Goal: Contribute content: Contribute content

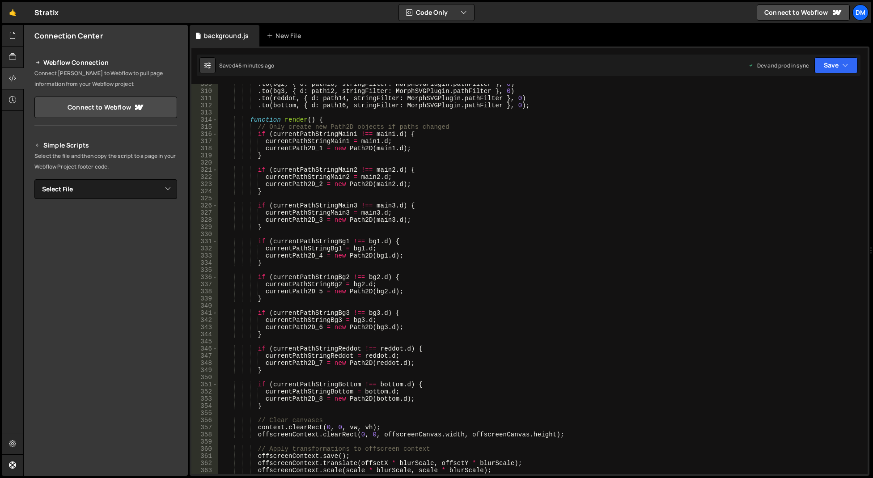
scroll to position [2092, 0]
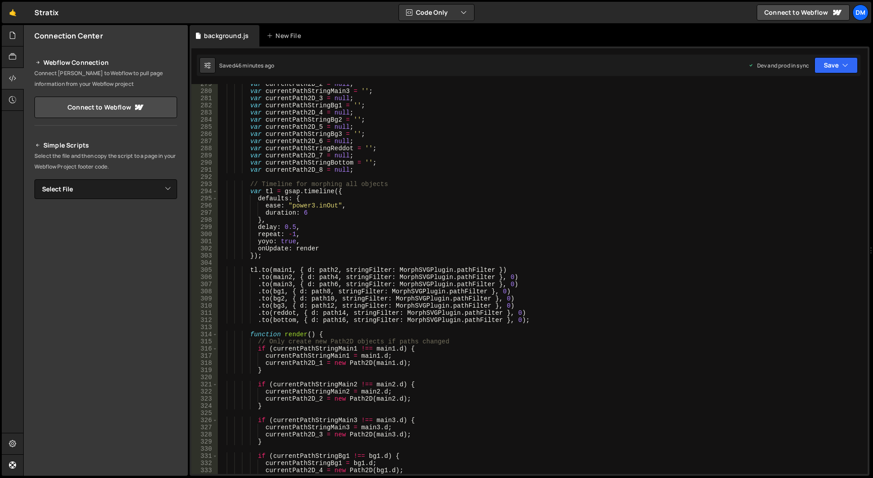
click at [319, 309] on div "var currentPath2D_2 = null ; var currentPathStringMain3 = '' ; var currentPath2…" at bounding box center [541, 282] width 646 height 404
click at [308, 314] on div "var currentPath2D_2 = null ; var currentPathStringMain3 = '' ; var currentPath2…" at bounding box center [541, 282] width 646 height 404
click at [833, 67] on button "Save" at bounding box center [835, 65] width 43 height 16
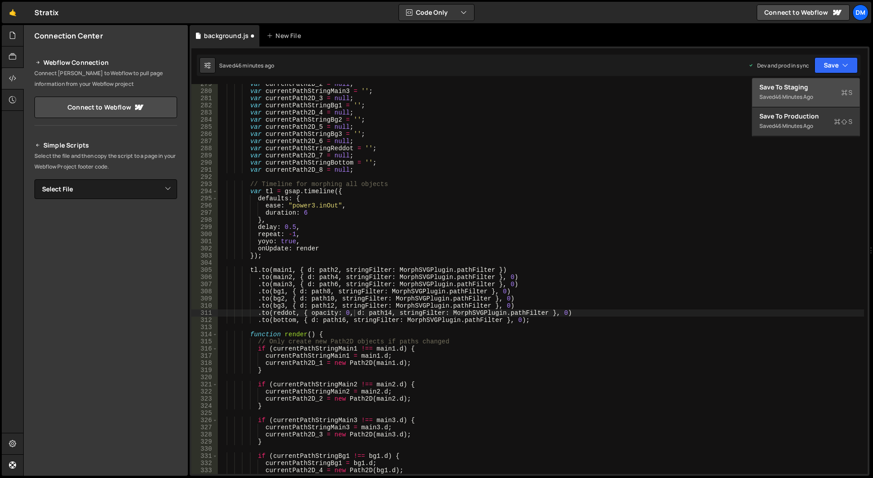
click at [823, 93] on div "Saved 46 minutes ago" at bounding box center [805, 97] width 93 height 11
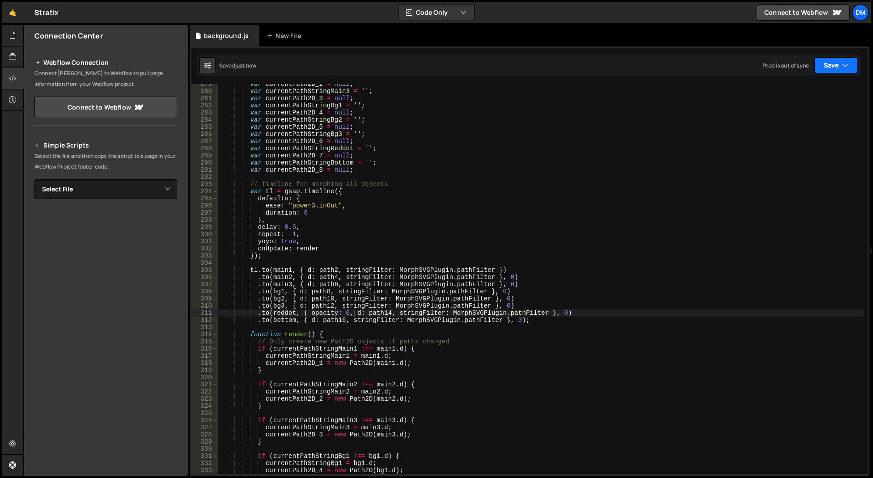
click at [841, 65] on button "Save" at bounding box center [835, 65] width 43 height 16
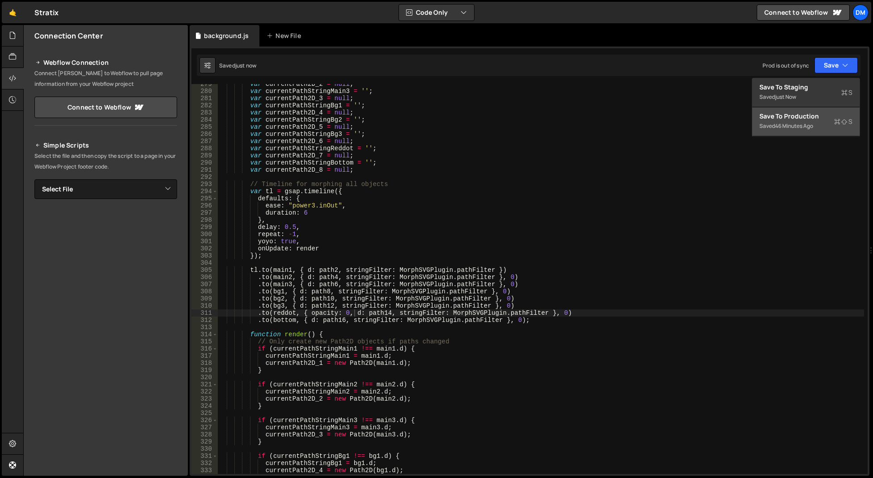
click at [797, 121] on div "Saved 46 minutes ago" at bounding box center [805, 126] width 93 height 11
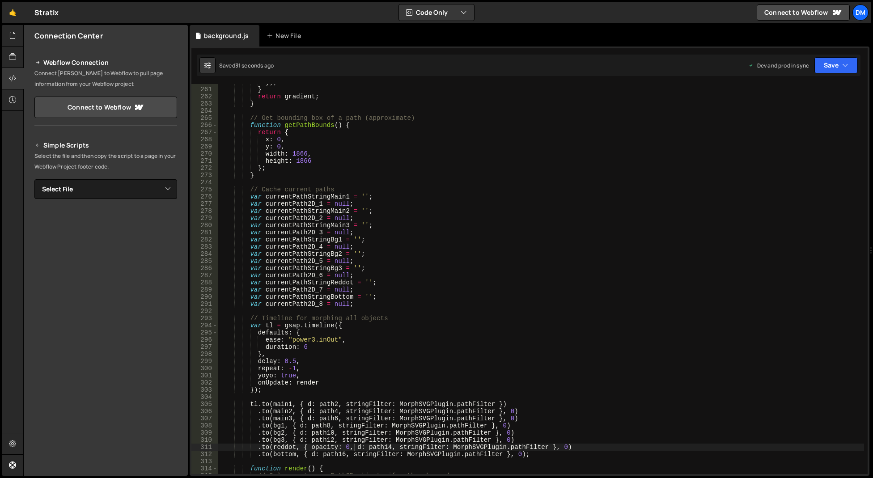
scroll to position [2065, 0]
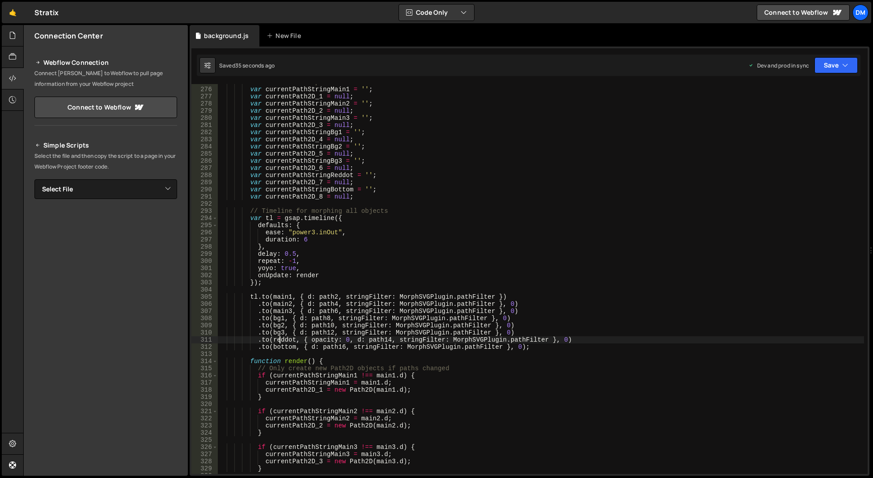
click at [280, 339] on div "// Cache current paths var currentPathStringMain1 = '' ; var currentPath2D_1 = …" at bounding box center [541, 281] width 646 height 404
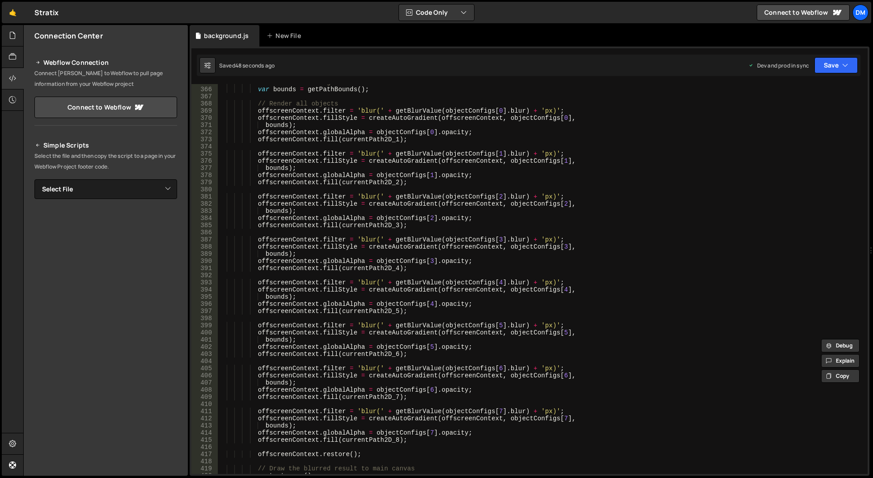
scroll to position [2763, 0]
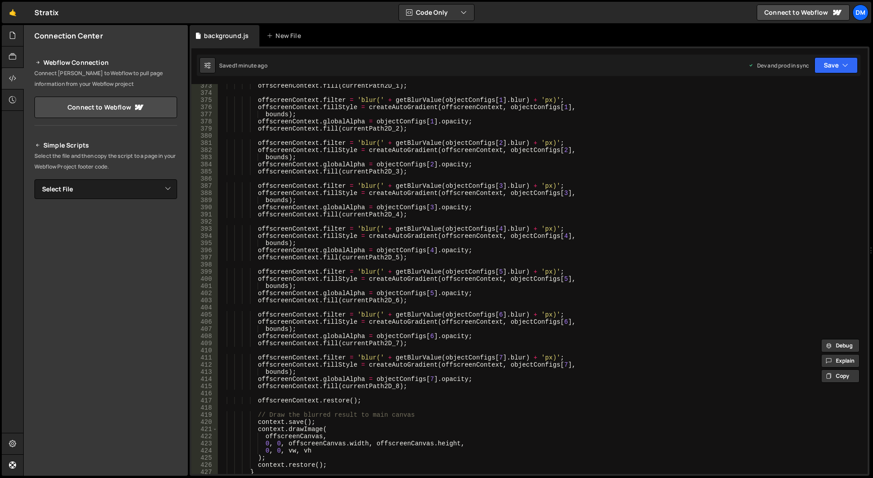
click at [445, 366] on div "offscreenContext . fill ( currentPath2D_1 ) ; offscreenContext . filter = 'blur…" at bounding box center [541, 284] width 646 height 404
click at [338, 378] on div "offscreenContext . fill ( currentPath2D_1 ) ; offscreenContext . filter = 'blur…" at bounding box center [541, 284] width 646 height 404
click at [396, 380] on div "offscreenContext . fill ( currentPath2D_1 ) ; offscreenContext . filter = 'blur…" at bounding box center [541, 284] width 646 height 404
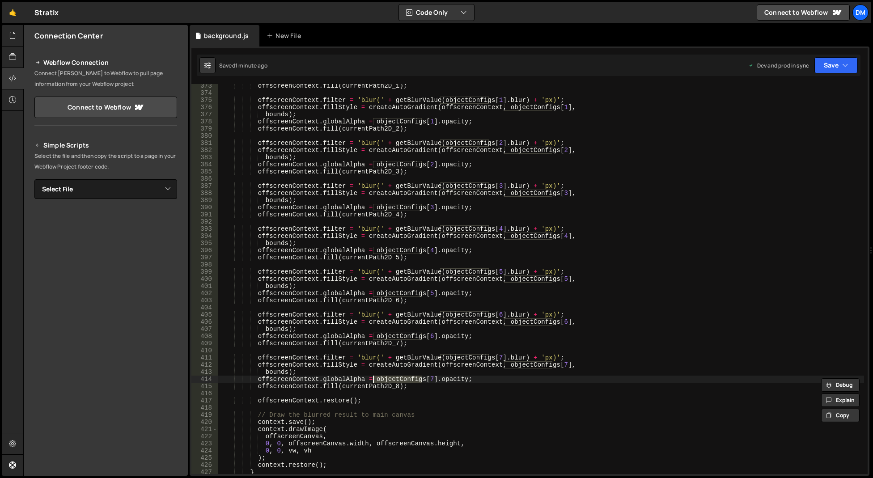
click at [441, 377] on div "offscreenContext . fill ( currentPath2D_1 ) ; offscreenContext . filter = 'blur…" at bounding box center [541, 284] width 646 height 404
click at [381, 381] on div "offscreenContext . fill ( currentPath2D_1 ) ; offscreenContext . filter = 'blur…" at bounding box center [541, 284] width 646 height 404
click at [393, 382] on div "offscreenContext . fill ( currentPath2D_1 ) ; offscreenContext . filter = 'blur…" at bounding box center [541, 284] width 646 height 404
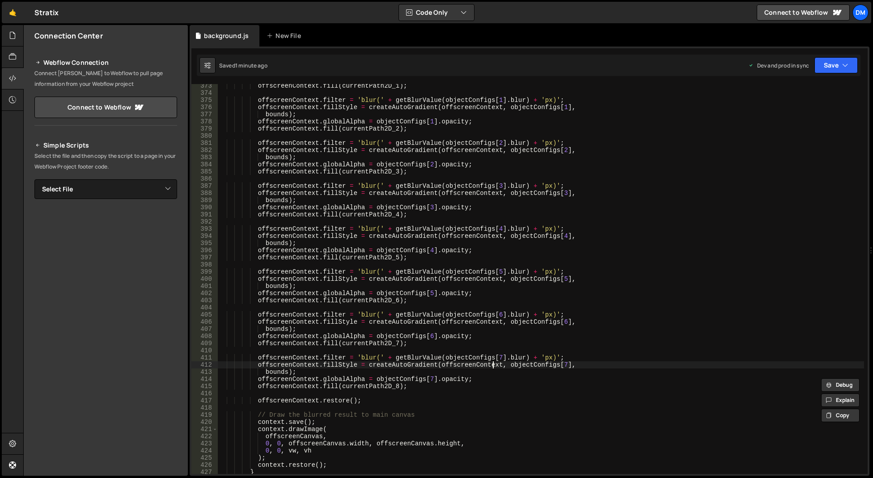
click at [492, 363] on div "offscreenContext . fill ( currentPath2D_1 ) ; offscreenContext . filter = 'blur…" at bounding box center [541, 284] width 646 height 404
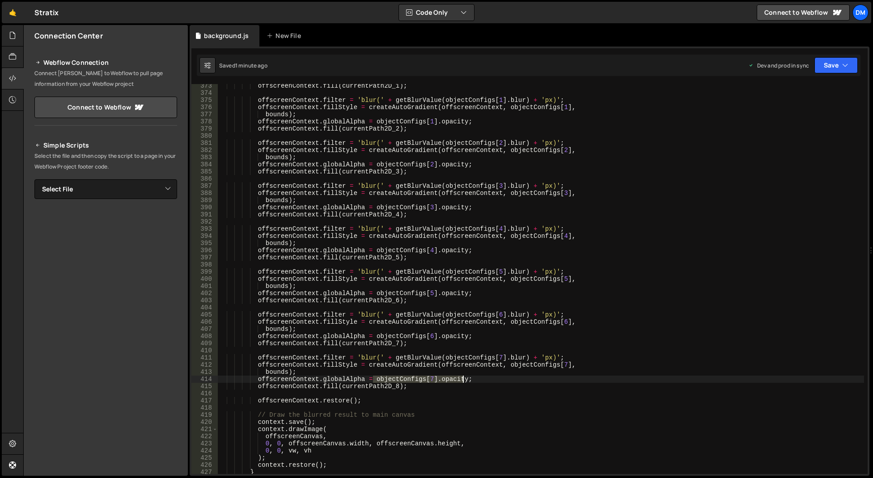
drag, startPoint x: 372, startPoint y: 378, endPoint x: 464, endPoint y: 378, distance: 92.1
click at [464, 378] on div "offscreenContext . fill ( currentPath2D_1 ) ; offscreenContext . filter = 'blur…" at bounding box center [541, 284] width 646 height 404
click at [443, 369] on div "offscreenContext . fill ( currentPath2D_1 ) ; offscreenContext . filter = 'blur…" at bounding box center [541, 284] width 646 height 404
drag, startPoint x: 432, startPoint y: 380, endPoint x: 373, endPoint y: 378, distance: 58.6
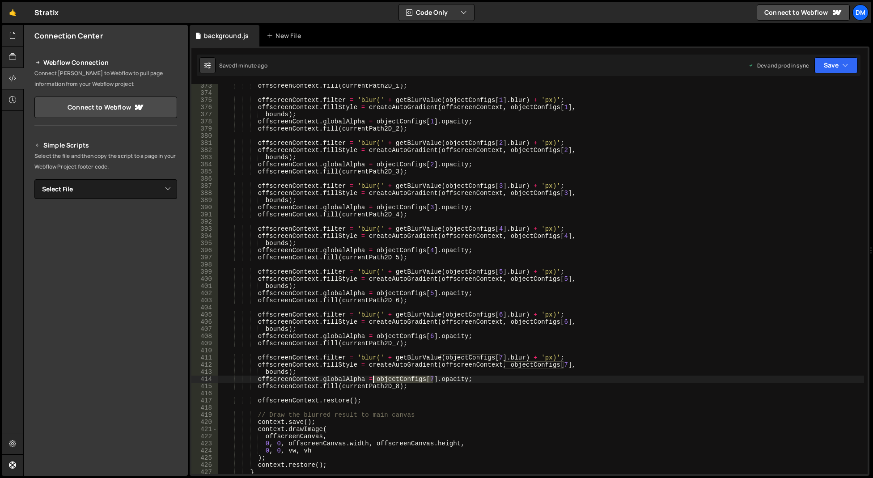
click at [373, 378] on div "offscreenContext . fill ( currentPath2D_1 ) ; offscreenContext . filter = 'blur…" at bounding box center [541, 284] width 646 height 404
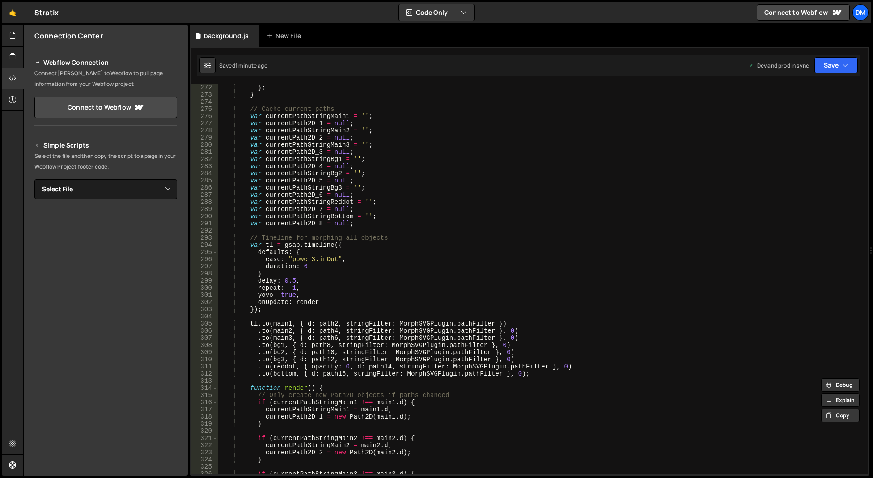
scroll to position [2146, 0]
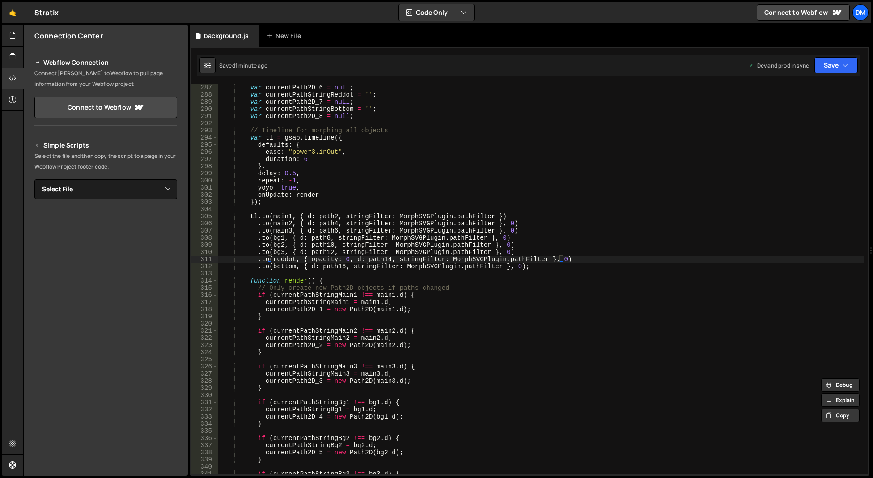
click at [570, 258] on div "var currentPath2D_6 = null ; var currentPathStringReddot = '' ; var currentPath…" at bounding box center [541, 286] width 646 height 404
click at [575, 258] on div "var currentPath2D_6 = null ; var currentPathStringReddot = '' ; var currentPath…" at bounding box center [541, 286] width 646 height 404
drag, startPoint x: 564, startPoint y: 258, endPoint x: 594, endPoint y: 261, distance: 30.1
click at [594, 261] on div "var currentPath2D_6 = null ; var currentPathStringReddot = '' ; var currentPath…" at bounding box center [541, 286] width 646 height 404
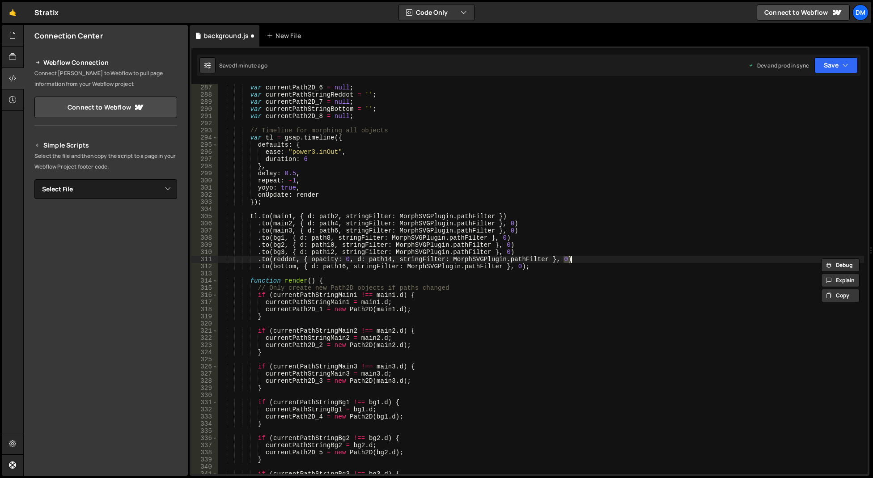
click at [594, 261] on div "var currentPath2D_6 = null ; var currentPathStringReddot = '' ; var currentPath…" at bounding box center [541, 279] width 646 height 390
paste textarea "objectConfigs[7]"
drag, startPoint x: 564, startPoint y: 258, endPoint x: 256, endPoint y: 258, distance: 308.5
click at [256, 258] on div "var currentPath2D_6 = null ; var currentPathStringReddot = '' ; var currentPath…" at bounding box center [541, 286] width 646 height 404
click at [566, 260] on div "var currentPath2D_6 = null ; var currentPathStringReddot = '' ; var currentPath…" at bounding box center [541, 286] width 646 height 404
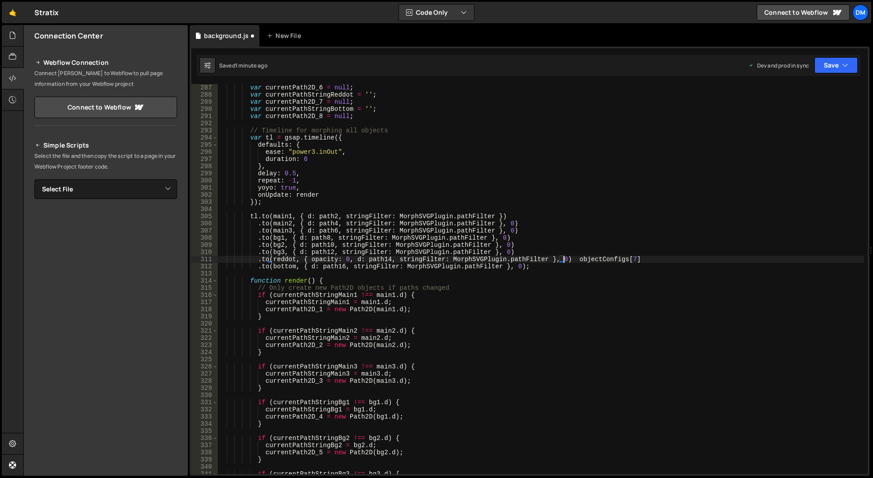
scroll to position [0, 3]
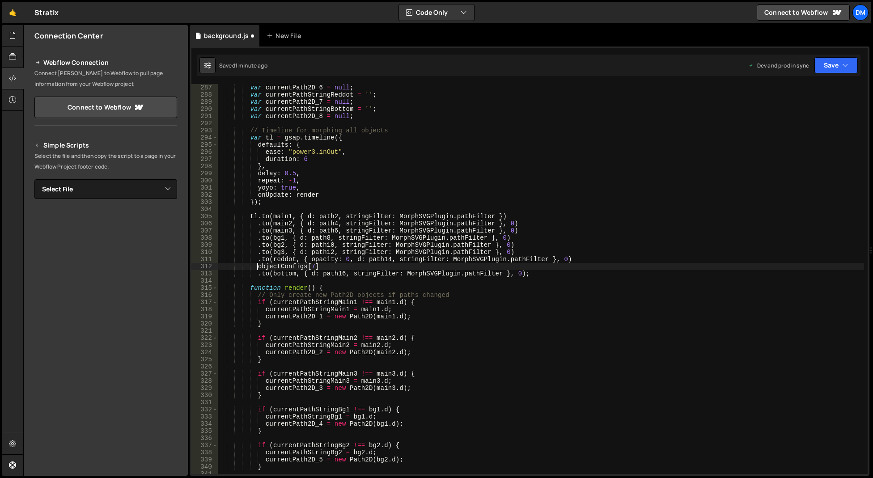
paste textarea ".to([PERSON_NAME], { opacity: 0, d: path14, stringFilter: MorphSVGPlugin.pathFi…"
drag, startPoint x: 625, startPoint y: 264, endPoint x: 565, endPoint y: 267, distance: 60.9
click at [565, 267] on div "var currentPath2D_6 = null ; var currentPathStringReddot = '' ; var currentPath…" at bounding box center [541, 286] width 646 height 404
click at [280, 266] on div "var currentPath2D_6 = null ; var currentPathStringReddot = '' ; var currentPath…" at bounding box center [541, 286] width 646 height 404
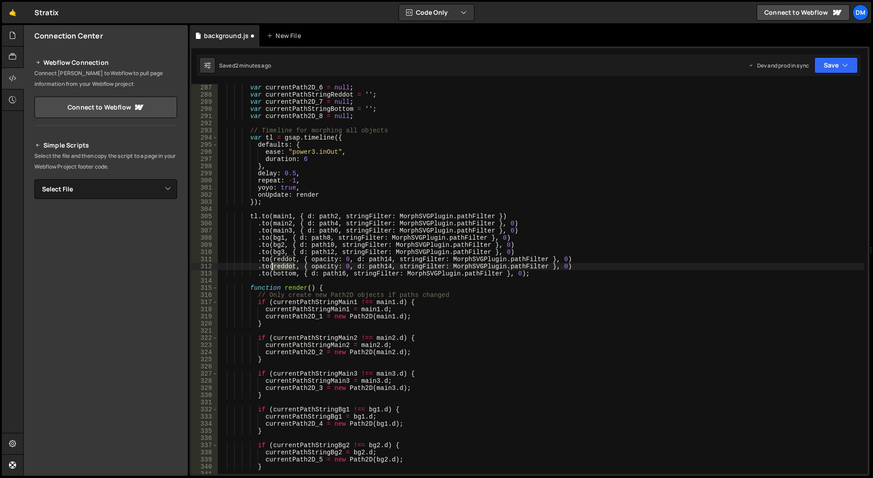
paste textarea "objectConfigs[7]"
drag, startPoint x: 391, startPoint y: 266, endPoint x: 579, endPoint y: 266, distance: 187.3
click at [579, 266] on div "var currentPath2D_6 = null ; var currentPathStringReddot = '' ; var currentPath…" at bounding box center [541, 286] width 646 height 404
click at [539, 257] on div "var currentPath2D_6 = null ; var currentPathStringReddot = '' ; var currentPath…" at bounding box center [541, 286] width 646 height 404
type textarea ".to([PERSON_NAME], { opacity: 0, d: path14, stringFilter: MorphSVGPlugin.pathFi…"
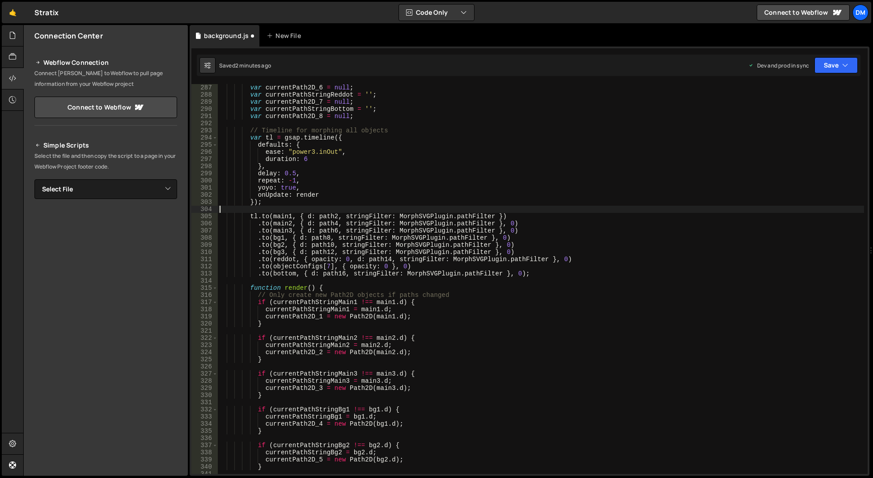
click at [577, 211] on div "var currentPath2D_6 = null ; var currentPathStringReddot = '' ; var currentPath…" at bounding box center [541, 286] width 646 height 404
click at [831, 63] on button "Save" at bounding box center [835, 65] width 43 height 16
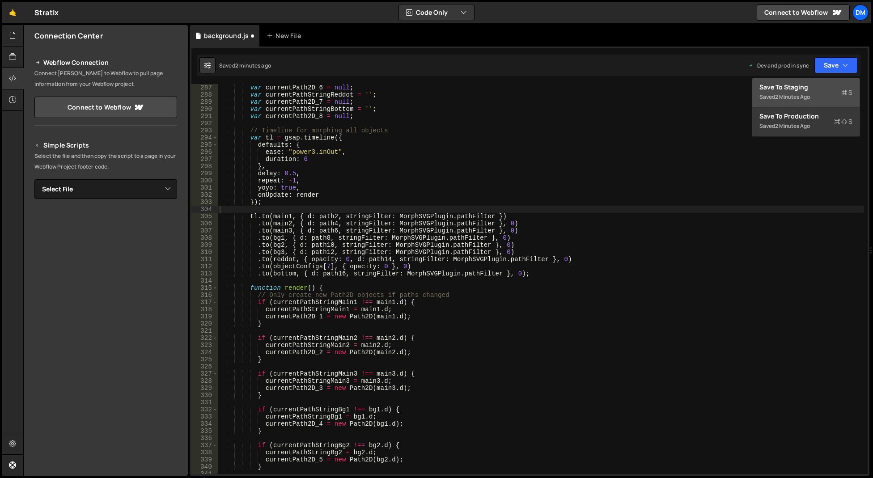
click at [811, 82] on button "Save to Staging S Saved 2 minutes ago" at bounding box center [805, 92] width 107 height 29
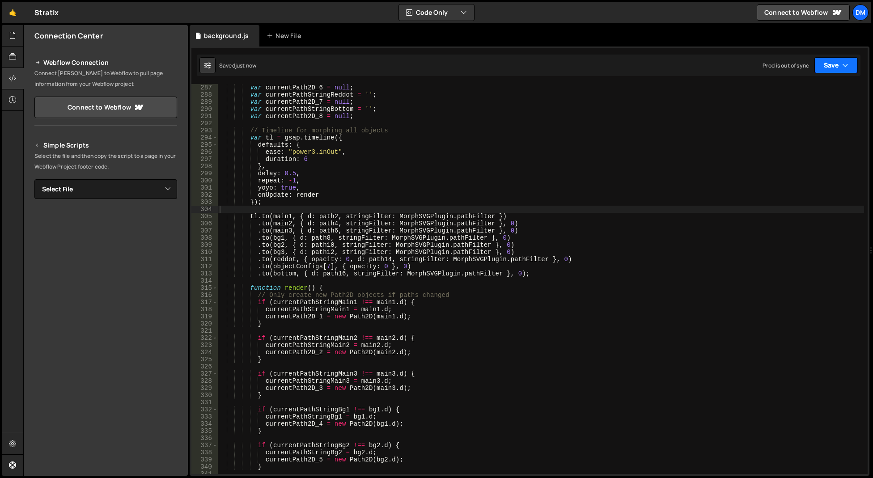
click at [832, 65] on button "Save" at bounding box center [835, 65] width 43 height 16
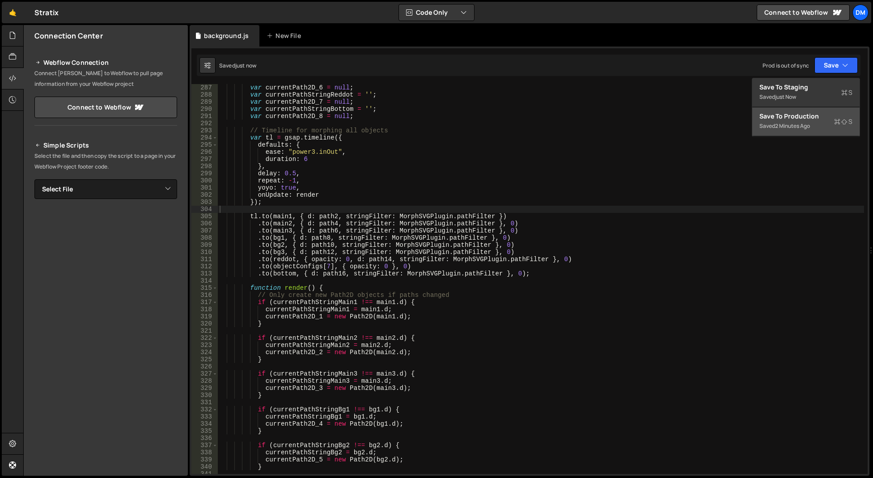
click at [791, 122] on div "2 minutes ago" at bounding box center [792, 126] width 35 height 8
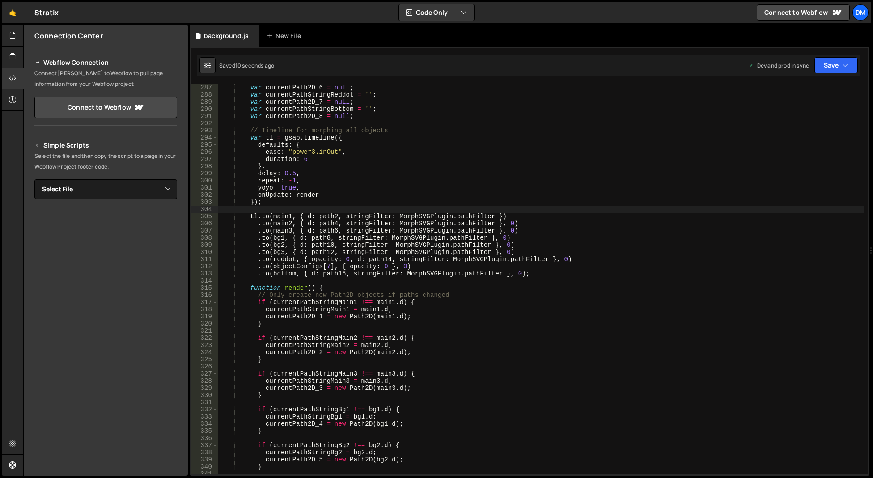
click at [416, 287] on div "var currentPath2D_6 = null ; var currentPathStringReddot = '' ; var currentPath…" at bounding box center [541, 286] width 646 height 404
drag, startPoint x: 415, startPoint y: 265, endPoint x: 198, endPoint y: 268, distance: 217.3
click at [198, 268] on div "function render() { 287 288 289 290 291 292 293 294 295 296 297 298 299 300 301…" at bounding box center [529, 279] width 676 height 390
type textarea ".to(objectConfigs[7], { opacity: 0 }, 0)"
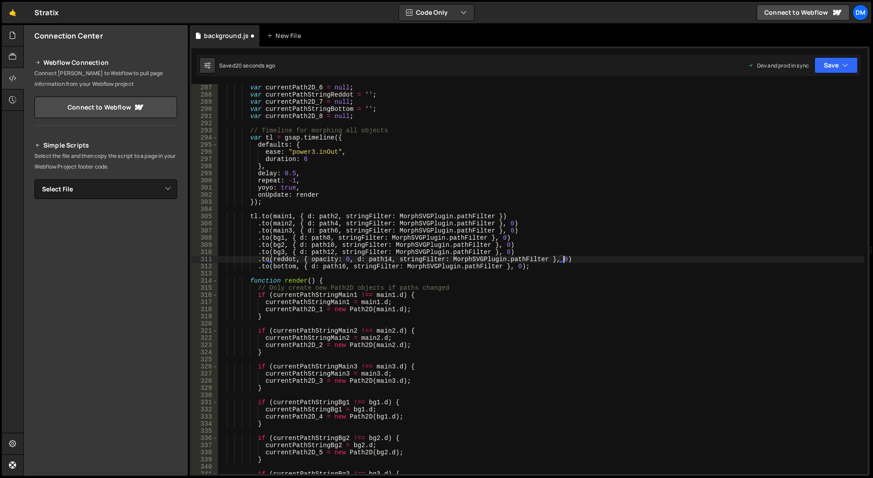
click at [595, 219] on div "var currentPath2D_6 = null ; var currentPathStringReddot = '' ; var currentPath…" at bounding box center [541, 286] width 646 height 404
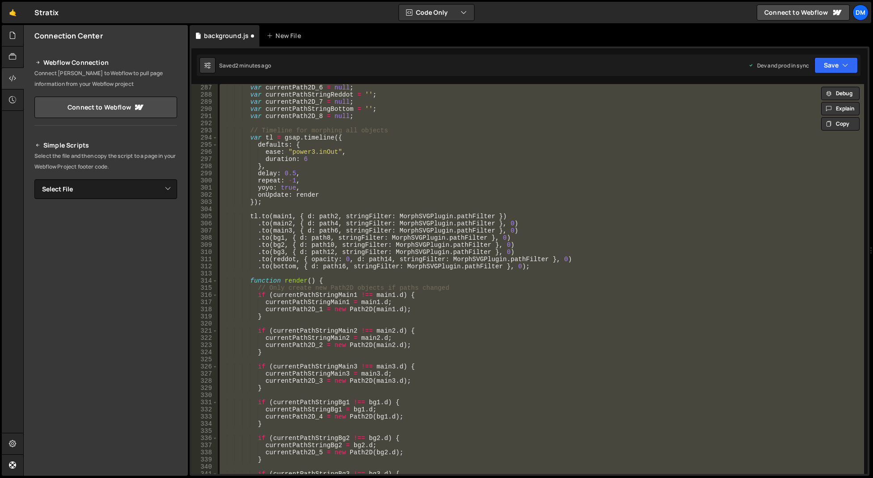
click at [427, 291] on div "var currentPath2D_6 = null ; var currentPathStringReddot = '' ; var currentPath…" at bounding box center [541, 279] width 646 height 390
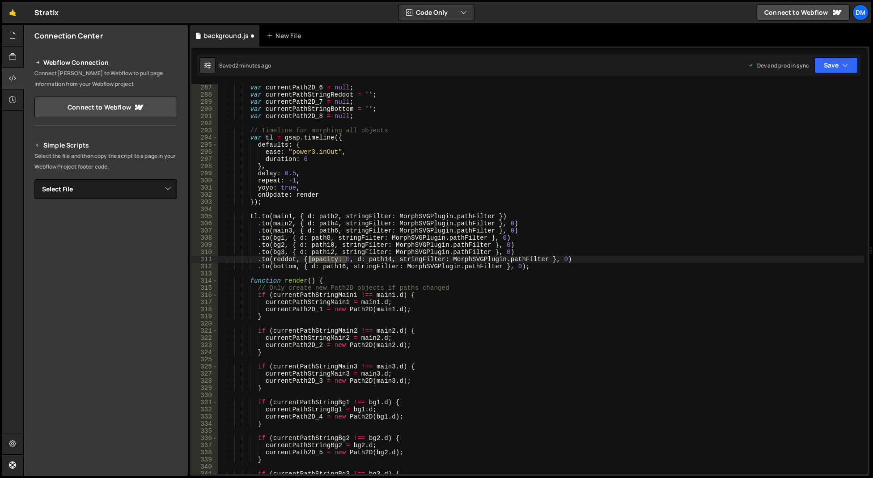
drag, startPoint x: 348, startPoint y: 261, endPoint x: 308, endPoint y: 260, distance: 39.3
click at [308, 260] on div "var currentPath2D_6 = null ; var currentPathStringReddot = '' ; var currentPath…" at bounding box center [541, 286] width 646 height 404
click at [347, 256] on div "var currentPath2D_6 = null ; var currentPathStringReddot = '' ; var currentPath…" at bounding box center [541, 286] width 646 height 404
click at [350, 258] on div "var currentPath2D_6 = null ; var currentPathStringReddot = '' ; var currentPath…" at bounding box center [541, 286] width 646 height 404
paste textarea "opacity: 0"
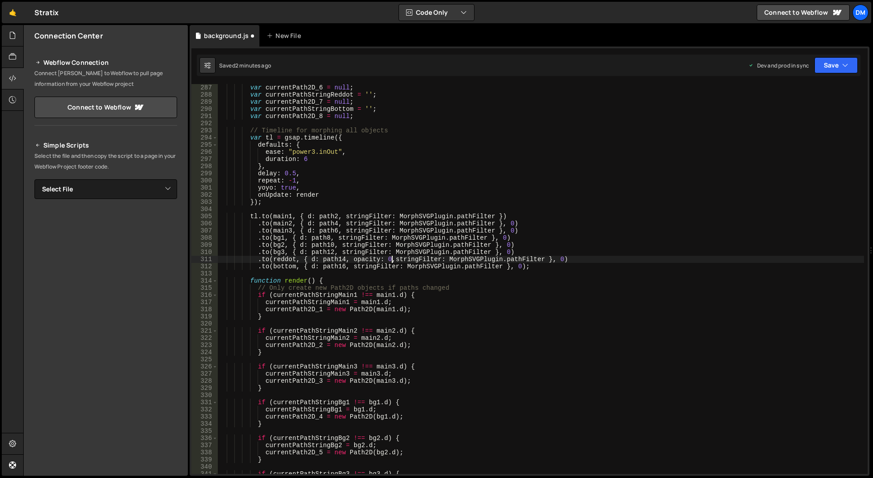
scroll to position [0, 12]
type textarea ".to(reddot, { d: path14, opacity: 0, stringFilter: MorphSVGPlugin.pathFilter },…"
click at [847, 69] on icon "button" at bounding box center [845, 65] width 6 height 9
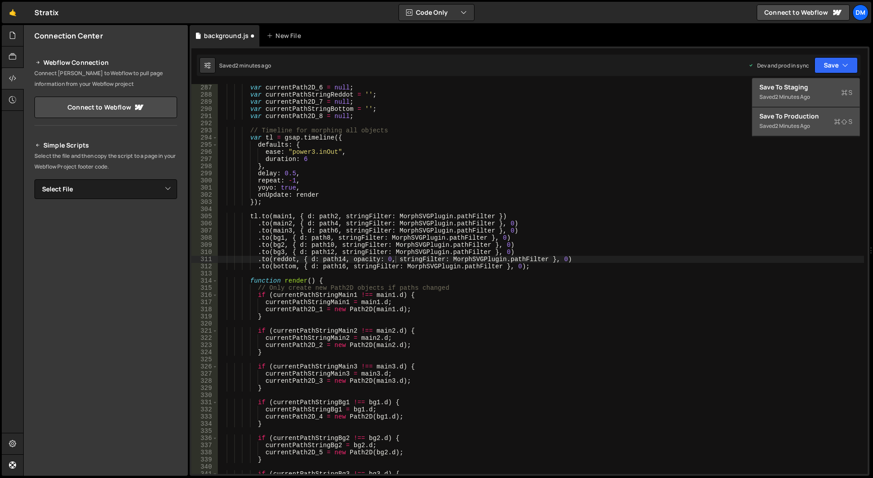
click at [797, 94] on div "2 minutes ago" at bounding box center [792, 97] width 35 height 8
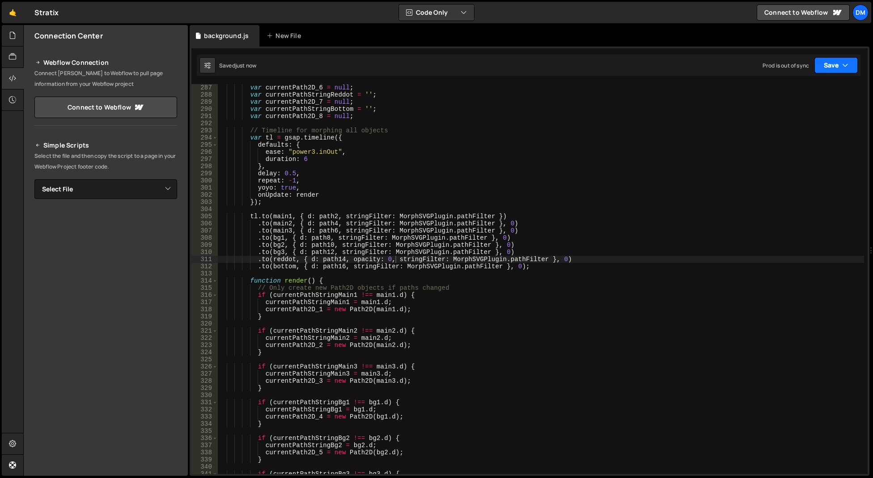
click at [837, 68] on button "Save" at bounding box center [835, 65] width 43 height 16
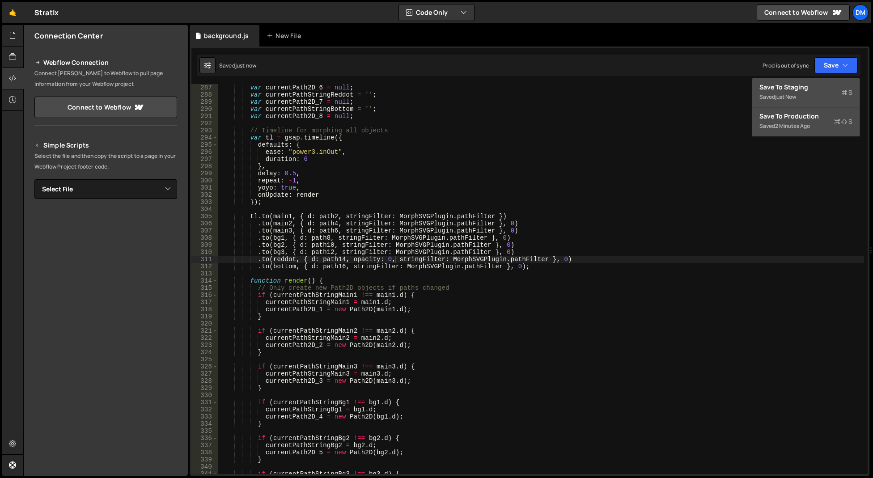
click at [804, 118] on div "Save to Production S" at bounding box center [805, 116] width 93 height 9
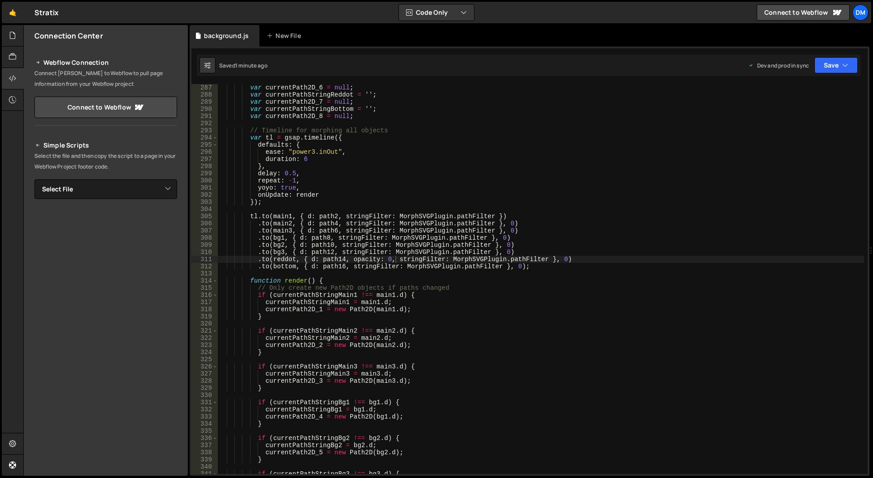
click at [452, 207] on div "var currentPath2D_6 = null ; var currentPathStringReddot = '' ; var currentPath…" at bounding box center [541, 286] width 646 height 404
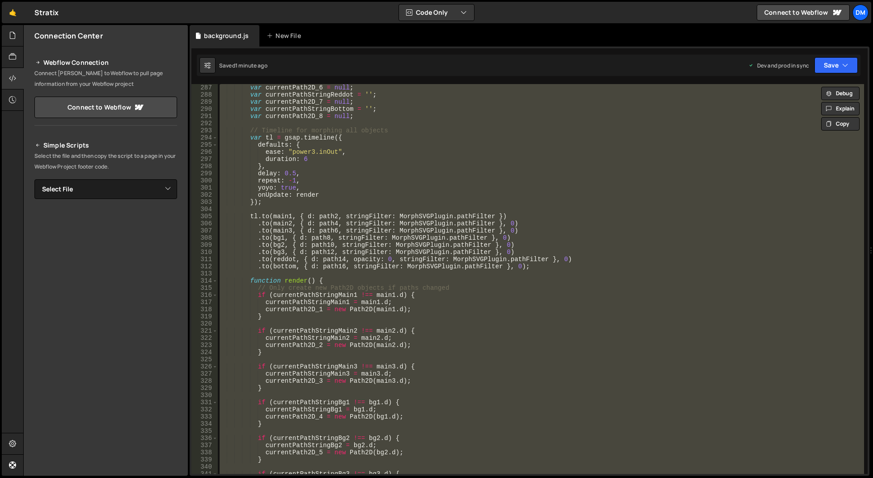
click at [447, 228] on div "var currentPath2D_6 = null ; var currentPathStringReddot = '' ; var currentPath…" at bounding box center [541, 279] width 646 height 390
click at [539, 262] on div "var currentPath2D_6 = null ; var currentPathStringReddot = '' ; var currentPath…" at bounding box center [541, 279] width 646 height 390
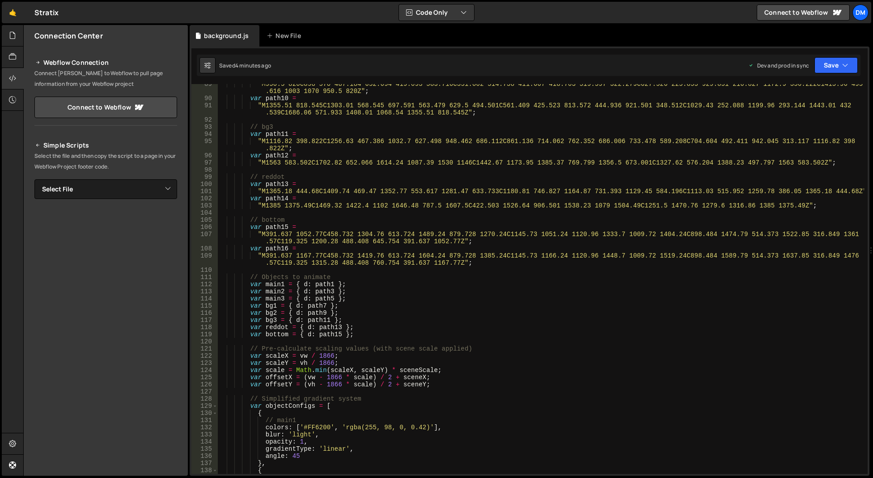
scroll to position [671, 0]
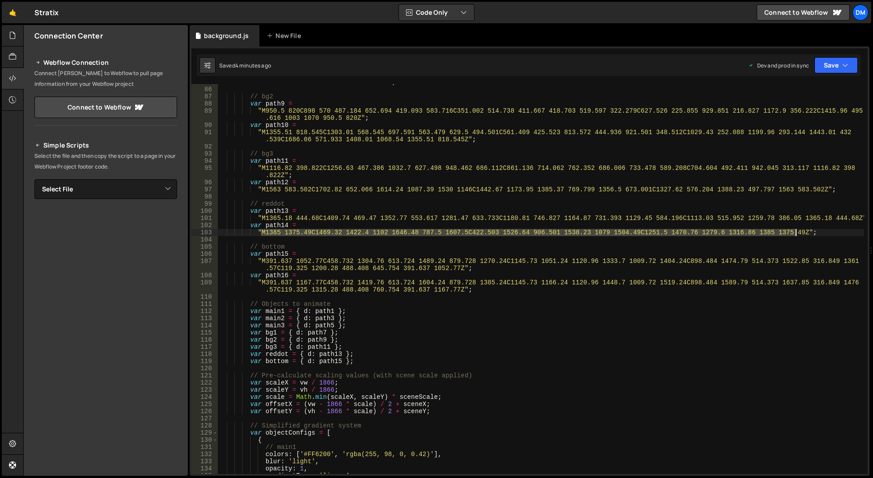
drag, startPoint x: 260, startPoint y: 232, endPoint x: 796, endPoint y: 235, distance: 536.5
click at [796, 235] on div ""M774.001 1498.52C850.401 1235.72 982 1502.01 1207 1320C1432 1137.99 1318.01 85…" at bounding box center [541, 277] width 646 height 411
paste textarea "26.03 486.682C1333.85 491.036 1323.85 505.815 1311.32 519.886C1293.64 539.749 1…"
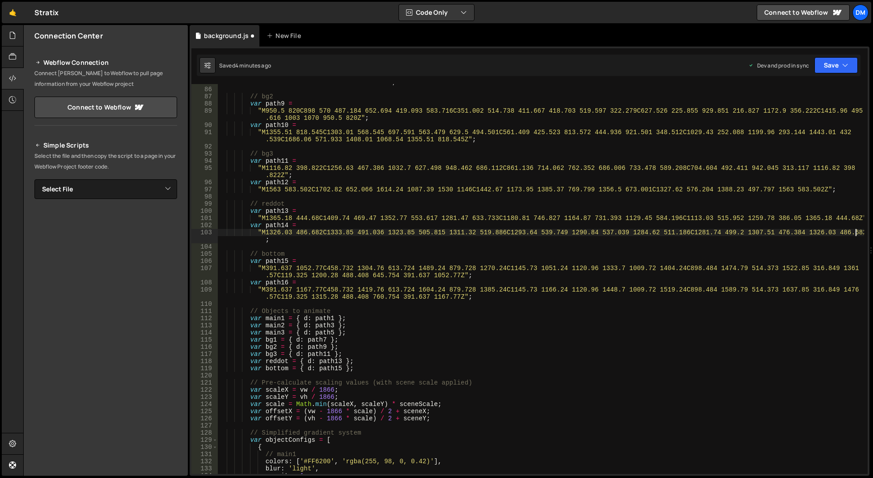
click at [648, 252] on div ""M774.001 1498.52C850.401 1235.72 982 1502.01 1207 1320C1432 1137.99 1318.01 85…" at bounding box center [541, 277] width 646 height 411
drag, startPoint x: 845, startPoint y: 60, endPoint x: 836, endPoint y: 68, distance: 12.0
click at [842, 60] on button "Save" at bounding box center [835, 65] width 43 height 16
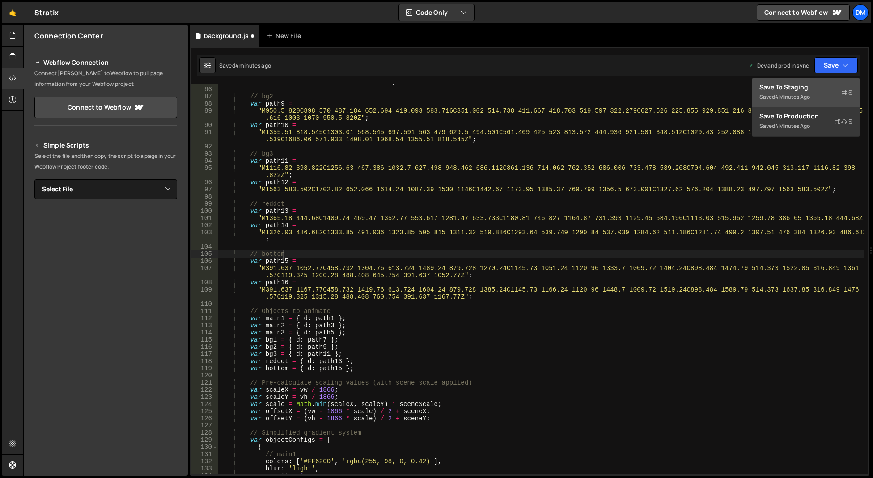
click at [807, 91] on div "Save to Staging S" at bounding box center [805, 87] width 93 height 9
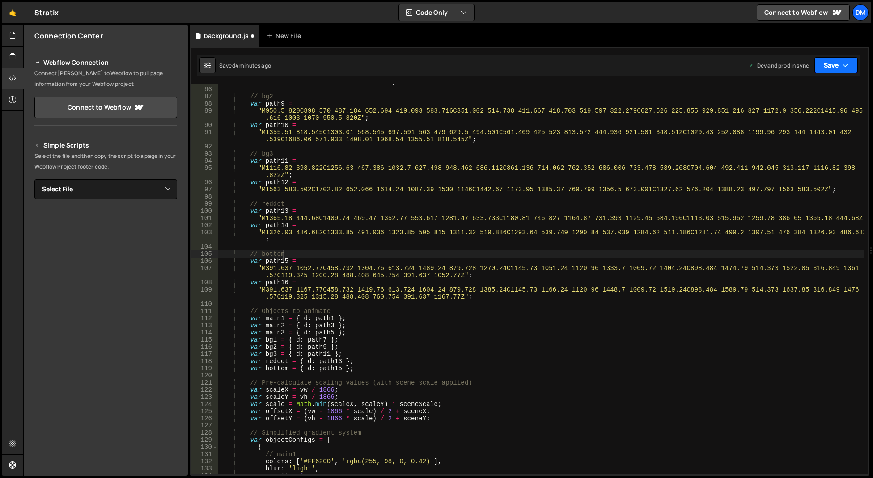
click at [833, 63] on button "Save" at bounding box center [835, 65] width 43 height 16
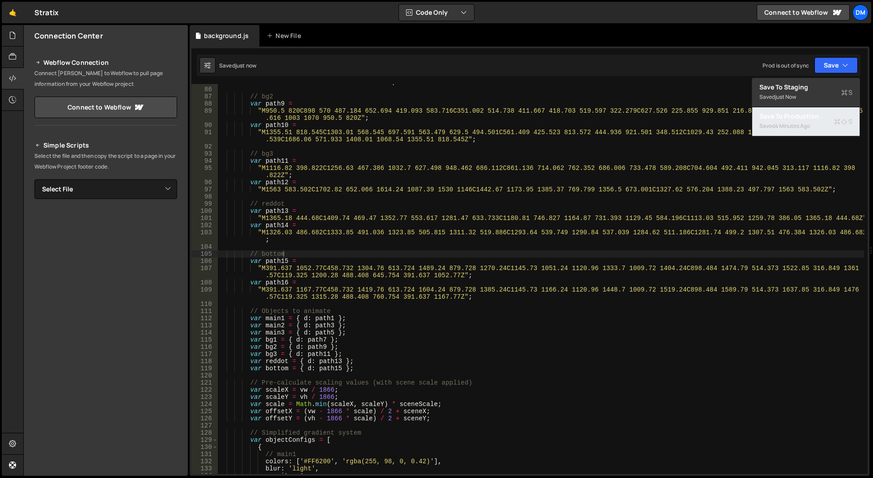
click at [786, 125] on div "4 minutes ago" at bounding box center [792, 126] width 35 height 8
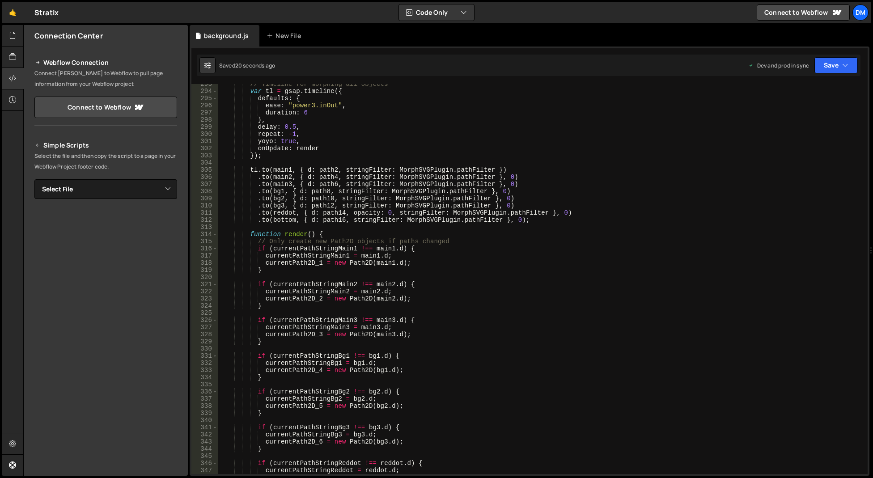
scroll to position [2065, 0]
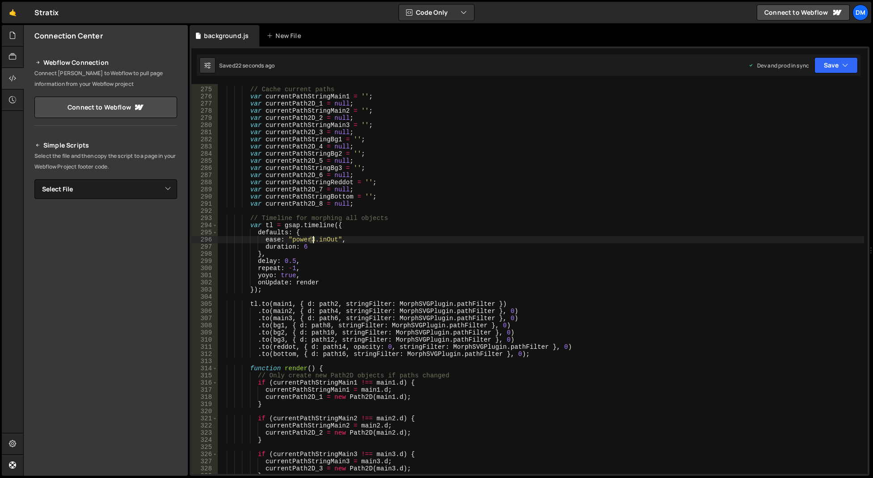
click at [312, 240] on div "// Cache current paths var currentPathStringMain1 = '' ; var currentPath2D_1 = …" at bounding box center [541, 281] width 646 height 404
click at [610, 203] on div "// Cache current paths var currentPathStringMain1 = '' ; var currentPath2D_1 = …" at bounding box center [541, 281] width 646 height 404
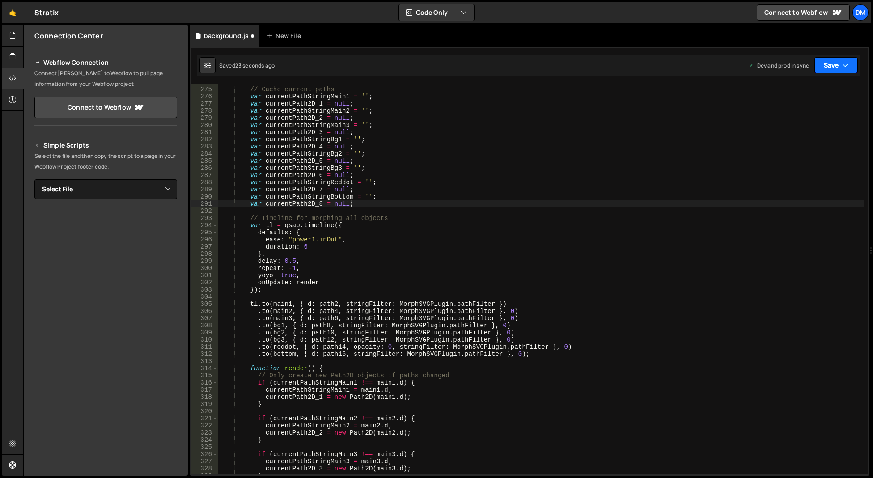
click at [838, 63] on button "Save" at bounding box center [835, 65] width 43 height 16
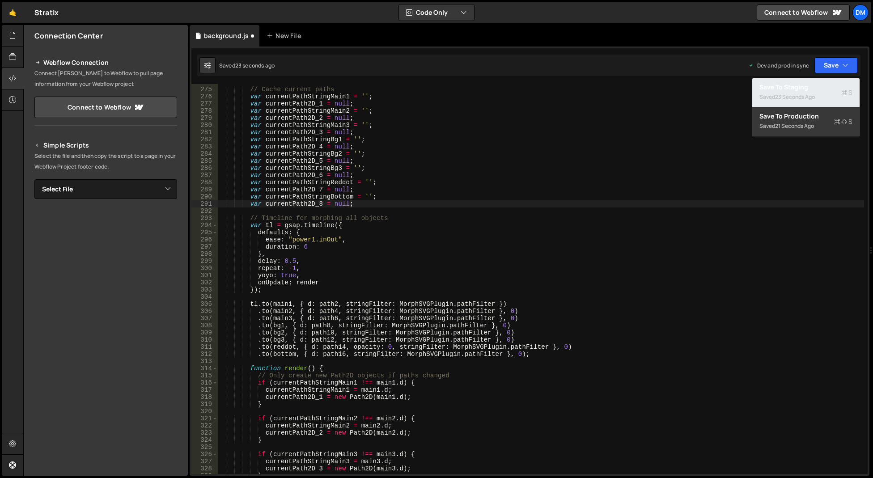
click at [824, 84] on div "Save to Staging S" at bounding box center [805, 87] width 93 height 9
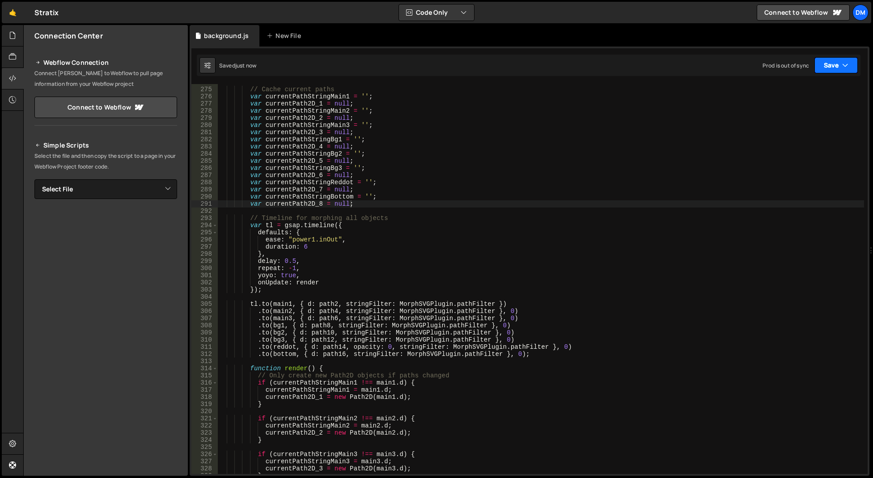
click at [834, 72] on div "Saved just now Prod is out of sync Upgrade to Edit Save Save to Staging S Saved…" at bounding box center [528, 65] width 663 height 21
click at [823, 70] on button "Save" at bounding box center [835, 65] width 43 height 16
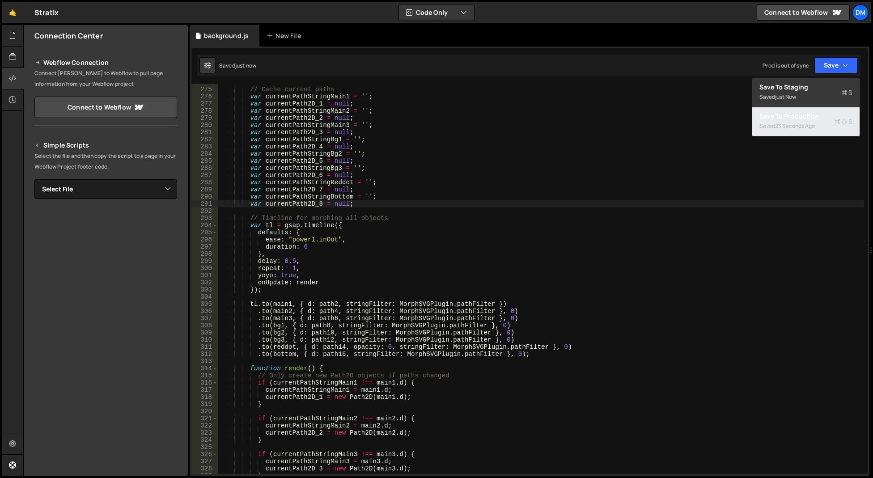
click at [789, 128] on div "23 seconds ago" at bounding box center [795, 126] width 40 height 8
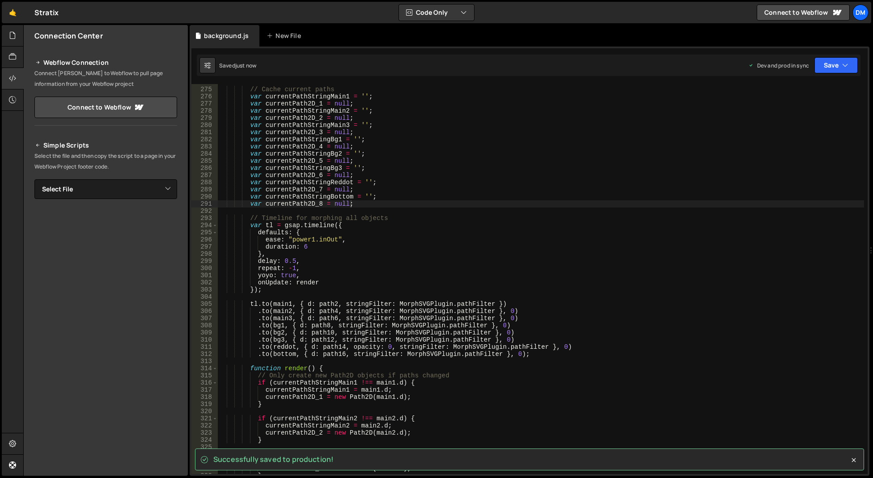
scroll to position [0, 5]
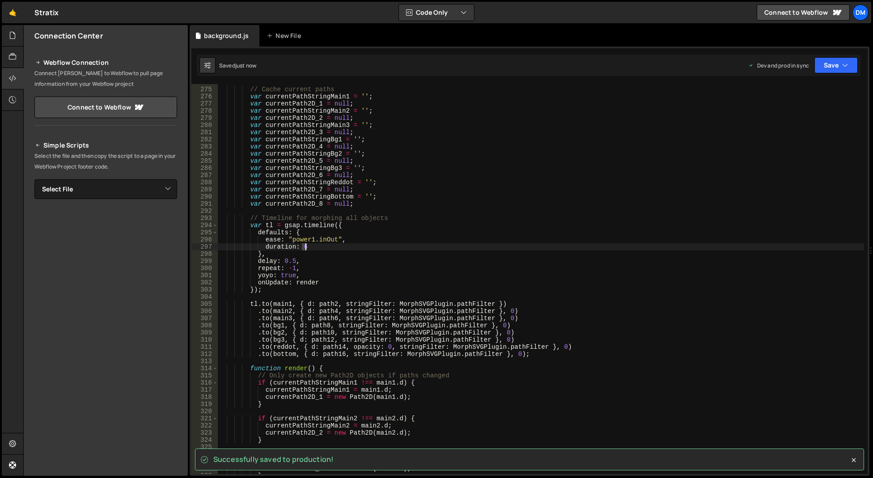
drag, startPoint x: 300, startPoint y: 245, endPoint x: 305, endPoint y: 245, distance: 4.5
click at [305, 245] on div "// Cache current paths var currentPathStringMain1 = '' ; var currentPath2D_1 = …" at bounding box center [541, 281] width 646 height 404
click at [819, 63] on button "Save" at bounding box center [835, 65] width 43 height 16
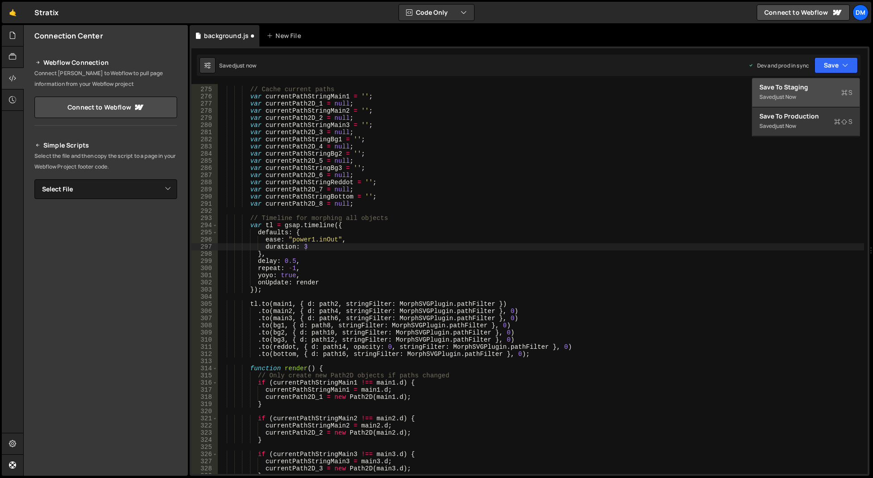
click at [799, 89] on div "Save to Staging S" at bounding box center [805, 87] width 93 height 9
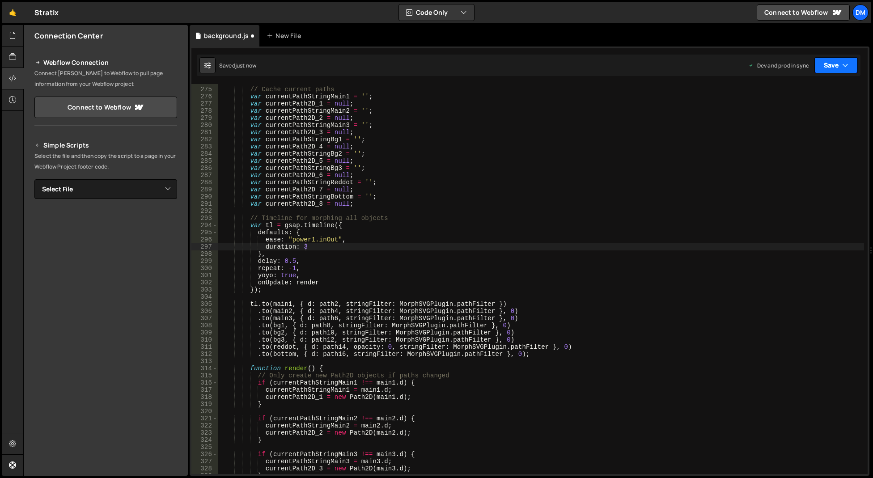
click at [828, 68] on button "Save" at bounding box center [835, 65] width 43 height 16
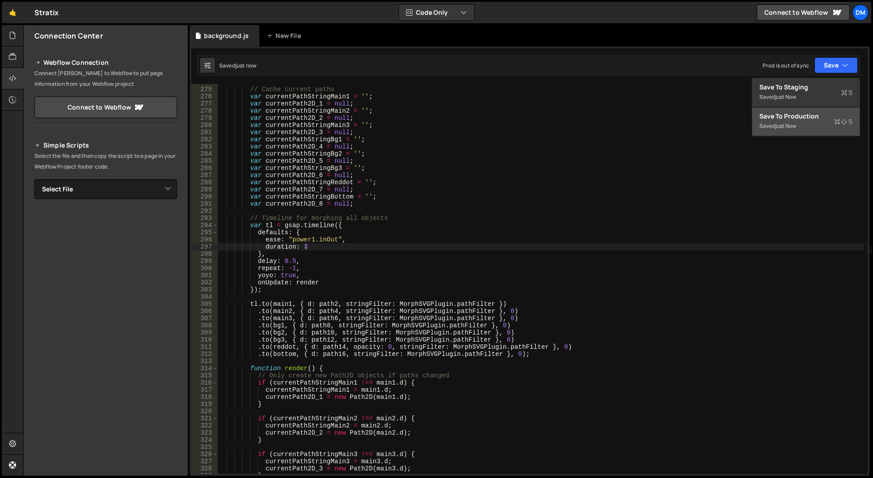
click at [795, 120] on div "Save to Production S" at bounding box center [805, 116] width 93 height 9
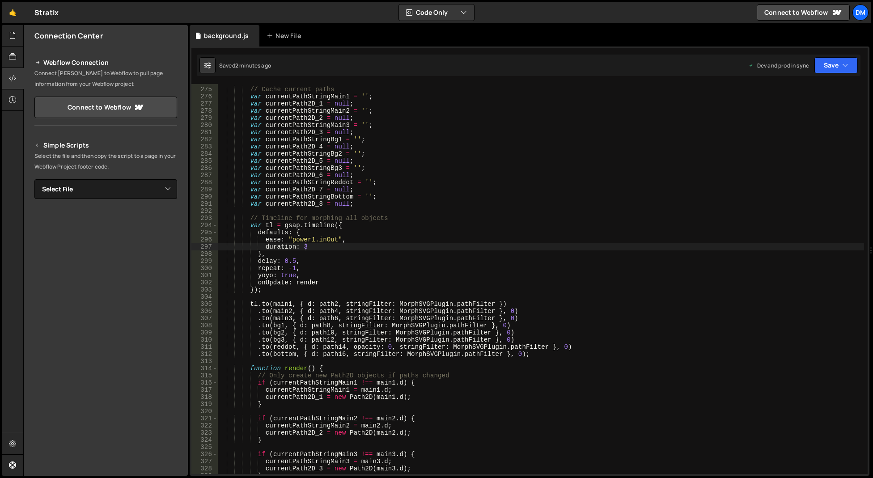
click at [384, 246] on div "// Cache current paths var currentPathStringMain1 = '' ; var currentPath2D_1 = …" at bounding box center [541, 281] width 646 height 404
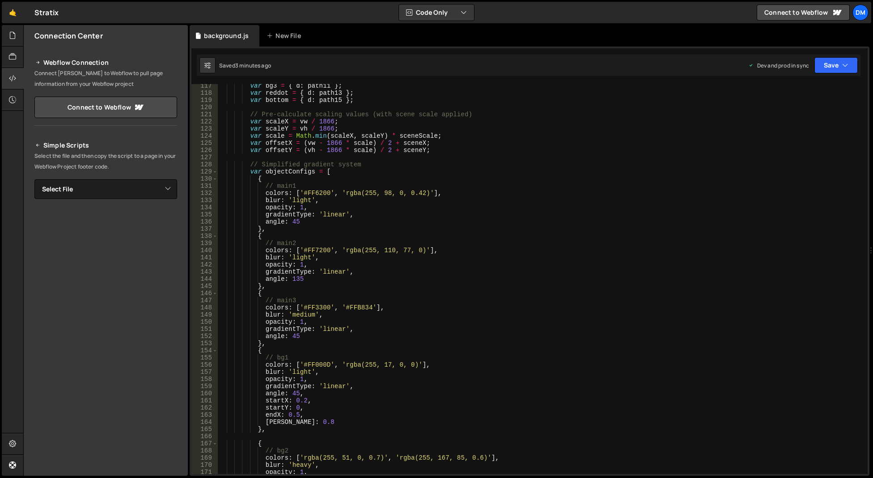
scroll to position [992, 0]
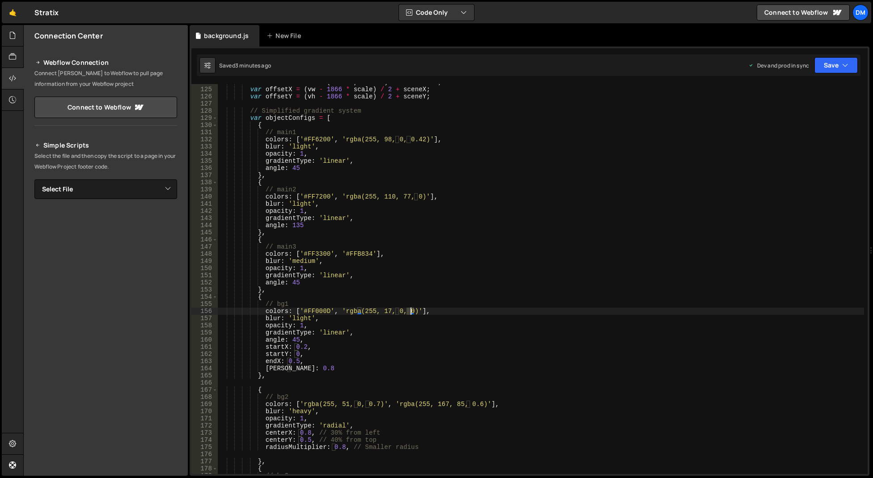
click at [410, 310] on div "var scale = Math . min ( scaleX , scaleY ) * sceneScale ; var offsetX = ( vw - …" at bounding box center [541, 281] width 646 height 404
click at [546, 215] on div "var scale = Math . min ( scaleX , scaleY ) * sceneScale ; var offsetX = ( vw - …" at bounding box center [541, 281] width 646 height 404
click at [840, 63] on button "Save" at bounding box center [835, 65] width 43 height 16
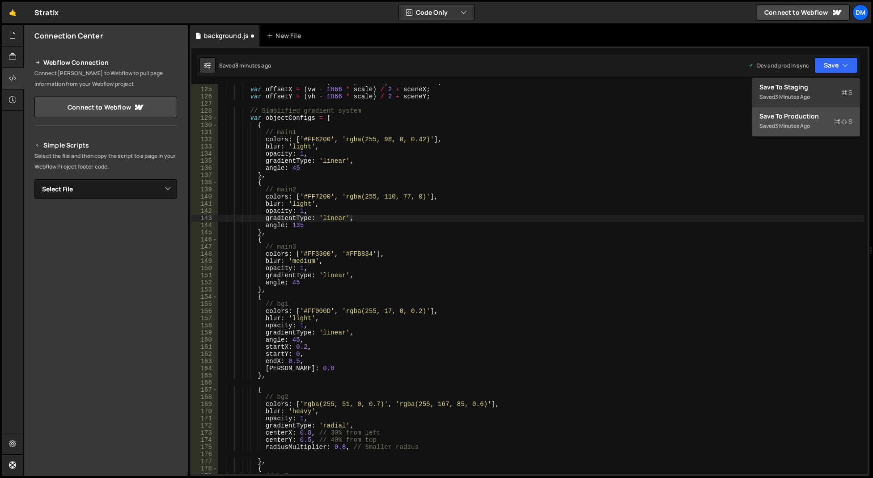
click at [828, 110] on button "Save to Production S Saved 3 minutes ago" at bounding box center [805, 121] width 107 height 29
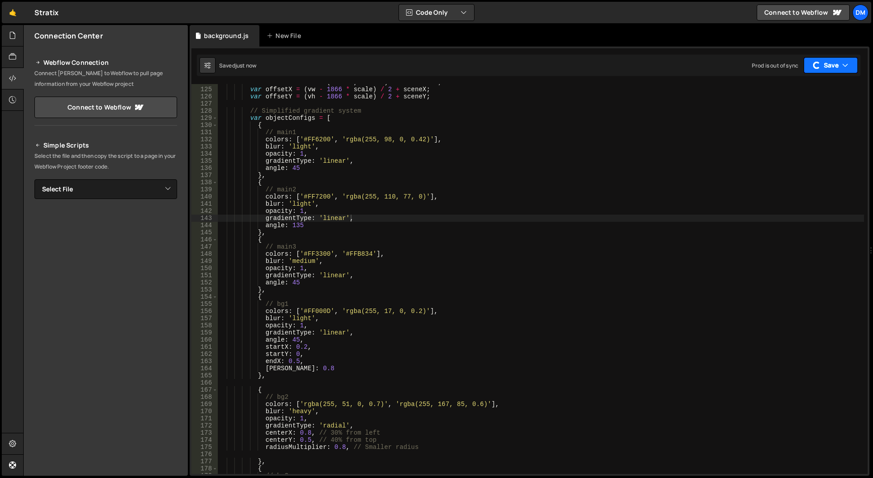
click at [841, 60] on button "Save" at bounding box center [830, 65] width 54 height 16
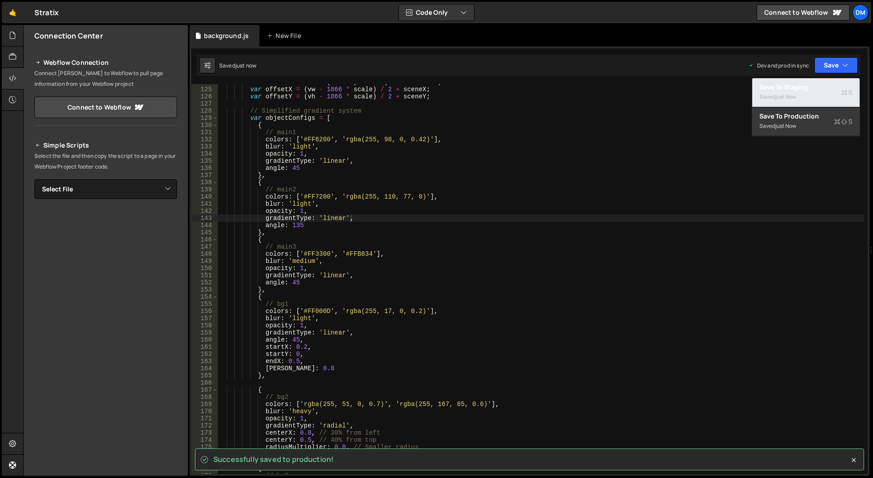
click at [808, 94] on div "Saved just now" at bounding box center [805, 97] width 93 height 11
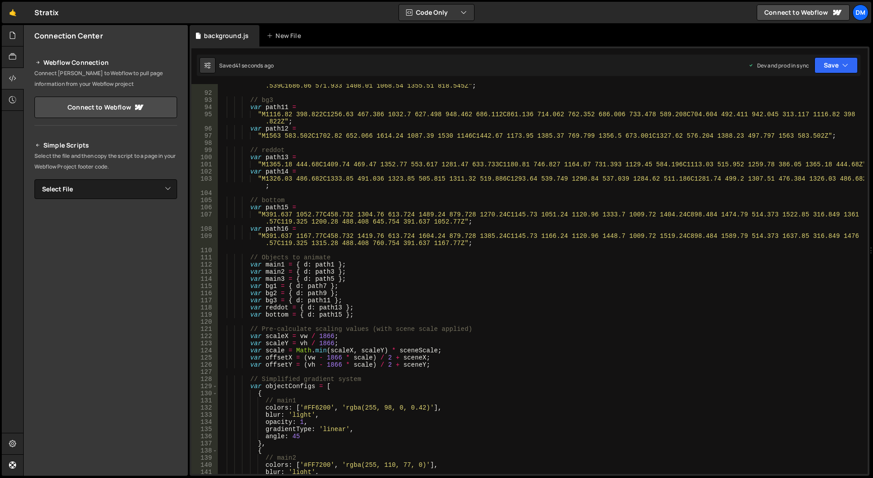
scroll to position [0, 8]
drag, startPoint x: 342, startPoint y: 284, endPoint x: 250, endPoint y: 287, distance: 91.7
click at [250, 287] on div ""M1355.51 818.545C1303.01 568.545 697.591 563.479 629.5 494.501C561.409 425.523…" at bounding box center [541, 280] width 646 height 411
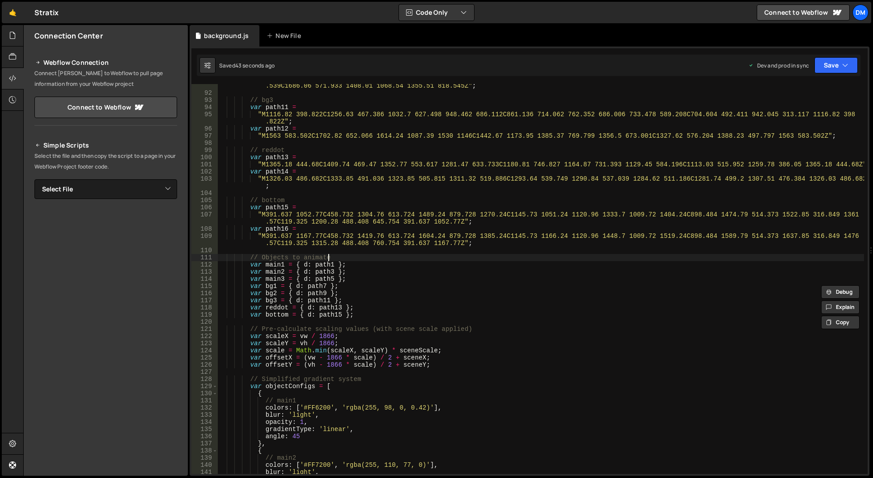
click at [345, 257] on div ""M1355.51 818.545C1303.01 568.545 697.591 563.479 629.5 494.501C561.409 425.523…" at bounding box center [541, 280] width 646 height 411
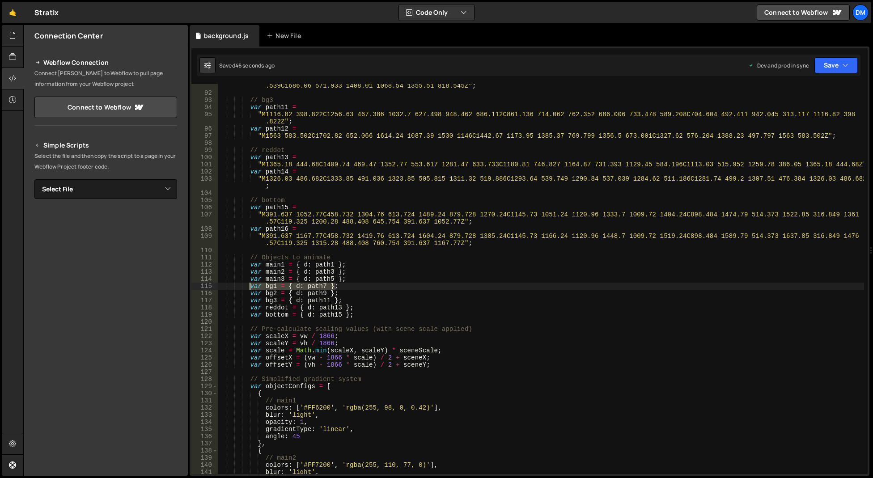
drag, startPoint x: 342, startPoint y: 286, endPoint x: 249, endPoint y: 287, distance: 92.6
click at [249, 287] on div ""M1355.51 818.545C1303.01 568.545 697.591 563.479 629.5 494.501C561.409 425.523…" at bounding box center [541, 280] width 646 height 411
type textarea "var bg1 = { d: path7 };"
click at [334, 253] on div ""M1355.51 818.545C1303.01 568.545 697.591 563.479 629.5 494.501C561.409 425.523…" at bounding box center [541, 280] width 646 height 411
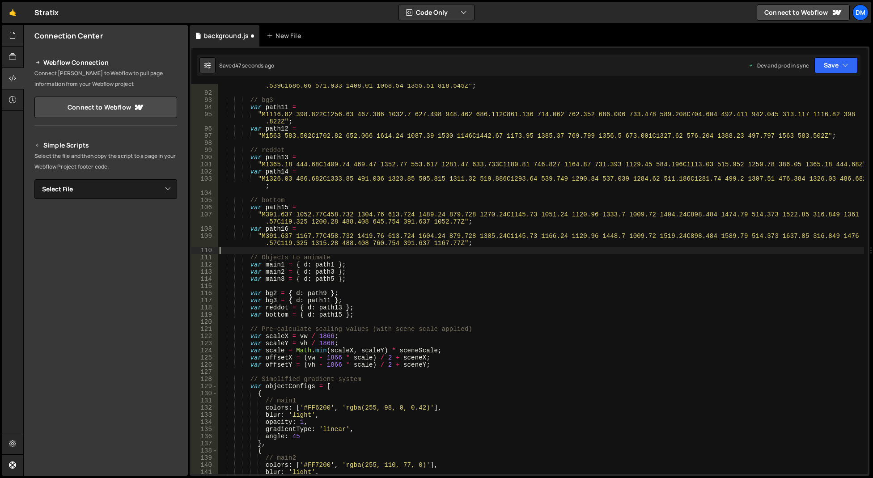
scroll to position [0, 0]
click at [333, 254] on div ""M1355.51 818.545C1303.01 568.545 697.591 563.479 629.5 494.501C561.409 425.523…" at bounding box center [541, 280] width 646 height 411
type textarea "// Objects to animate"
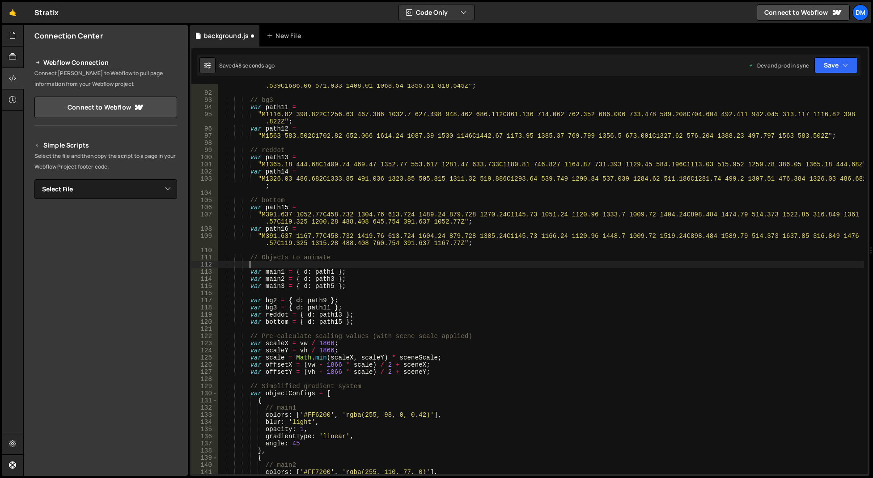
scroll to position [0, 1]
paste textarea "var bg1 = { d: path7 };"
type textarea "var bg1 = { d: path7 };"
click at [435, 265] on div ""M1355.51 818.545C1303.01 568.545 697.591 563.479 629.5 494.501C561.409 425.523…" at bounding box center [541, 280] width 646 height 411
click at [307, 290] on div ""M1355.51 818.545C1303.01 568.545 697.591 563.479 629.5 494.501C561.409 425.523…" at bounding box center [541, 280] width 646 height 411
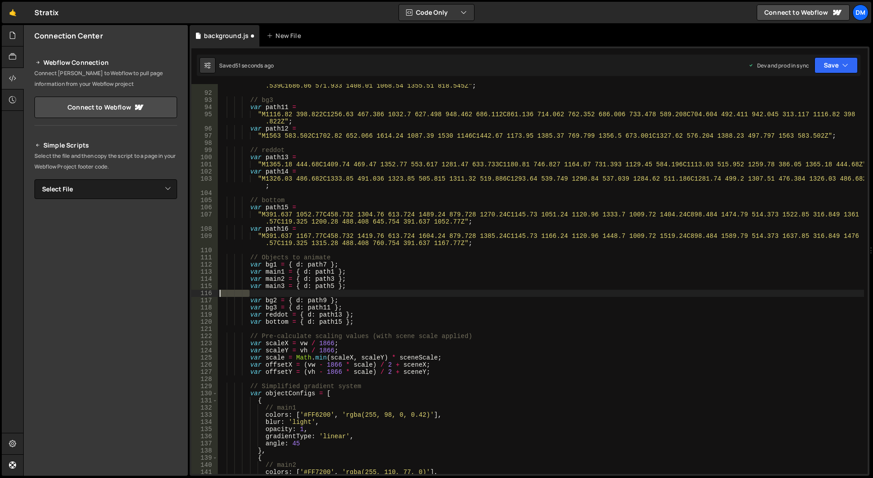
drag, startPoint x: 270, startPoint y: 292, endPoint x: 201, endPoint y: 293, distance: 69.3
click at [201, 293] on div "91 92 93 94 95 96 97 98 99 100 101 102 103 104 105 106 107 108 109 110 111 112 …" at bounding box center [529, 279] width 676 height 390
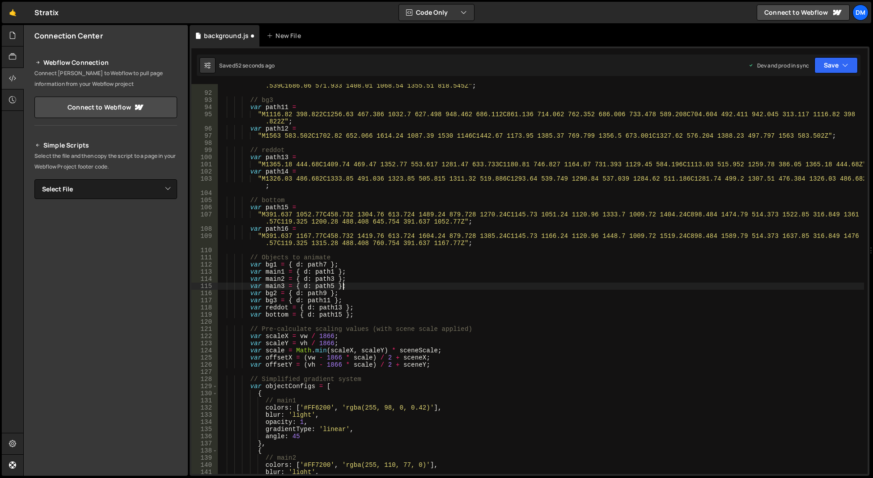
click at [391, 288] on div ""M1355.51 818.545C1303.01 568.545 697.591 563.479 629.5 494.501C561.409 425.523…" at bounding box center [541, 280] width 646 height 411
click at [340, 262] on div ""M1355.51 818.545C1303.01 568.545 697.591 563.479 629.5 494.501C561.409 425.523…" at bounding box center [541, 280] width 646 height 411
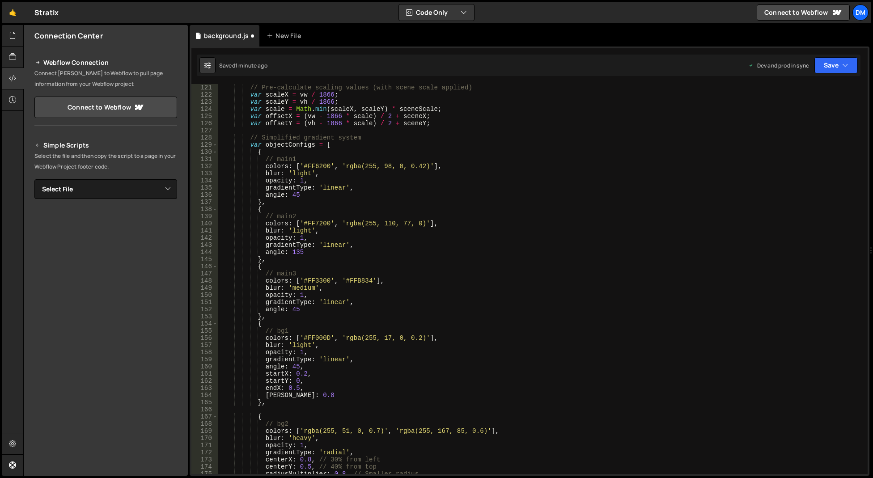
scroll to position [992, 0]
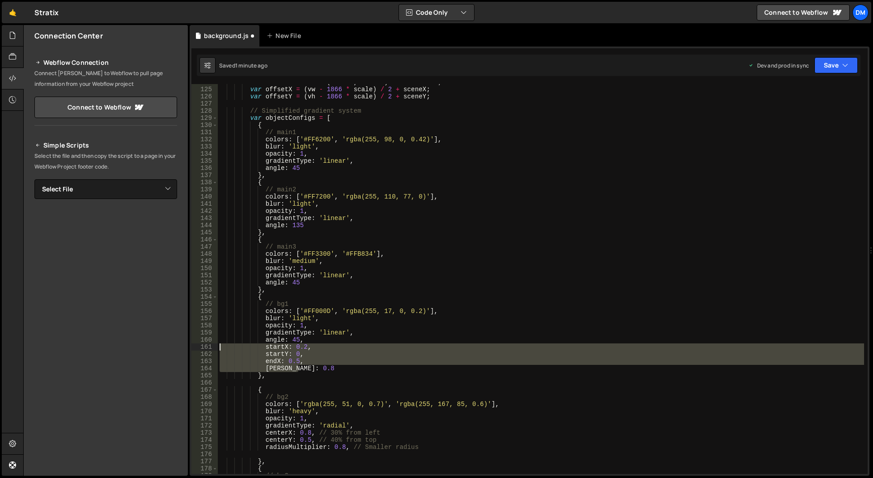
drag, startPoint x: 307, startPoint y: 368, endPoint x: 216, endPoint y: 345, distance: 93.1
click at [216, 345] on div "var bg1 = { d: path7 }; 124 125 126 127 128 129 130 131 132 133 134 135 136 137…" at bounding box center [529, 279] width 676 height 390
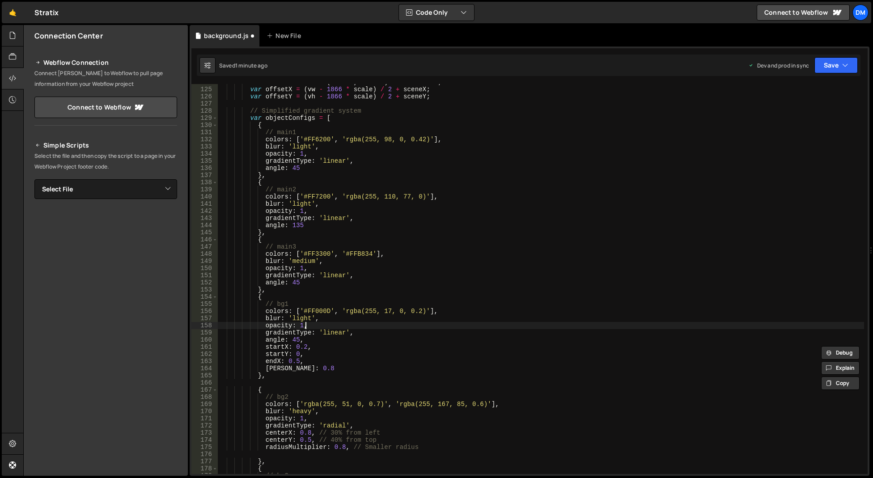
click at [386, 327] on div "var scale = Math . min ( scaleX , scaleY ) * sceneScale ; var offsetX = ( vw - …" at bounding box center [541, 281] width 646 height 404
click at [297, 369] on div "var scale = Math . min ( scaleX , scaleY ) * sceneScale ; var offsetX = ( vw - …" at bounding box center [541, 281] width 646 height 404
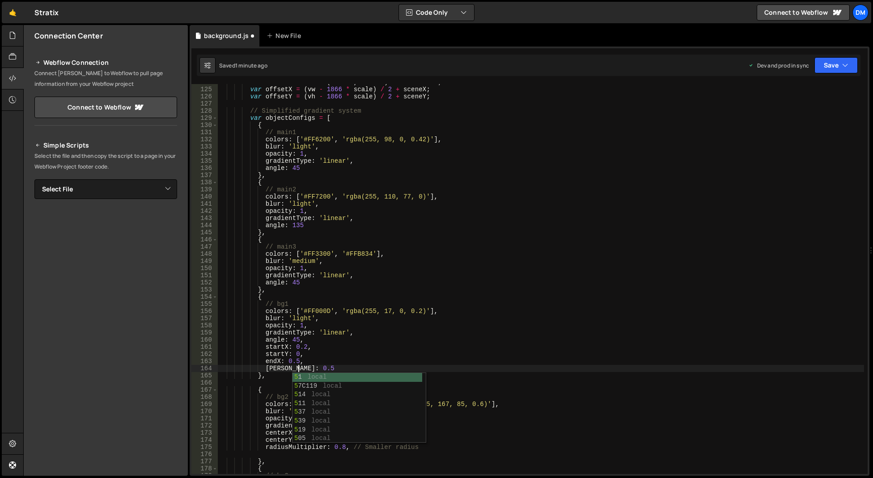
scroll to position [0, 5]
click at [435, 335] on div "var scale = Math . min ( scaleX , scaleY ) * sceneScale ; var offsetX = ( vw - …" at bounding box center [541, 281] width 646 height 404
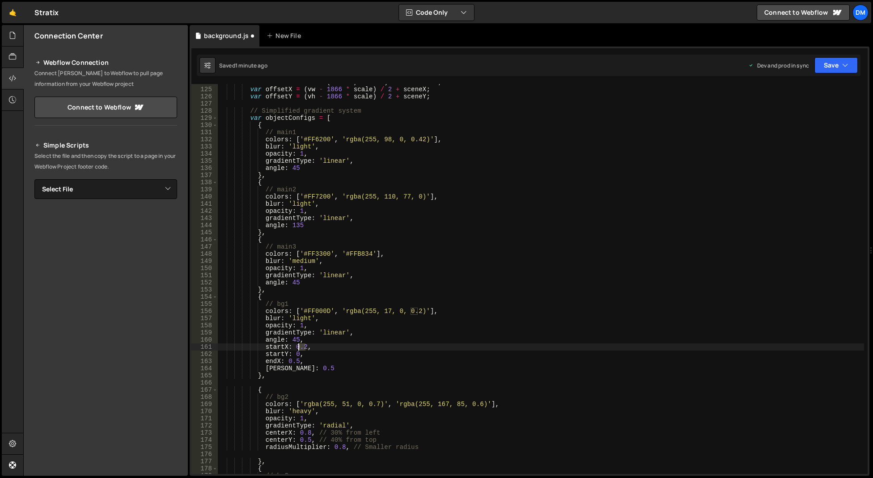
drag, startPoint x: 305, startPoint y: 346, endPoint x: 298, endPoint y: 347, distance: 7.2
click at [298, 347] on div "var scale = Math . min ( scaleX , scaleY ) * sceneScale ; var offsetX = ( vw - …" at bounding box center [541, 281] width 646 height 404
click at [502, 223] on div "var scale = Math . min ( scaleX , scaleY ) * sceneScale ; var offsetX = ( vw - …" at bounding box center [541, 281] width 646 height 404
click at [830, 73] on div "Saved 1 minute ago Dev and prod in sync Upgrade to Edit Save Save to Staging S …" at bounding box center [528, 65] width 663 height 21
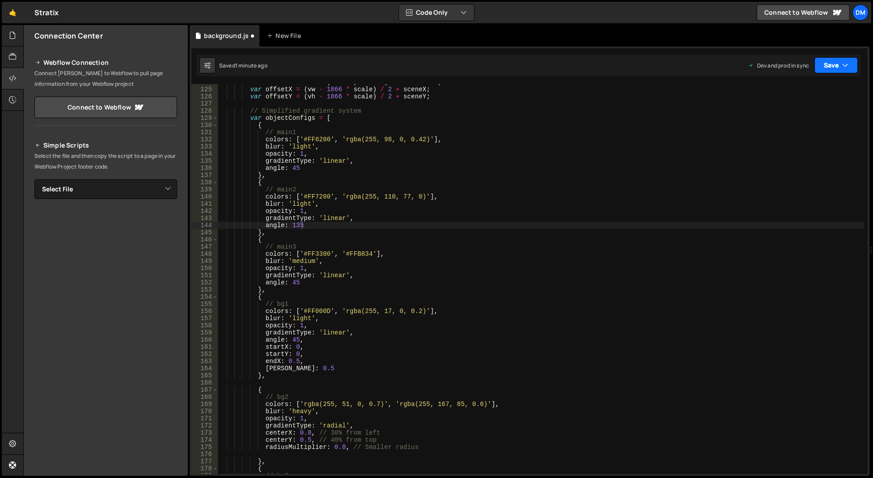
click at [828, 69] on button "Save" at bounding box center [835, 65] width 43 height 16
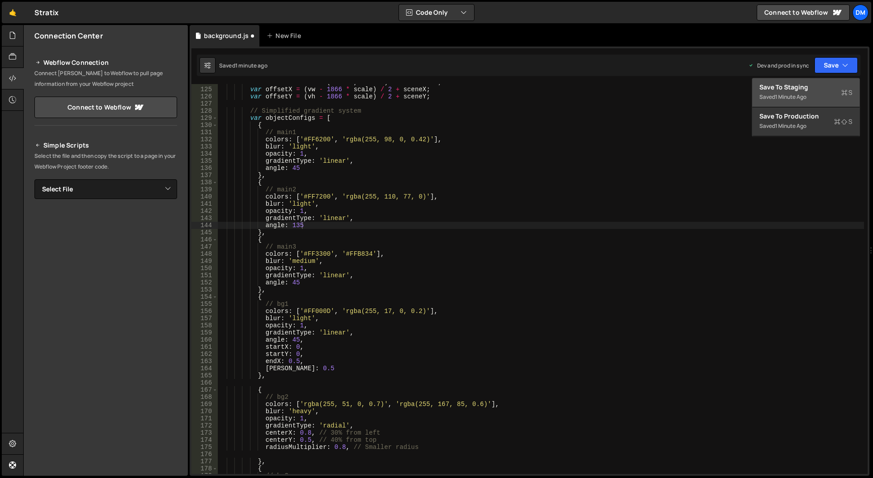
click at [819, 90] on div "Save to Staging S" at bounding box center [805, 87] width 93 height 9
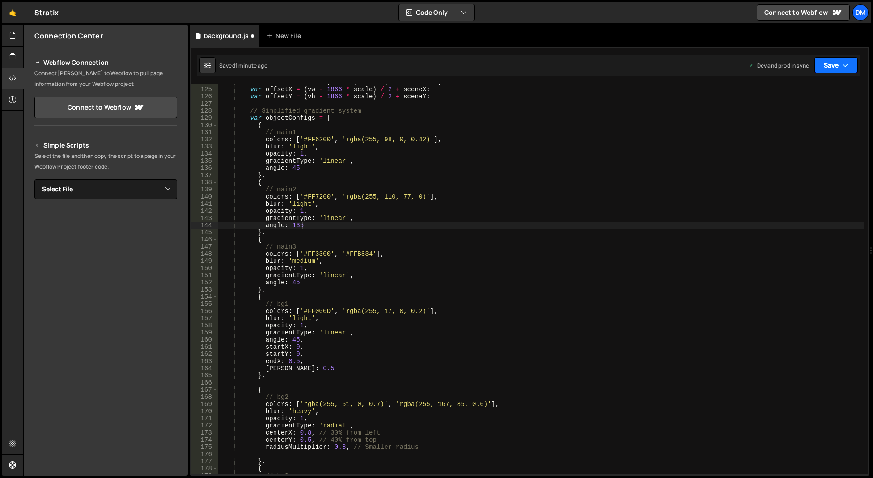
drag, startPoint x: 830, startPoint y: 68, endPoint x: 824, endPoint y: 84, distance: 16.9
click at [830, 68] on button "Save" at bounding box center [835, 65] width 43 height 16
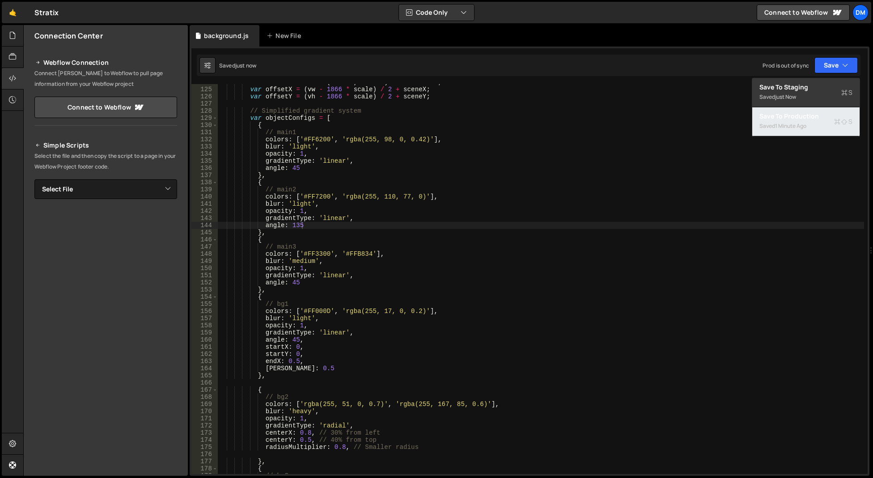
click at [802, 109] on button "Save to Production S Saved 1 minute ago" at bounding box center [805, 121] width 107 height 29
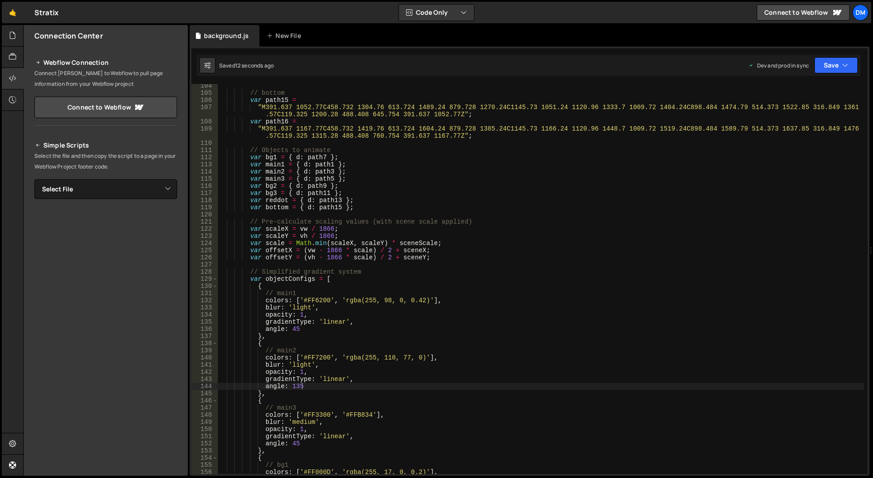
scroll to position [778, 0]
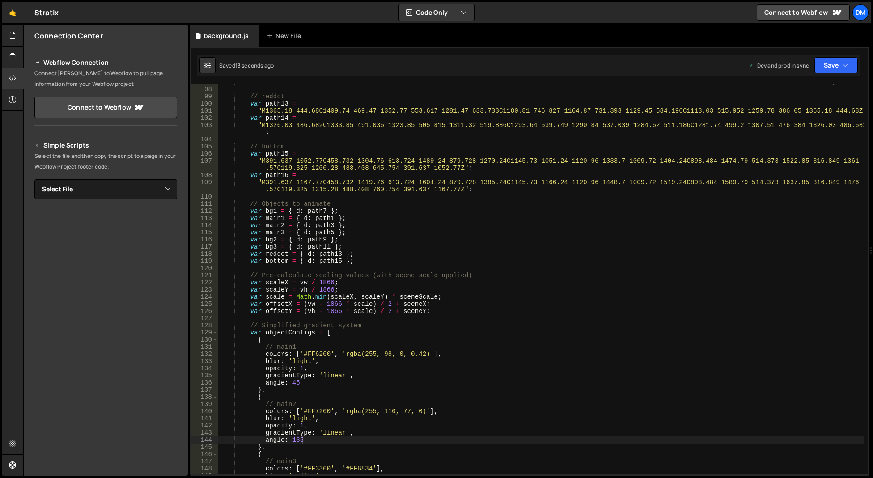
type textarea "var bg1 = { d: path7 };"
drag, startPoint x: 341, startPoint y: 210, endPoint x: 249, endPoint y: 212, distance: 92.1
click at [249, 212] on div ""M1563 583.502C1702.82 652.066 1614.24 1087.39 1530 1146C1442.67 1173.95 1385.3…" at bounding box center [541, 281] width 646 height 404
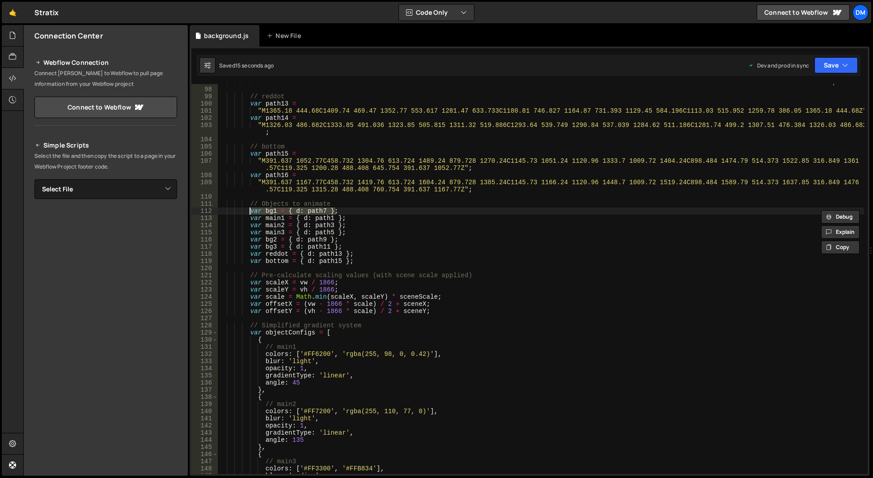
scroll to position [0, 2]
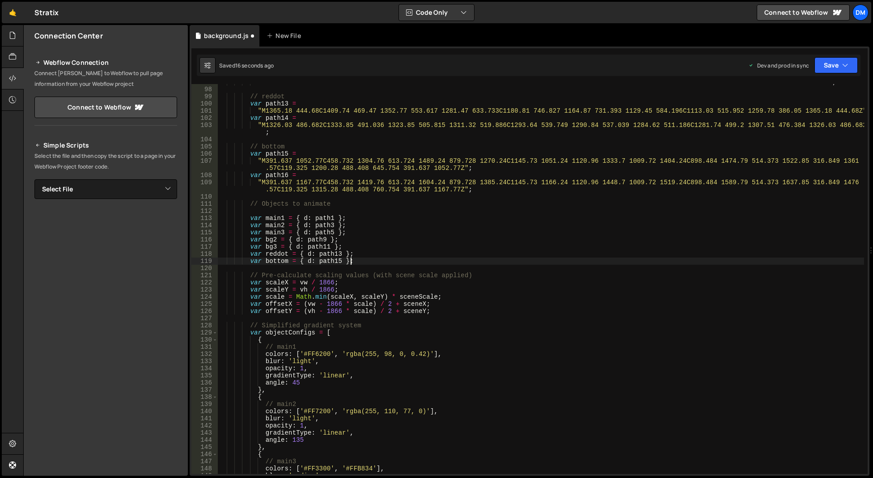
click at [359, 261] on div ""M1563 583.502C1702.82 652.066 1614.24 1087.39 1530 1146C1442.67 1173.95 1385.3…" at bounding box center [541, 281] width 646 height 404
type textarea "var bottom = { d: path15 };"
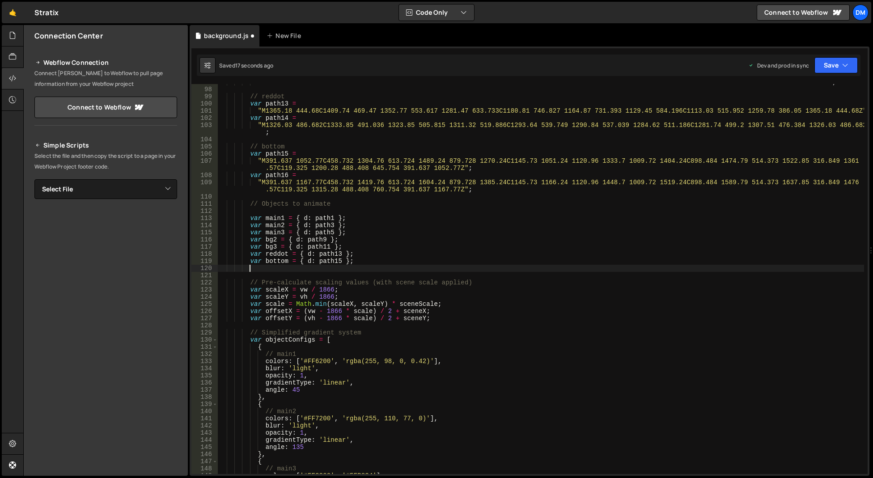
paste textarea "var bg1 = { d: path7 };"
click at [825, 61] on button "Save" at bounding box center [835, 65] width 43 height 16
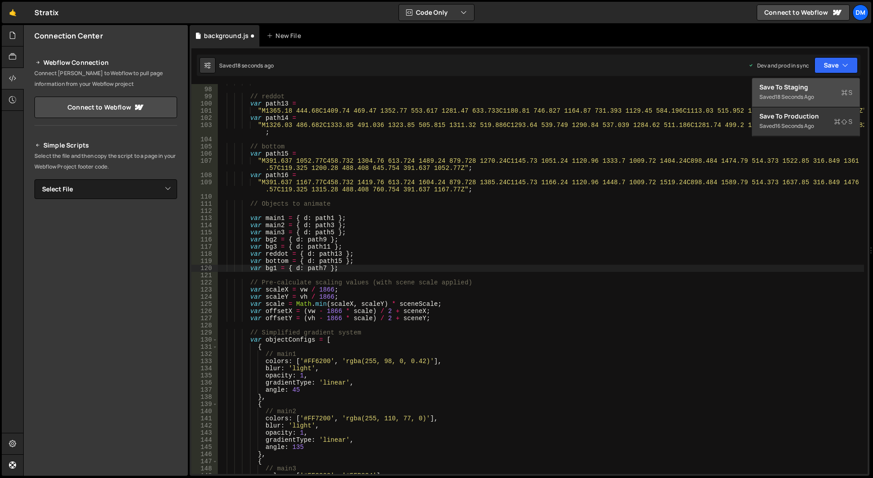
click at [811, 83] on div "Save to Staging S" at bounding box center [805, 87] width 93 height 9
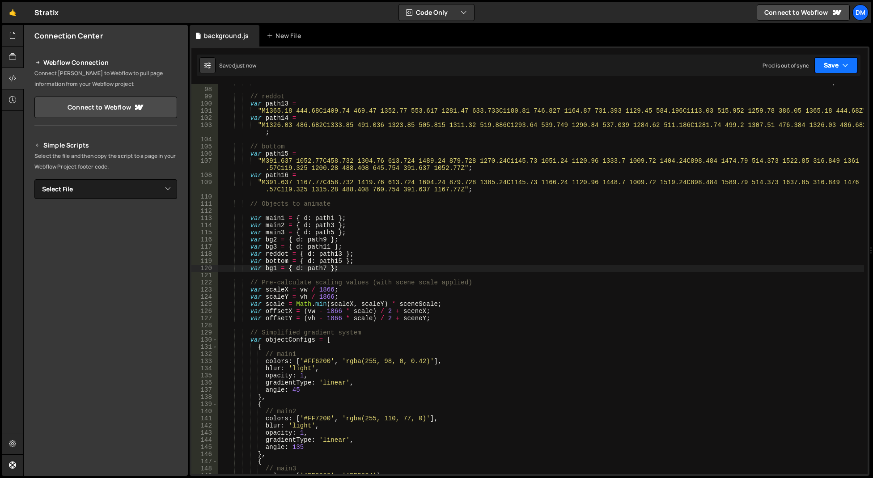
click at [828, 63] on button "Save" at bounding box center [835, 65] width 43 height 16
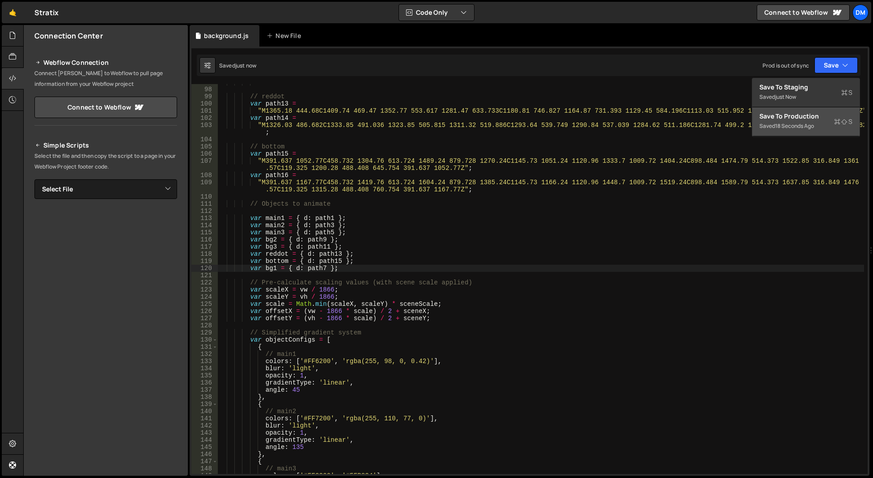
click at [789, 131] on button "Save to Production S Saved 18 seconds ago" at bounding box center [805, 121] width 107 height 29
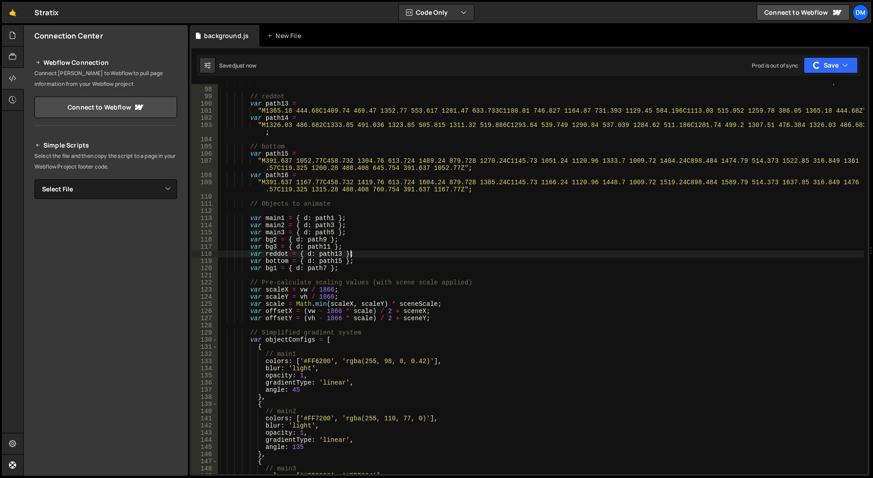
click at [675, 252] on div ""M1563 583.502C1702.82 652.066 1614.24 1087.39 1530 1146C1442.67 1173.95 1385.3…" at bounding box center [541, 281] width 646 height 404
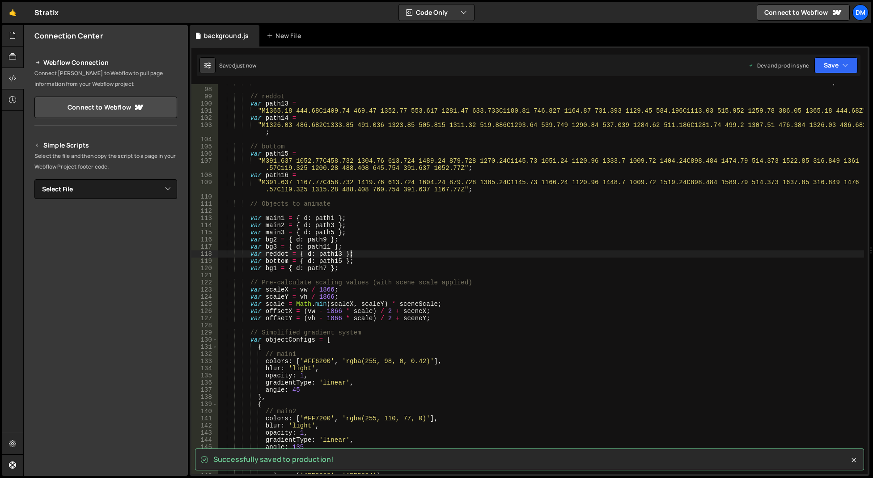
scroll to position [885, 0]
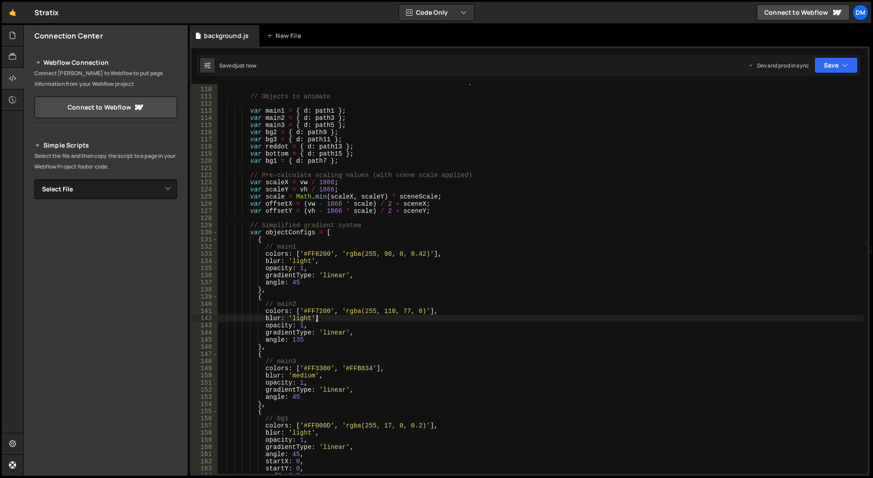
click at [411, 315] on div ""M391.637 1167.77C458.732 1419.76 613.724 1604.24 879.728 1385.24C1145.73 1166.…" at bounding box center [541, 277] width 646 height 411
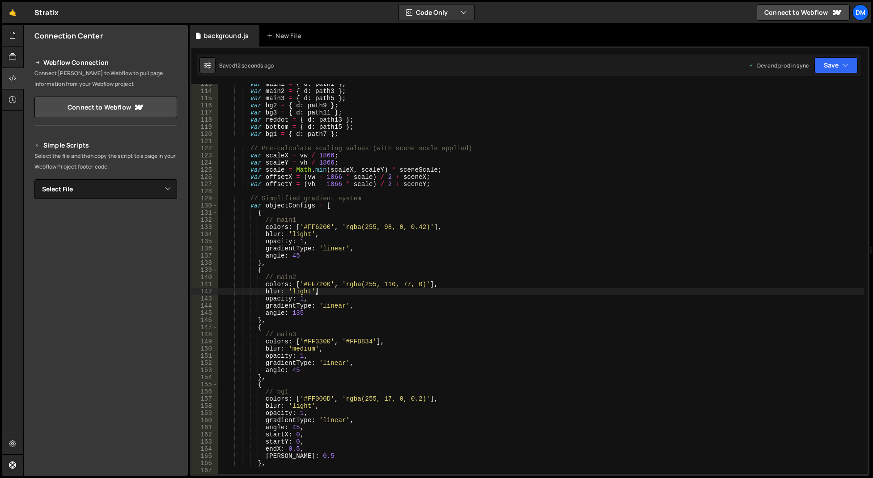
scroll to position [832, 0]
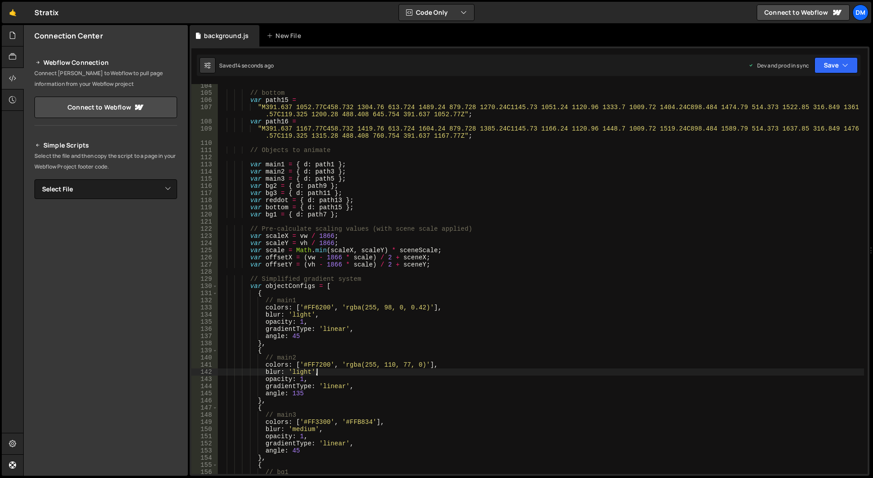
type textarea "render();"
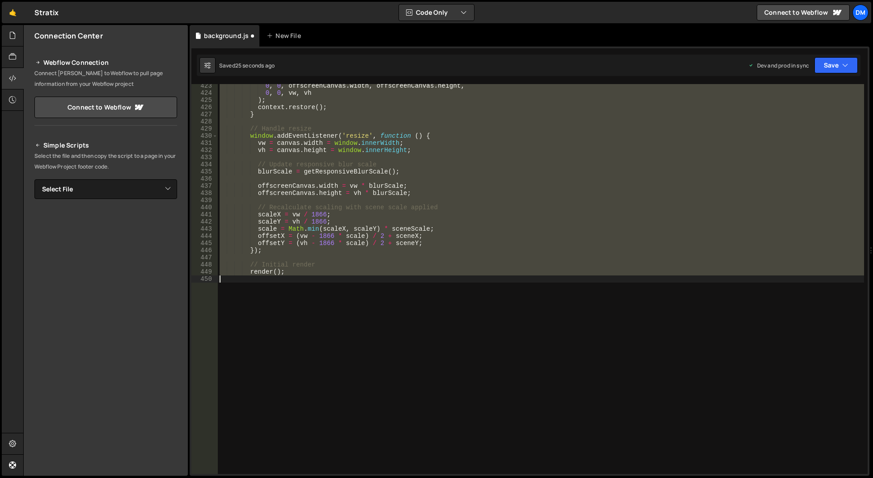
scroll to position [1057, 0]
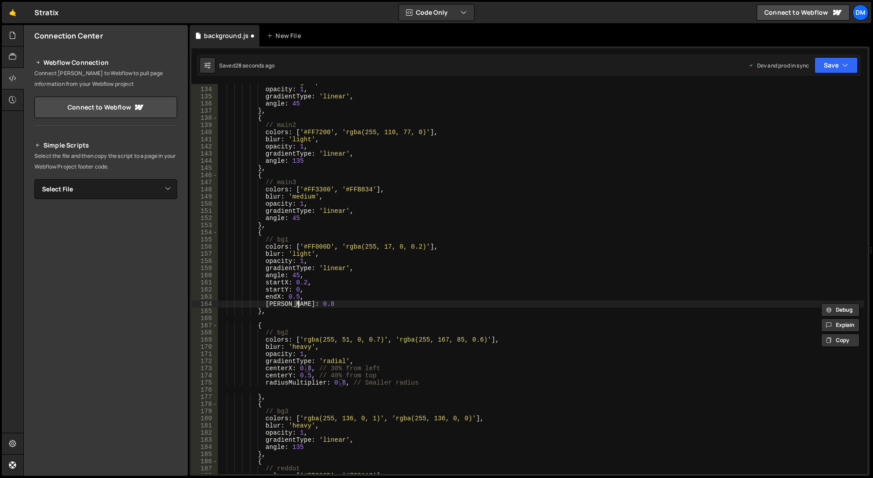
type textarea "var main3 = { d: path5 };"
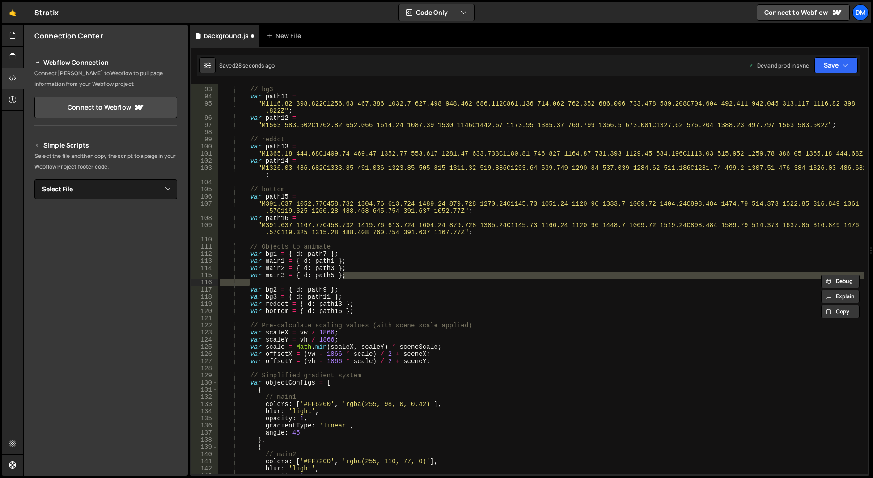
scroll to position [735, 0]
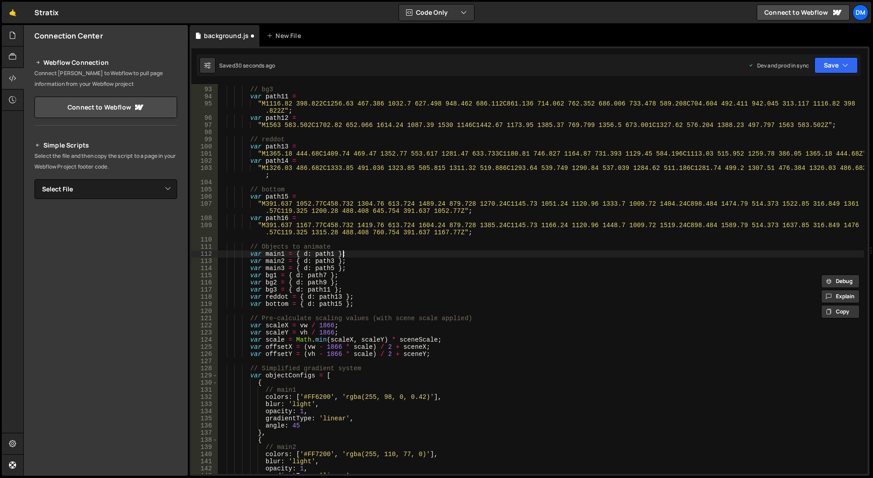
click at [377, 253] on div "// bg3 var path11 = "M1116.82 398.822C1256.63 467.386 1032.7 627.498 948.462 68…" at bounding box center [541, 281] width 646 height 404
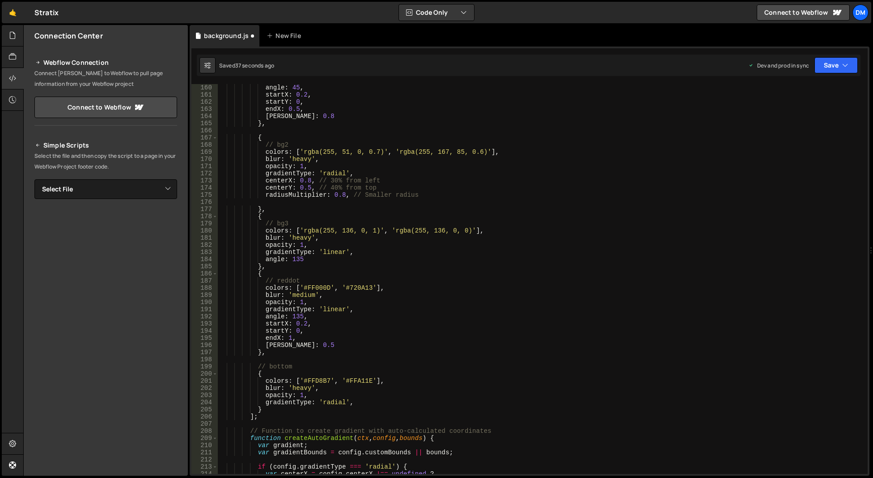
scroll to position [1137, 0]
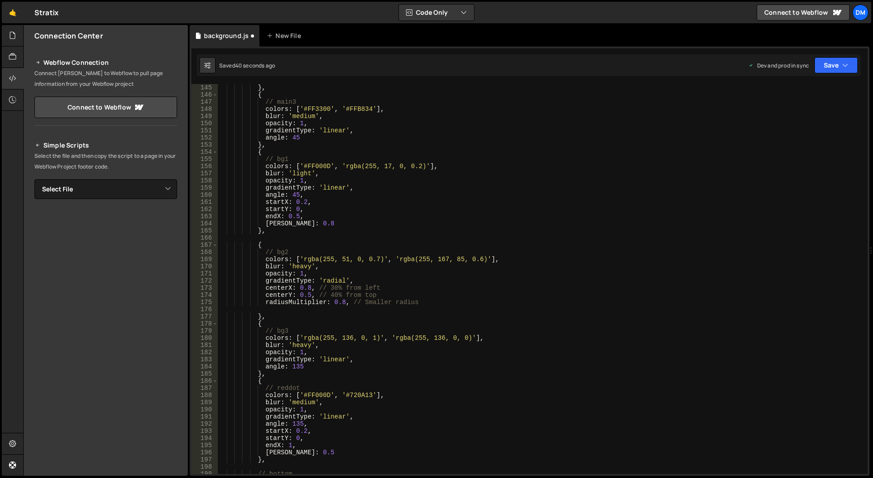
click at [338, 211] on div "} , { // main3 colors : [ '#FF3300' , '#FFB834' ] , blur : 'medium' , opacity :…" at bounding box center [541, 286] width 646 height 404
click at [296, 223] on div "} , { // main3 colors : [ '#FF3300' , '#FFB834' ] , blur : 'medium' , opacity :…" at bounding box center [541, 286] width 646 height 404
drag, startPoint x: 826, startPoint y: 66, endPoint x: 818, endPoint y: 84, distance: 20.6
click at [826, 66] on button "Save" at bounding box center [835, 65] width 43 height 16
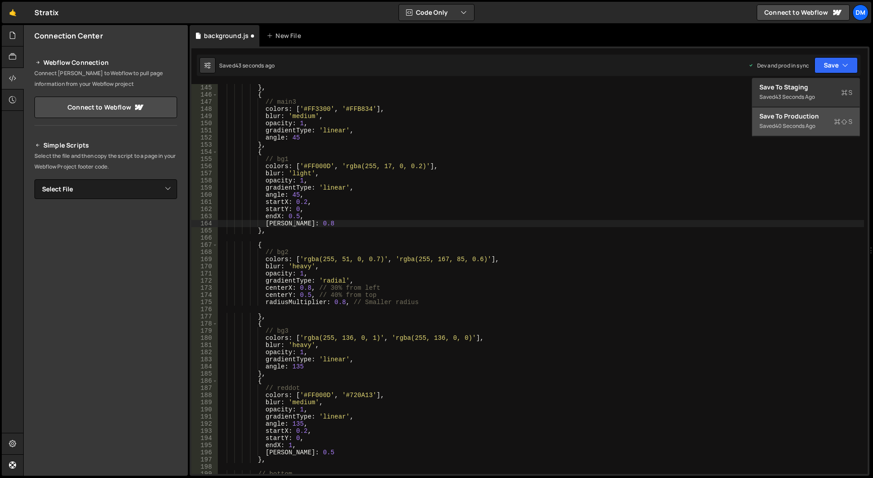
click at [785, 120] on div "Save to Production S" at bounding box center [805, 116] width 93 height 9
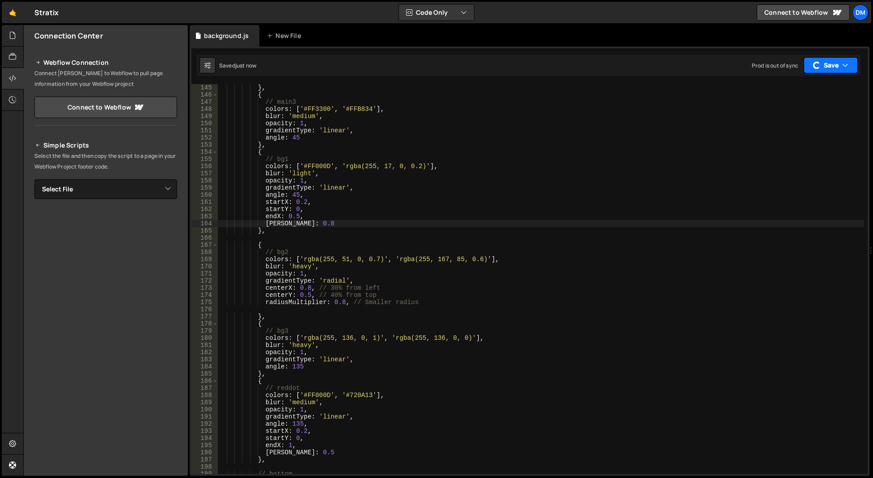
click at [823, 62] on button "Save" at bounding box center [830, 65] width 54 height 16
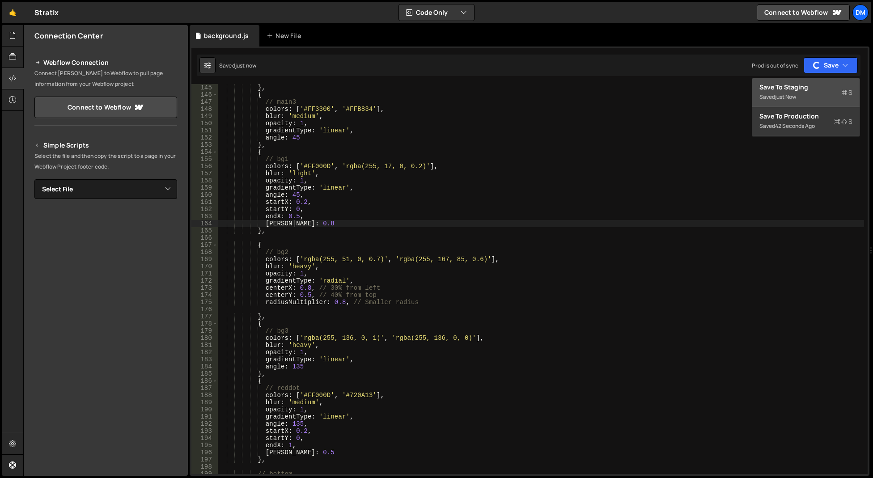
click at [784, 98] on div "just now" at bounding box center [785, 97] width 21 height 8
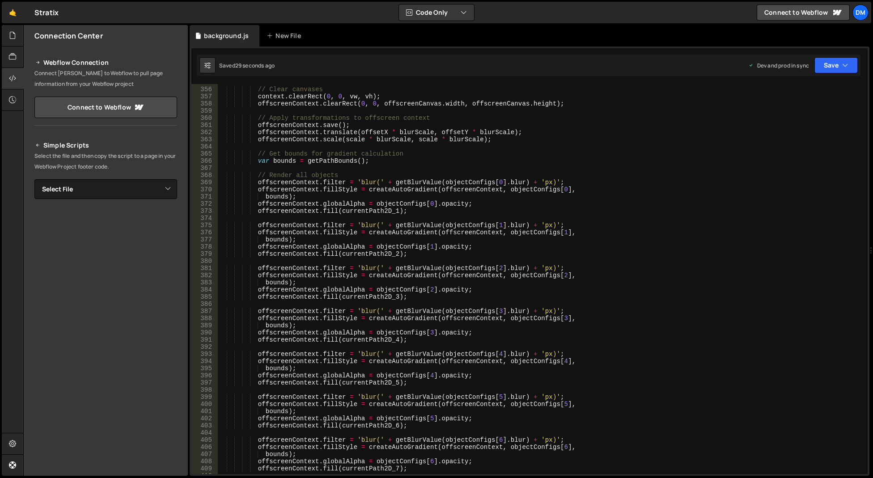
scroll to position [2645, 0]
click at [372, 209] on div "// Clear canvases context . clearRect ( 0 , 0 , vw , vh ) ; offscreenContext . …" at bounding box center [541, 281] width 646 height 404
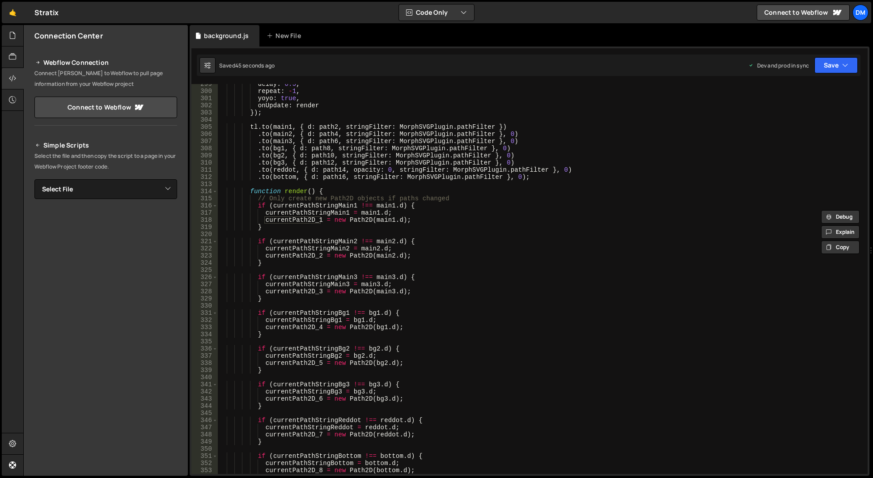
scroll to position [2242, 0]
click at [324, 215] on div "delay : 0.5 , repeat : - 1 , yoyo : true , onUpdate : render }) ; tl . to ( mai…" at bounding box center [541, 282] width 646 height 404
click at [322, 244] on div "delay : 0.5 , repeat : - 1 , yoyo : true , onUpdate : render }) ; tl . to ( mai…" at bounding box center [541, 282] width 646 height 404
click at [306, 284] on div "delay : 0.5 , repeat : - 1 , yoyo : true , onUpdate : render }) ; tl . to ( mai…" at bounding box center [541, 282] width 646 height 404
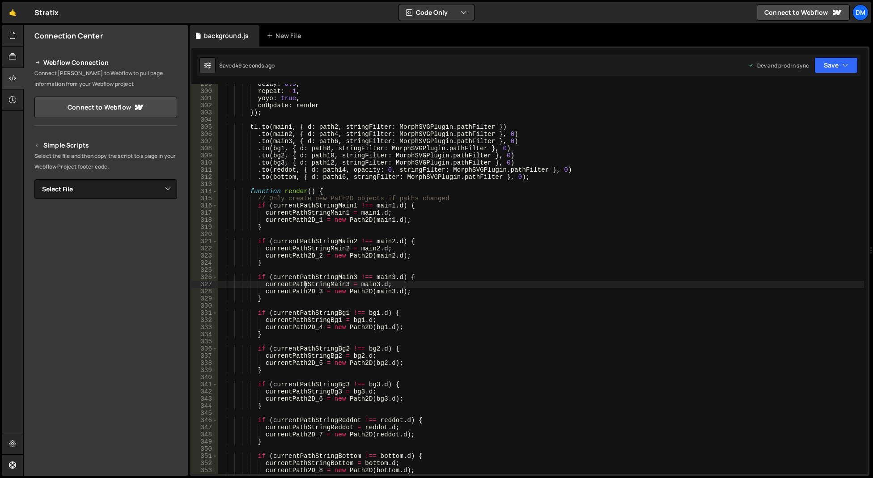
click at [304, 323] on div "delay : 0.5 , repeat : - 1 , yoyo : true , onUpdate : render }) ; tl . to ( mai…" at bounding box center [541, 282] width 646 height 404
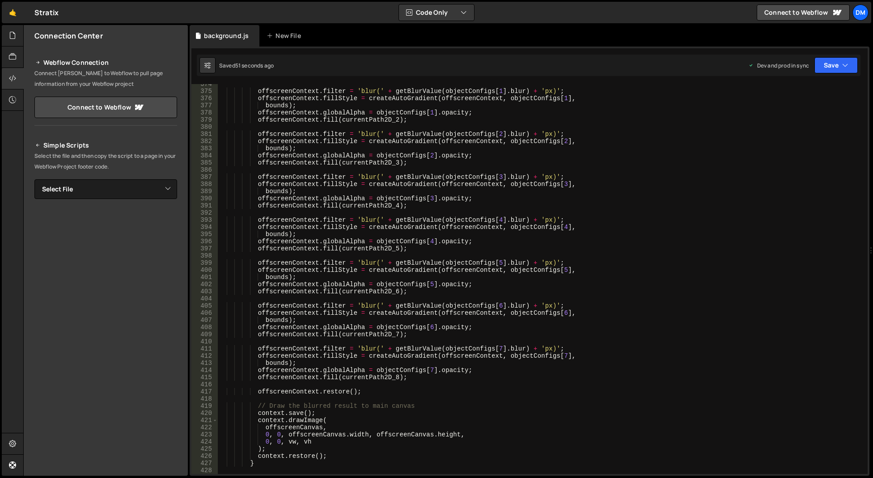
scroll to position [2672, 0]
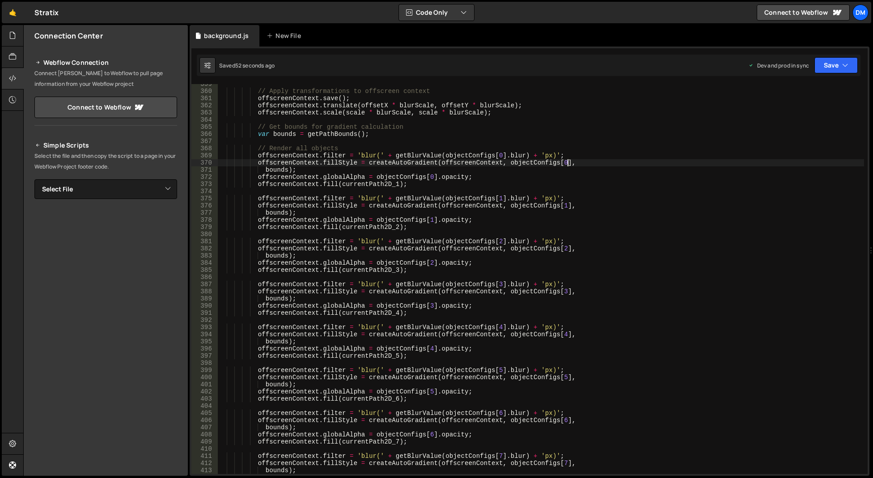
click at [568, 161] on div "// Apply transformations to offscreen context offscreenContext . save ( ) ; off…" at bounding box center [541, 282] width 646 height 404
drag, startPoint x: 545, startPoint y: 199, endPoint x: 540, endPoint y: 206, distance: 7.7
click at [545, 199] on div "// Apply transformations to offscreen context offscreenContext . save ( ) ; off…" at bounding box center [541, 282] width 646 height 404
click at [486, 247] on div "// Apply transformations to offscreen context offscreenContext . save ( ) ; off…" at bounding box center [541, 282] width 646 height 404
click at [439, 288] on div "// Apply transformations to offscreen context offscreenContext . save ( ) ; off…" at bounding box center [541, 282] width 646 height 404
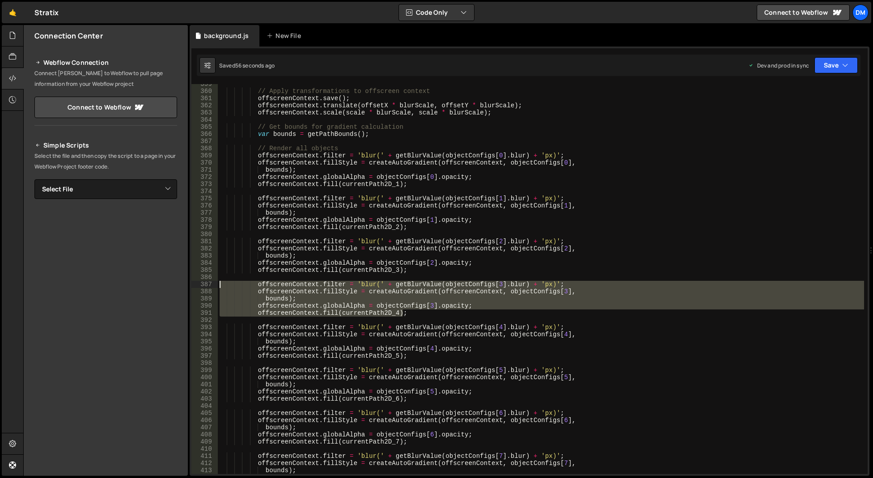
drag, startPoint x: 417, startPoint y: 314, endPoint x: 192, endPoint y: 284, distance: 226.8
click at [192, 284] on div "offscreenContext.fillStyle = createAutoGradient(offscreenContext, objectConfigs…" at bounding box center [529, 279] width 676 height 390
type textarea "offscreenContext.filter = 'blur(' + getBlurValue(objectConfigs[3].blur) + 'px)'…"
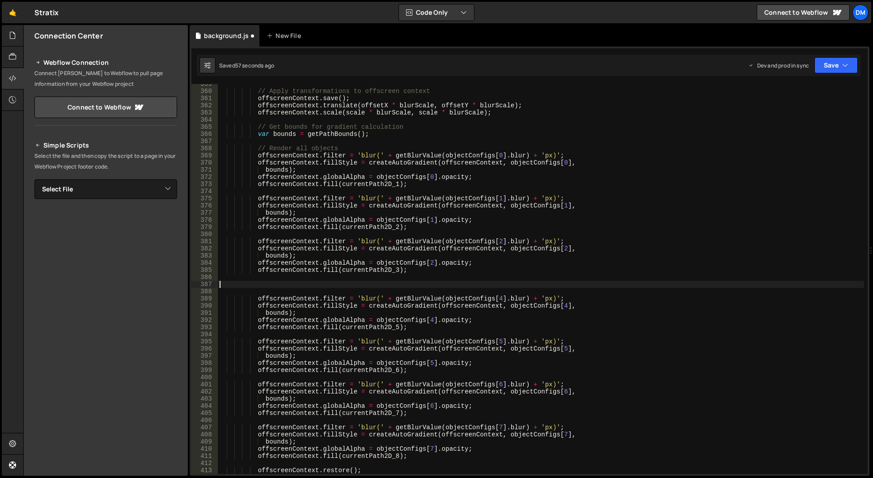
scroll to position [2779, 0]
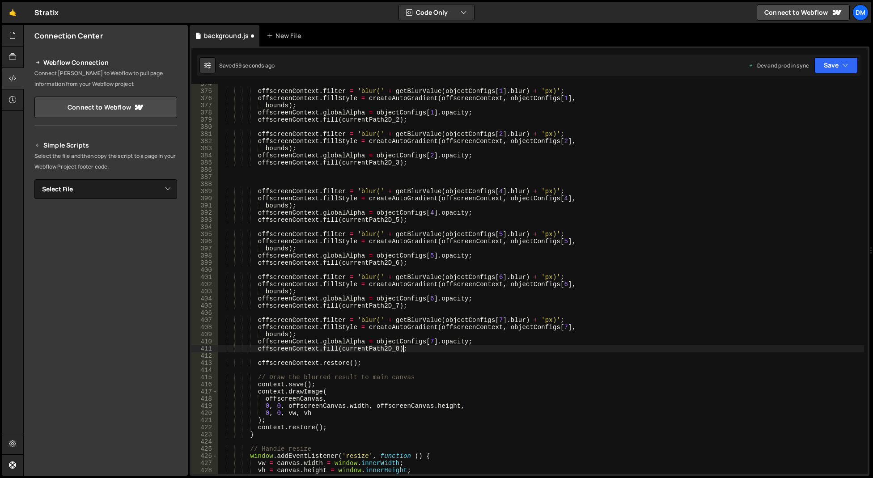
click at [418, 348] on div "offscreenContext . filter = 'blur(' + getBlurValue ( objectConfigs [ 1 ] . blur…" at bounding box center [541, 282] width 646 height 404
type textarea "offscreenContext.fill(currentPath2D_8);"
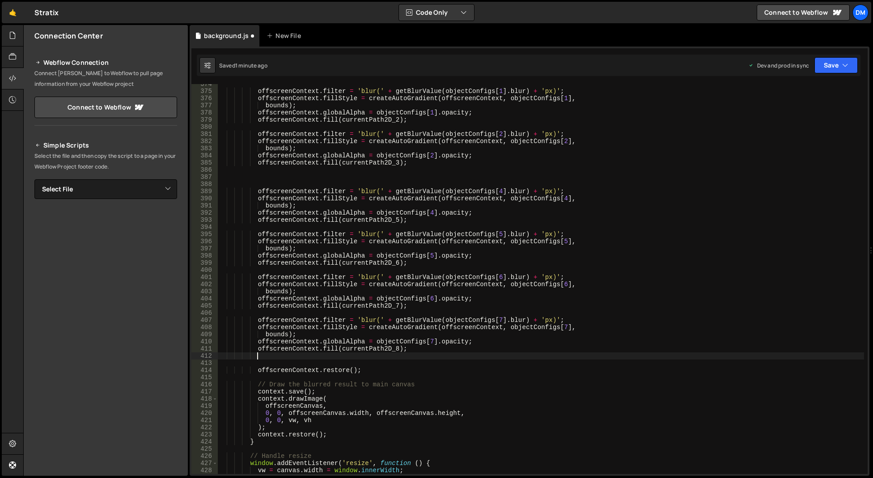
scroll to position [0, 2]
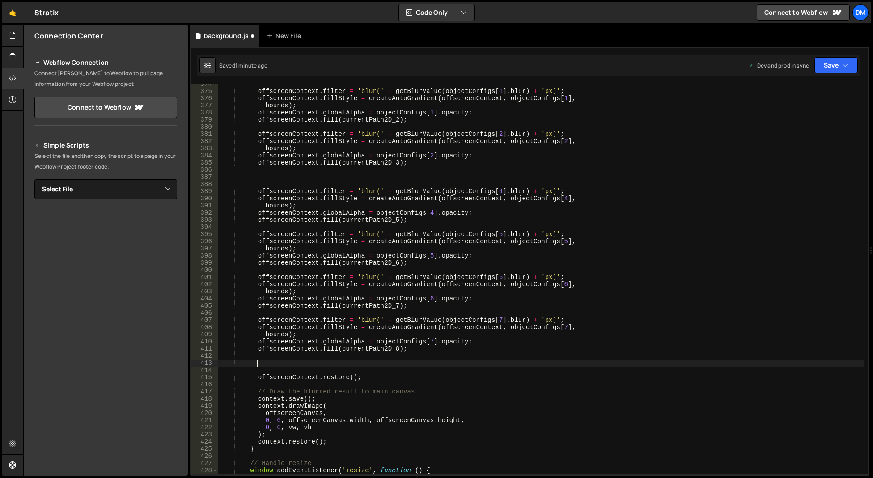
paste textarea "offscreenContext.fill(currentPath2D_4);"
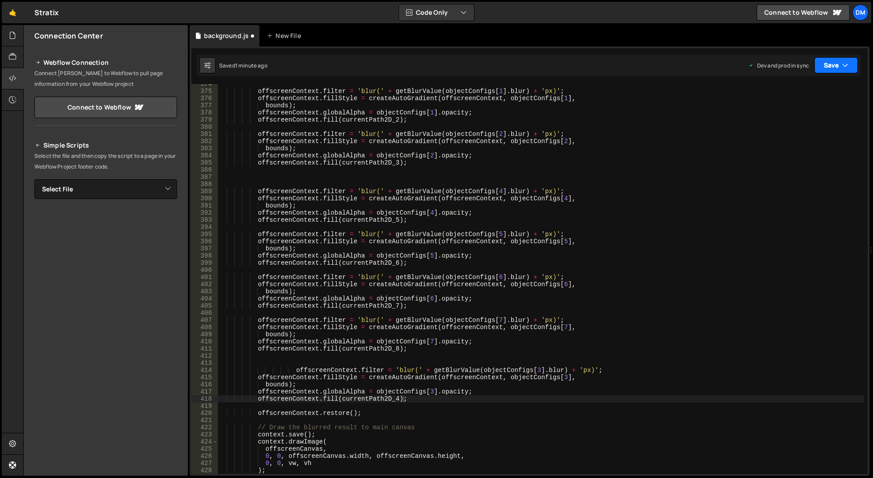
click at [830, 66] on button "Save" at bounding box center [835, 65] width 43 height 16
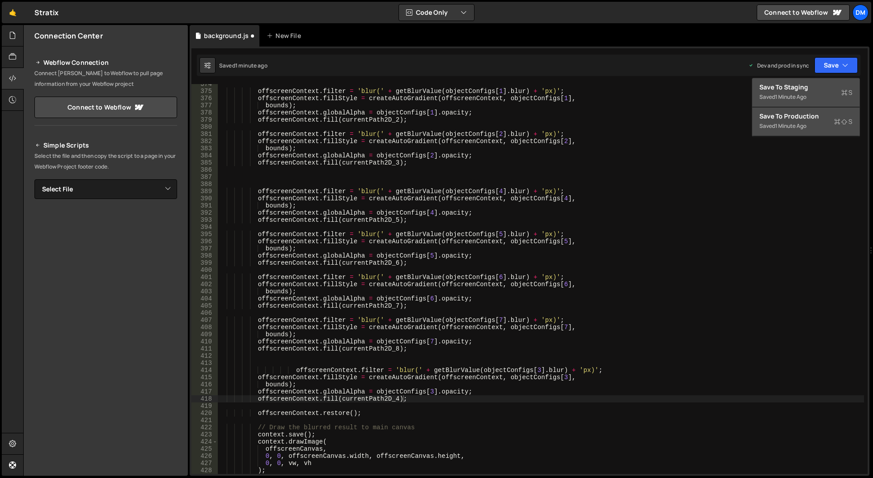
click at [788, 119] on div "Save to Production S" at bounding box center [805, 116] width 93 height 9
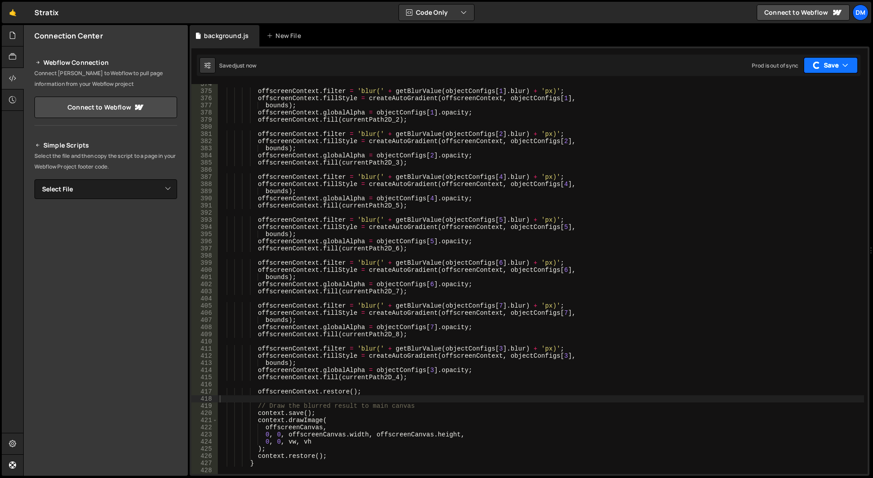
click at [828, 68] on button "Save" at bounding box center [830, 65] width 54 height 16
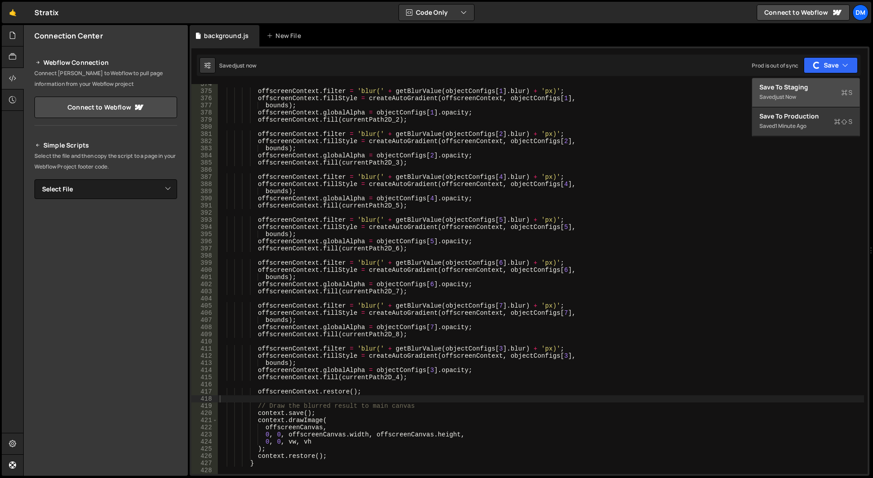
click at [807, 93] on div "Saved just now" at bounding box center [805, 97] width 93 height 11
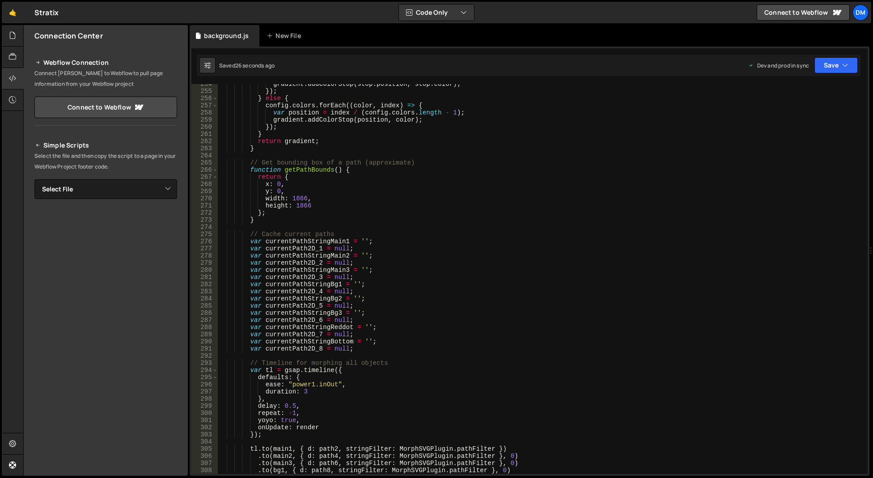
scroll to position [1947, 0]
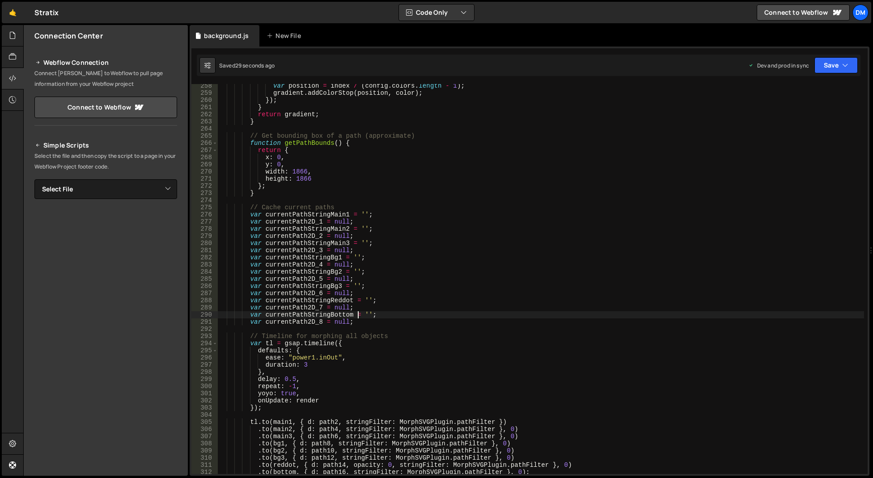
click at [357, 312] on div "var position = index / ( config . colors . length - 1 ) ; gradient . addColorSt…" at bounding box center [541, 284] width 646 height 404
click at [372, 306] on div "var position = index / ( config . colors . length - 1 ) ; gradient . addColorSt…" at bounding box center [541, 284] width 646 height 404
type textarea "var currentPath2D_7 = null;"
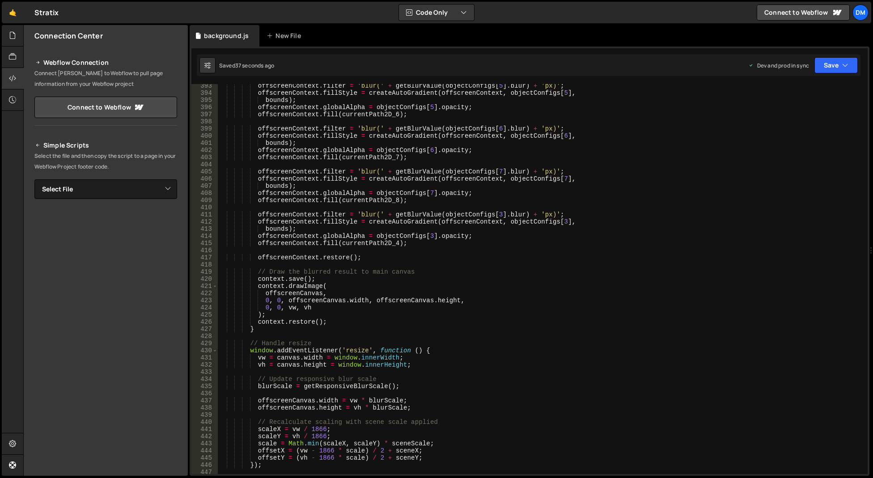
scroll to position [2806, 0]
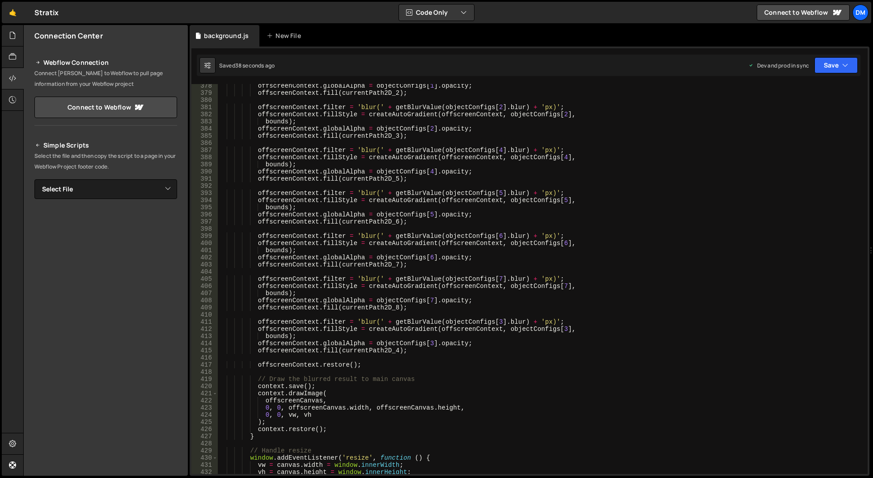
click at [413, 315] on div "offscreenContext . globalAlpha = objectConfigs [ 1 ] . opacity ; offscreenConte…" at bounding box center [541, 284] width 646 height 404
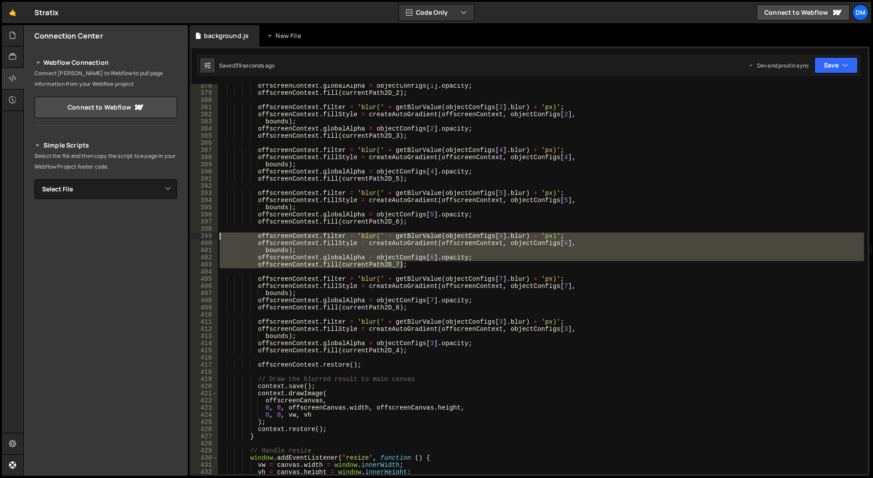
drag, startPoint x: 415, startPoint y: 267, endPoint x: 188, endPoint y: 237, distance: 229.1
click at [188, 237] on div "Files New File Javascript files 0 background.js 0 CSS files Copy share link Edi…" at bounding box center [447, 250] width 849 height 451
type textarea "offscreenContext.filter = 'blur(' + getBlurValue(objectConfigs[6].blur) + 'px)'…"
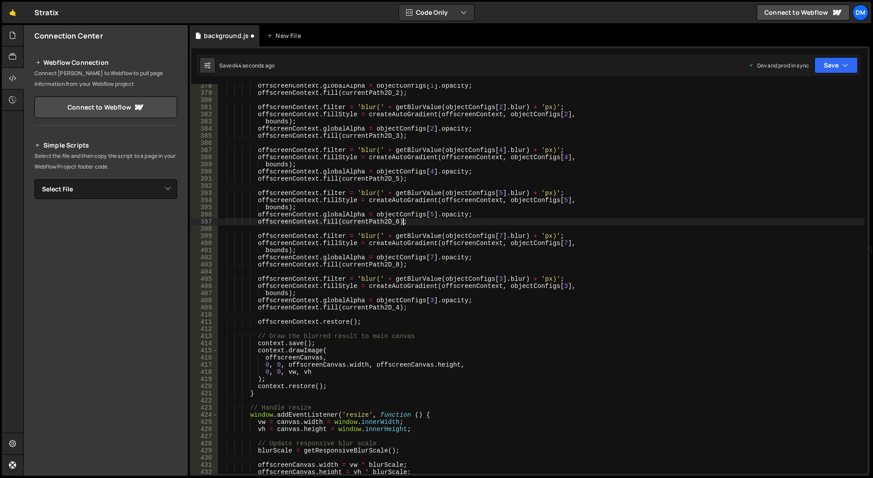
click at [412, 306] on div "offscreenContext . globalAlpha = objectConfigs [ 1 ] . opacity ; offscreenConte…" at bounding box center [541, 284] width 646 height 404
type textarea "offscreenContext.fill(currentPath2D_4);"
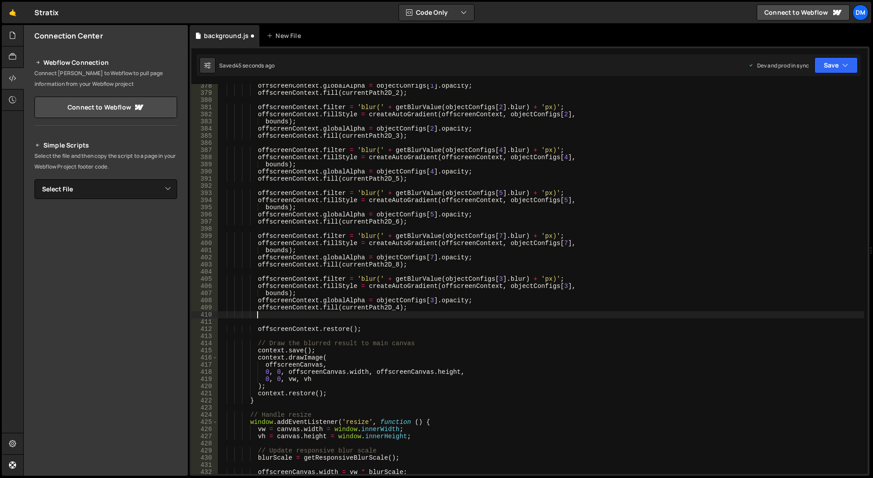
paste textarea "offscreenContext.fill(currentPath2D_7);"
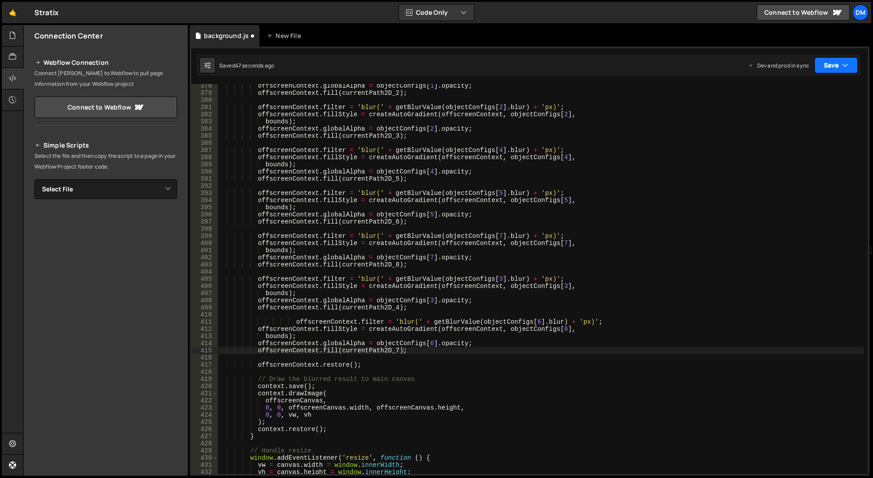
drag, startPoint x: 839, startPoint y: 68, endPoint x: 827, endPoint y: 89, distance: 24.6
click at [838, 67] on button "Save" at bounding box center [835, 65] width 43 height 16
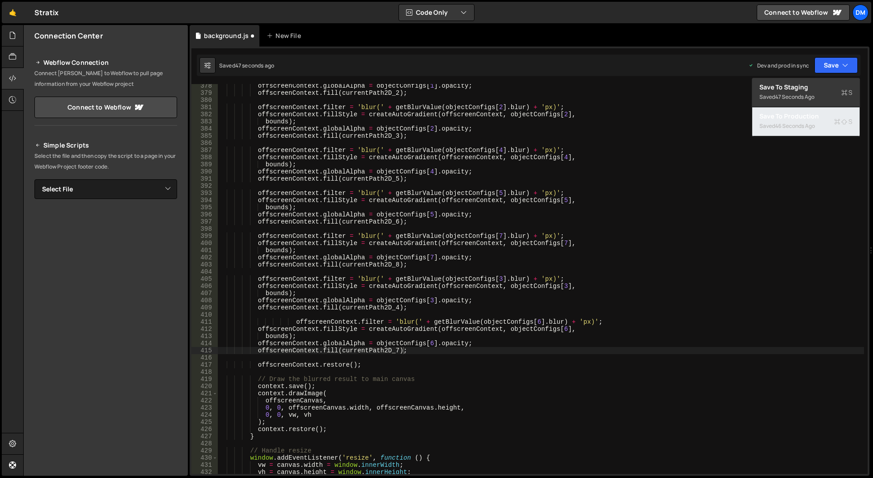
click at [807, 110] on button "Save to Production S Saved 46 seconds ago" at bounding box center [805, 121] width 107 height 29
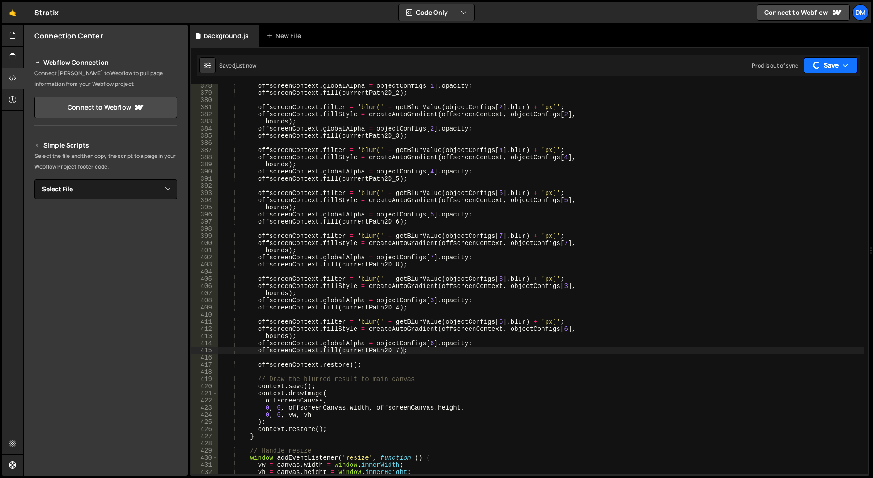
click at [836, 64] on button "Save" at bounding box center [830, 65] width 54 height 16
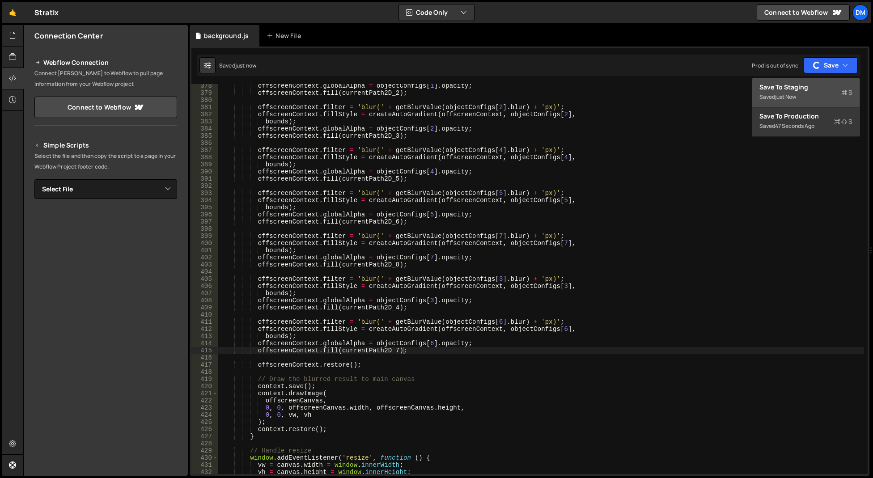
click at [808, 93] on div "Saved just now" at bounding box center [805, 97] width 93 height 11
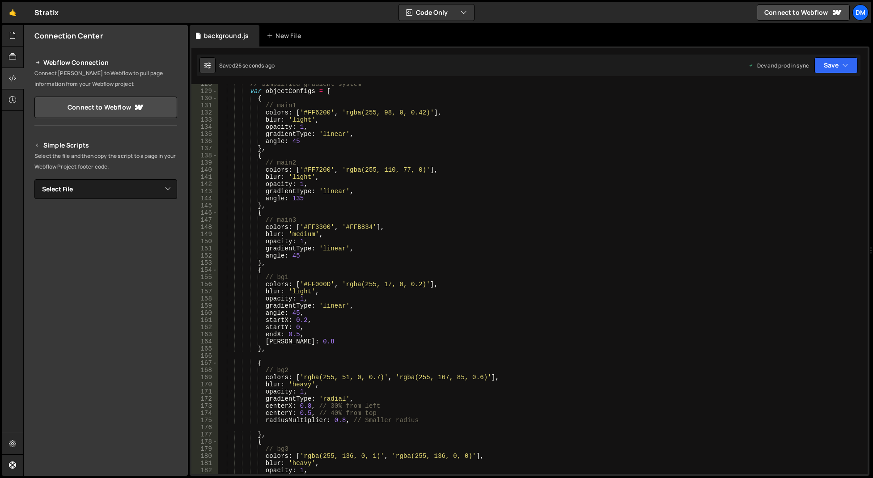
scroll to position [1073, 0]
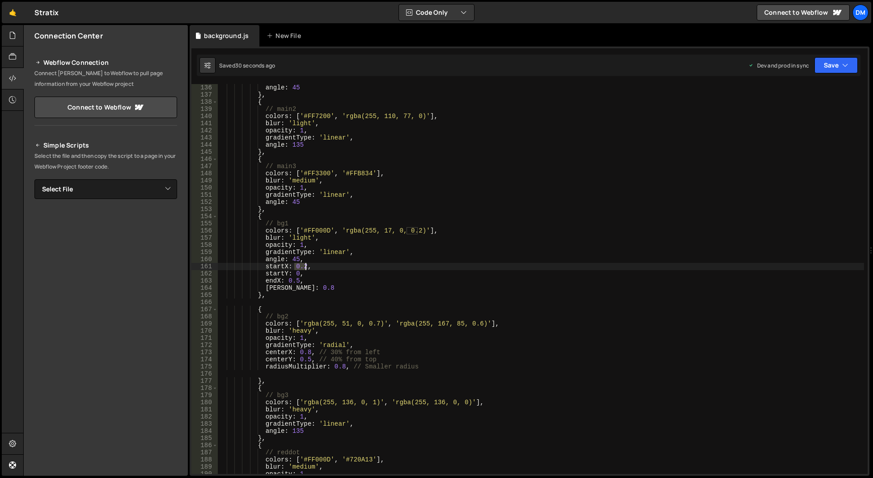
drag, startPoint x: 295, startPoint y: 266, endPoint x: 305, endPoint y: 266, distance: 9.8
click at [305, 266] on div "angle : 45 } , { // main2 colors : [ '#FF7200' , 'rgba(255, 110, 77, 0)' ] , bl…" at bounding box center [541, 286] width 646 height 404
click at [328, 259] on div "angle : 45 } , { // main2 colors : [ '#FF7200' , 'rgba(255, 110, 77, 0)' ] , bl…" at bounding box center [541, 286] width 646 height 404
click at [295, 288] on div "angle : 45 } , { // main2 colors : [ '#FF7200' , 'rgba(255, 110, 77, 0)' ] , bl…" at bounding box center [541, 286] width 646 height 404
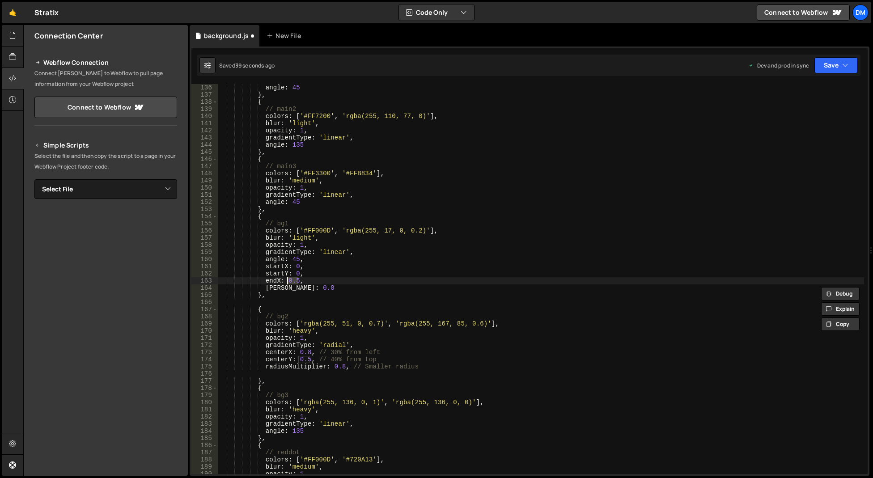
drag, startPoint x: 297, startPoint y: 280, endPoint x: 286, endPoint y: 280, distance: 10.7
click at [286, 280] on div "angle : 45 } , { // main2 colors : [ '#FF7200' , 'rgba(255, 110, 77, 0)' ] , bl…" at bounding box center [541, 286] width 646 height 404
click at [293, 260] on div "angle : 45 } , { // main2 colors : [ '#FF7200' , 'rgba(255, 110, 77, 0)' ] , bl…" at bounding box center [541, 286] width 646 height 404
click at [315, 242] on div "angle : 45 } , { // main2 colors : [ '#FF7200' , 'rgba(255, 110, 77, 0)' ] , bl…" at bounding box center [541, 286] width 646 height 404
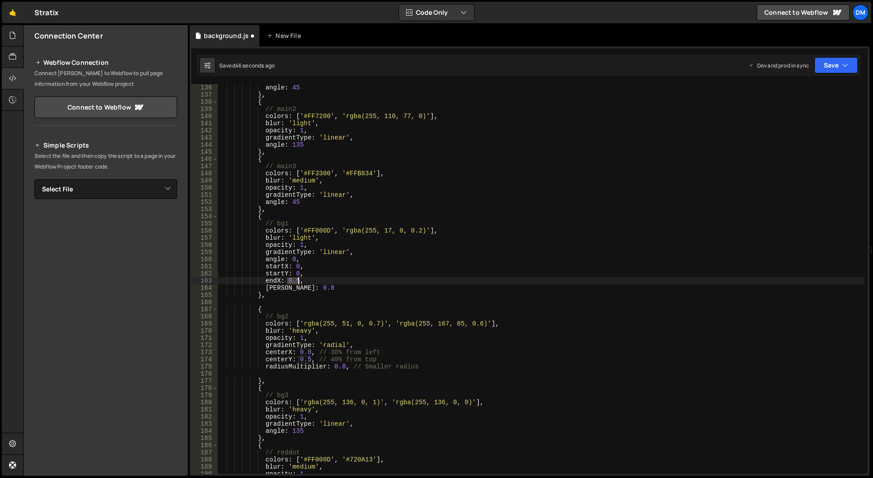
drag, startPoint x: 287, startPoint y: 281, endPoint x: 297, endPoint y: 281, distance: 9.8
click at [297, 281] on div "angle : 45 } , { // main2 colors : [ '#FF7200' , 'rgba(255, 110, 77, 0)' ] , bl…" at bounding box center [541, 286] width 646 height 404
click at [325, 265] on div "angle : 45 } , { // main2 colors : [ '#FF7200' , 'rgba(255, 110, 77, 0)' ] , bl…" at bounding box center [541, 286] width 646 height 404
click at [295, 287] on div "angle : 45 } , { // main2 colors : [ '#FF7200' , 'rgba(255, 110, 77, 0)' ] , bl…" at bounding box center [541, 286] width 646 height 404
drag, startPoint x: 461, startPoint y: 253, endPoint x: 630, endPoint y: 122, distance: 214.1
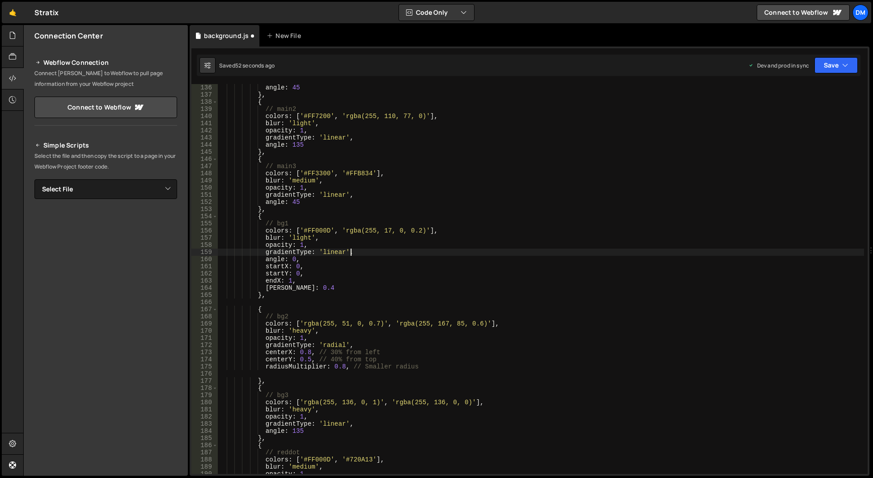
click at [461, 253] on div "angle : 45 } , { // main2 colors : [ '#FF7200' , 'rgba(255, 110, 77, 0)' ] , bl…" at bounding box center [541, 286] width 646 height 404
click at [817, 66] on button "Save" at bounding box center [835, 65] width 43 height 16
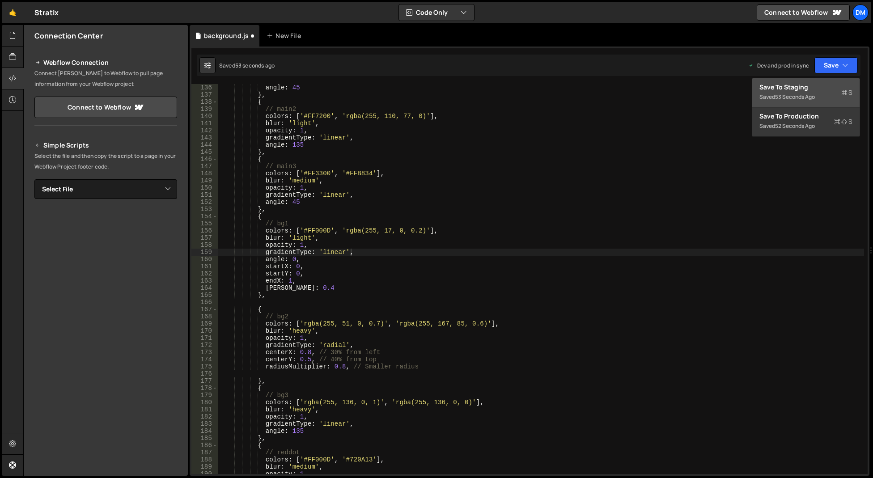
click at [796, 92] on div "Saved 53 seconds ago" at bounding box center [805, 97] width 93 height 11
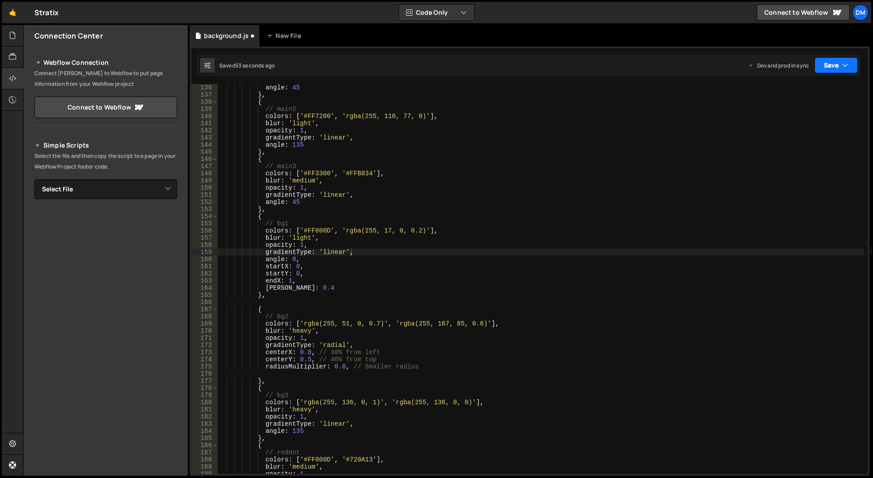
click at [829, 69] on button "Save" at bounding box center [835, 65] width 43 height 16
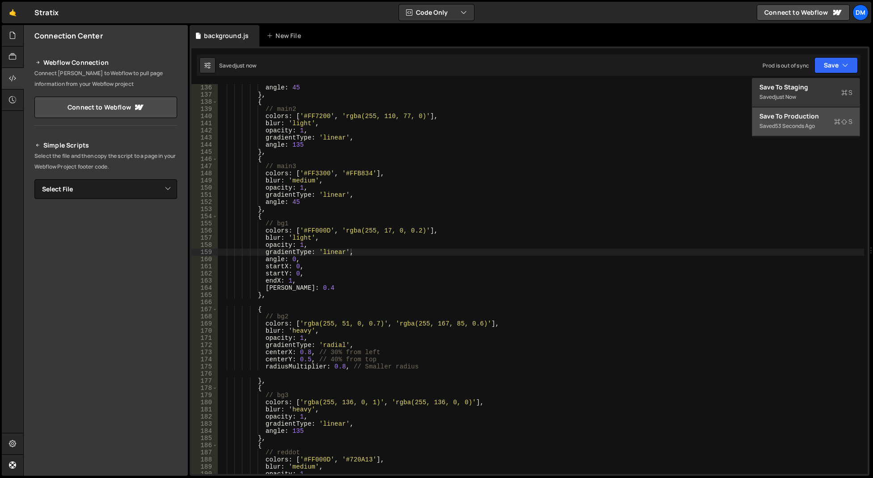
click at [796, 115] on div "Save to Production S" at bounding box center [805, 116] width 93 height 9
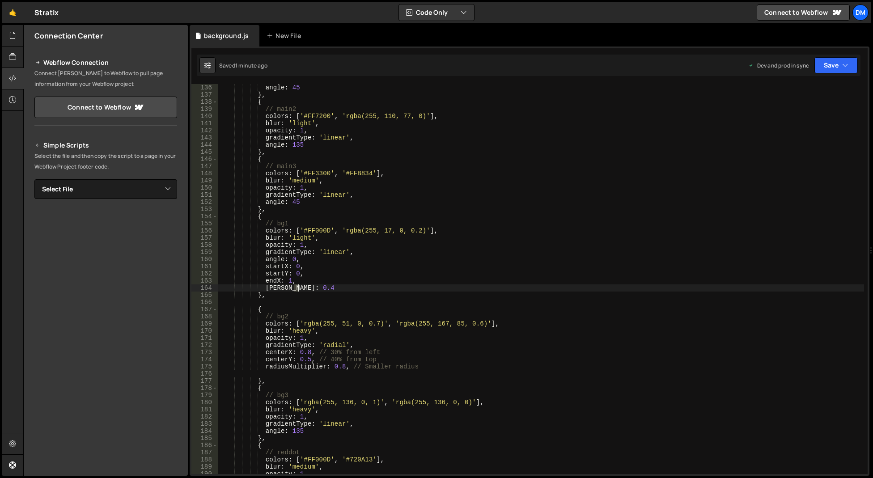
click at [296, 289] on div "angle : 45 } , { // main2 colors : [ '#FF7200' , 'rgba(255, 110, 77, 0)' ] , bl…" at bounding box center [541, 286] width 646 height 404
click at [607, 244] on div "angle : 45 } , { // main2 colors : [ '#FF7200' , 'rgba(255, 110, 77, 0)' ] , bl…" at bounding box center [541, 286] width 646 height 404
drag, startPoint x: 837, startPoint y: 66, endPoint x: 821, endPoint y: 79, distance: 21.0
click at [836, 66] on button "Save" at bounding box center [835, 65] width 43 height 16
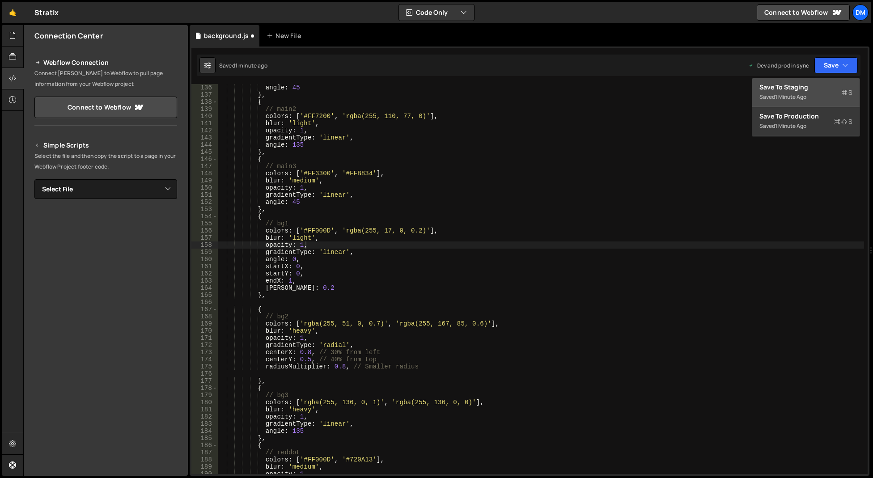
click at [799, 87] on div "Save to Staging S" at bounding box center [805, 87] width 93 height 9
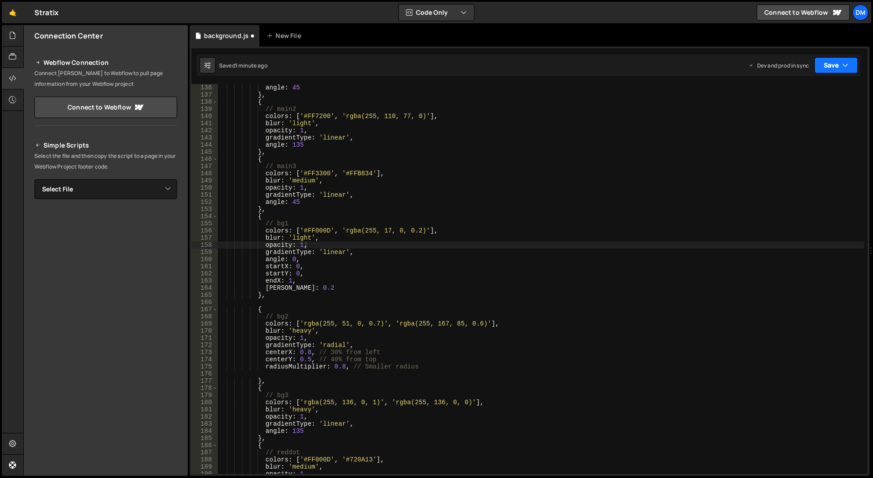
click at [829, 69] on button "Save" at bounding box center [835, 65] width 43 height 16
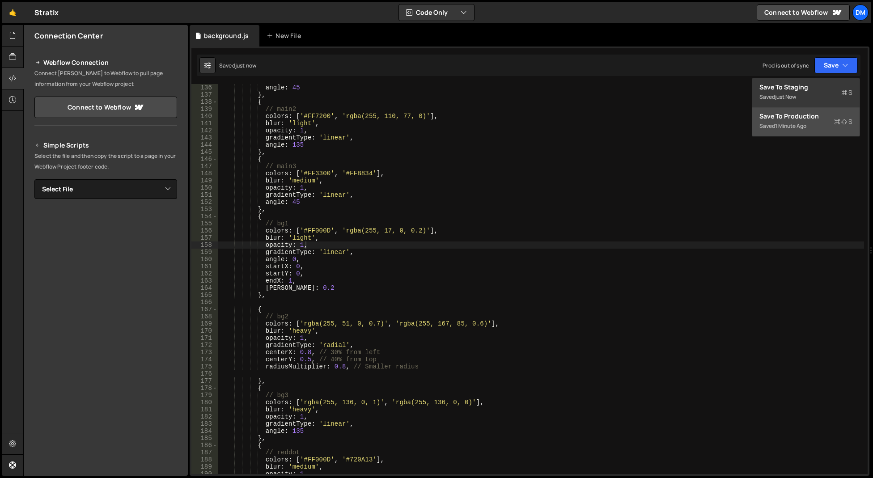
click at [778, 116] on div "Save to Production S" at bounding box center [805, 116] width 93 height 9
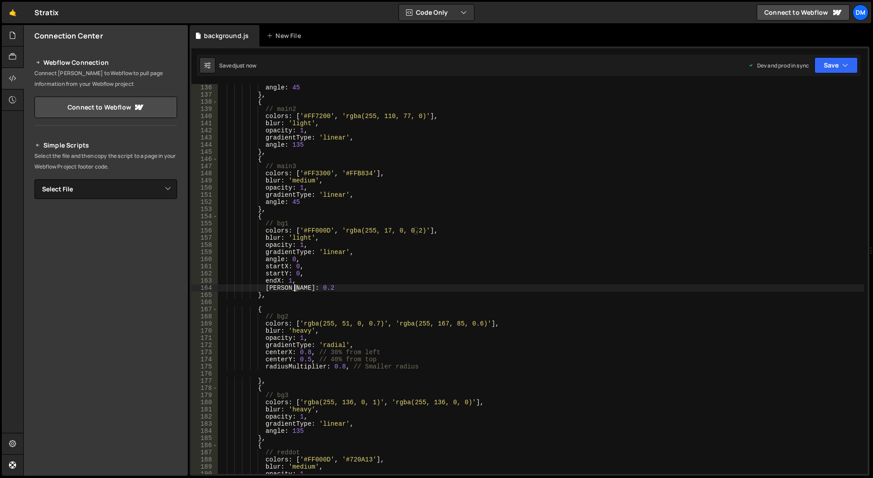
click at [295, 289] on div "angle : 45 } , { // main2 colors : [ '#FF7200' , 'rgba(255, 110, 77, 0)' ] , bl…" at bounding box center [541, 286] width 646 height 404
click at [285, 282] on div "angle : 45 } , { // main2 colors : [ '#FF7200' , 'rgba(255, 110, 77, 0)' ] , bl…" at bounding box center [541, 286] width 646 height 404
click at [832, 66] on button "Save" at bounding box center [835, 65] width 43 height 16
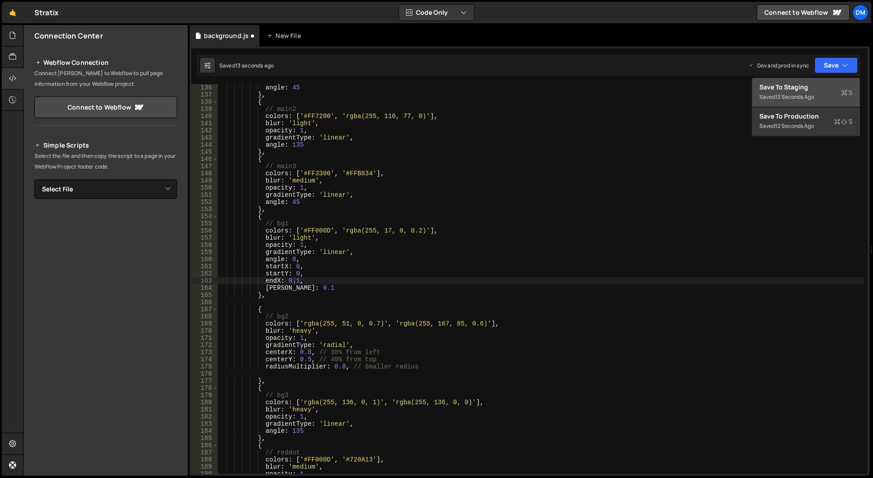
click at [815, 89] on div "Save to Staging S" at bounding box center [805, 87] width 93 height 9
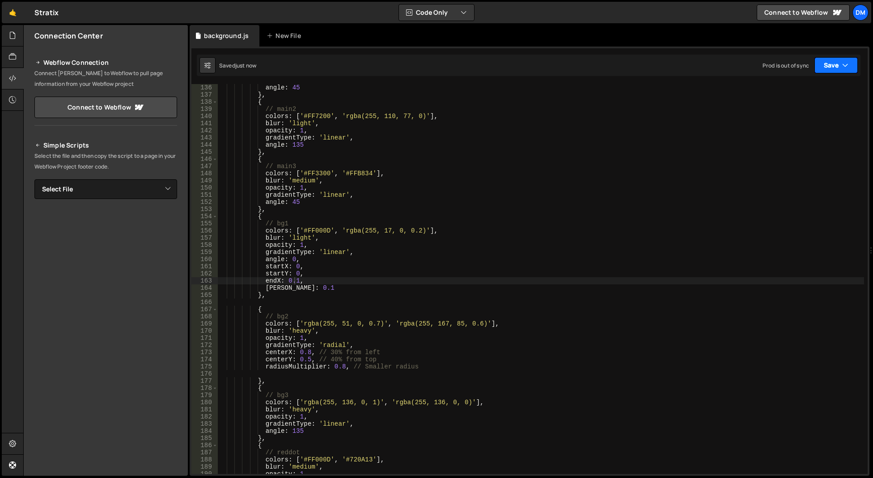
click at [834, 64] on button "Save" at bounding box center [835, 65] width 43 height 16
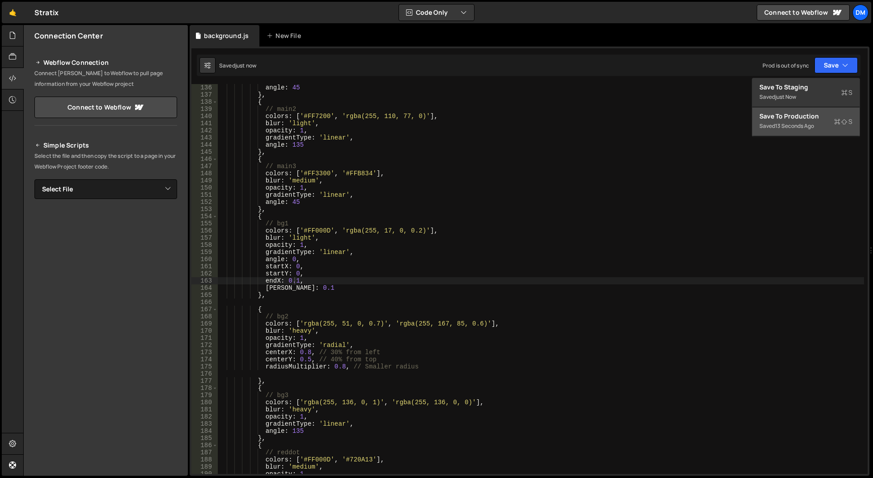
click at [799, 110] on button "Save to Production S Saved 13 seconds ago" at bounding box center [805, 121] width 107 height 29
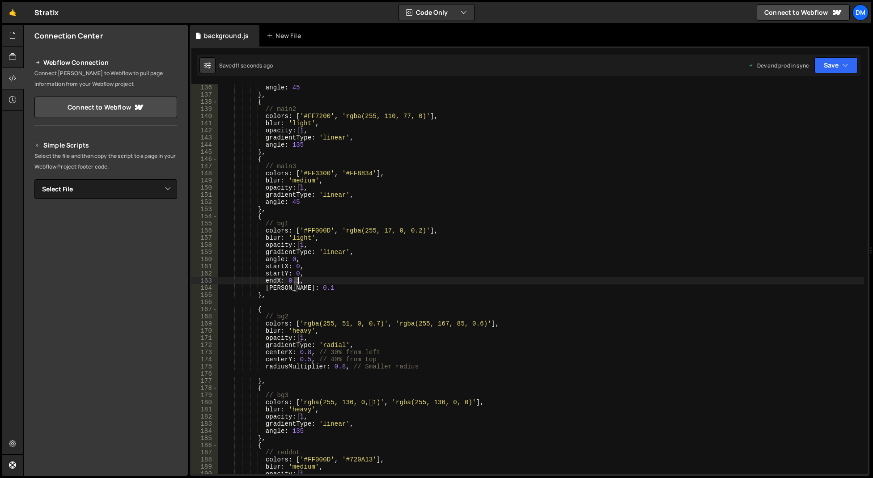
click at [297, 280] on div "angle : 45 } , { // main2 colors : [ '#FF7200' , 'rgba(255, 110, 77, 0)' ] , bl…" at bounding box center [541, 286] width 646 height 404
drag, startPoint x: 614, startPoint y: 186, endPoint x: 799, endPoint y: 85, distance: 210.7
click at [615, 185] on div "angle : 45 } , { // main2 colors : [ '#FF7200' , 'rgba(255, 110, 77, 0)' ] , bl…" at bounding box center [541, 286] width 646 height 404
drag, startPoint x: 832, startPoint y: 64, endPoint x: 816, endPoint y: 78, distance: 21.2
click at [832, 64] on button "Save" at bounding box center [835, 65] width 43 height 16
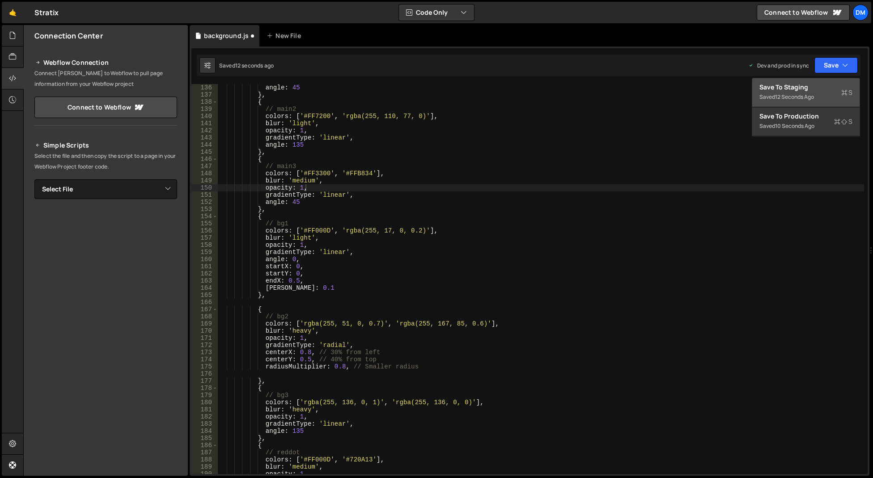
click at [805, 87] on div "Save to Staging S" at bounding box center [805, 87] width 93 height 9
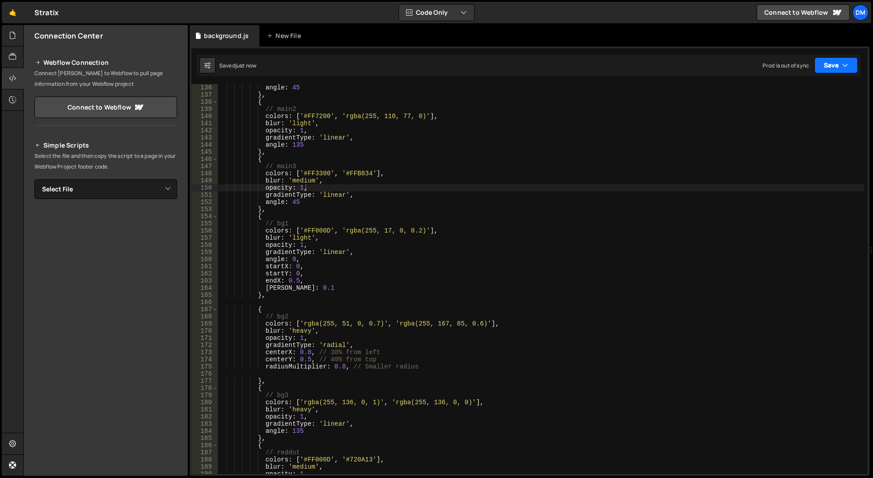
click at [836, 66] on button "Save" at bounding box center [835, 65] width 43 height 16
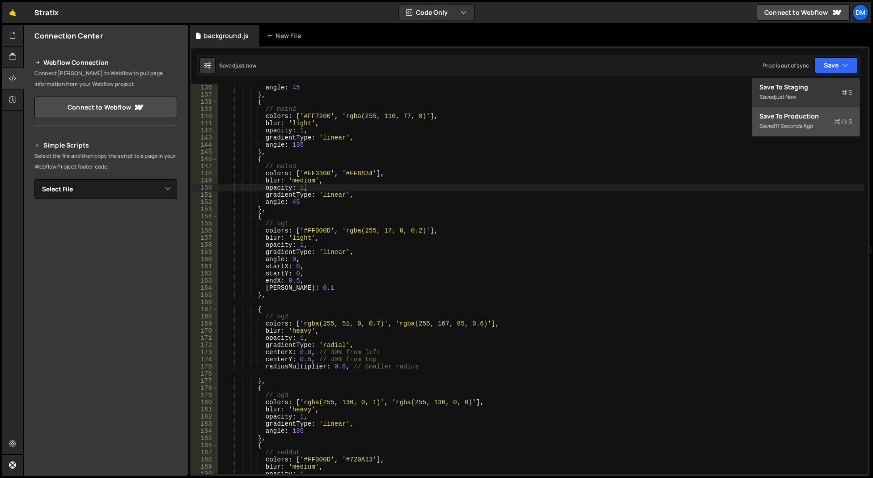
click at [795, 118] on div "Save to Production S" at bounding box center [805, 116] width 93 height 9
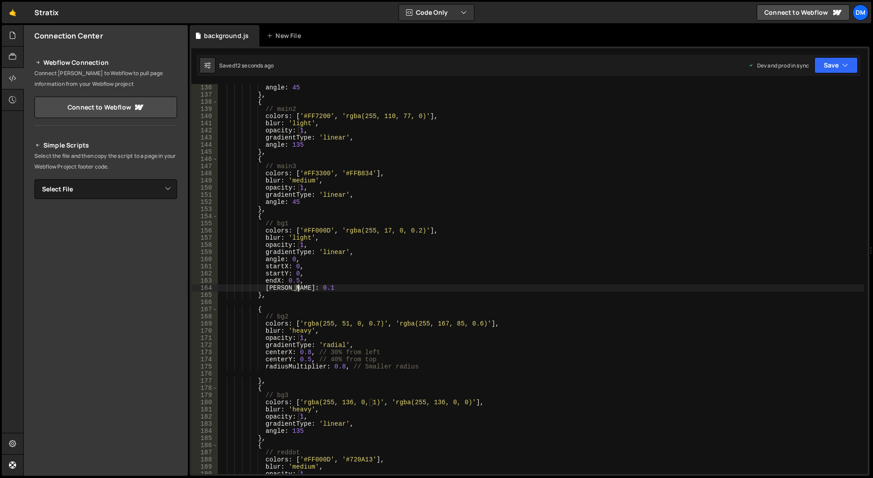
click at [297, 287] on div "angle : 45 } , { // main2 colors : [ '#FF7200' , 'rgba(255, 110, 77, 0)' ] , bl…" at bounding box center [541, 286] width 646 height 404
drag, startPoint x: 287, startPoint y: 280, endPoint x: 299, endPoint y: 281, distance: 11.7
click at [299, 281] on div "angle : 45 } , { // main2 colors : [ '#FF7200' , 'rgba(255, 110, 77, 0)' ] , bl…" at bounding box center [541, 286] width 646 height 404
click at [831, 68] on button "Save" at bounding box center [835, 65] width 43 height 16
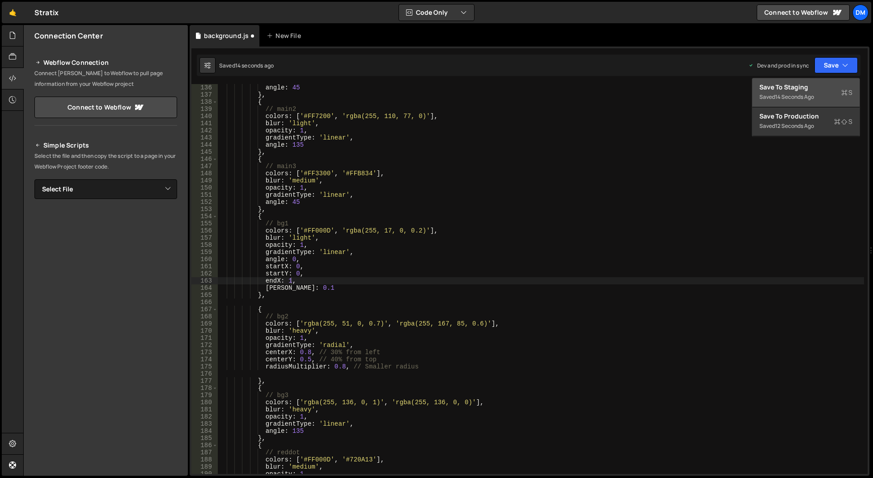
click at [799, 93] on div "Saved 14 seconds ago" at bounding box center [805, 97] width 93 height 11
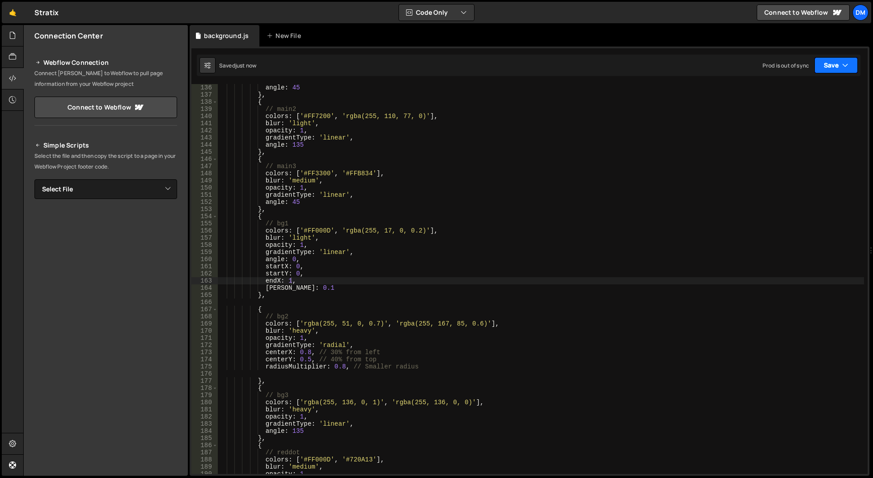
drag, startPoint x: 822, startPoint y: 68, endPoint x: 798, endPoint y: 105, distance: 44.3
click at [822, 67] on button "Save" at bounding box center [835, 65] width 43 height 16
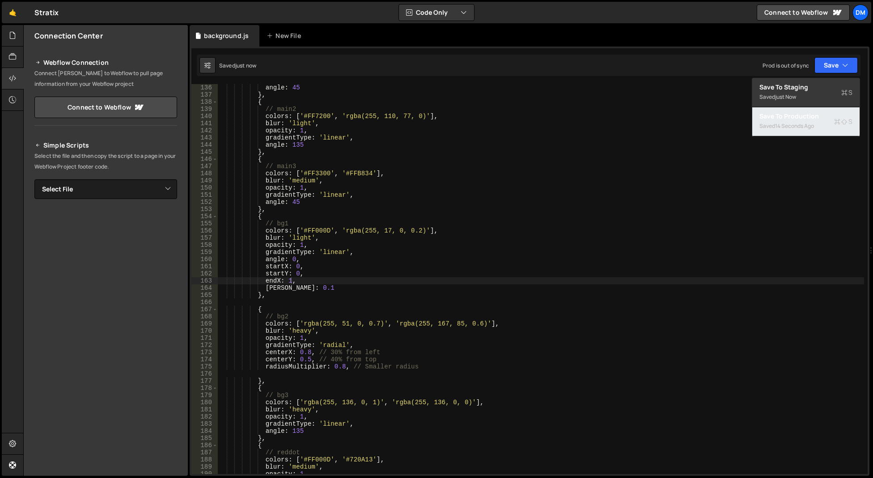
click at [783, 125] on div "14 seconds ago" at bounding box center [794, 126] width 39 height 8
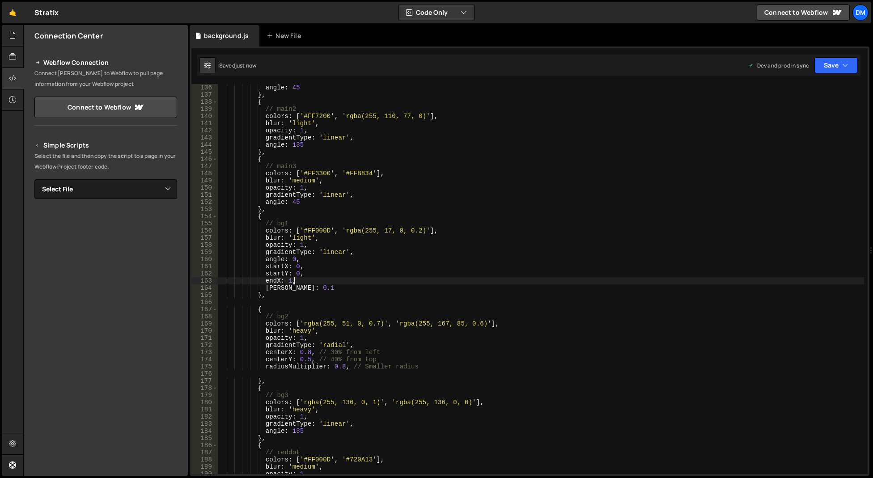
click at [386, 280] on div "angle : 45 } , { // main2 colors : [ '#FF7200' , 'rgba(255, 110, 77, 0)' ] , bl…" at bounding box center [541, 286] width 646 height 404
click at [294, 289] on div "angle : 45 } , { // main2 colors : [ '#FF7200' , 'rgba(255, 110, 77, 0)' ] , bl…" at bounding box center [541, 286] width 646 height 404
drag, startPoint x: 826, startPoint y: 67, endPoint x: 801, endPoint y: 88, distance: 33.3
click at [826, 67] on button "Save" at bounding box center [835, 65] width 43 height 16
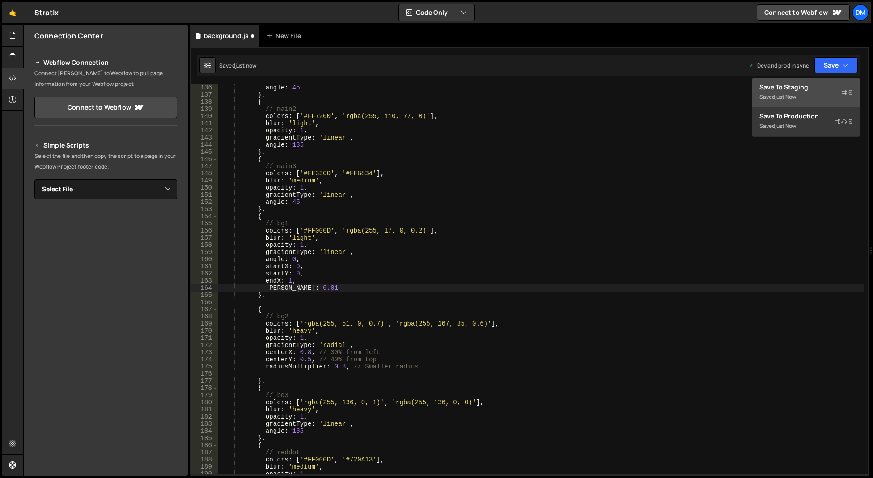
click at [795, 93] on div "Saved just now" at bounding box center [805, 97] width 93 height 11
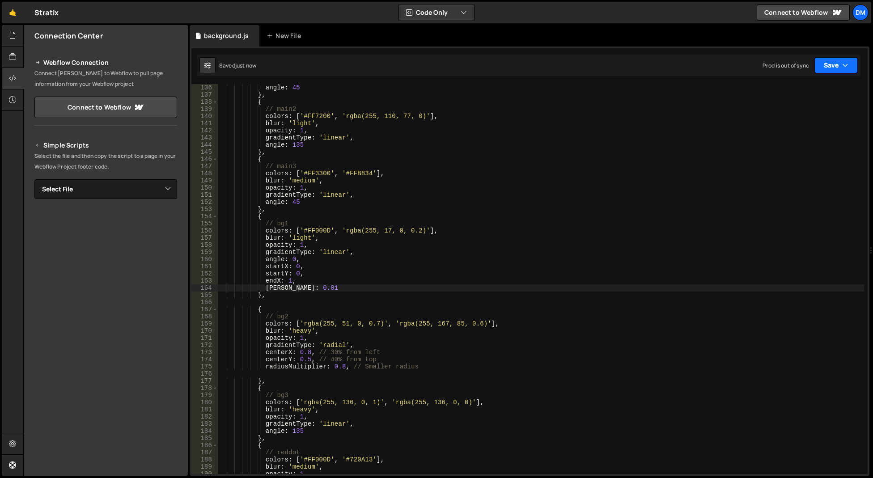
click at [822, 68] on button "Save" at bounding box center [835, 65] width 43 height 16
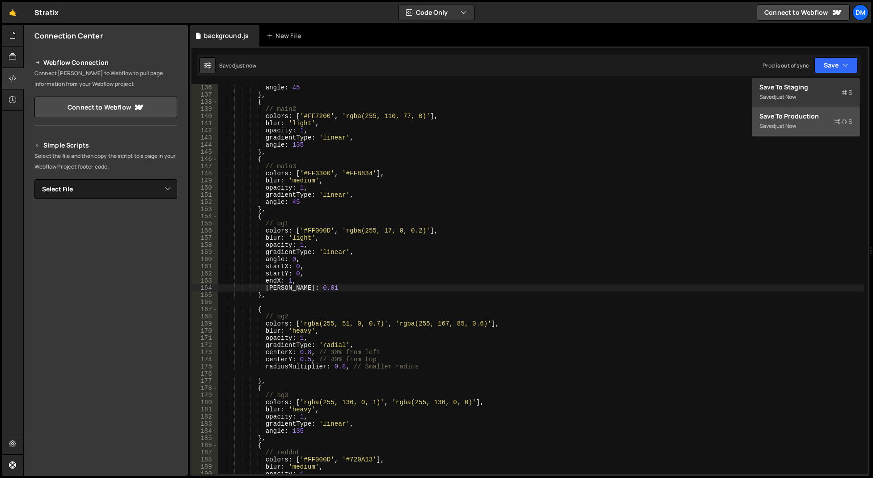
click at [782, 115] on div "Save to Production S" at bounding box center [805, 116] width 93 height 9
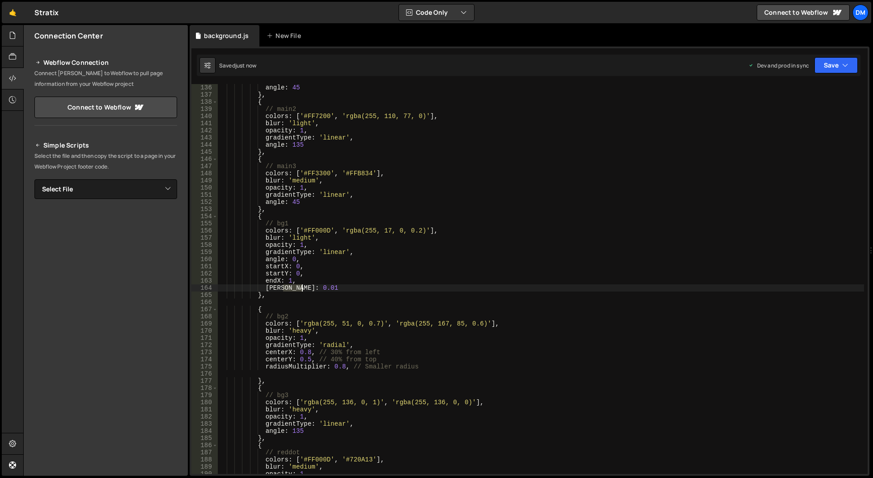
drag, startPoint x: 285, startPoint y: 287, endPoint x: 303, endPoint y: 288, distance: 18.4
click at [303, 288] on div "angle : 45 } , { // main2 colors : [ '#FF7200' , 'rgba(255, 110, 77, 0)' ] , bl…" at bounding box center [541, 286] width 646 height 404
click at [590, 182] on div "angle : 45 } , { // main2 colors : [ '#FF7200' , 'rgba(255, 110, 77, 0)' ] , bl…" at bounding box center [541, 286] width 646 height 404
click at [285, 289] on div "angle : 45 } , { // main2 colors : [ '#FF7200' , 'rgba(255, 110, 77, 0)' ] , bl…" at bounding box center [541, 286] width 646 height 404
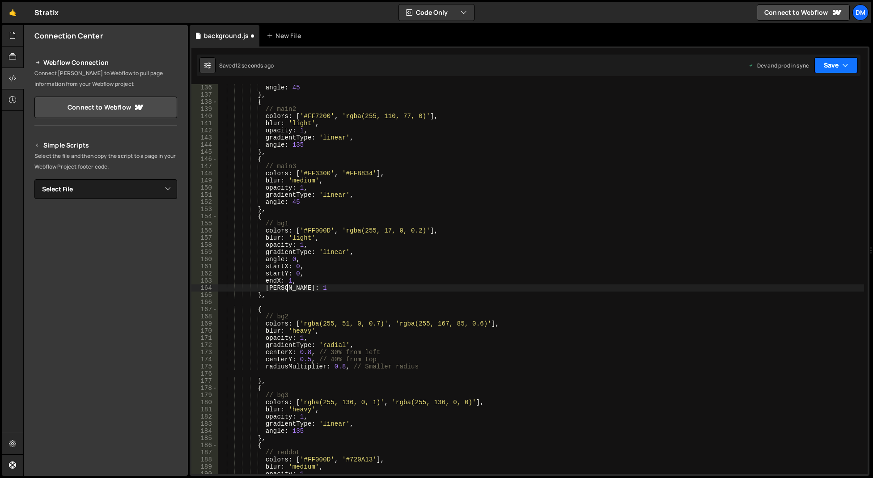
click at [829, 63] on button "Save" at bounding box center [835, 65] width 43 height 16
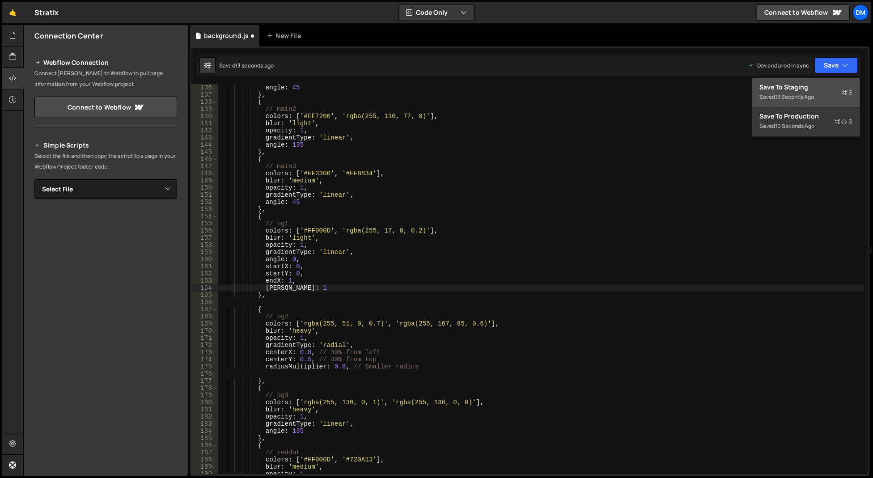
click at [820, 80] on button "Save to Staging S Saved 13 seconds ago" at bounding box center [805, 92] width 107 height 29
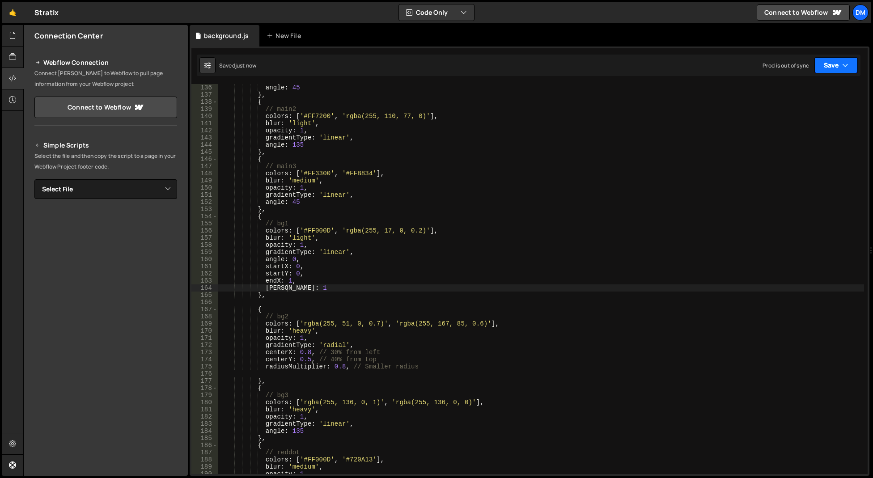
click at [828, 65] on button "Save" at bounding box center [835, 65] width 43 height 16
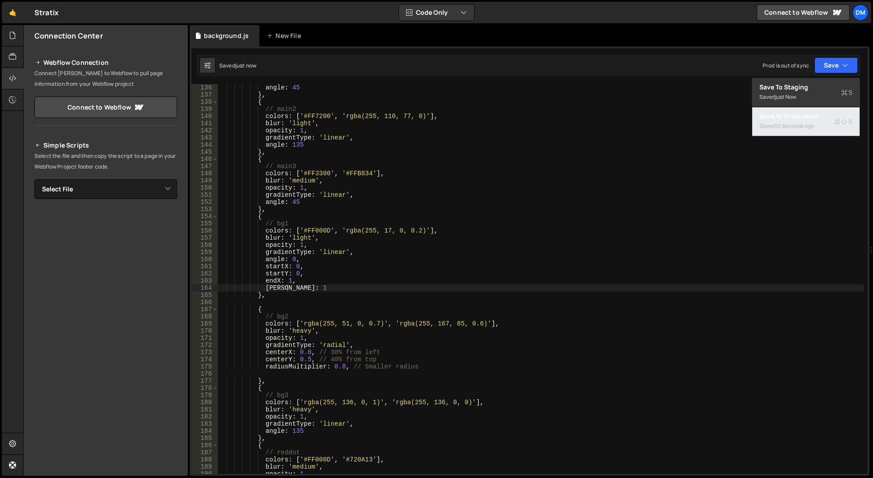
click at [792, 124] on div "10 seconds ago" at bounding box center [794, 126] width 39 height 8
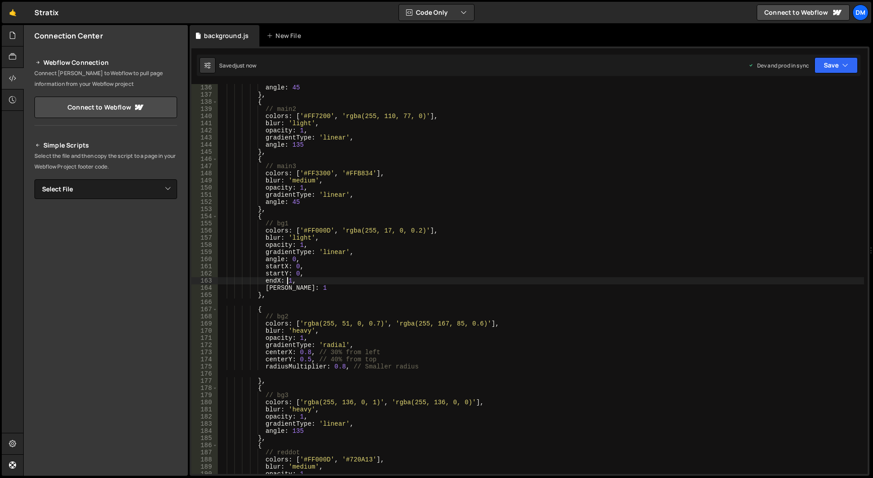
click at [285, 280] on div "angle : 45 } , { // main2 colors : [ '#FF7200' , 'rgba(255, 110, 77, 0)' ] , bl…" at bounding box center [541, 286] width 646 height 404
click at [838, 72] on button "Save" at bounding box center [835, 65] width 43 height 16
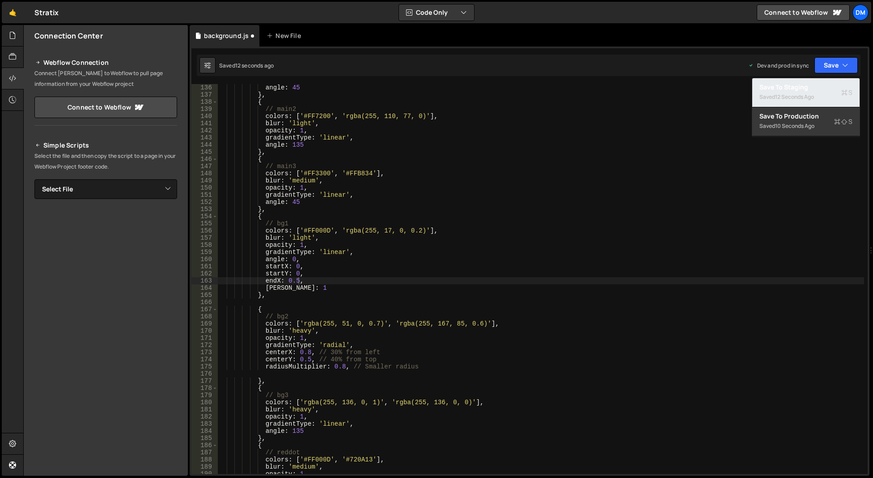
click at [809, 88] on div "Save to Staging S" at bounding box center [805, 87] width 93 height 9
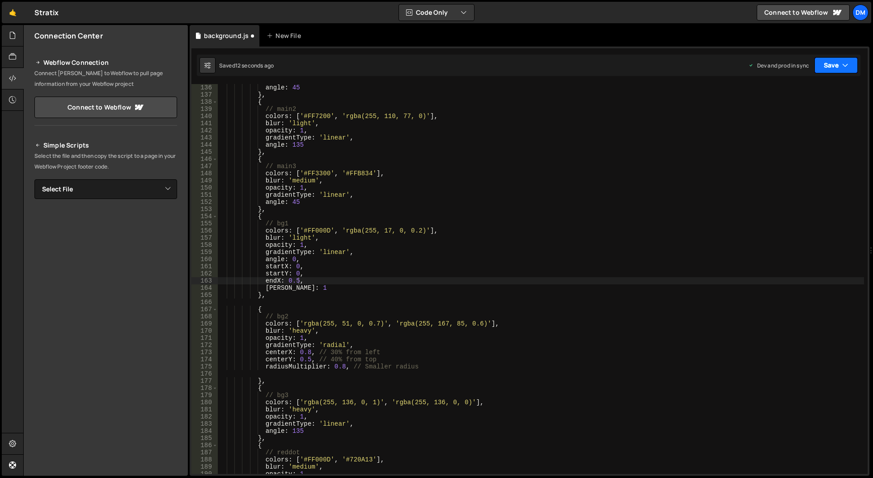
click at [831, 67] on button "Save" at bounding box center [835, 65] width 43 height 16
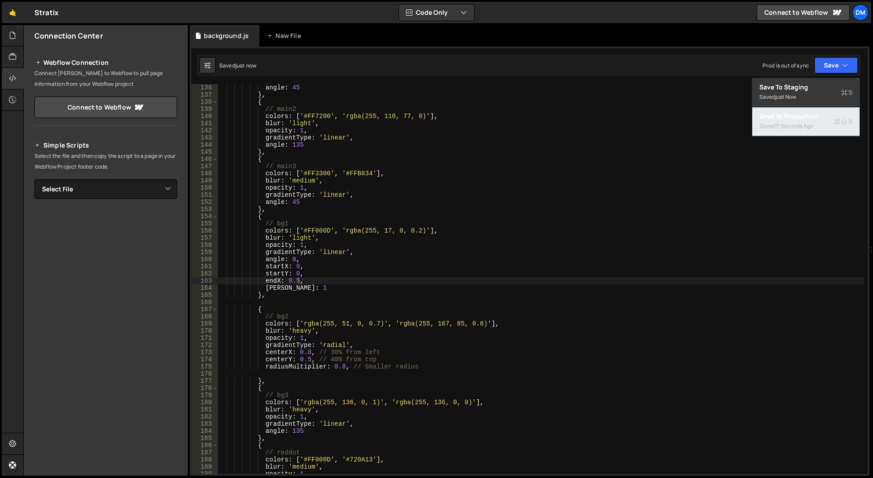
click at [788, 121] on div "Saved 11 seconds ago" at bounding box center [805, 126] width 93 height 11
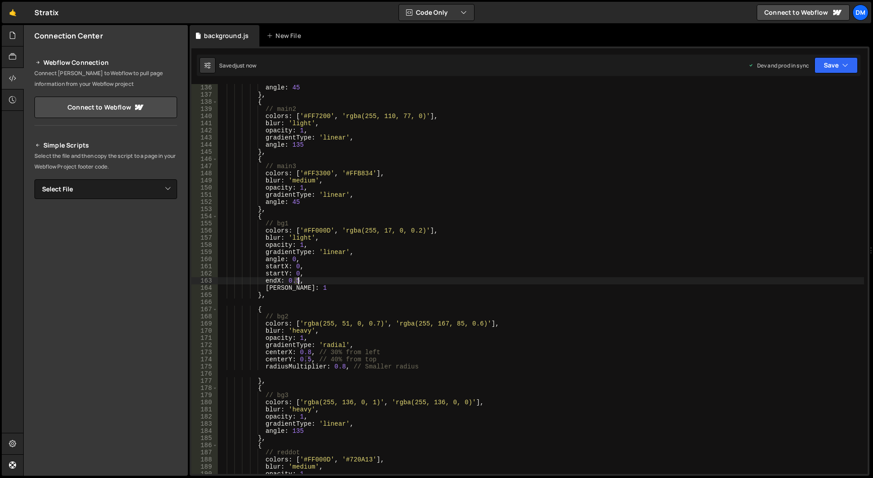
click at [297, 281] on div "angle : 45 } , { // main2 colors : [ '#FF7200' , 'rgba(255, 110, 77, 0)' ] , bl…" at bounding box center [541, 286] width 646 height 404
click at [836, 64] on button "Save" at bounding box center [835, 65] width 43 height 16
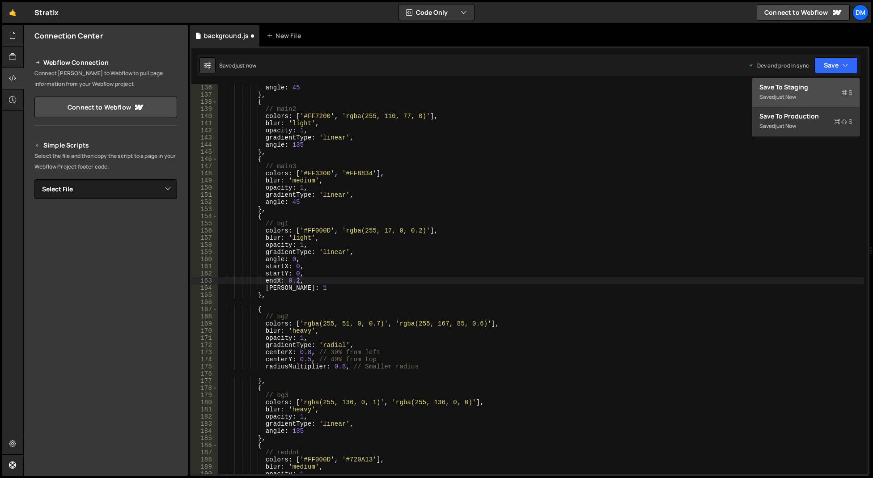
click at [802, 86] on div "Save to Staging S" at bounding box center [805, 87] width 93 height 9
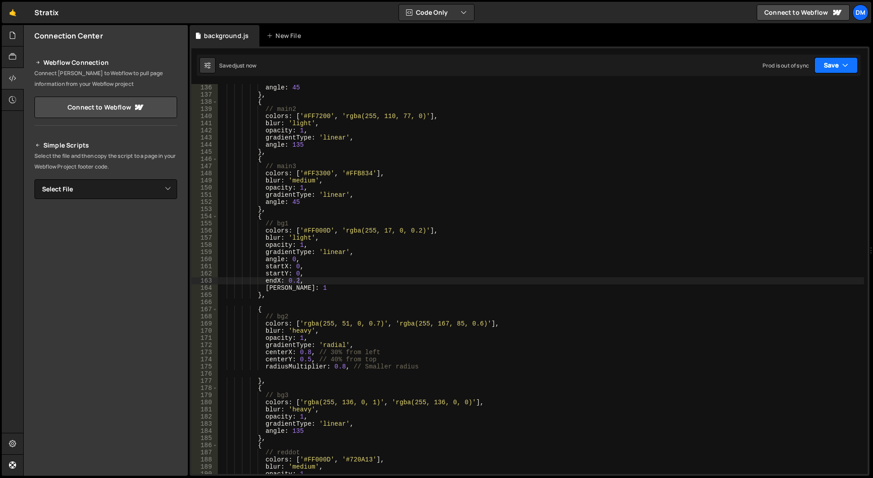
click at [824, 67] on button "Save" at bounding box center [835, 65] width 43 height 16
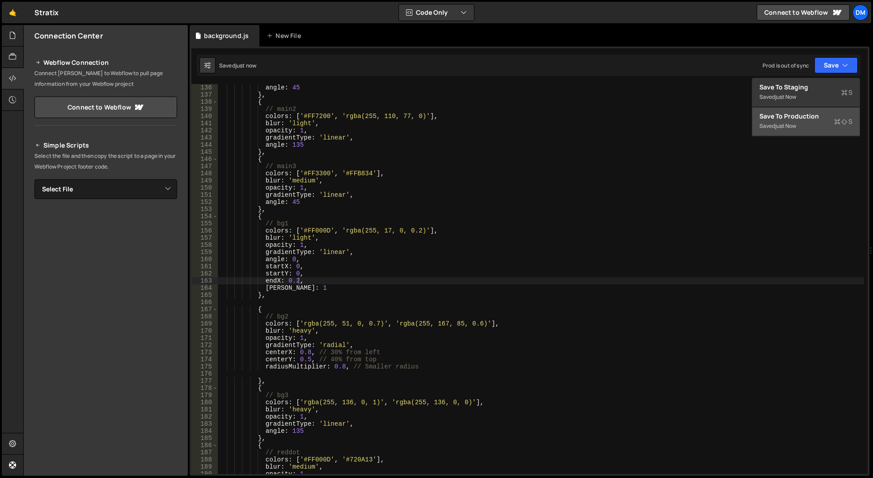
click at [792, 115] on div "Save to Production S" at bounding box center [805, 116] width 93 height 9
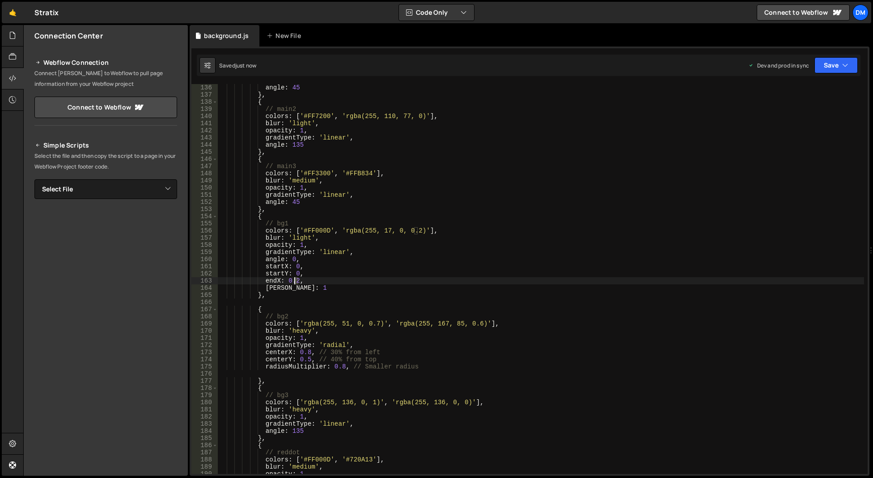
click at [295, 279] on div "angle : 45 } , { // main2 colors : [ '#FF7200' , 'rgba(255, 110, 77, 0)' ] , bl…" at bounding box center [541, 286] width 646 height 404
click at [455, 244] on div "angle : 45 } , { // main2 colors : [ '#FF7200' , 'rgba(255, 110, 77, 0)' ] , bl…" at bounding box center [541, 286] width 646 height 404
click at [823, 63] on button "Save" at bounding box center [835, 65] width 43 height 16
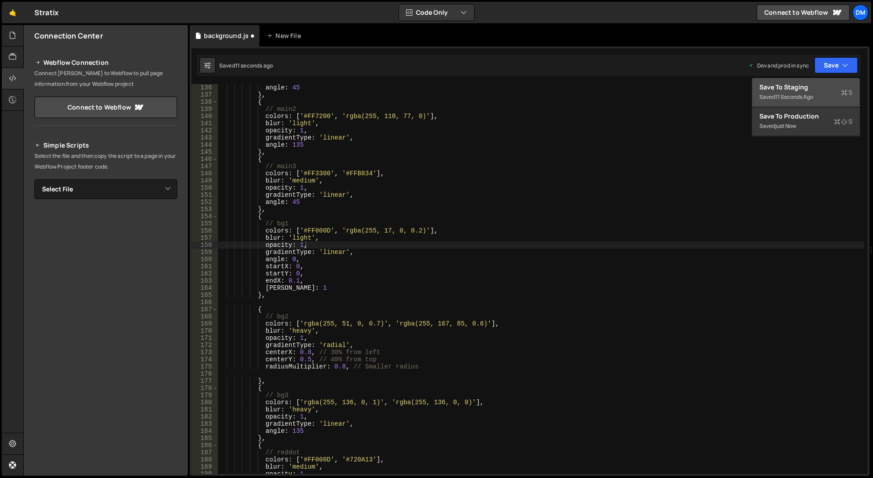
click at [814, 87] on div "Save to Staging S" at bounding box center [805, 87] width 93 height 9
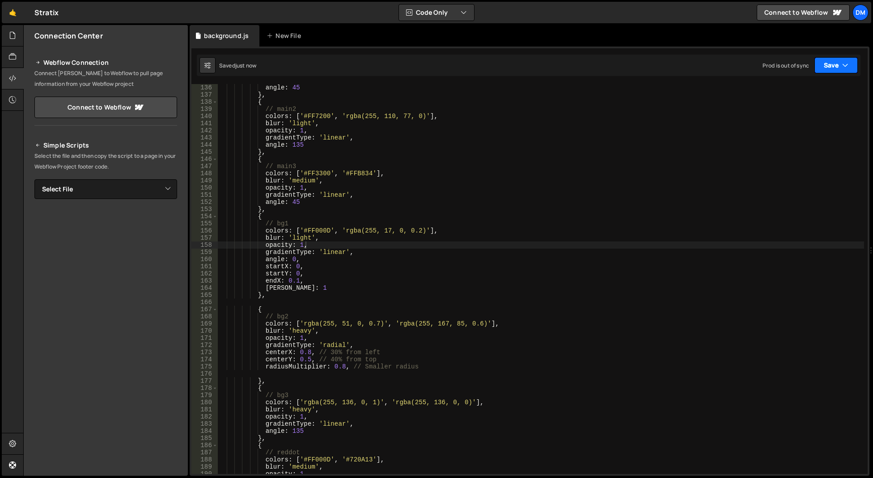
click at [827, 64] on button "Save" at bounding box center [835, 65] width 43 height 16
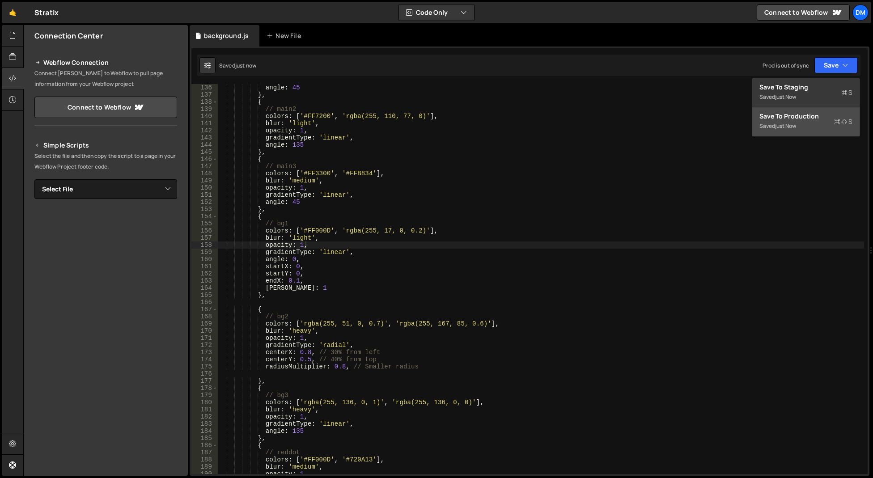
click at [795, 116] on div "Save to Production S" at bounding box center [805, 116] width 93 height 9
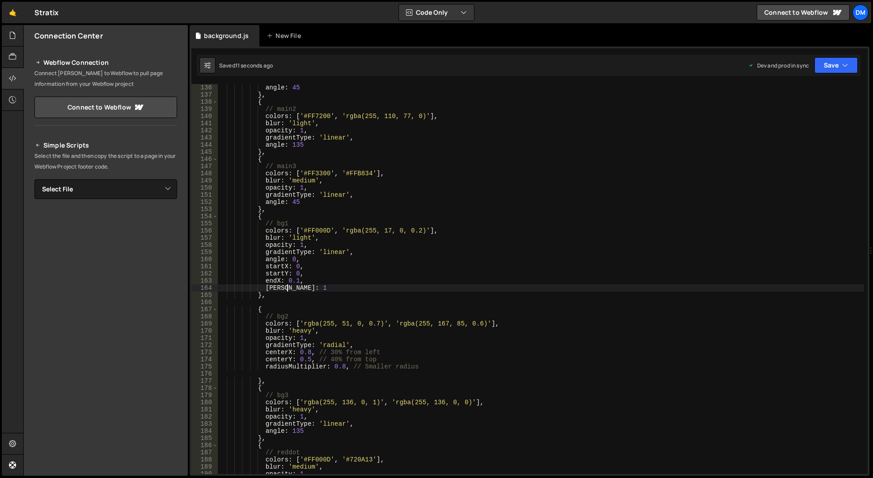
scroll to position [0, 4]
click at [289, 287] on div "angle : 45 } , { // main2 colors : [ '#FF7200' , 'rgba(255, 110, 77, 0)' ] , bl…" at bounding box center [541, 286] width 646 height 404
click at [611, 228] on div "angle : 45 } , { // main2 colors : [ '#FF7200' , 'rgba(255, 110, 77, 0)' ] , bl…" at bounding box center [541, 286] width 646 height 404
click at [828, 64] on button "Save" at bounding box center [835, 65] width 43 height 16
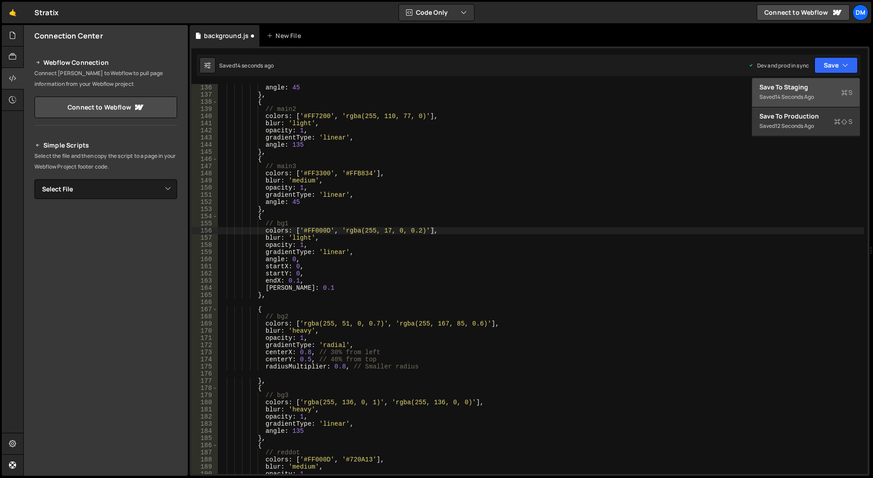
click at [813, 86] on div "Save to Staging S" at bounding box center [805, 87] width 93 height 9
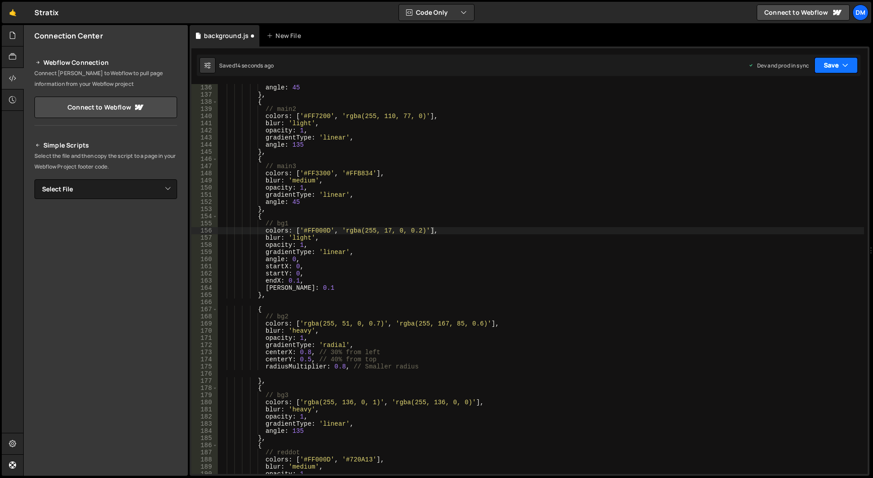
click at [834, 68] on button "Save" at bounding box center [835, 65] width 43 height 16
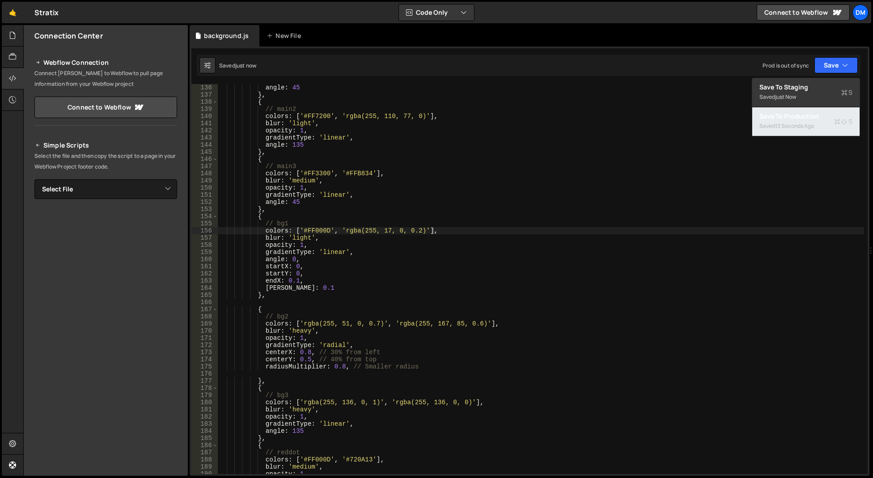
click at [796, 117] on div "Save to Production S" at bounding box center [805, 116] width 93 height 9
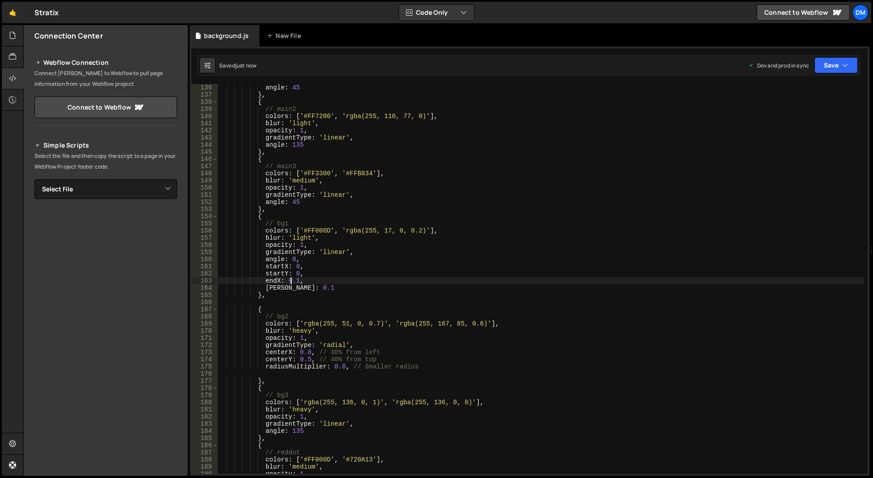
click at [291, 282] on div "angle : 45 } , { // main2 colors : [ '#FF7200' , 'rgba(255, 110, 77, 0)' ] , bl…" at bounding box center [541, 286] width 646 height 404
click at [296, 280] on div "angle : 45 } , { // main2 colors : [ '#FF7200' , 'rgba(255, 110, 77, 0)' ] , bl…" at bounding box center [541, 286] width 646 height 404
click at [328, 269] on div "angle : 45 } , { // main2 colors : [ '#FF7200' , 'rgba(255, 110, 77, 0)' ] , bl…" at bounding box center [541, 286] width 646 height 404
drag, startPoint x: 300, startPoint y: 289, endPoint x: 293, endPoint y: 287, distance: 7.5
click at [293, 287] on div "angle : 45 } , { // main2 colors : [ '#FF7200' , 'rgba(255, 110, 77, 0)' ] , bl…" at bounding box center [541, 286] width 646 height 404
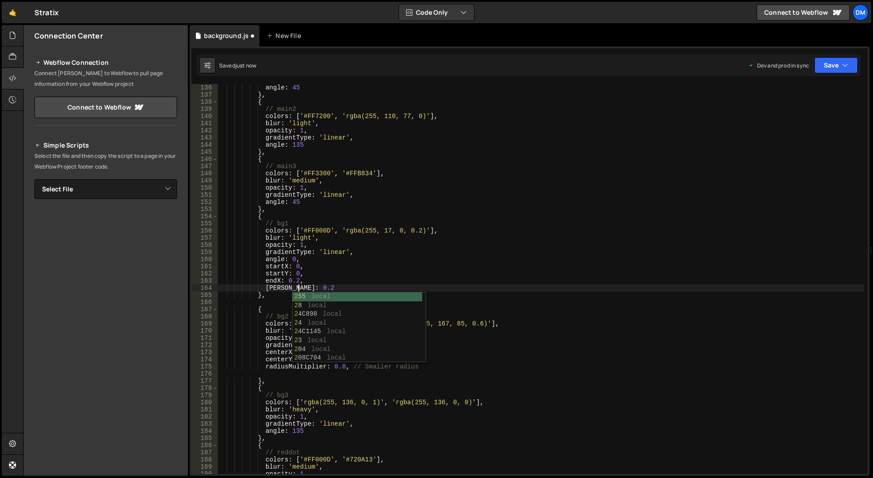
click at [434, 248] on div "angle : 45 } , { // main2 colors : [ '#FF7200' , 'rgba(255, 110, 77, 0)' ] , bl…" at bounding box center [541, 286] width 646 height 404
click at [823, 67] on button "Save" at bounding box center [835, 65] width 43 height 16
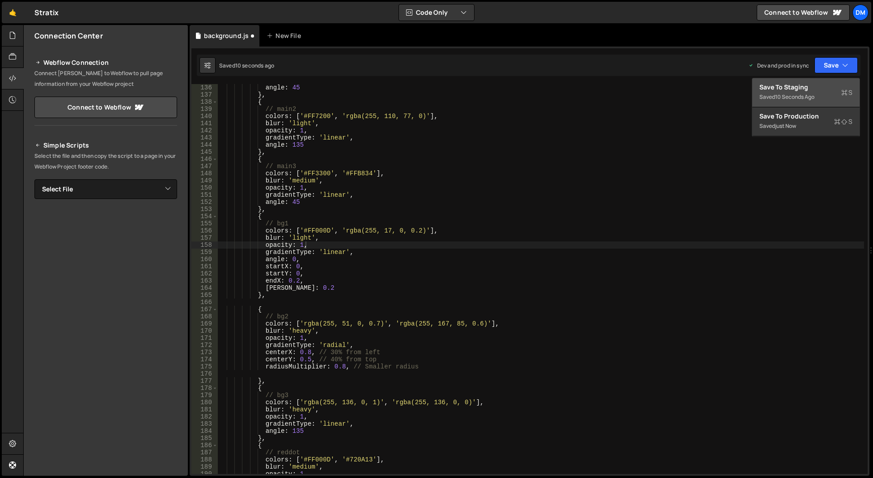
click at [807, 91] on div "Save to Staging S" at bounding box center [805, 87] width 93 height 9
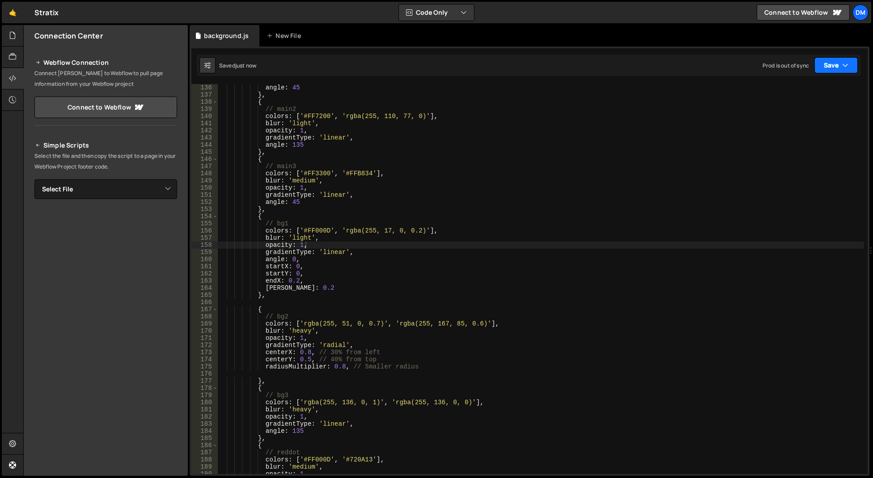
click at [831, 66] on button "Save" at bounding box center [835, 65] width 43 height 16
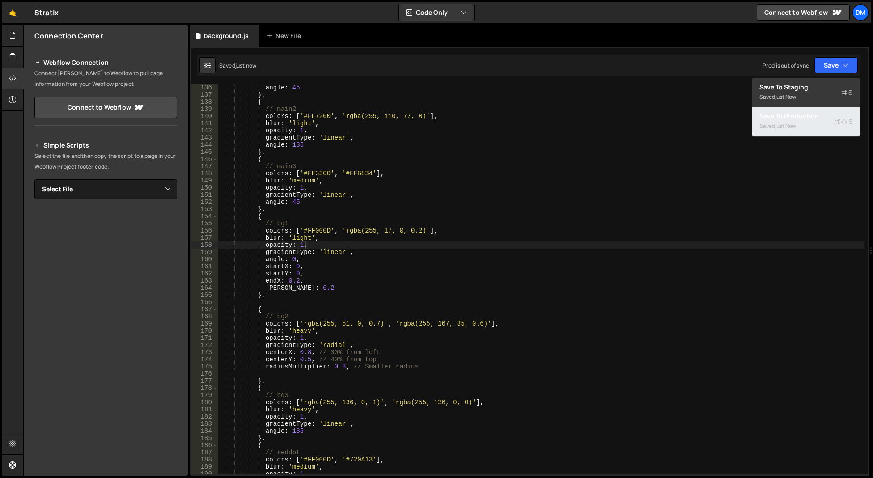
click at [809, 127] on div "Saved just now" at bounding box center [805, 126] width 93 height 11
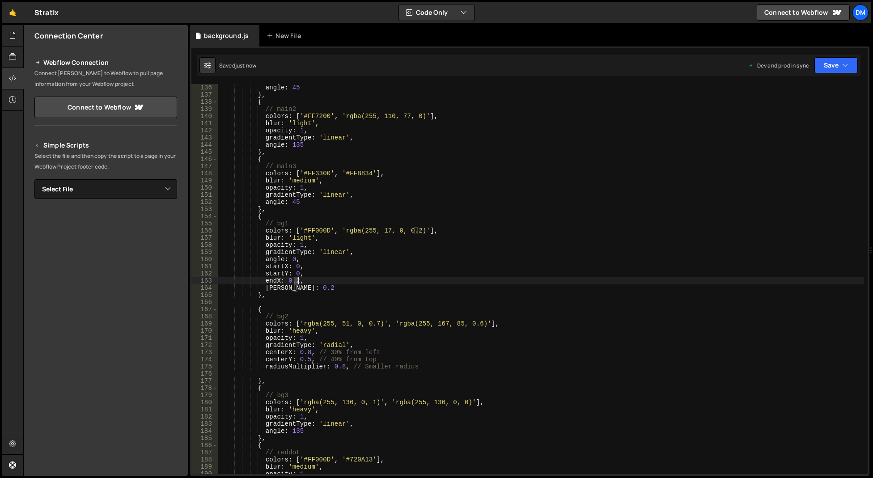
click at [297, 282] on div "angle : 45 } , { // main2 colors : [ '#FF7200' , 'rgba(255, 110, 77, 0)' ] , bl…" at bounding box center [541, 286] width 646 height 404
click at [334, 264] on div "angle : 45 } , { // main2 colors : [ '#FF7200' , 'rgba(255, 110, 77, 0)' ] , bl…" at bounding box center [541, 286] width 646 height 404
click at [298, 290] on div "angle : 45 } , { // main2 colors : [ '#FF7200' , 'rgba(255, 110, 77, 0)' ] , bl…" at bounding box center [541, 286] width 646 height 404
drag, startPoint x: 469, startPoint y: 227, endPoint x: 477, endPoint y: 225, distance: 8.2
click at [473, 227] on div "angle : 45 } , { // main2 colors : [ '#FF7200' , 'rgba(255, 110, 77, 0)' ] , bl…" at bounding box center [541, 286] width 646 height 404
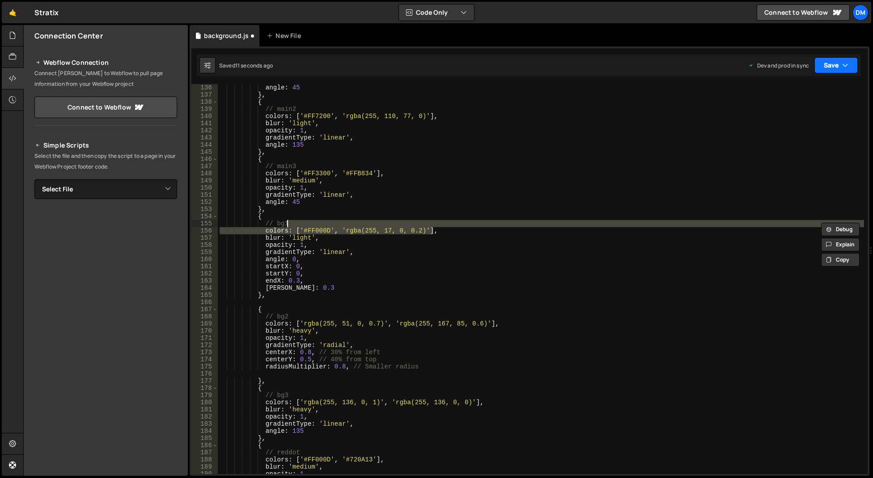
click at [829, 69] on button "Save" at bounding box center [835, 65] width 43 height 16
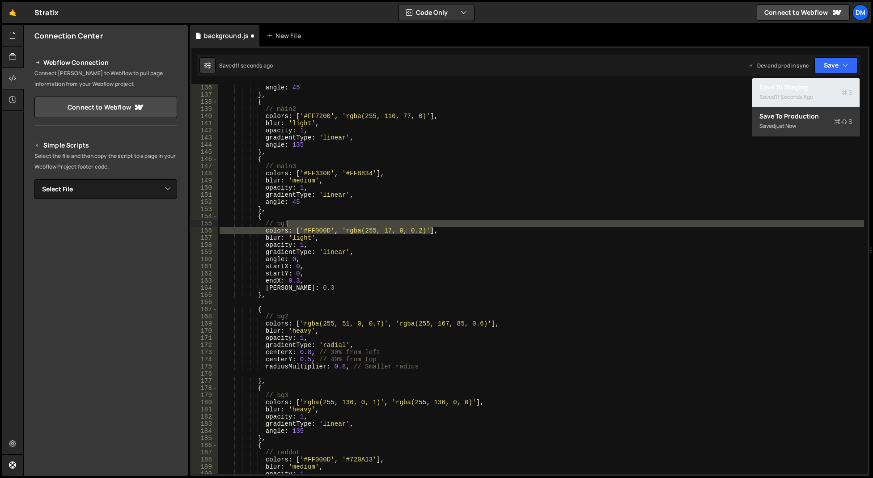
click at [812, 94] on div "11 seconds ago" at bounding box center [794, 97] width 38 height 8
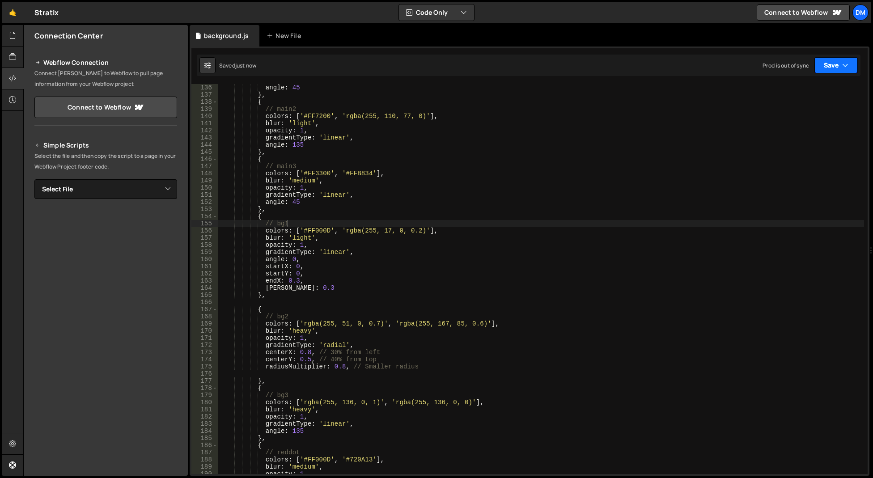
drag, startPoint x: 830, startPoint y: 67, endPoint x: 802, endPoint y: 111, distance: 52.7
click at [830, 67] on button "Save" at bounding box center [835, 65] width 43 height 16
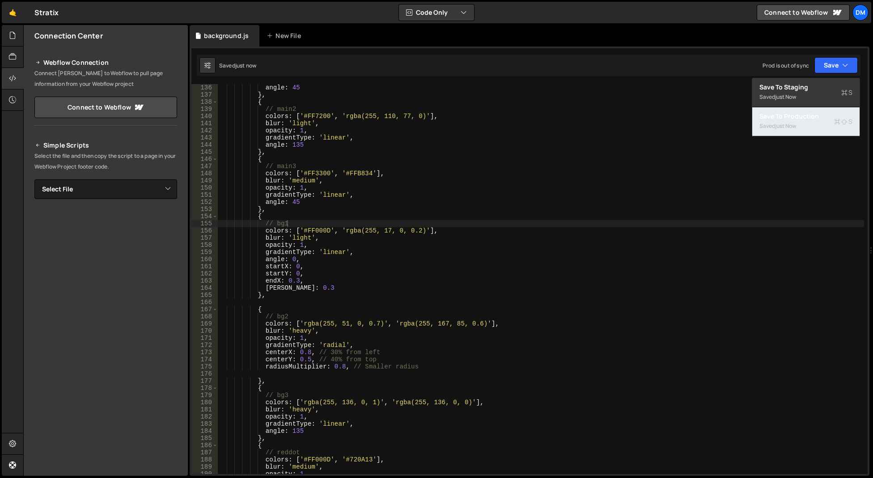
click at [798, 117] on div "Save to Production S" at bounding box center [805, 116] width 93 height 9
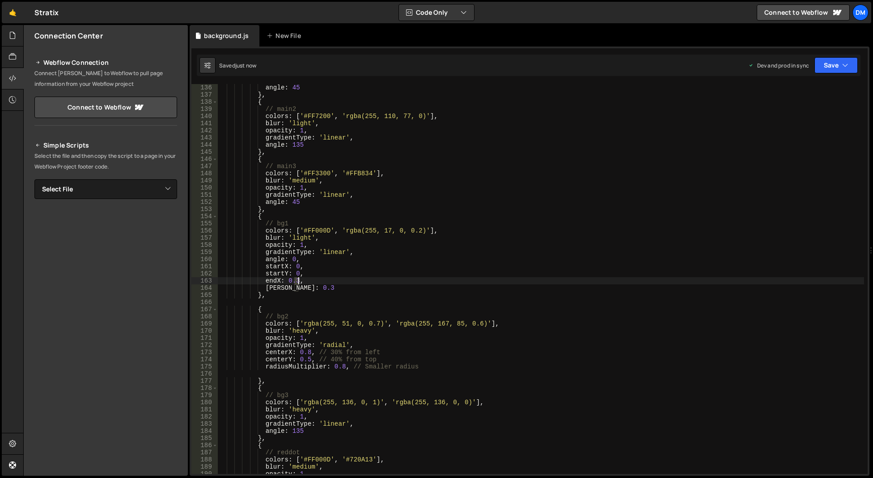
click at [298, 280] on div "angle : 45 } , { // main2 colors : [ '#FF7200' , 'rgba(255, 110, 77, 0)' ] , bl…" at bounding box center [541, 286] width 646 height 404
drag, startPoint x: 305, startPoint y: 265, endPoint x: 300, endPoint y: 282, distance: 17.8
click at [305, 266] on div "angle : 45 } , { // main2 colors : [ '#FF7200' , 'rgba(255, 110, 77, 0)' ] , bl…" at bounding box center [541, 286] width 646 height 404
drag, startPoint x: 295, startPoint y: 288, endPoint x: 301, endPoint y: 288, distance: 6.3
click at [301, 288] on div "angle : 45 } , { // main2 colors : [ '#FF7200' , 'rgba(255, 110, 77, 0)' ] , bl…" at bounding box center [541, 286] width 646 height 404
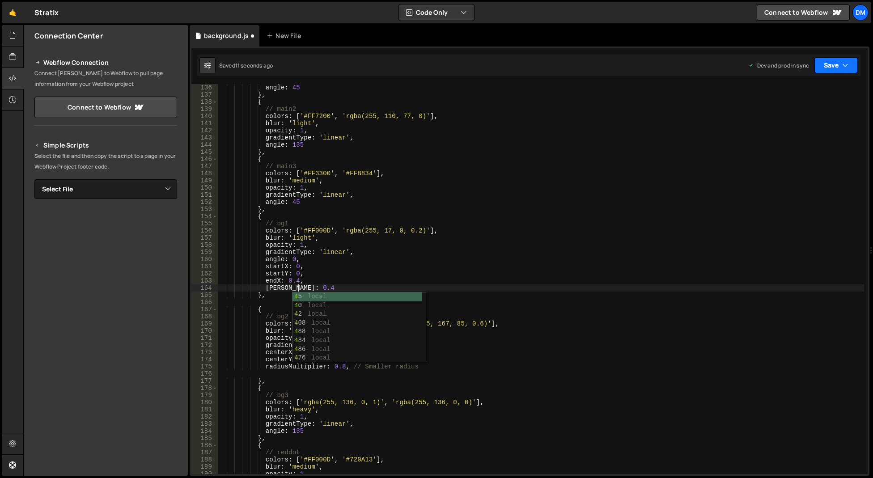
click at [842, 68] on icon "button" at bounding box center [845, 65] width 6 height 9
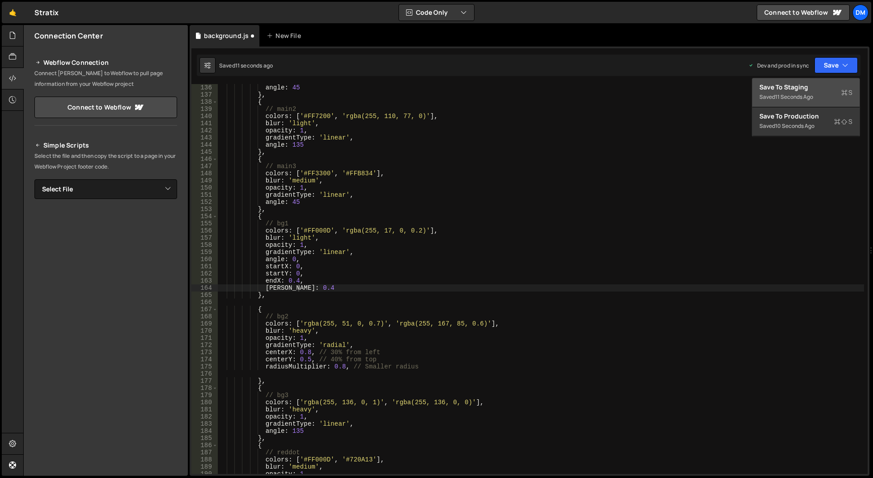
click at [798, 97] on div "11 seconds ago" at bounding box center [794, 97] width 38 height 8
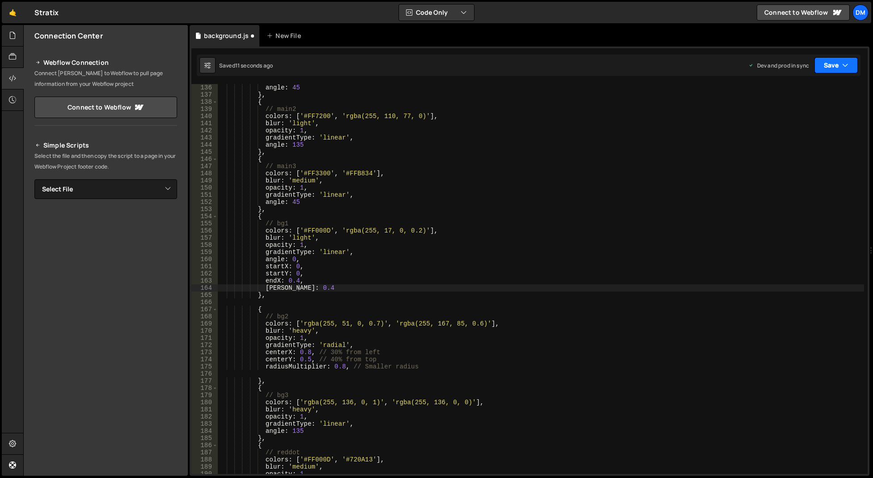
click at [826, 61] on button "Save" at bounding box center [835, 65] width 43 height 16
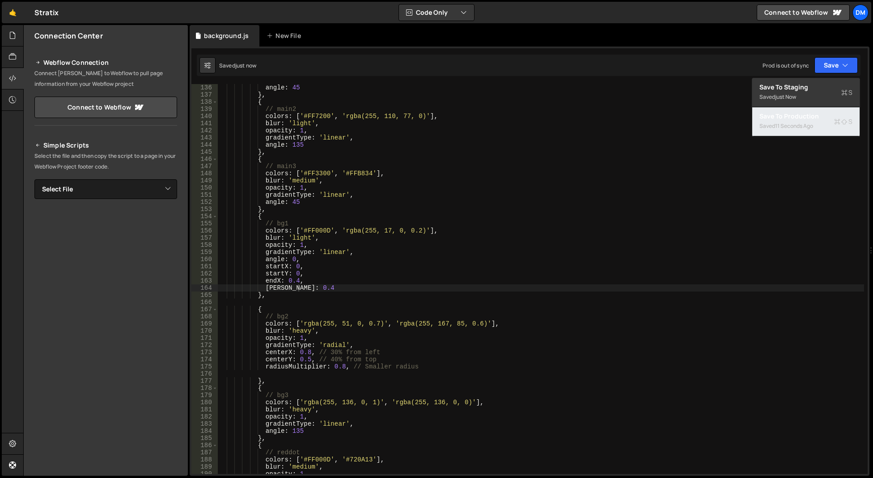
click at [790, 122] on div "11 seconds ago" at bounding box center [794, 126] width 38 height 8
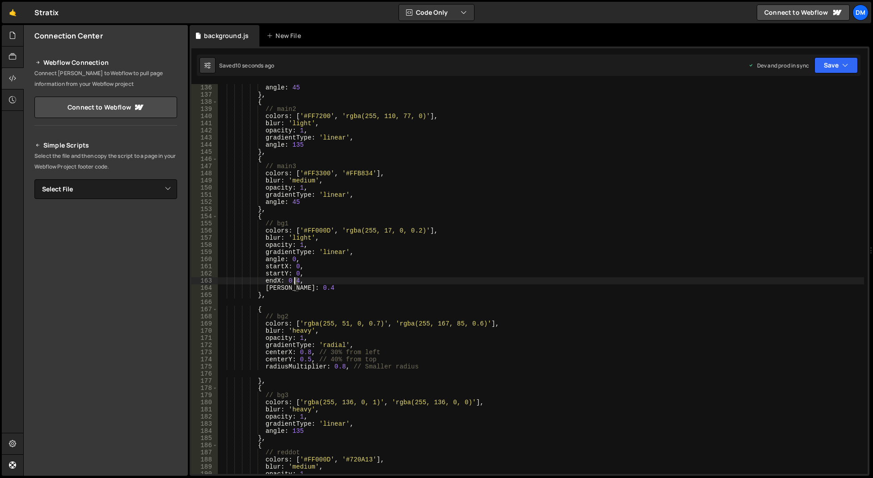
click at [295, 282] on div "angle : 45 } , { // main2 colors : [ '#FF7200' , 'rgba(255, 110, 77, 0)' ] , bl…" at bounding box center [541, 286] width 646 height 404
click at [340, 269] on div "angle : 45 } , { // main2 colors : [ '#FF7200' , 'rgba(255, 110, 77, 0)' ] , bl…" at bounding box center [541, 286] width 646 height 404
drag, startPoint x: 302, startPoint y: 290, endPoint x: 293, endPoint y: 288, distance: 9.1
click at [293, 288] on div "angle : 45 } , { // main2 colors : [ '#FF7200' , 'rgba(255, 110, 77, 0)' ] , bl…" at bounding box center [541, 286] width 646 height 404
click at [399, 255] on div "angle : 45 } , { // main2 colors : [ '#FF7200' , 'rgba(255, 110, 77, 0)' ] , bl…" at bounding box center [541, 286] width 646 height 404
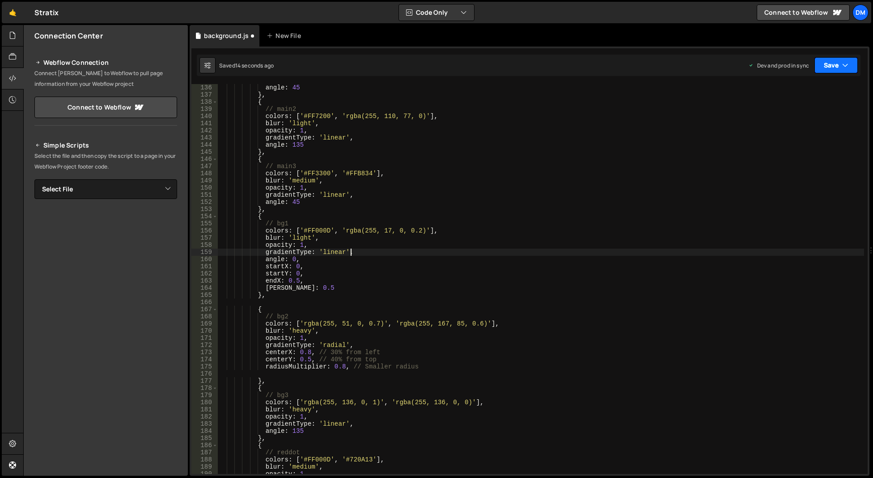
click at [832, 68] on button "Save" at bounding box center [835, 65] width 43 height 16
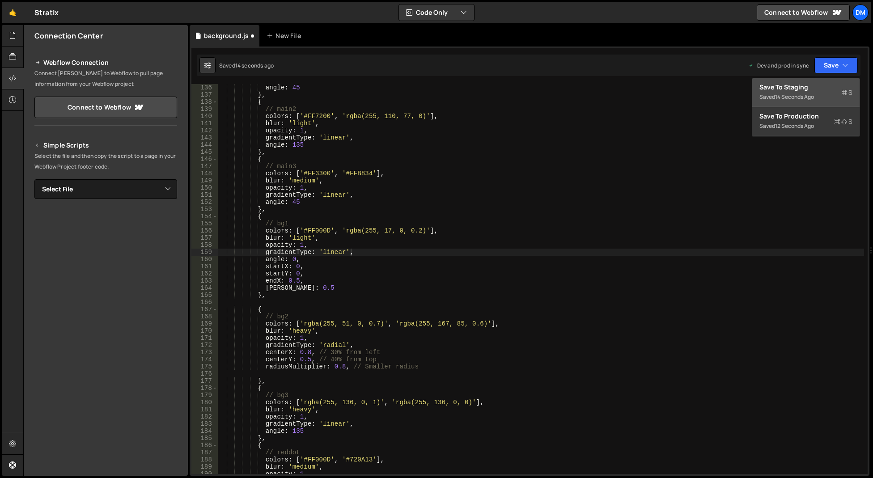
click at [802, 93] on div "14 seconds ago" at bounding box center [794, 97] width 39 height 8
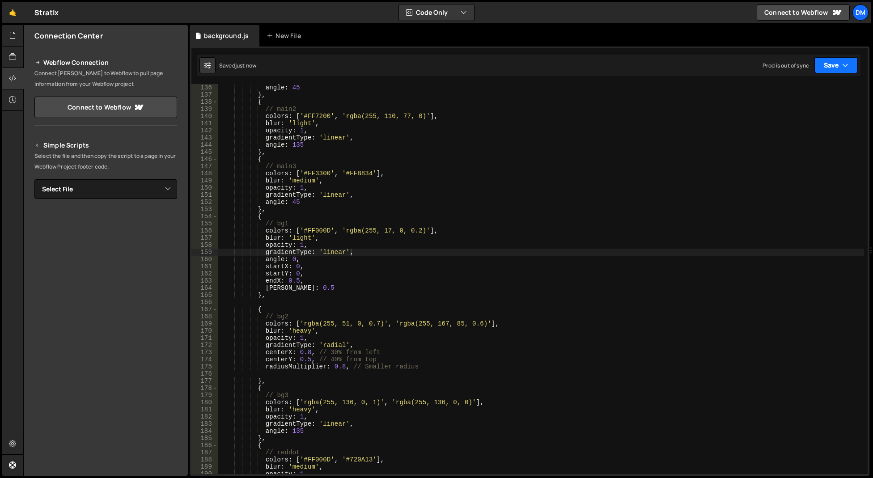
click at [837, 63] on button "Save" at bounding box center [835, 65] width 43 height 16
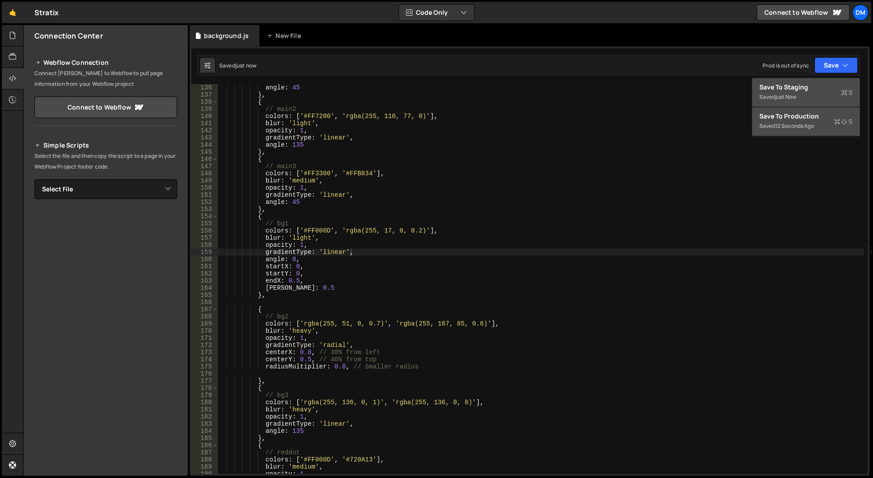
click at [792, 119] on div "Save to Production S" at bounding box center [805, 116] width 93 height 9
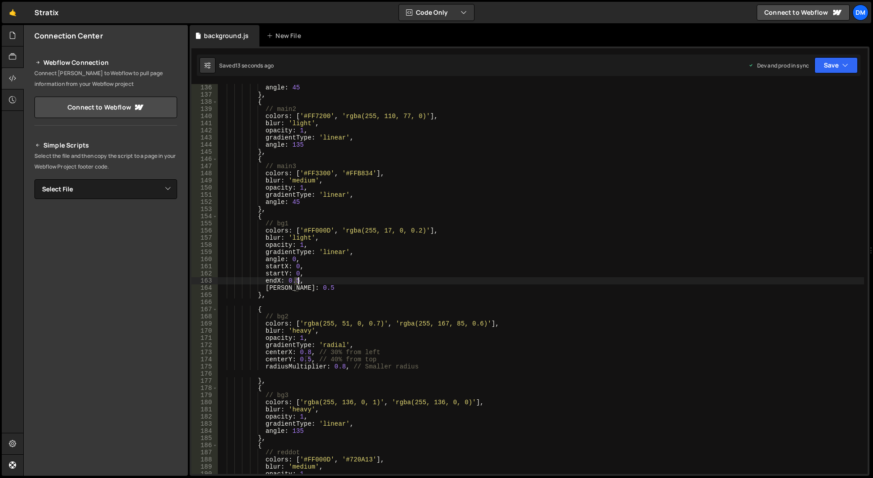
click at [297, 279] on div "angle : 45 } , { // main2 colors : [ '#FF7200' , 'rgba(255, 110, 77, 0)' ] , bl…" at bounding box center [541, 286] width 646 height 404
click at [322, 263] on div "angle : 45 } , { // main2 colors : [ '#FF7200' , 'rgba(255, 110, 77, 0)' ] , bl…" at bounding box center [541, 286] width 646 height 404
click at [294, 290] on div "angle : 45 } , { // main2 colors : [ '#FF7200' , 'rgba(255, 110, 77, 0)' ] , bl…" at bounding box center [541, 286] width 646 height 404
click at [693, 186] on div "angle : 45 } , { // main2 colors : [ '#FF7200' , 'rgba(255, 110, 77, 0)' ] , bl…" at bounding box center [541, 286] width 646 height 404
type textarea "opacity: 1,"
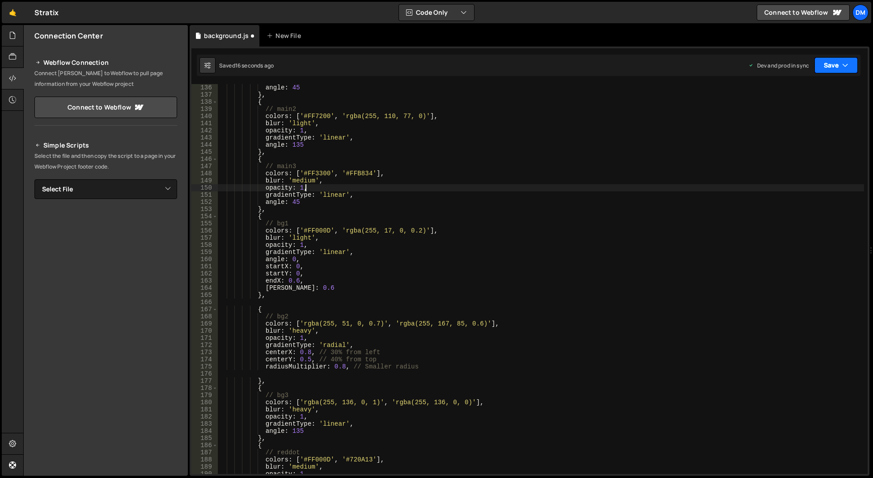
click at [835, 68] on button "Save" at bounding box center [835, 65] width 43 height 16
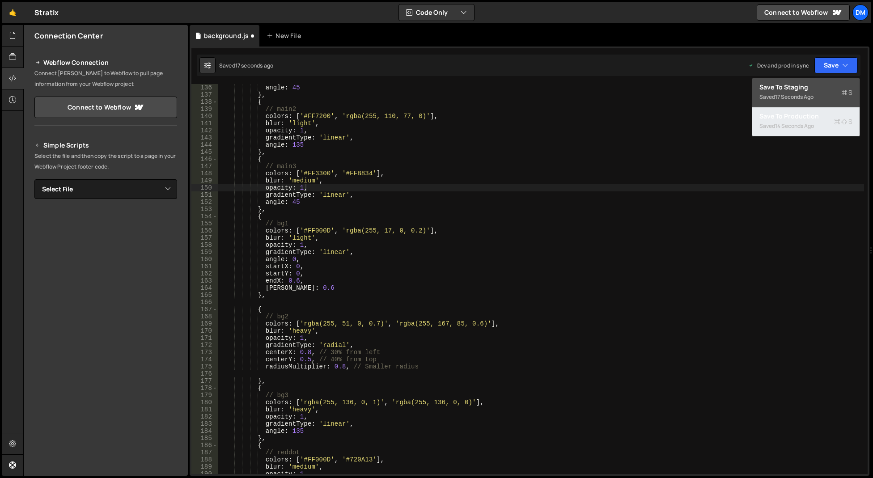
click at [793, 126] on div "14 seconds ago" at bounding box center [794, 126] width 39 height 8
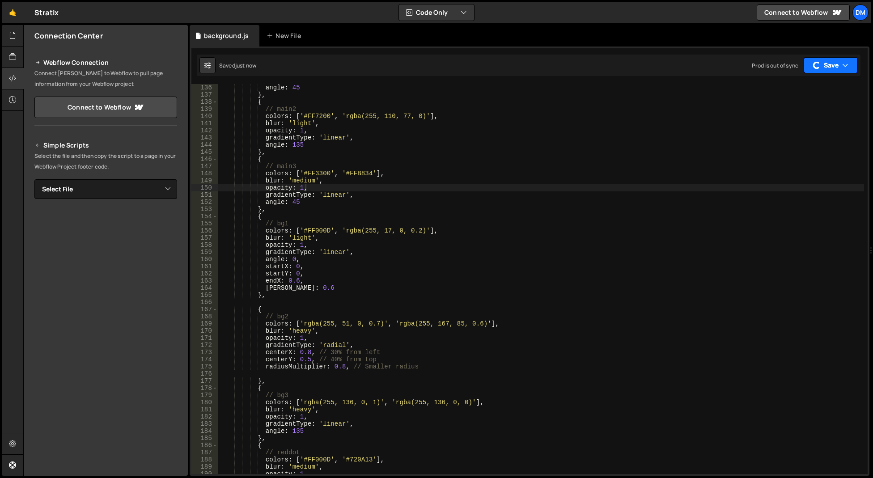
click at [822, 72] on button "Save" at bounding box center [830, 65] width 54 height 16
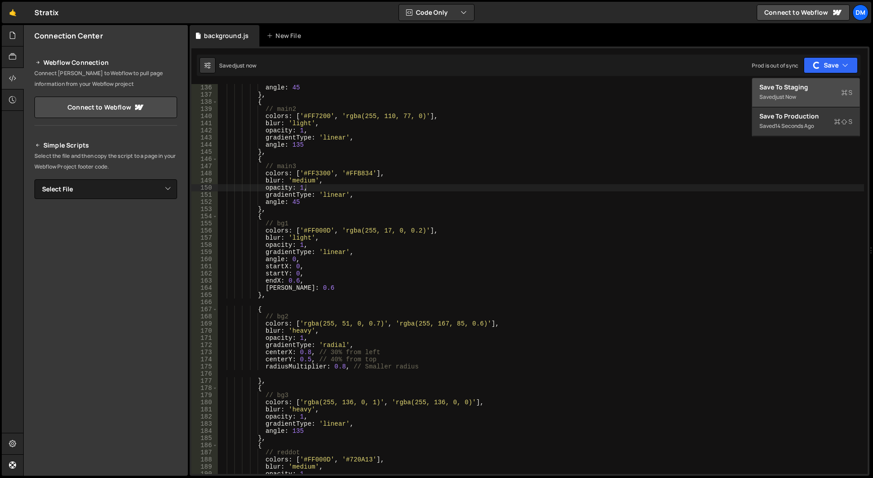
click at [796, 101] on div "Saved just now" at bounding box center [805, 97] width 93 height 11
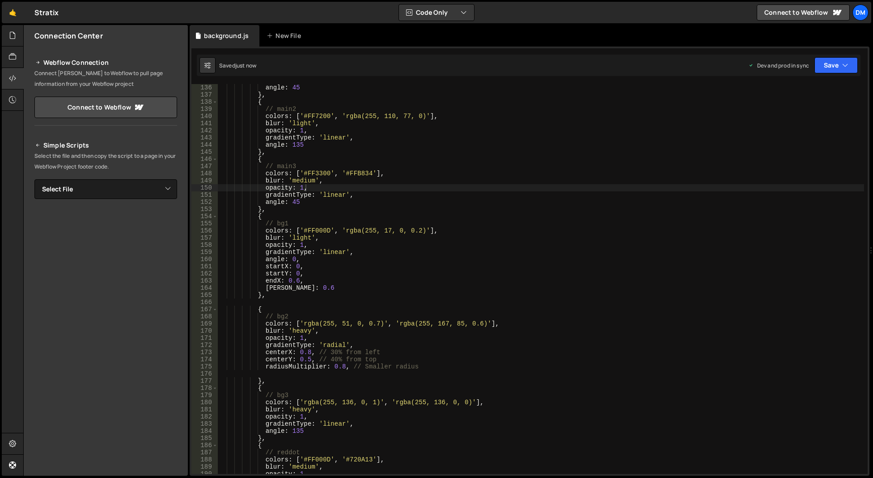
click at [396, 301] on div "angle : 45 } , { // main2 colors : [ '#FF7200' , 'rgba(255, 110, 77, 0)' ] , bl…" at bounding box center [541, 286] width 646 height 404
click at [294, 281] on div "angle : 45 } , { // main2 colors : [ '#FF7200' , 'rgba(255, 110, 77, 0)' ] , bl…" at bounding box center [541, 286] width 646 height 404
click at [323, 267] on div "angle : 45 } , { // main2 colors : [ '#FF7200' , 'rgba(255, 110, 77, 0)' ] , bl…" at bounding box center [541, 286] width 646 height 404
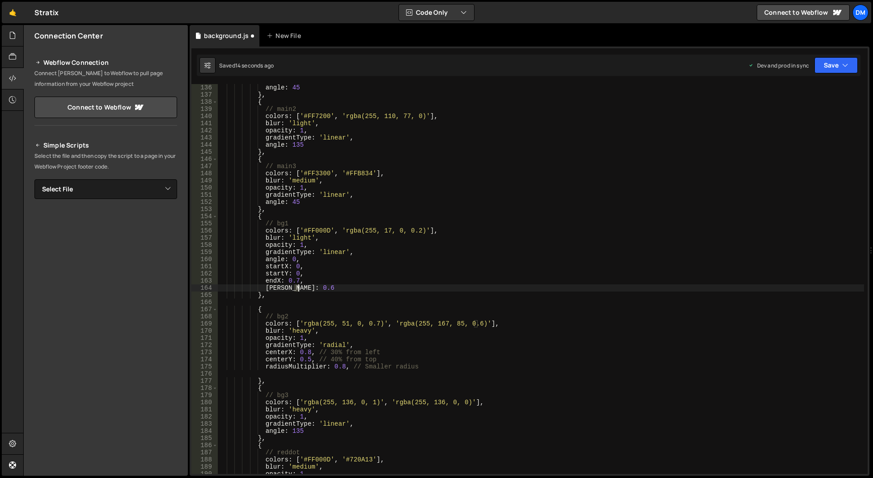
click at [300, 289] on div "angle : 45 } , { // main2 colors : [ '#FF7200' , 'rgba(255, 110, 77, 0)' ] , bl…" at bounding box center [541, 286] width 646 height 404
click at [664, 188] on div "angle : 45 } , { // main2 colors : [ '#FF7200' , 'rgba(255, 110, 77, 0)' ] , bl…" at bounding box center [541, 286] width 646 height 404
click at [834, 72] on button "Save" at bounding box center [835, 65] width 43 height 16
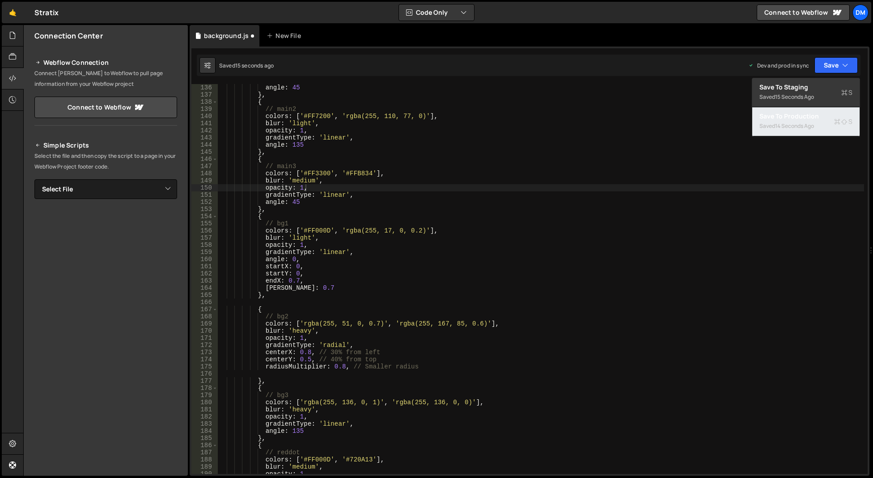
click at [796, 126] on div "14 seconds ago" at bounding box center [794, 126] width 39 height 8
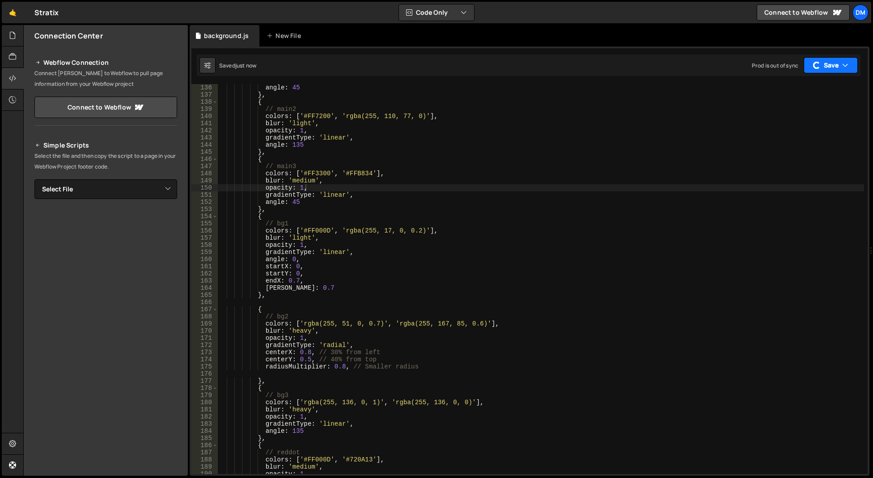
click at [831, 62] on button "Save" at bounding box center [830, 65] width 54 height 16
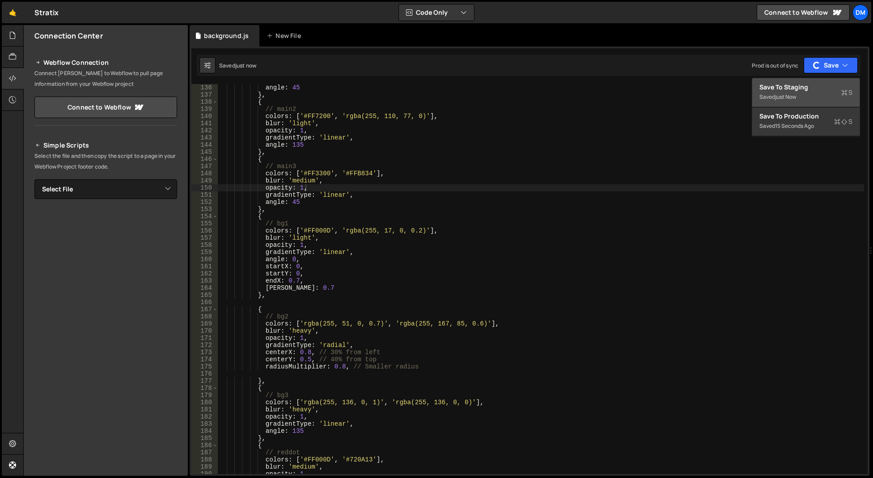
click at [796, 97] on div "just now" at bounding box center [785, 97] width 21 height 8
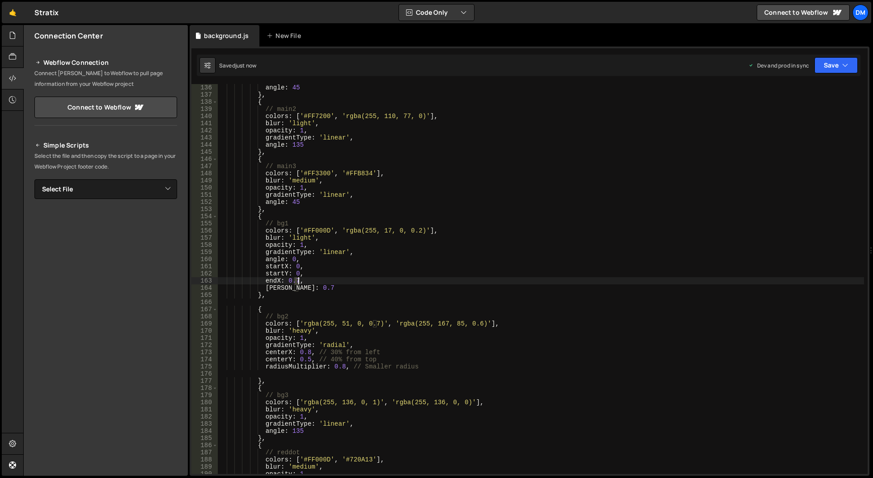
click at [297, 280] on div "angle : 45 } , { // main2 colors : [ '#FF7200' , 'rgba(255, 110, 77, 0)' ] , bl…" at bounding box center [541, 286] width 646 height 404
drag, startPoint x: 340, startPoint y: 241, endPoint x: 337, endPoint y: 245, distance: 5.8
click at [340, 242] on div "angle : 45 } , { // main2 colors : [ '#FF7200' , 'rgba(255, 110, 77, 0)' ] , bl…" at bounding box center [541, 286] width 646 height 404
click at [299, 287] on div "angle : 45 } , { // main2 colors : [ '#FF7200' , 'rgba(255, 110, 77, 0)' ] , bl…" at bounding box center [541, 286] width 646 height 404
click at [321, 264] on div "angle : 45 } , { // main2 colors : [ '#FF7200' , 'rgba(255, 110, 77, 0)' ] , bl…" at bounding box center [541, 286] width 646 height 404
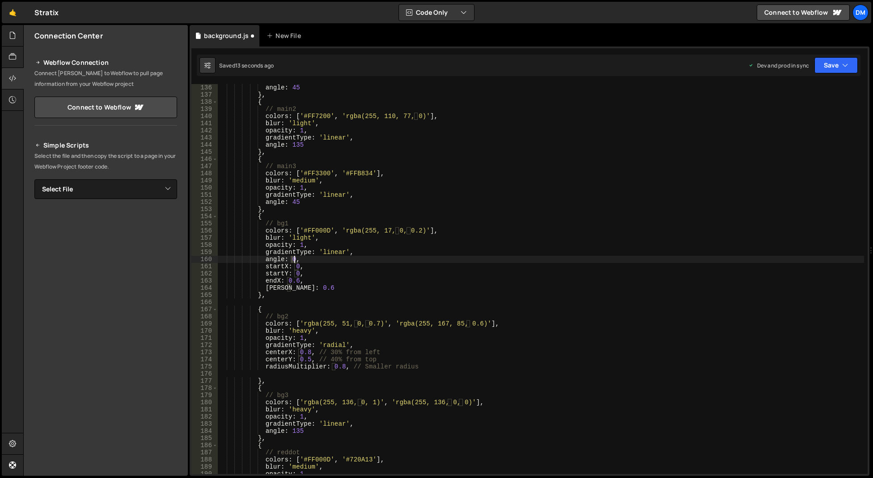
click at [294, 260] on div "angle : 45 } , { // main2 colors : [ '#FF7200' , 'rgba(255, 110, 77, 0)' ] , bl…" at bounding box center [541, 286] width 646 height 404
click at [483, 205] on div "angle : 45 } , { // main2 colors : [ '#FF7200' , 'rgba(255, 110, 77, 0)' ] , bl…" at bounding box center [541, 286] width 646 height 404
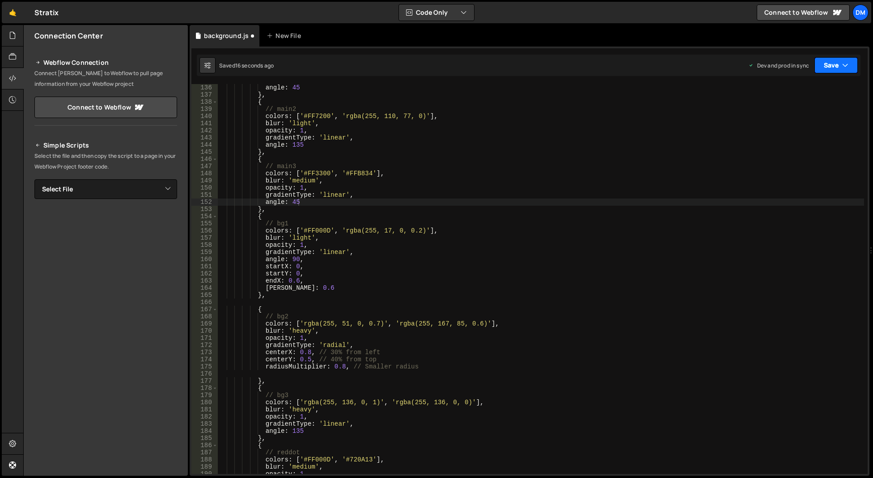
drag, startPoint x: 827, startPoint y: 58, endPoint x: 817, endPoint y: 71, distance: 16.2
click at [826, 59] on button "Save" at bounding box center [835, 65] width 43 height 16
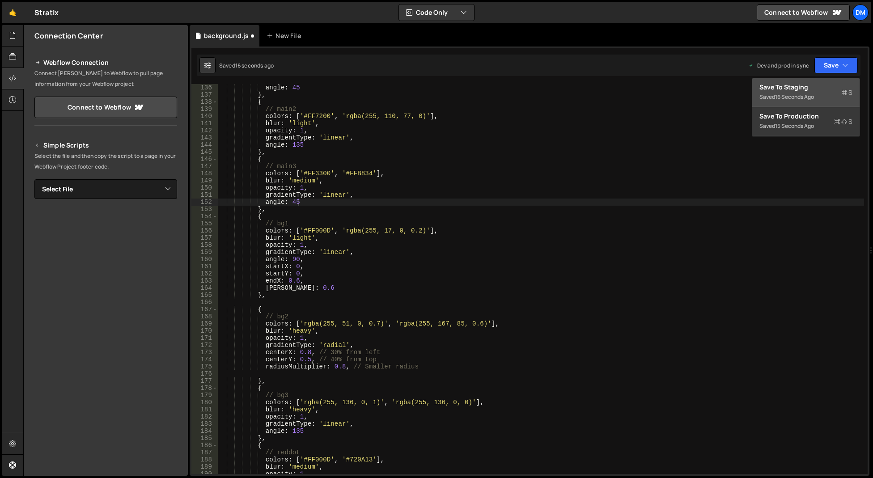
click at [802, 92] on div "Saved 16 seconds ago" at bounding box center [805, 97] width 93 height 11
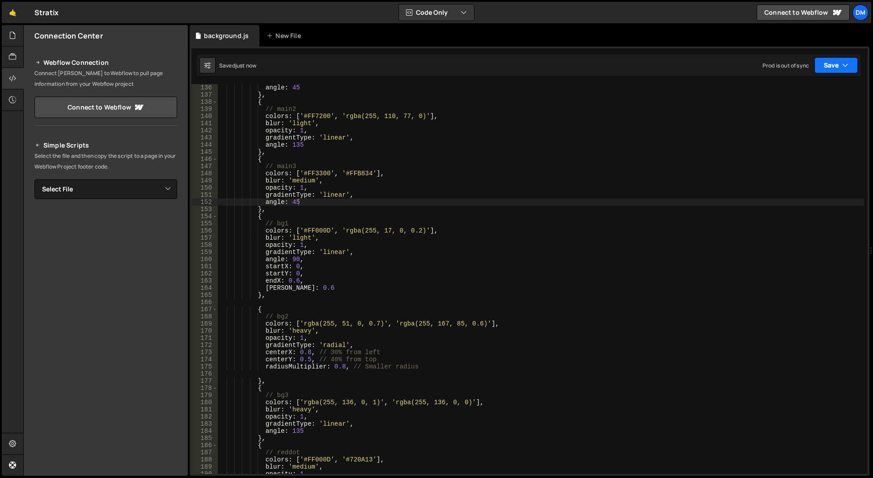
drag, startPoint x: 834, startPoint y: 66, endPoint x: 814, endPoint y: 89, distance: 30.4
click at [834, 65] on button "Save" at bounding box center [835, 65] width 43 height 16
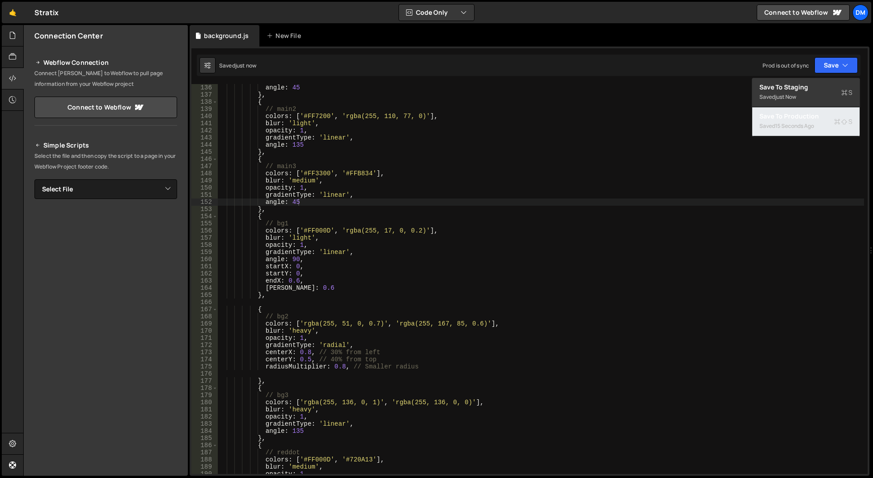
click at [801, 114] on div "Save to Production S" at bounding box center [805, 116] width 93 height 9
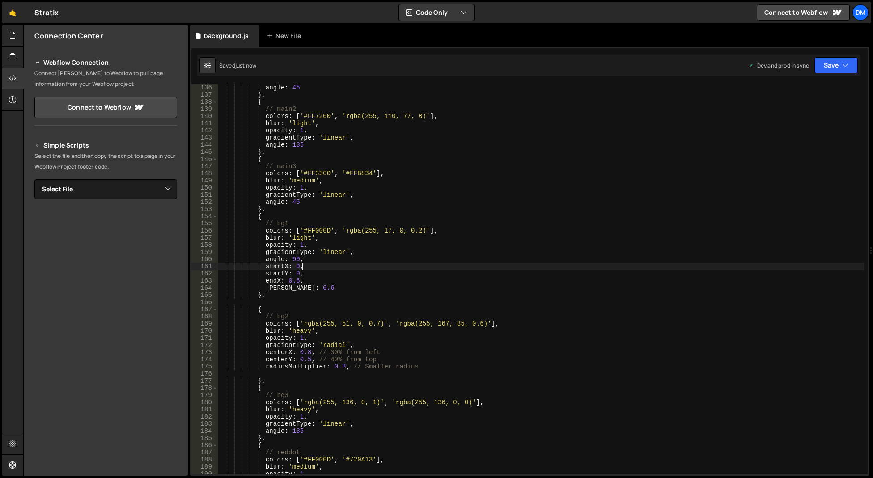
click at [336, 267] on div "angle : 45 } , { // main2 colors : [ '#FF7200' , 'rgba(255, 110, 77, 0)' ] , bl…" at bounding box center [541, 286] width 646 height 404
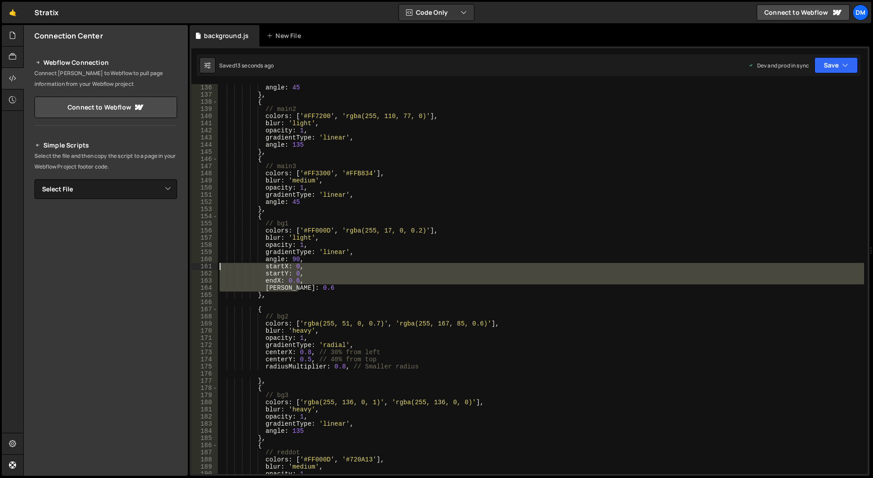
drag, startPoint x: 292, startPoint y: 286, endPoint x: 208, endPoint y: 266, distance: 86.3
click at [208, 266] on div "startX: 0, 136 137 138 139 140 141 142 143 144 145 146 147 148 149 150 151 152 …" at bounding box center [529, 279] width 676 height 390
click at [825, 66] on button "Save" at bounding box center [835, 65] width 43 height 16
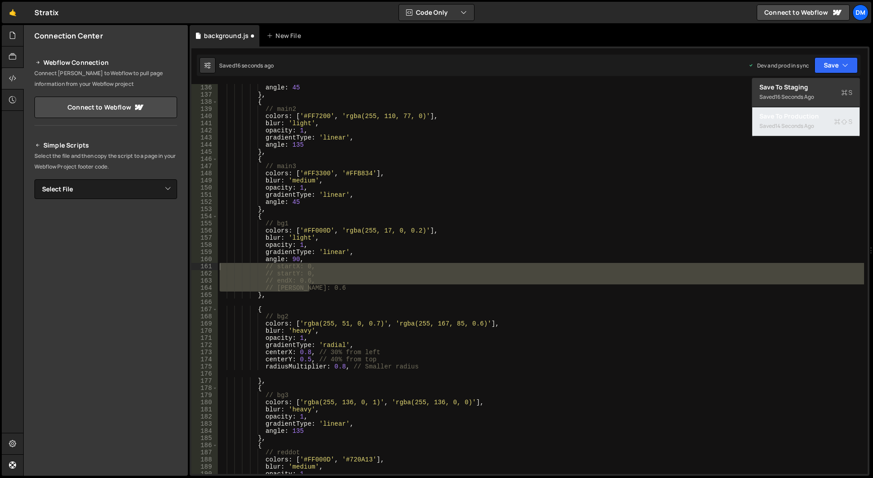
click at [781, 126] on div "14 seconds ago" at bounding box center [794, 126] width 39 height 8
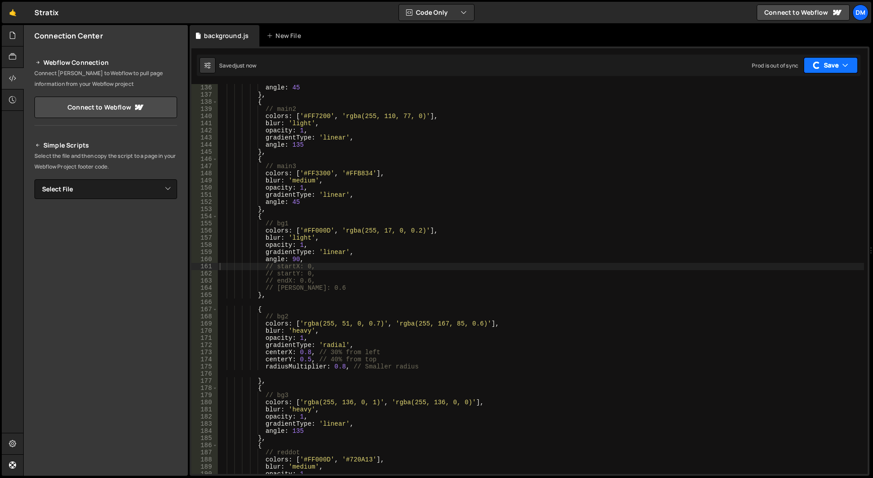
drag, startPoint x: 820, startPoint y: 67, endPoint x: 820, endPoint y: 71, distance: 4.5
click at [821, 66] on button "Save" at bounding box center [830, 65] width 54 height 16
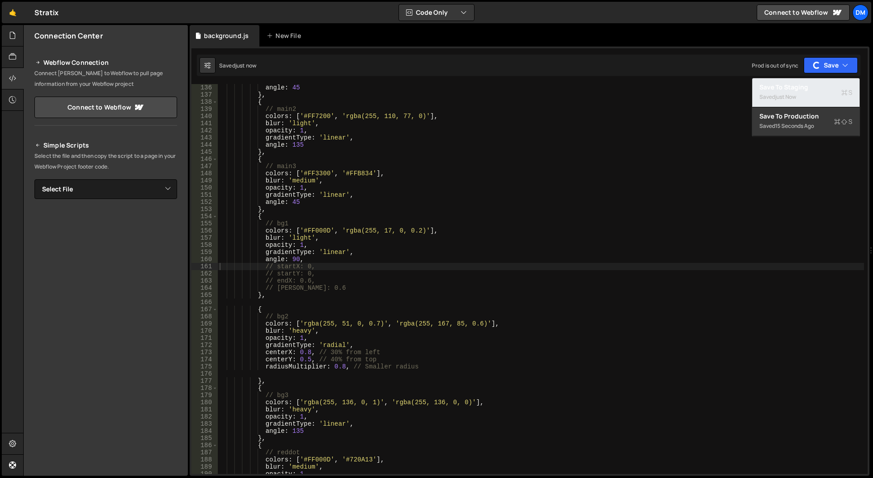
click at [799, 93] on div "Saved just now" at bounding box center [805, 97] width 93 height 11
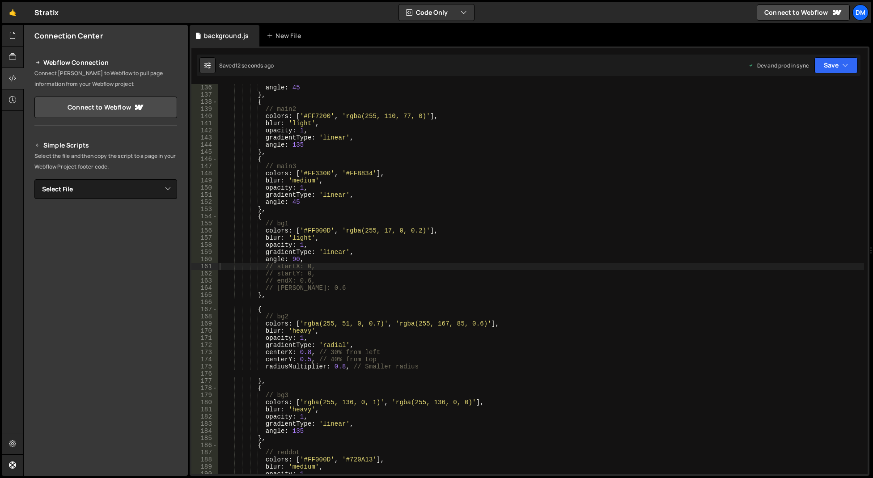
click at [487, 255] on div "angle : 45 } , { // main2 colors : [ '#FF7200' , 'rgba(255, 110, 77, 0)' ] , bl…" at bounding box center [541, 286] width 646 height 404
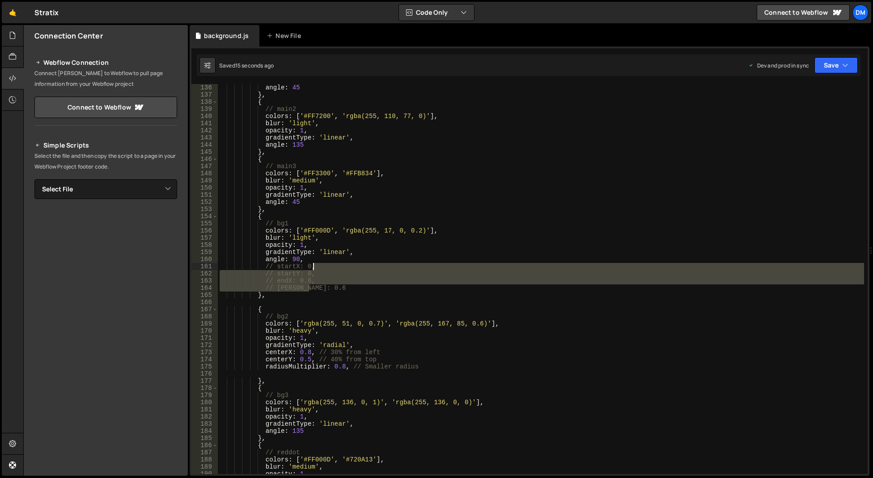
drag, startPoint x: 317, startPoint y: 289, endPoint x: 328, endPoint y: 269, distance: 23.2
click at [328, 269] on div "angle : 45 } , { // main2 colors : [ '#FF7200' , 'rgba(255, 110, 77, 0)' ] , bl…" at bounding box center [541, 286] width 646 height 404
click at [333, 262] on div "angle : 45 } , { // main2 colors : [ '#FF7200' , 'rgba(255, 110, 77, 0)' ] , bl…" at bounding box center [541, 286] width 646 height 404
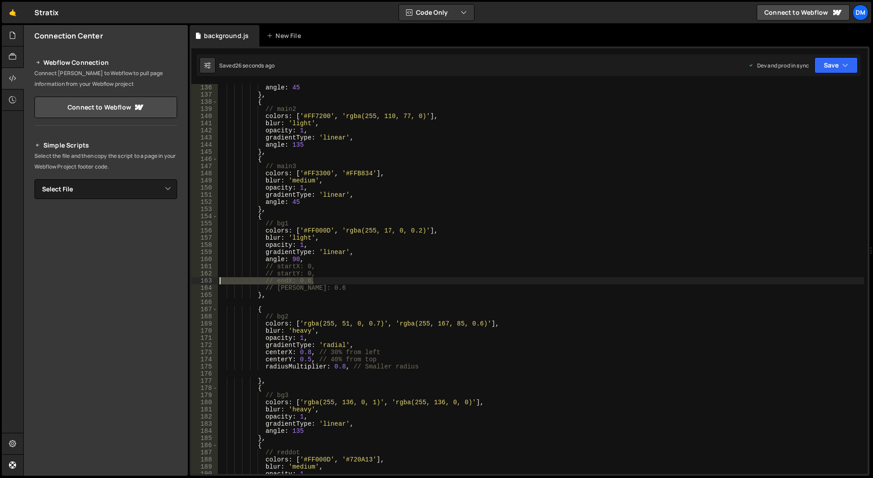
drag, startPoint x: 318, startPoint y: 279, endPoint x: 204, endPoint y: 278, distance: 114.5
click at [204, 278] on div "angle: 90, 136 137 138 139 140 141 142 143 144 145 146 147 148 149 150 151 152 …" at bounding box center [529, 279] width 676 height 390
click at [849, 62] on button "Save" at bounding box center [835, 65] width 43 height 16
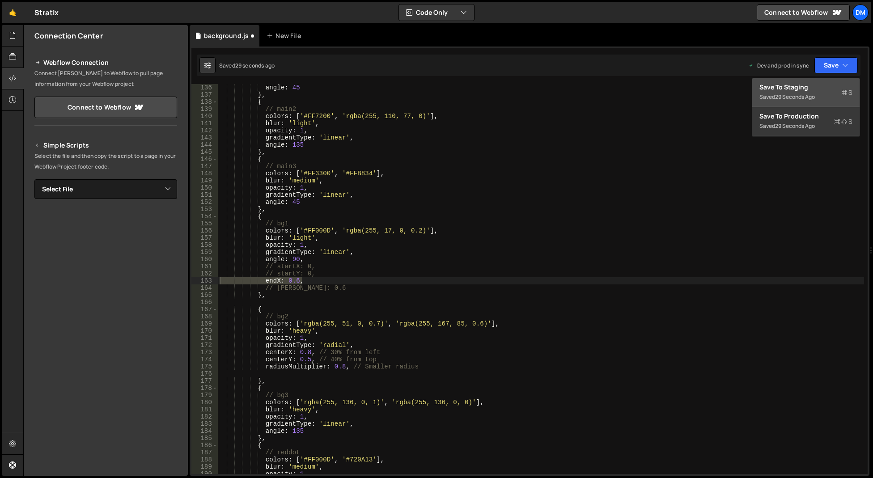
click at [813, 87] on div "Save to Staging S" at bounding box center [805, 87] width 93 height 9
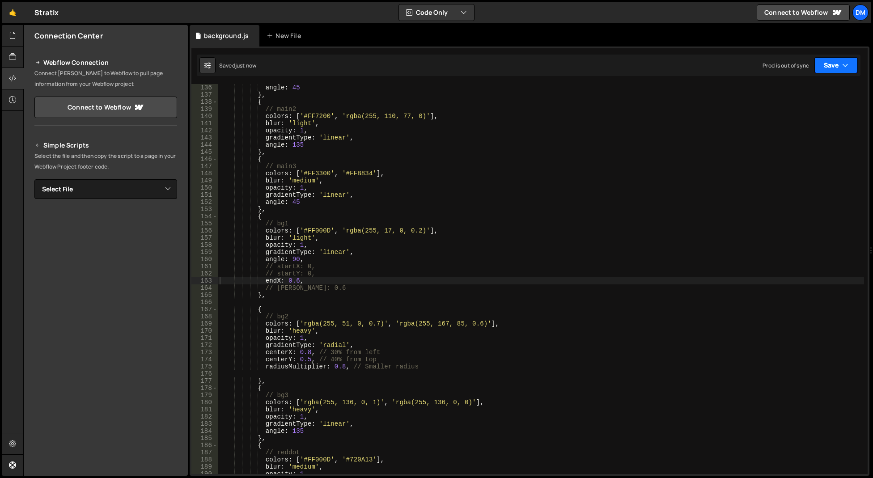
click at [836, 61] on button "Save" at bounding box center [835, 65] width 43 height 16
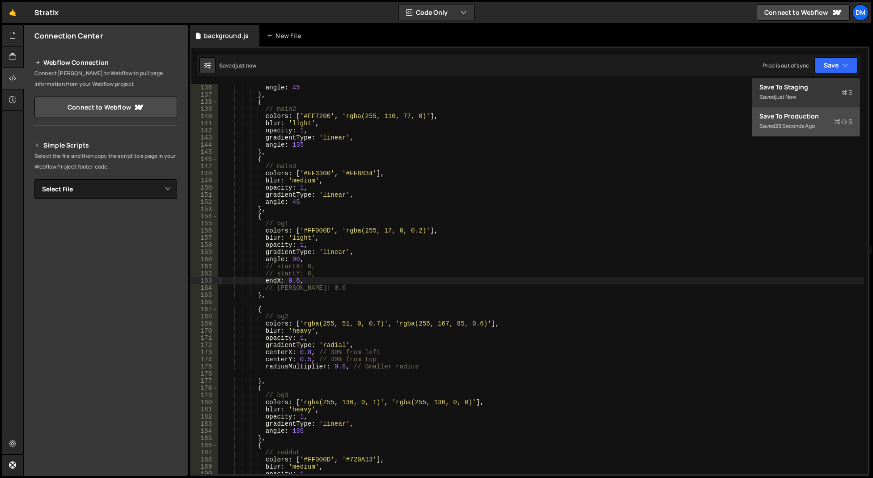
click at [800, 111] on button "Save to Production S Saved 29 seconds ago" at bounding box center [805, 121] width 107 height 29
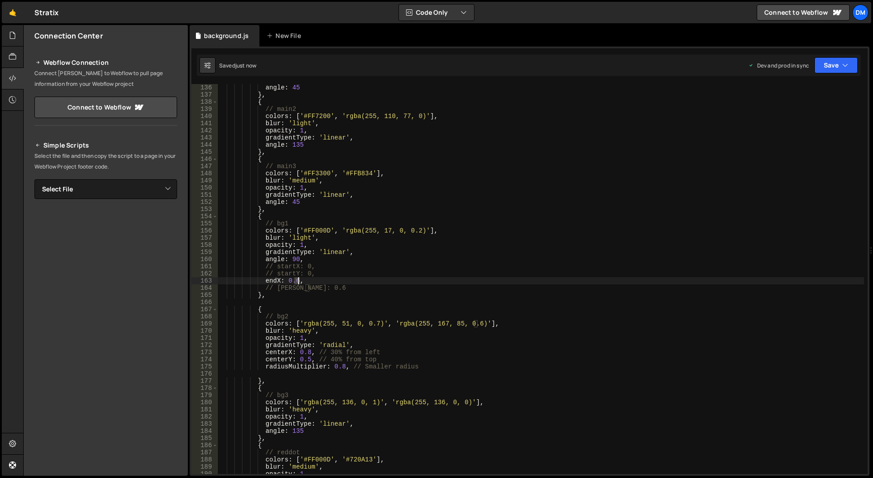
click at [297, 280] on div "angle : 45 } , { // main2 colors : [ '#FF7200' , 'rgba(255, 110, 77, 0)' ] , bl…" at bounding box center [541, 286] width 646 height 404
click at [585, 222] on div "angle : 45 } , { // main2 colors : [ '#FF7200' , 'rgba(255, 110, 77, 0)' ] , bl…" at bounding box center [541, 286] width 646 height 404
click at [827, 63] on button "Save" at bounding box center [835, 65] width 43 height 16
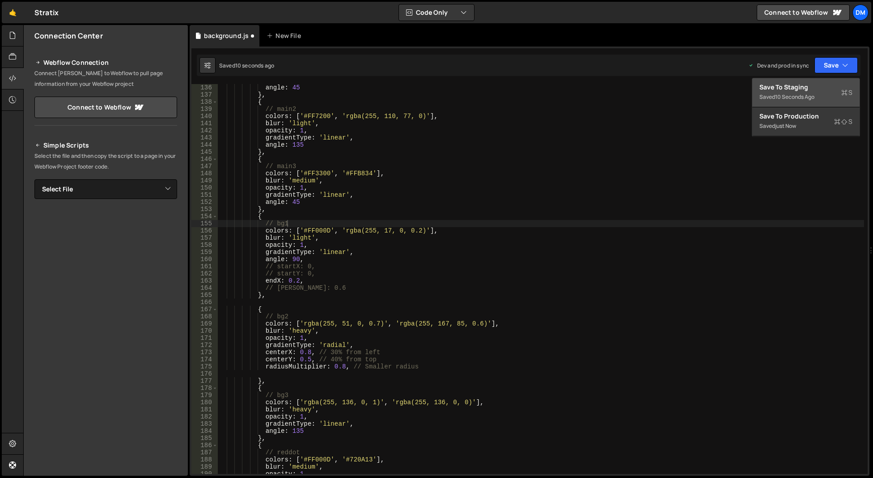
click at [804, 92] on div "Saved 10 seconds ago" at bounding box center [805, 97] width 93 height 11
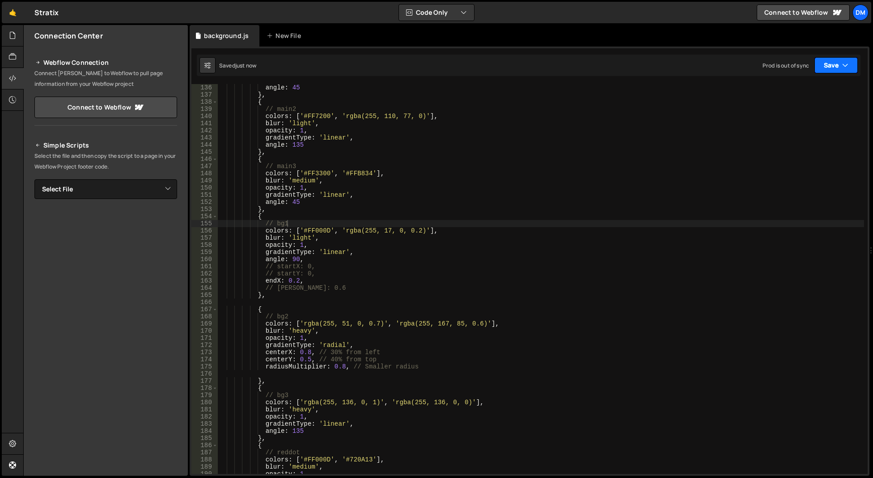
click at [831, 65] on button "Save" at bounding box center [835, 65] width 43 height 16
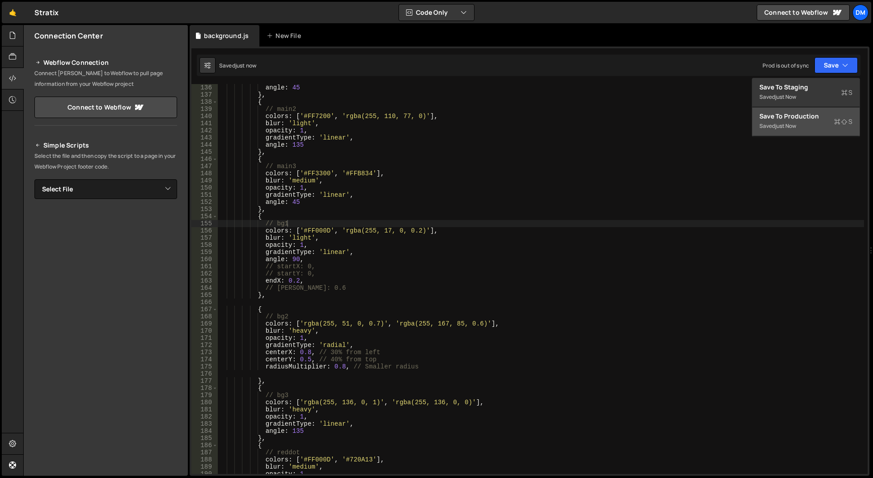
click at [797, 111] on button "Save to Production S Saved just now" at bounding box center [805, 121] width 107 height 29
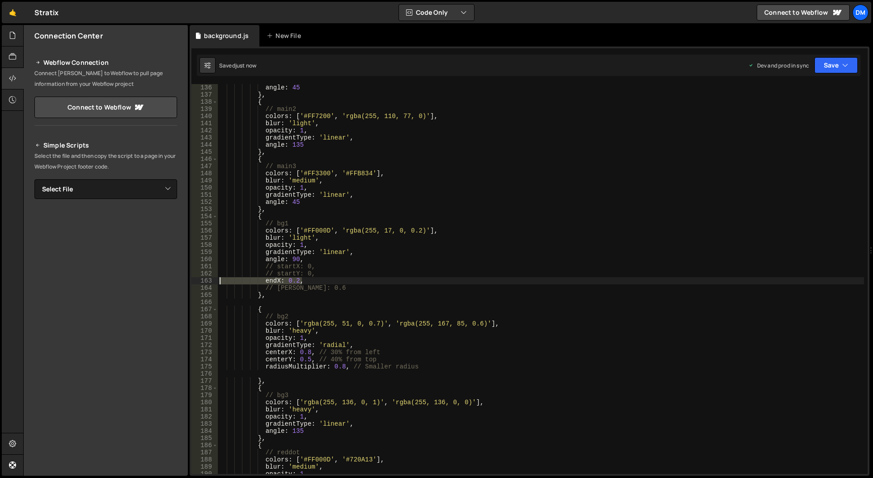
drag, startPoint x: 301, startPoint y: 279, endPoint x: 209, endPoint y: 282, distance: 92.1
click at [209, 282] on div "endX: 0.2, 136 137 138 139 140 141 142 143 144 145 146 147 148 149 150 151 152 …" at bounding box center [529, 279] width 676 height 390
click at [332, 254] on div "angle : 45 } , { // main2 colors : [ '#FF7200' , 'rgba(255, 110, 77, 0)' ] , bl…" at bounding box center [541, 286] width 646 height 404
click at [830, 63] on button "Save" at bounding box center [835, 65] width 43 height 16
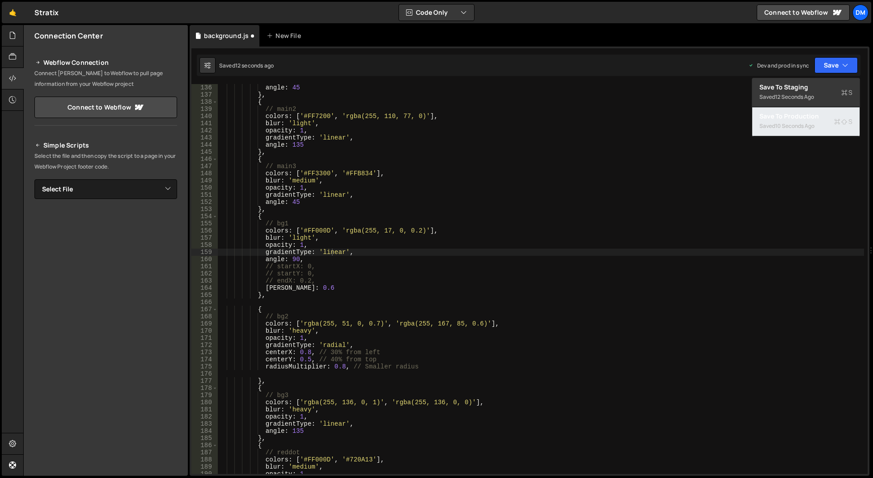
click at [786, 124] on div "10 seconds ago" at bounding box center [794, 126] width 39 height 8
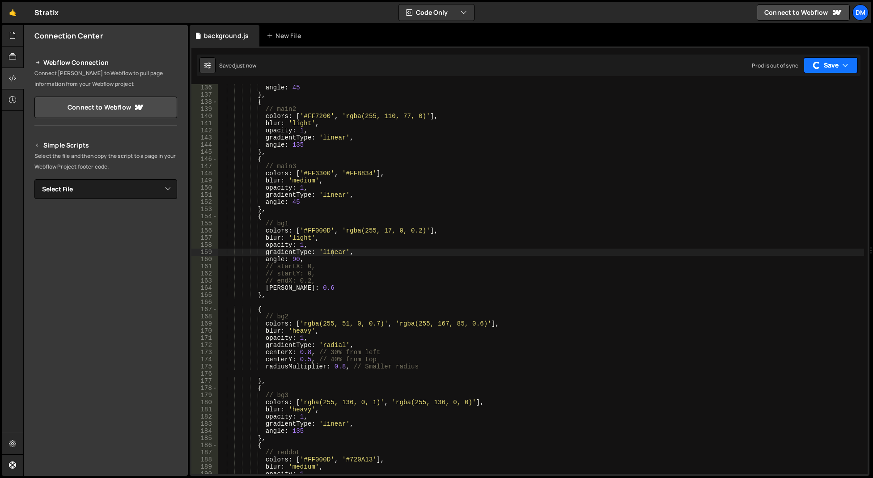
drag, startPoint x: 827, startPoint y: 71, endPoint x: 816, endPoint y: 82, distance: 15.2
click at [826, 71] on button "Save" at bounding box center [830, 65] width 54 height 16
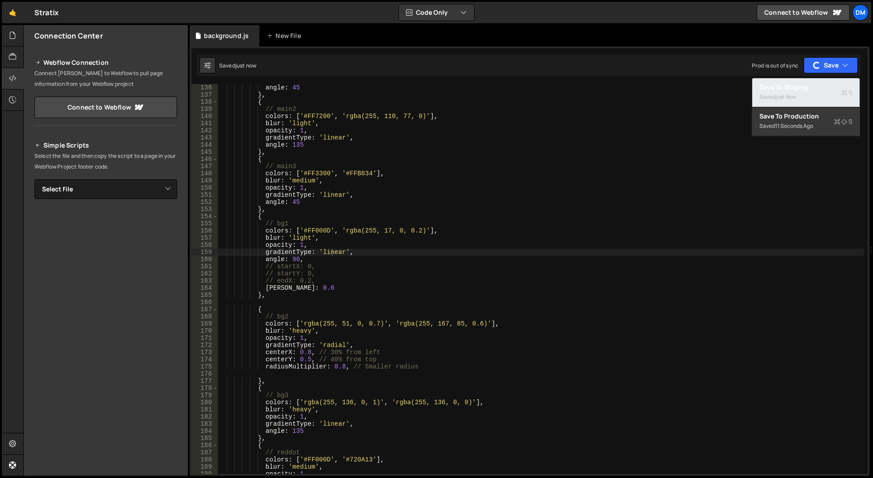
drag, startPoint x: 805, startPoint y: 98, endPoint x: 316, endPoint y: 188, distance: 497.3
click at [805, 98] on div "Saved just now" at bounding box center [805, 97] width 93 height 11
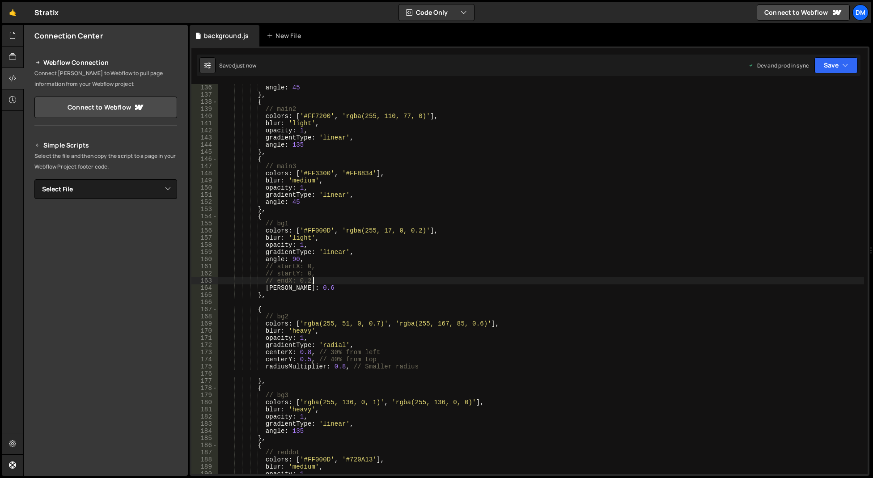
click at [335, 282] on div "angle : 45 } , { // main2 colors : [ '#FF7200' , 'rgba(255, 110, 77, 0)' ] , bl…" at bounding box center [541, 286] width 646 height 404
drag, startPoint x: 322, startPoint y: 271, endPoint x: 291, endPoint y: 271, distance: 31.3
click at [291, 271] on div "angle : 45 } , { // main2 colors : [ '#FF7200' , 'rgba(255, 110, 77, 0)' ] , bl…" at bounding box center [541, 286] width 646 height 404
click at [298, 288] on div "angle : 45 } , { // main2 colors : [ '#FF7200' , 'rgba(255, 110, 77, 0)' ] , bl…" at bounding box center [541, 286] width 646 height 404
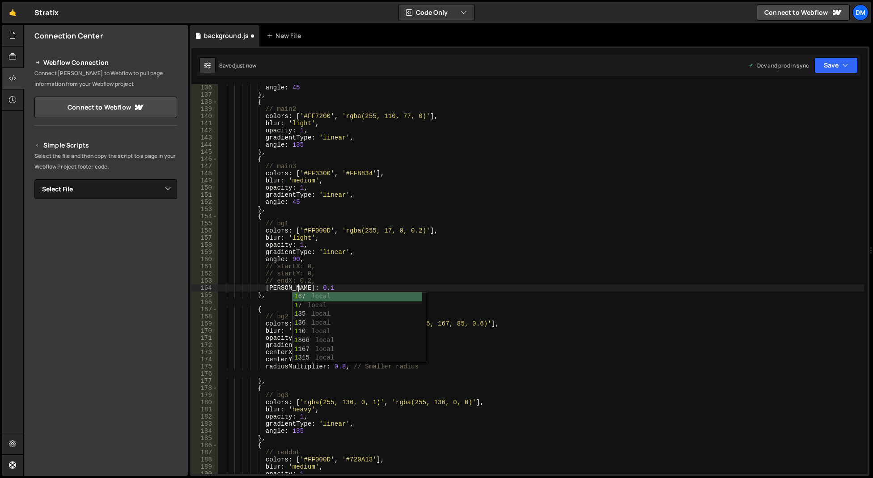
click at [529, 196] on div "angle : 45 } , { // main2 colors : [ '#FF7200' , 'rgba(255, 110, 77, 0)' ] , bl…" at bounding box center [541, 286] width 646 height 404
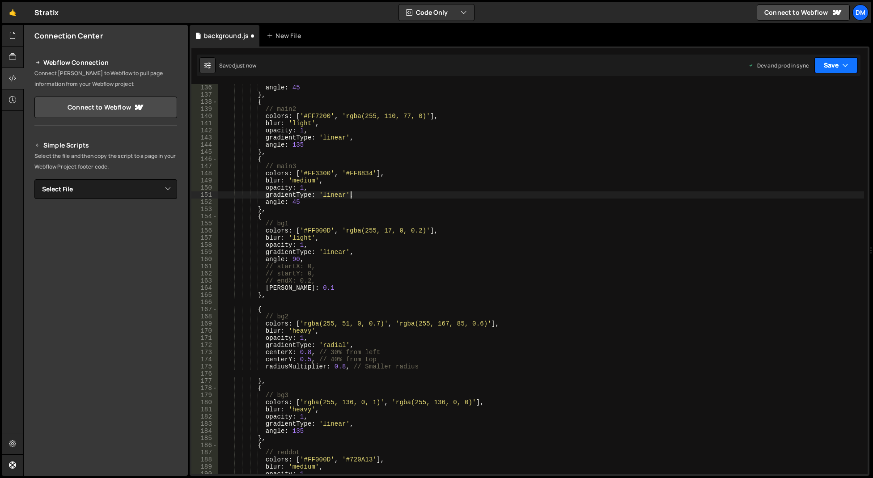
click at [823, 64] on button "Save" at bounding box center [835, 65] width 43 height 16
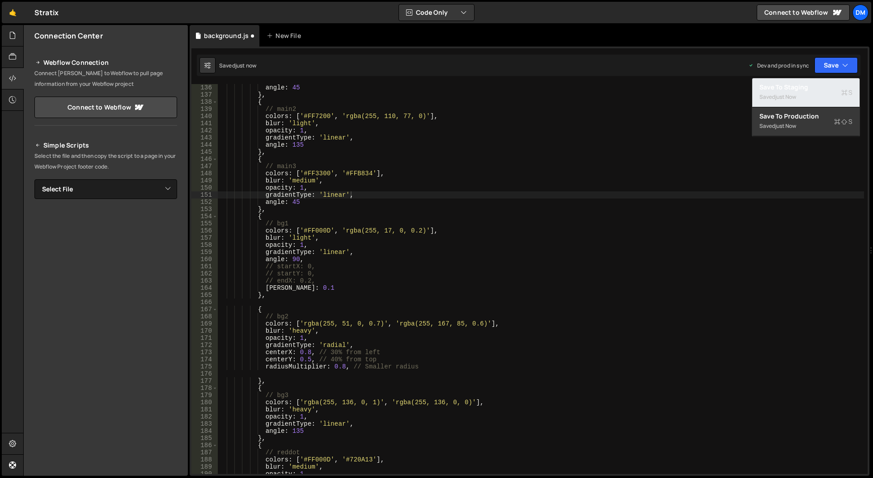
click at [811, 91] on div "Save to Staging S" at bounding box center [805, 87] width 93 height 9
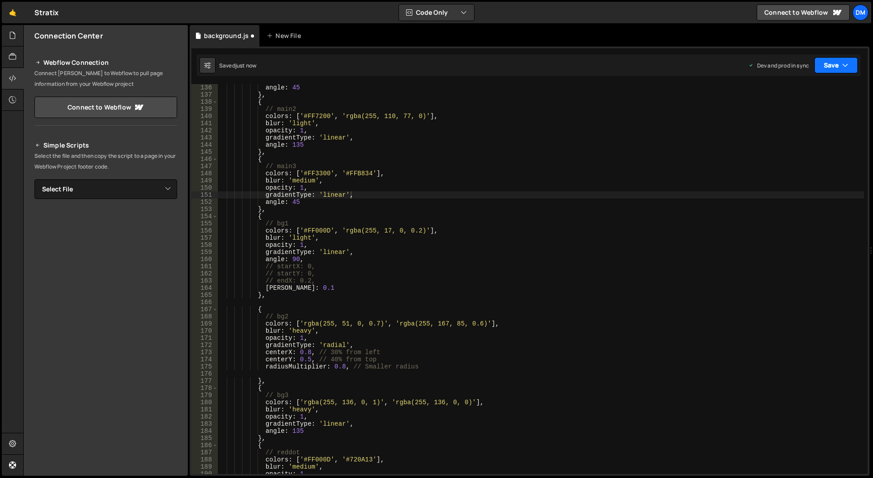
click at [829, 66] on button "Save" at bounding box center [835, 65] width 43 height 16
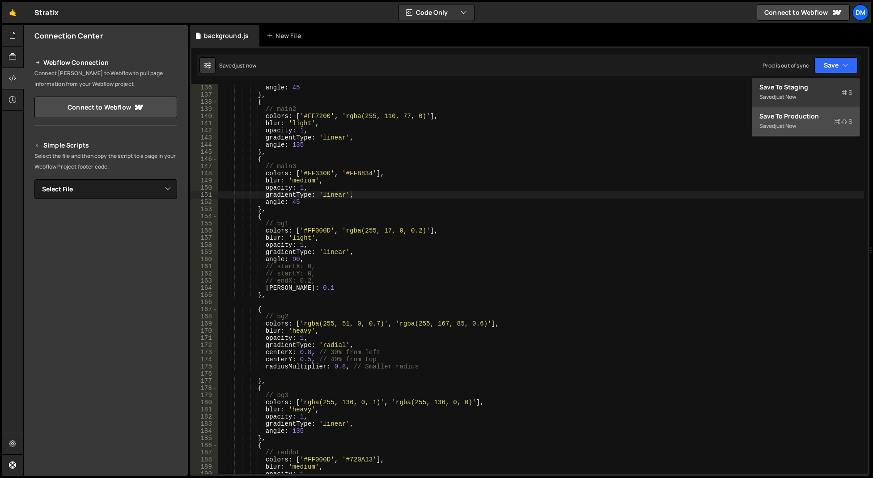
click at [795, 111] on button "Save to Production S Saved just now" at bounding box center [805, 121] width 107 height 29
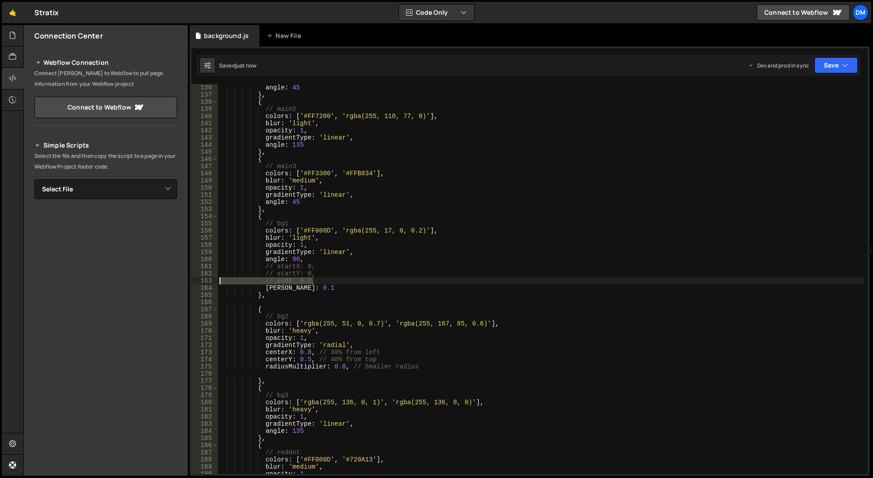
drag, startPoint x: 282, startPoint y: 279, endPoint x: 189, endPoint y: 281, distance: 92.6
click at [189, 281] on div "Files New File Javascript files 0 background.js 0 CSS files Copy share link Edi…" at bounding box center [447, 250] width 849 height 451
click at [251, 262] on div "angle : 45 } , { // main2 colors : [ '#FF7200' , 'rgba(255, 110, 77, 0)' ] , bl…" at bounding box center [541, 286] width 646 height 404
drag, startPoint x: 299, startPoint y: 279, endPoint x: 294, endPoint y: 279, distance: 4.9
click at [294, 279] on div "angle : 45 } , { // main2 colors : [ '#FF7200' , 'rgba(255, 110, 77, 0)' ] , bl…" at bounding box center [541, 286] width 646 height 404
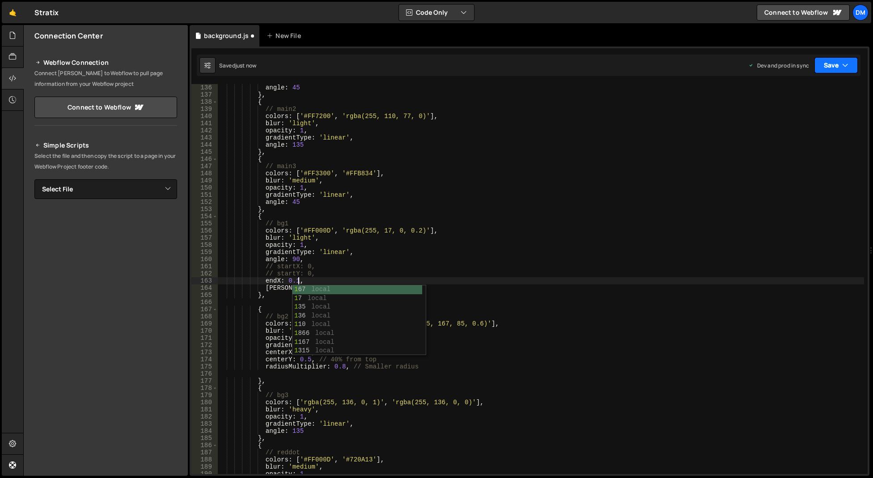
click at [825, 65] on button "Save" at bounding box center [835, 65] width 43 height 16
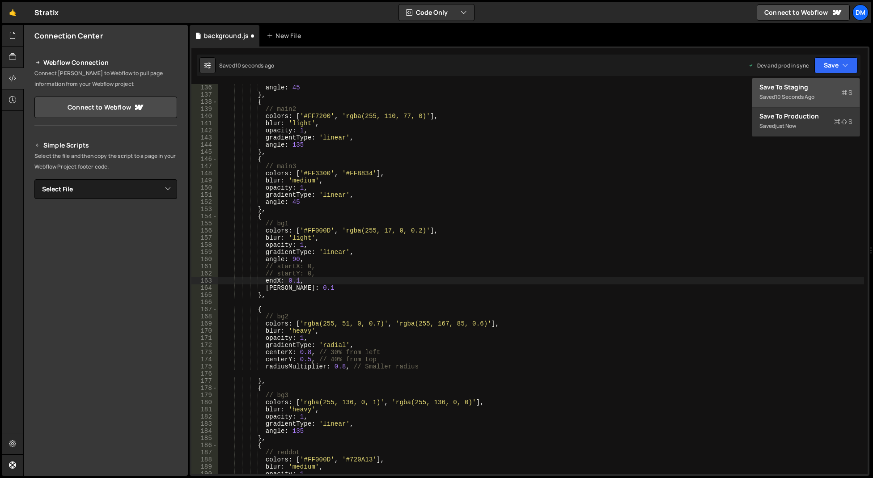
click at [810, 90] on div "Save to Staging S" at bounding box center [805, 87] width 93 height 9
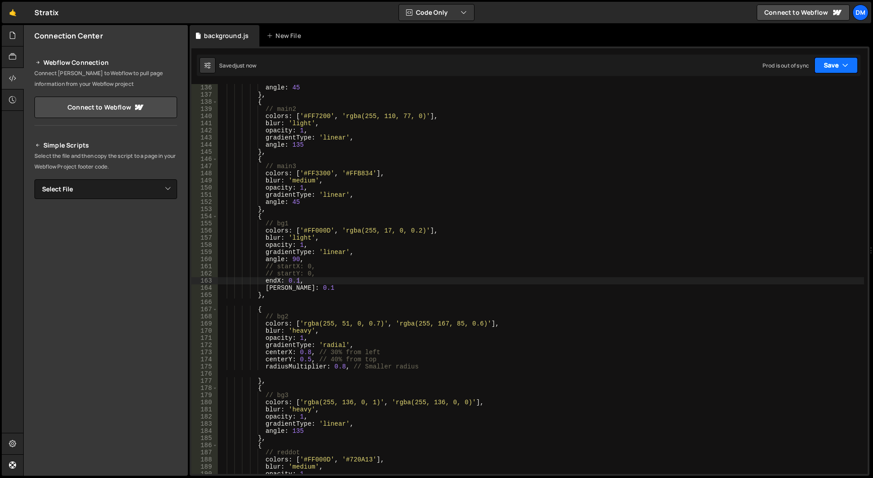
click at [835, 67] on button "Save" at bounding box center [835, 65] width 43 height 16
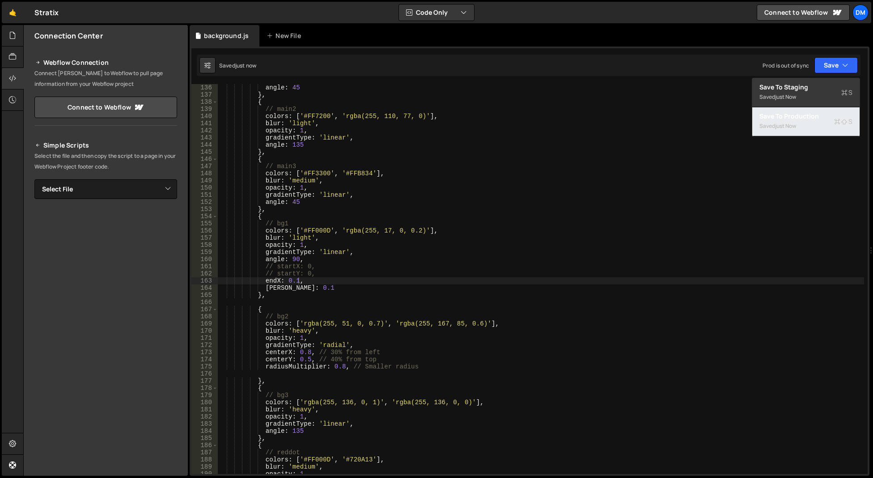
click at [795, 116] on div "Save to Production S" at bounding box center [805, 116] width 93 height 9
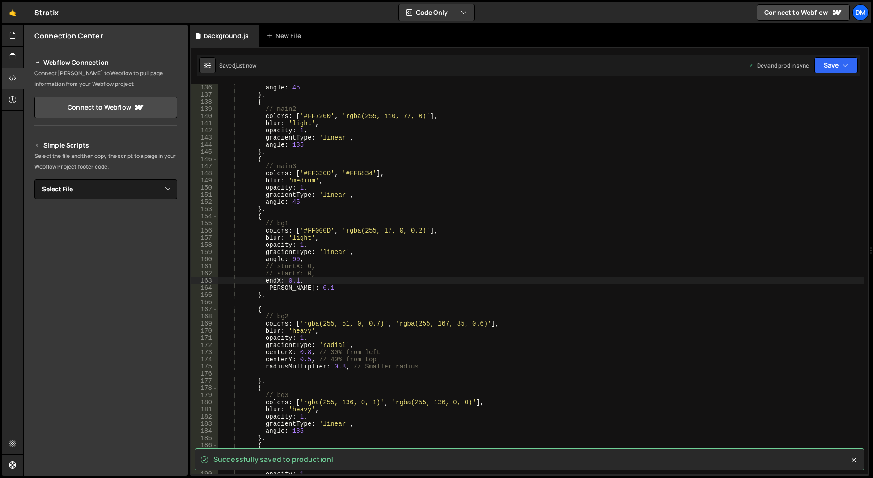
click at [316, 266] on div "angle : 45 } , { // main2 colors : [ '#FF7200' , 'rgba(255, 110, 77, 0)' ] , bl…" at bounding box center [541, 286] width 646 height 404
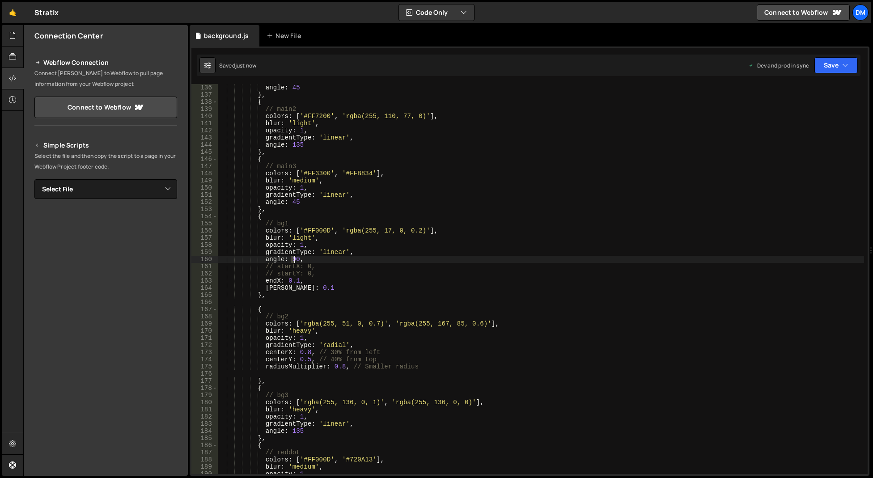
click at [294, 260] on div "angle : 45 } , { // main2 colors : [ '#FF7200' , 'rgba(255, 110, 77, 0)' ] , bl…" at bounding box center [541, 286] width 646 height 404
drag, startPoint x: 840, startPoint y: 61, endPoint x: 823, endPoint y: 76, distance: 22.8
click at [836, 64] on button "Save" at bounding box center [835, 65] width 43 height 16
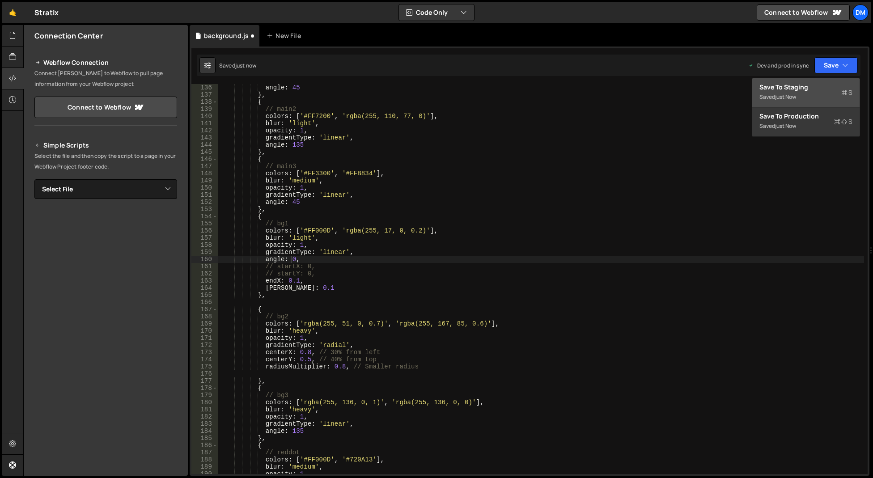
click at [804, 90] on div "Save to Staging S" at bounding box center [805, 87] width 93 height 9
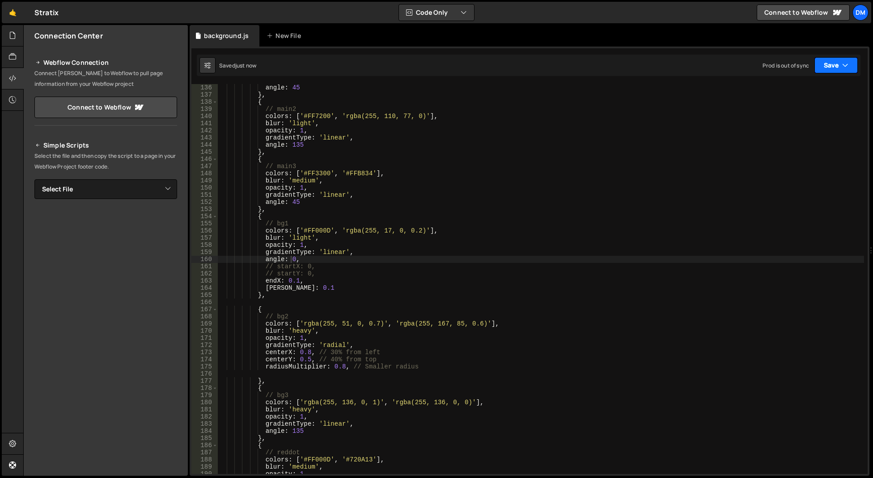
click at [831, 64] on button "Save" at bounding box center [835, 65] width 43 height 16
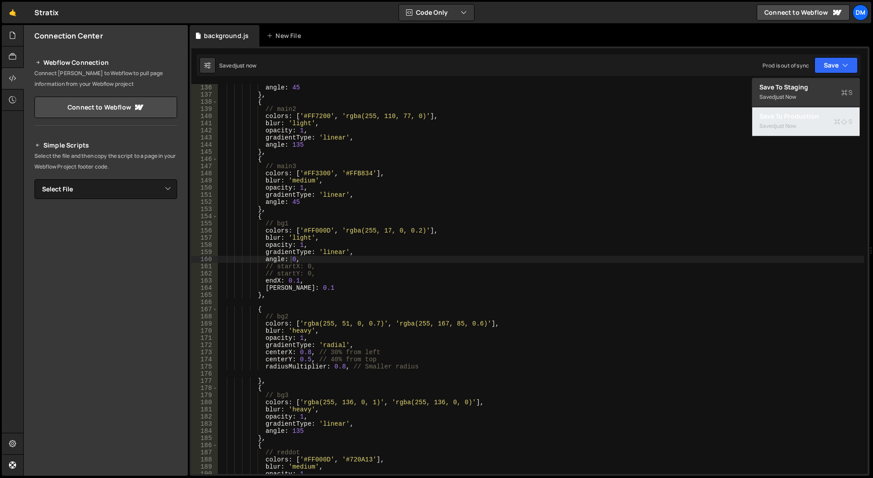
click at [783, 114] on div "Save to Production S" at bounding box center [805, 116] width 93 height 9
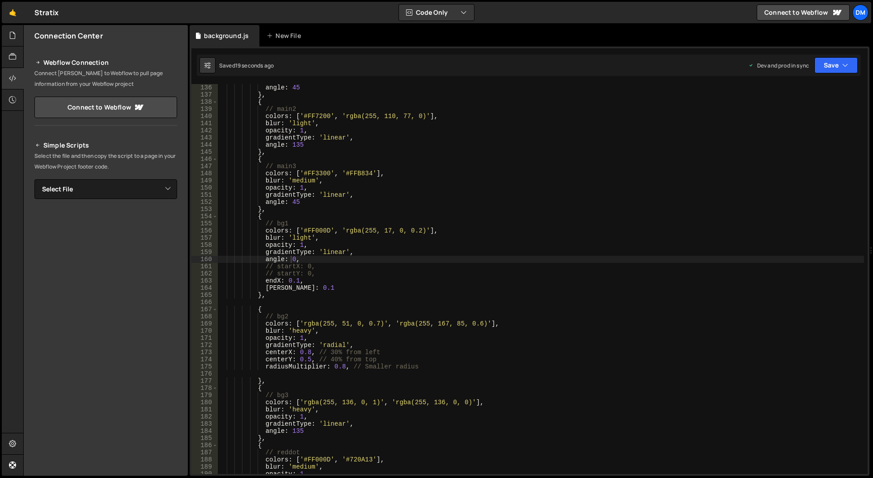
click at [371, 242] on div "angle : 45 } , { // main2 colors : [ '#FF7200' , 'rgba(255, 110, 77, 0)' ] , bl…" at bounding box center [541, 286] width 646 height 404
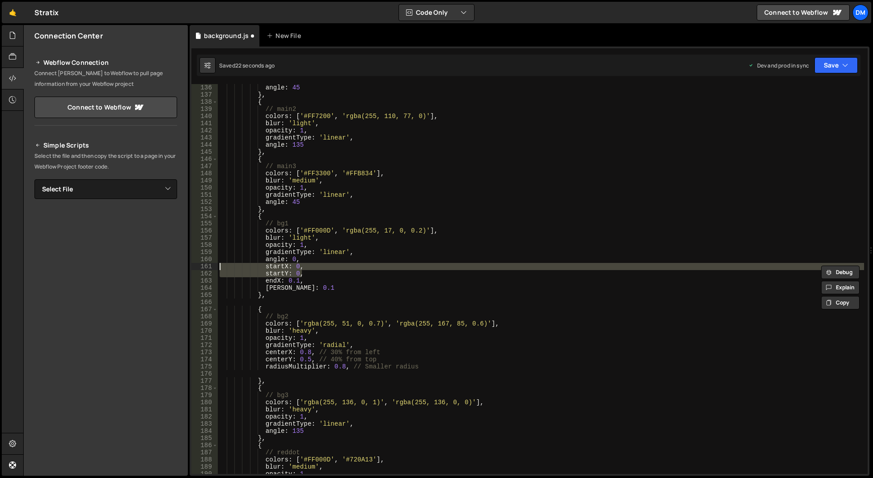
drag, startPoint x: 722, startPoint y: 192, endPoint x: 746, endPoint y: 147, distance: 51.0
click at [719, 191] on div "angle : 45 } , { // main2 colors : [ '#FF7200' , 'rgba(255, 110, 77, 0)' ] , bl…" at bounding box center [541, 286] width 646 height 404
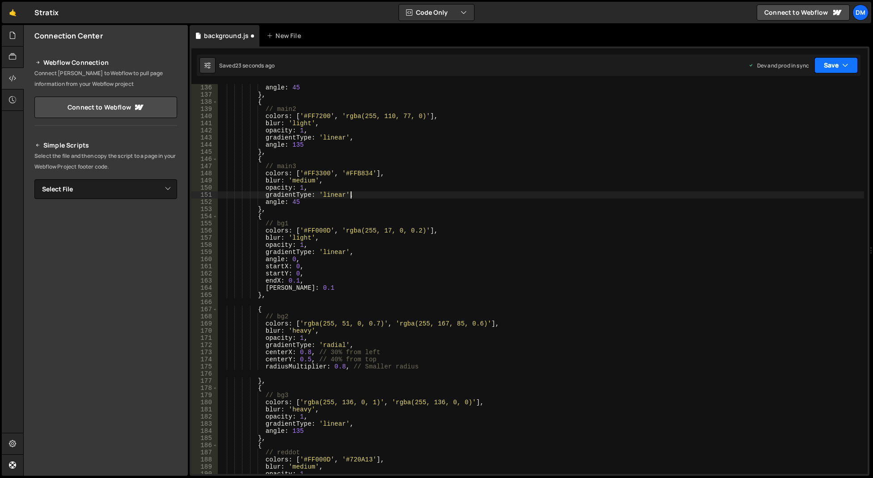
click at [824, 68] on button "Save" at bounding box center [835, 65] width 43 height 16
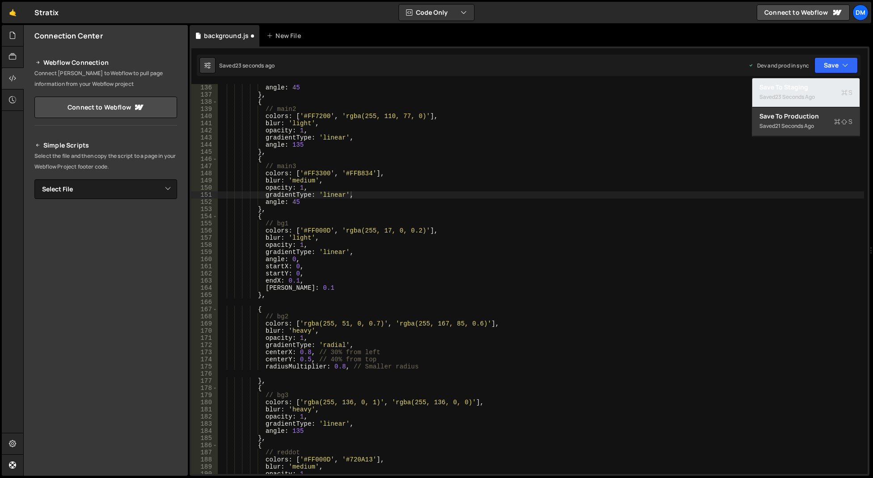
click at [806, 95] on div "23 seconds ago" at bounding box center [795, 97] width 40 height 8
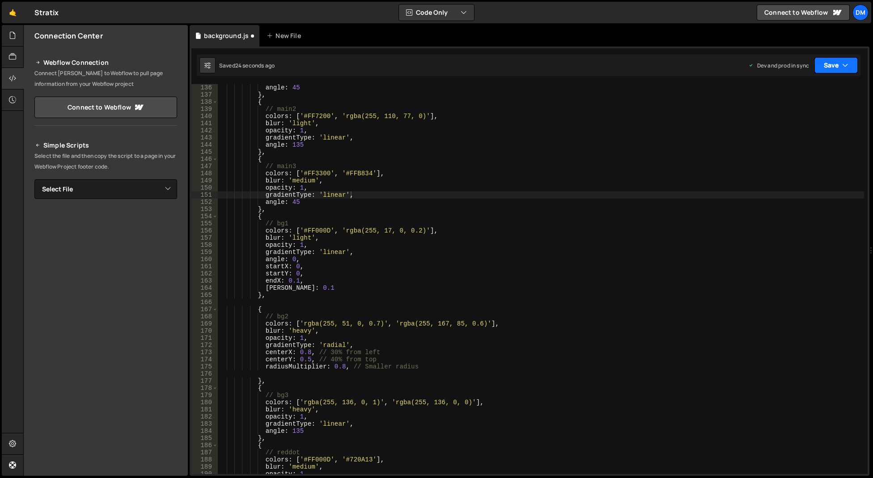
click at [834, 66] on button "Save" at bounding box center [835, 65] width 43 height 16
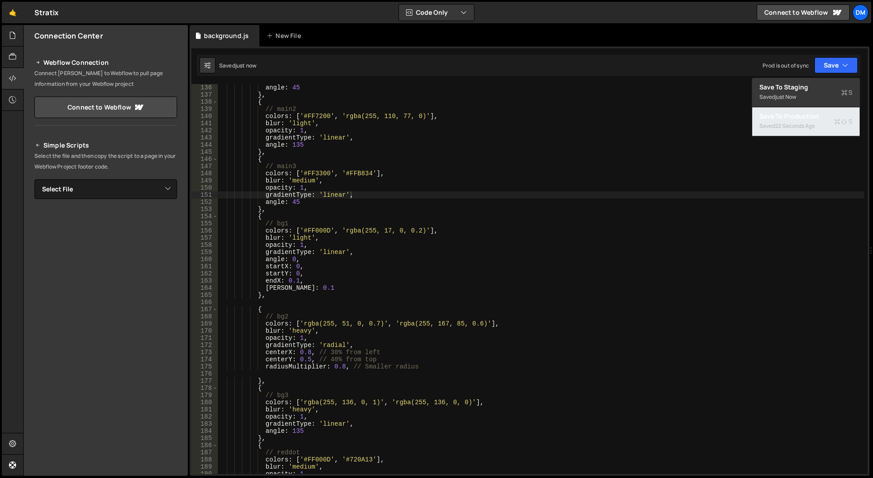
drag, startPoint x: 799, startPoint y: 121, endPoint x: 413, endPoint y: 283, distance: 418.6
click at [798, 121] on div "Saved 22 seconds ago" at bounding box center [805, 126] width 93 height 11
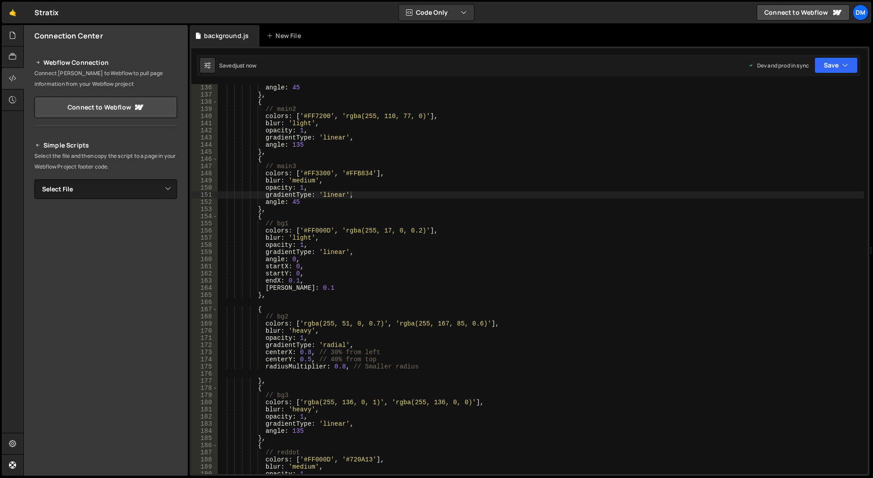
click at [539, 245] on div "angle : 45 } , { // main2 colors : [ '#FF7200' , 'rgba(255, 110, 77, 0)' ] , bl…" at bounding box center [541, 286] width 646 height 404
click at [295, 258] on div "angle : 45 } , { // main2 colors : [ '#FF7200' , 'rgba(255, 110, 77, 0)' ] , bl…" at bounding box center [541, 286] width 646 height 404
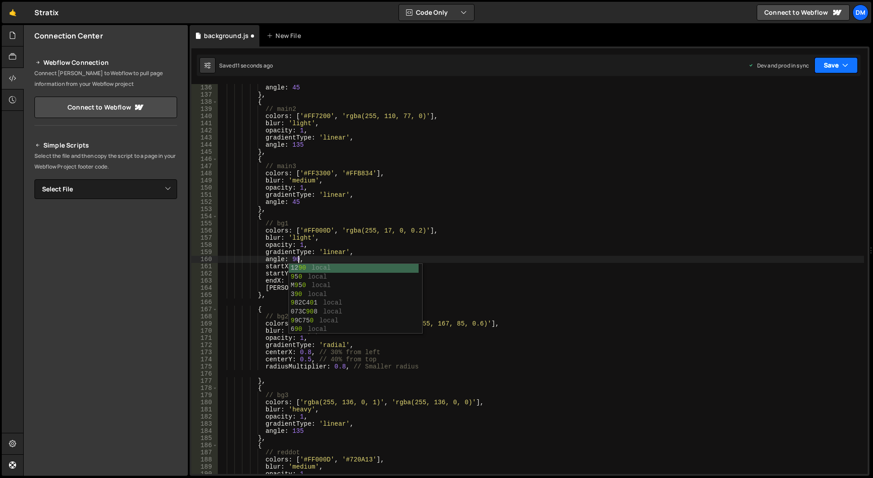
click at [836, 63] on button "Save" at bounding box center [835, 65] width 43 height 16
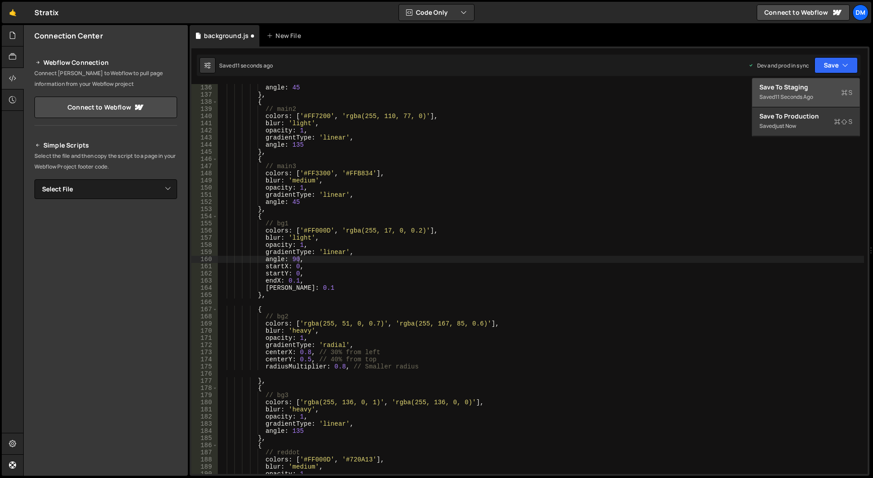
click at [791, 88] on div "Save to Staging S" at bounding box center [805, 87] width 93 height 9
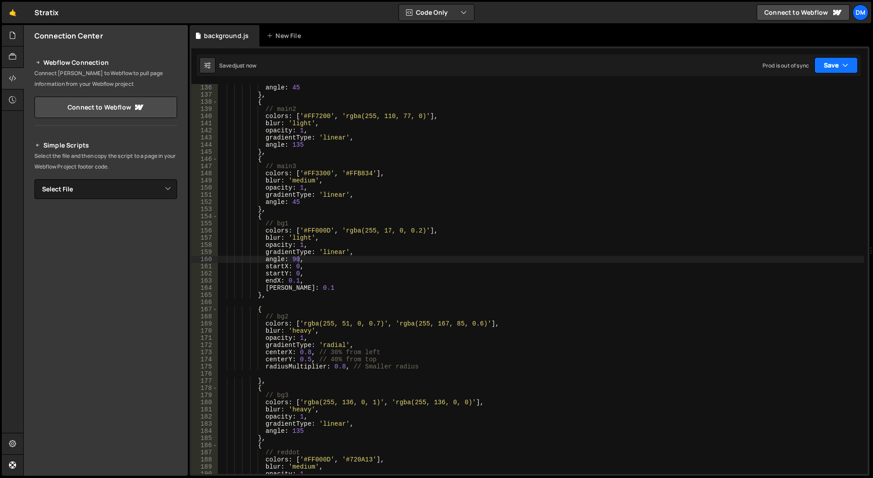
click at [825, 68] on button "Save" at bounding box center [835, 65] width 43 height 16
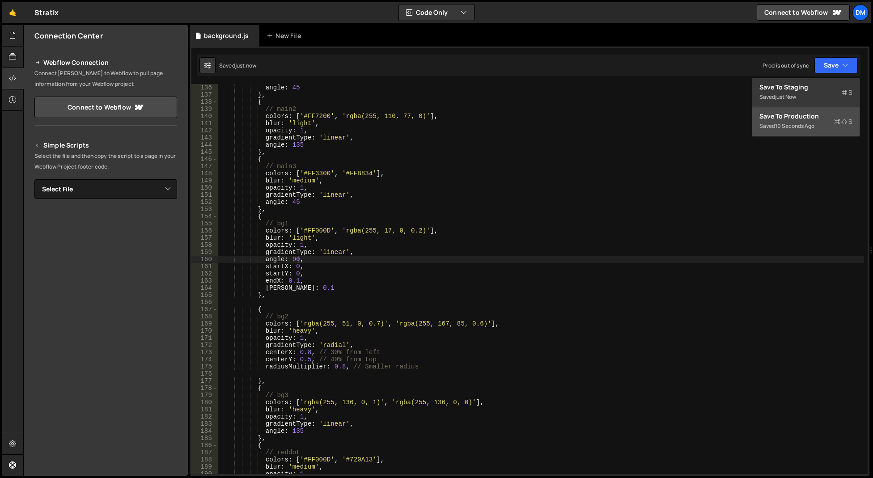
click at [791, 121] on div "Saved 10 seconds ago" at bounding box center [805, 126] width 93 height 11
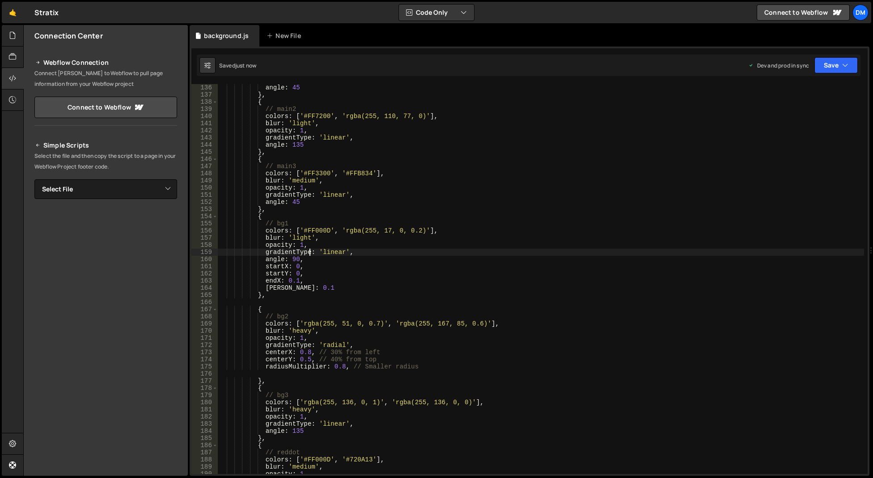
click at [309, 253] on div "angle : 45 } , { // main2 colors : [ '#FF7200' , 'rgba(255, 110, 77, 0)' ] , bl…" at bounding box center [541, 286] width 646 height 404
click at [297, 279] on div "angle : 45 } , { // main2 colors : [ '#FF7200' , 'rgba(255, 110, 77, 0)' ] , bl…" at bounding box center [541, 286] width 646 height 404
click at [559, 221] on div "angle : 45 } , { // main2 colors : [ '#FF7200' , 'rgba(255, 110, 77, 0)' ] , bl…" at bounding box center [541, 286] width 646 height 404
click at [821, 64] on button "Save" at bounding box center [835, 65] width 43 height 16
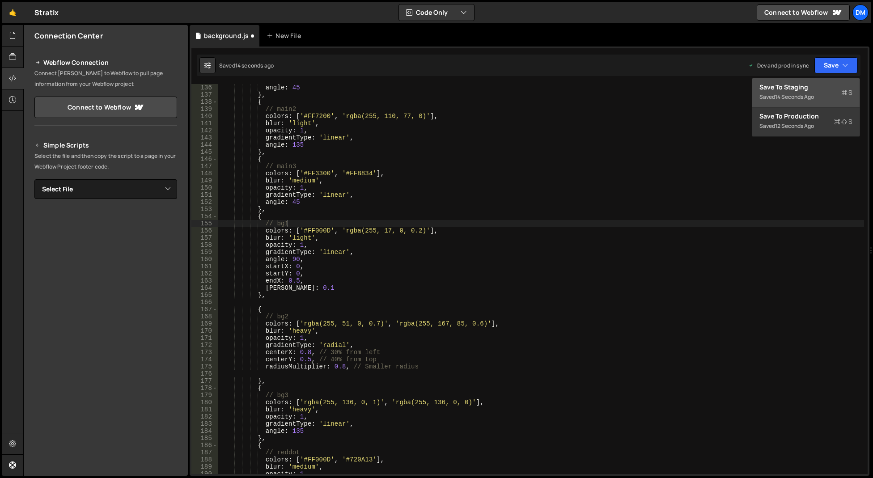
click at [799, 104] on button "Save to Staging S Saved 14 seconds ago" at bounding box center [805, 92] width 107 height 29
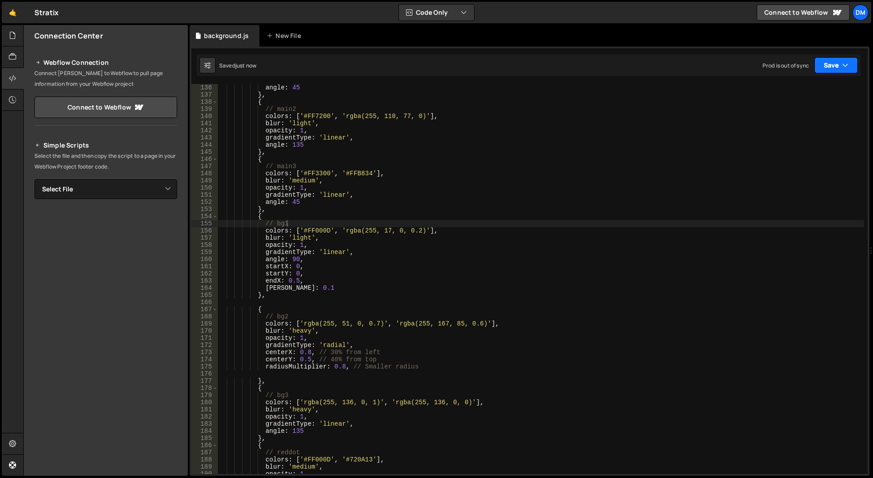
click at [824, 69] on button "Save" at bounding box center [835, 65] width 43 height 16
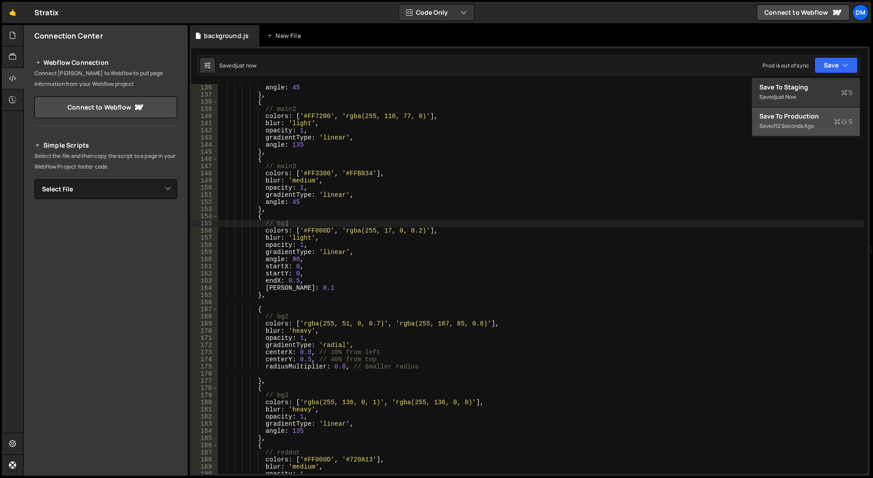
click at [794, 121] on div "Saved 12 seconds ago" at bounding box center [805, 126] width 93 height 11
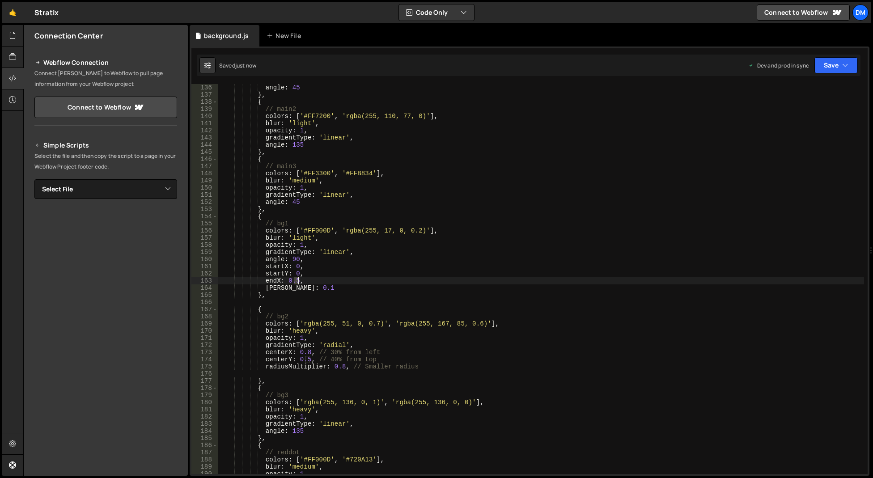
click at [297, 281] on div "angle : 45 } , { // main2 colors : [ '#FF7200' , 'rgba(255, 110, 77, 0)' ] , bl…" at bounding box center [541, 286] width 646 height 404
click at [451, 221] on div "angle : 45 } , { // main2 colors : [ '#FF7200' , 'rgba(255, 110, 77, 0)' ] , bl…" at bounding box center [541, 286] width 646 height 404
drag, startPoint x: 840, startPoint y: 65, endPoint x: 823, endPoint y: 86, distance: 27.3
click at [840, 66] on button "Save" at bounding box center [835, 65] width 43 height 16
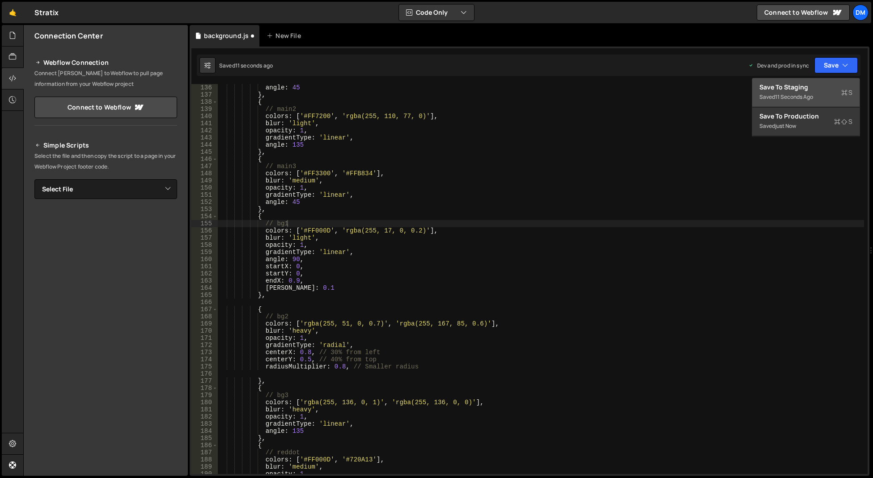
click at [816, 89] on div "Save to Staging S" at bounding box center [805, 87] width 93 height 9
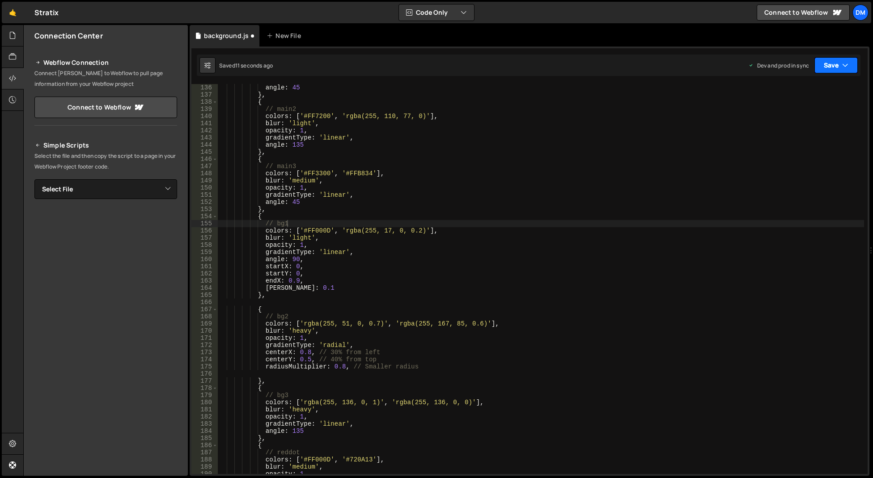
drag, startPoint x: 831, startPoint y: 64, endPoint x: 809, endPoint y: 103, distance: 44.0
click at [830, 64] on button "Save" at bounding box center [835, 65] width 43 height 16
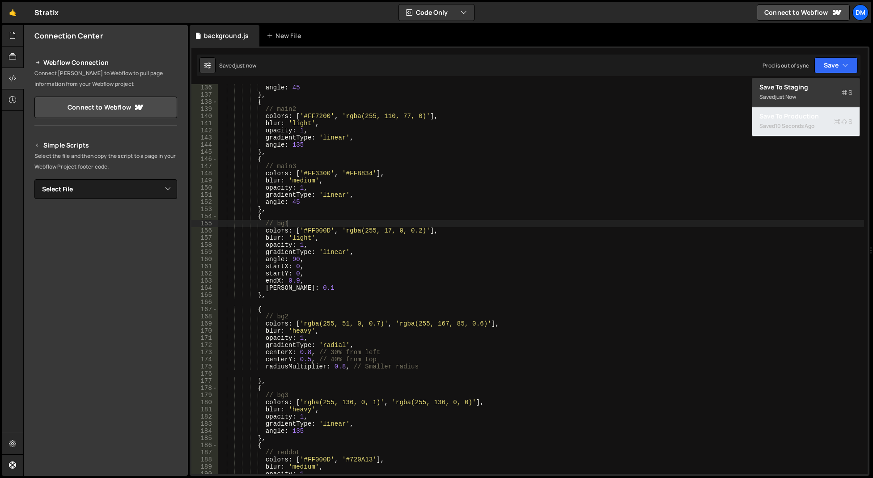
click at [801, 112] on div "Save to Production S" at bounding box center [805, 116] width 93 height 9
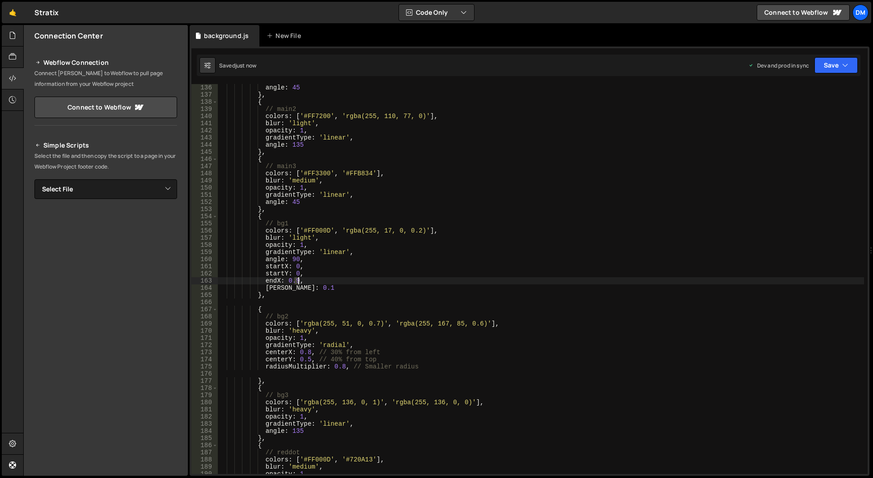
click at [297, 281] on div "angle : 45 } , { // main2 colors : [ '#FF7200' , 'rgba(255, 110, 77, 0)' ] , bl…" at bounding box center [541, 286] width 646 height 404
click at [357, 252] on div "angle : 45 } , { // main2 colors : [ '#FF7200' , 'rgba(255, 110, 77, 0)' ] , bl…" at bounding box center [541, 286] width 646 height 404
click at [293, 288] on div "angle : 45 } , { // main2 colors : [ '#FF7200' , 'rgba(255, 110, 77, 0)' ] , bl…" at bounding box center [541, 286] width 646 height 404
click at [684, 133] on div "angle : 45 } , { // main2 colors : [ '#FF7200' , 'rgba(255, 110, 77, 0)' ] , bl…" at bounding box center [541, 286] width 646 height 404
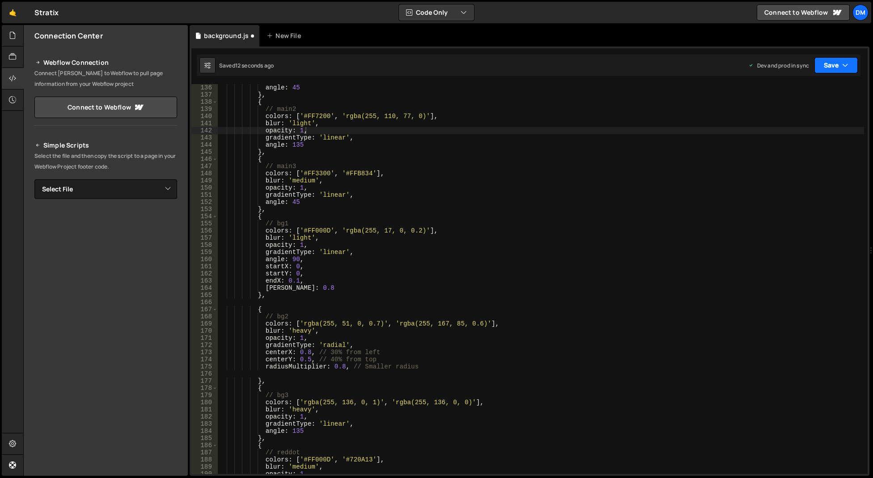
click at [832, 59] on button "Save" at bounding box center [835, 65] width 43 height 16
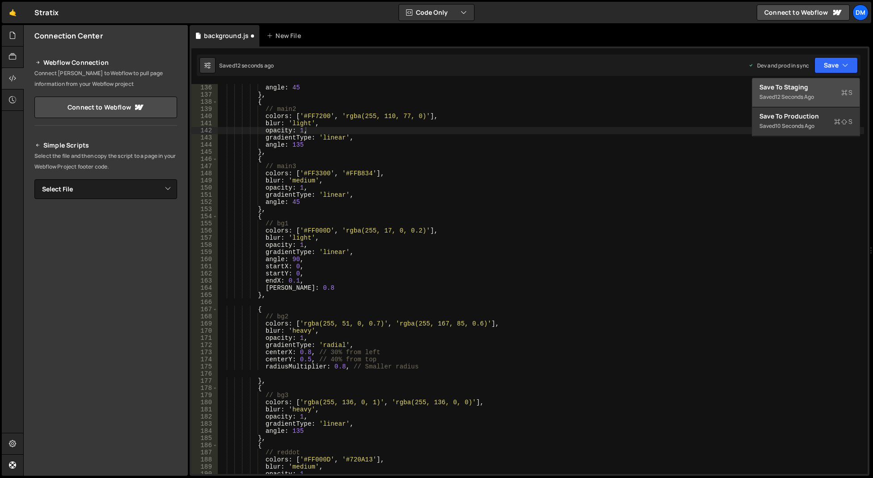
click at [807, 97] on div "12 seconds ago" at bounding box center [794, 97] width 39 height 8
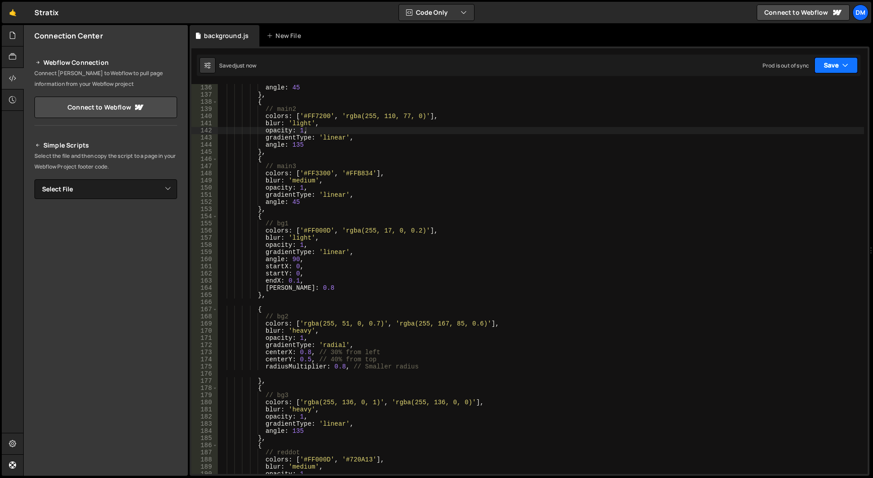
click at [832, 65] on button "Save" at bounding box center [835, 65] width 43 height 16
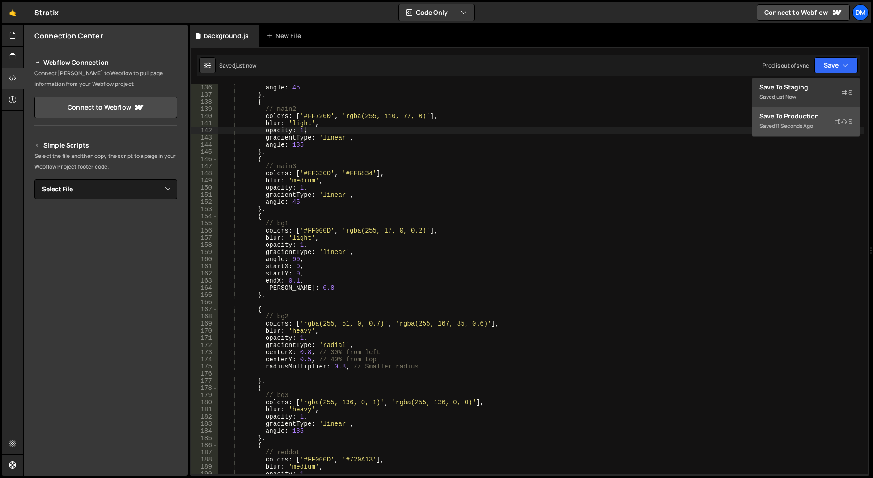
click at [810, 118] on div "Save to Production S" at bounding box center [805, 116] width 93 height 9
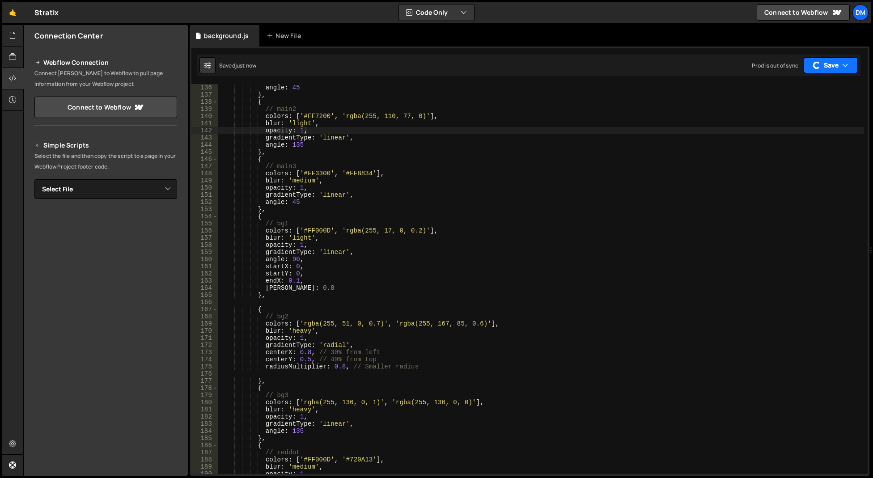
click at [834, 64] on button "Save" at bounding box center [830, 65] width 54 height 16
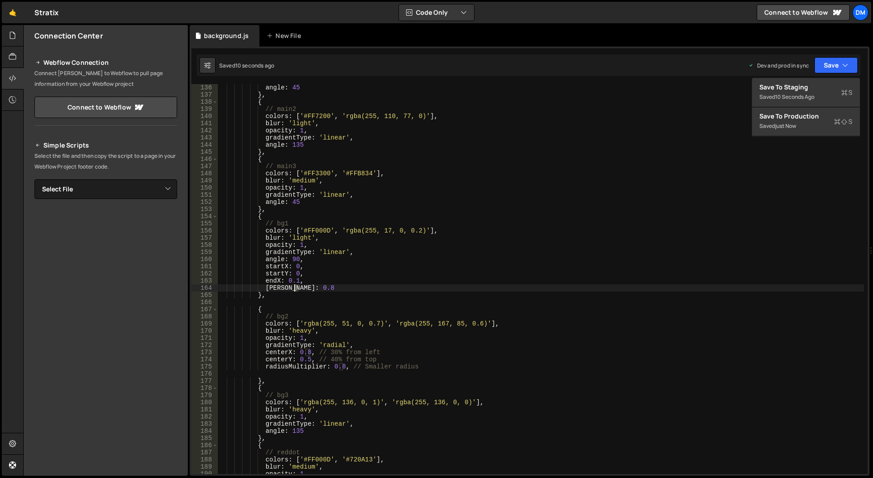
click at [294, 288] on div "angle : 45 } , { // main2 colors : [ '#FF7200' , 'rgba(255, 110, 77, 0)' ] , bl…" at bounding box center [541, 286] width 646 height 404
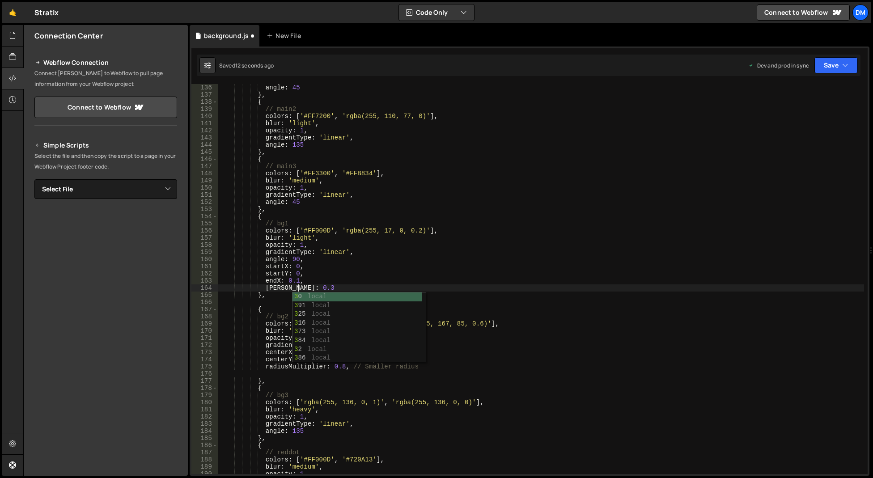
type textarea "[PERSON_NAME]: 0.3"
click at [842, 67] on icon "button" at bounding box center [845, 65] width 6 height 9
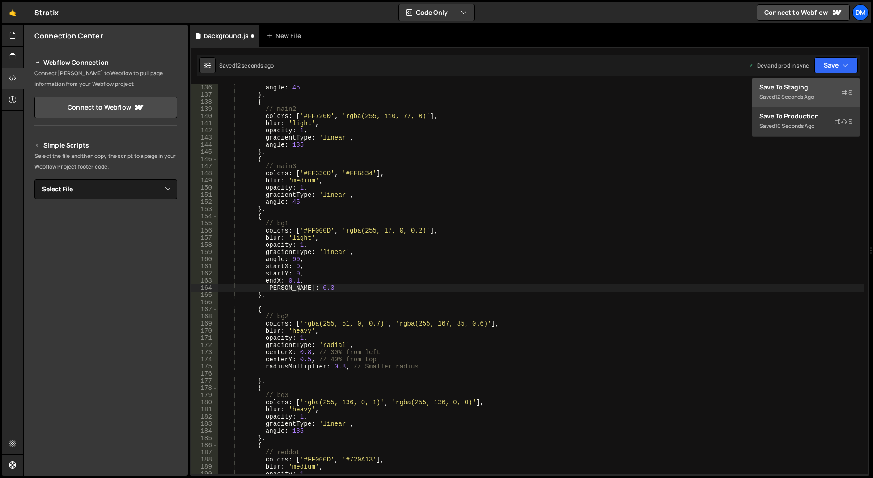
click at [803, 95] on div "12 seconds ago" at bounding box center [794, 97] width 39 height 8
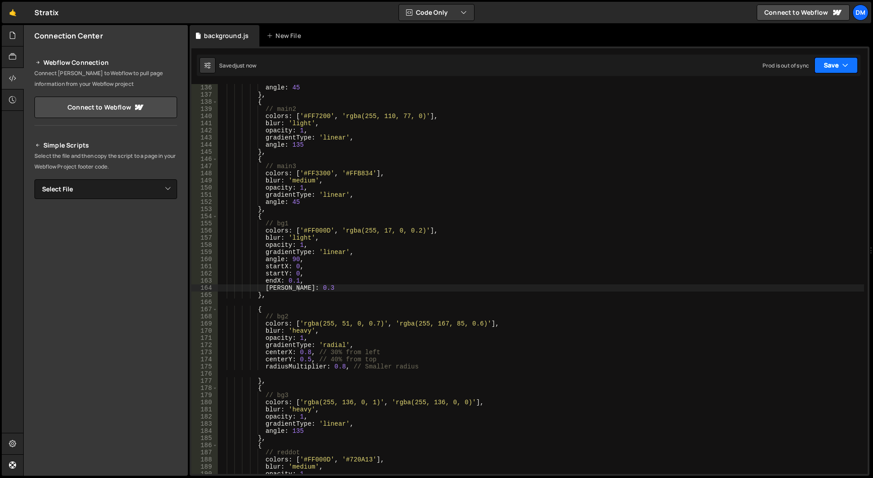
click at [827, 72] on button "Save" at bounding box center [835, 65] width 43 height 16
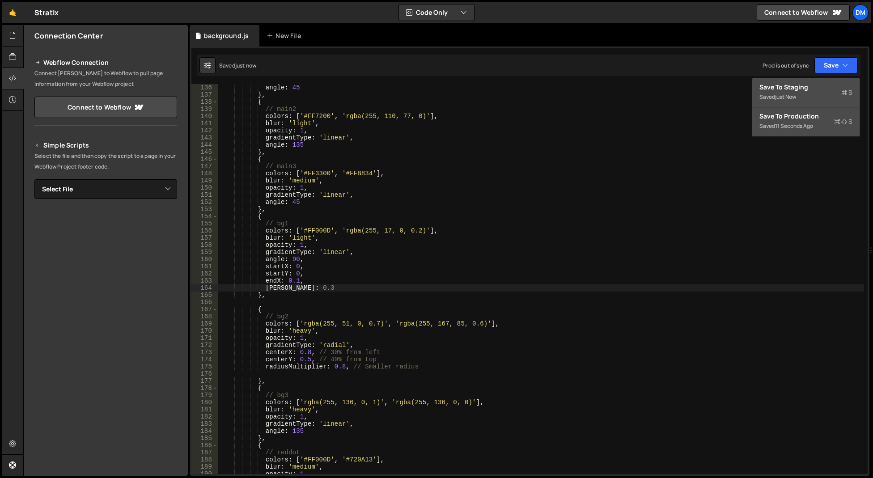
click at [793, 114] on div "Save to Production S" at bounding box center [805, 116] width 93 height 9
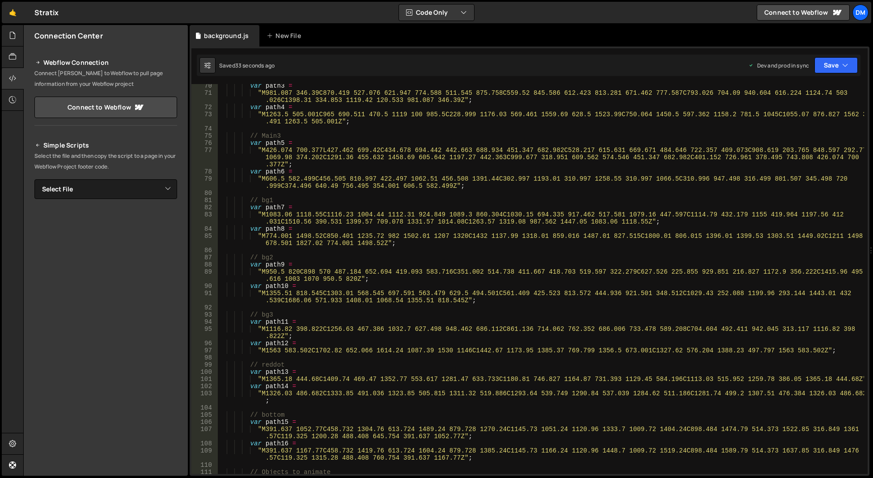
scroll to position [0, 0]
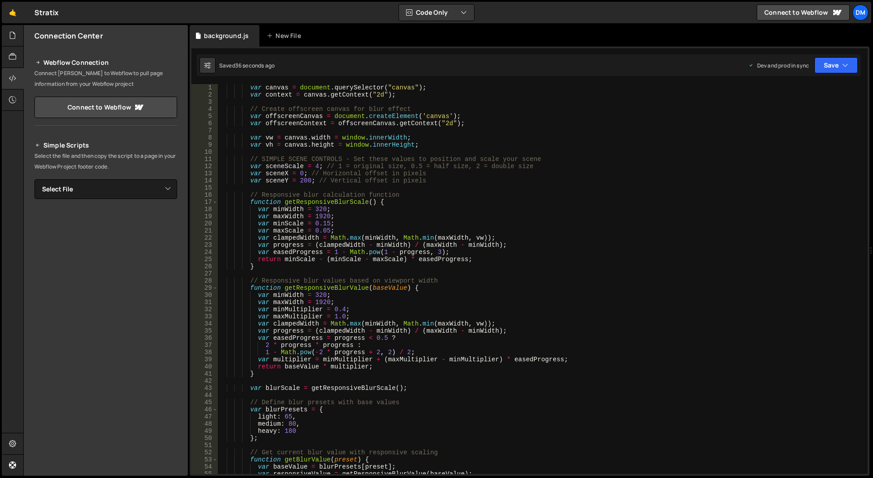
click at [351, 149] on div "var canvas = document . querySelector ( "canvas" ) ; var context = canvas . get…" at bounding box center [541, 286] width 646 height 404
click at [312, 165] on div "var canvas = document . querySelector ( "canvas" ) ; var context = canvas . get…" at bounding box center [541, 286] width 646 height 404
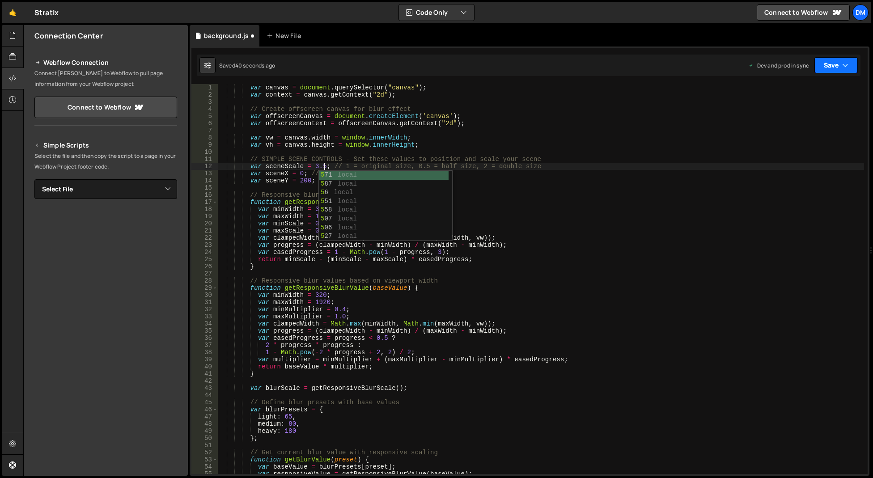
click at [837, 62] on button "Save" at bounding box center [835, 65] width 43 height 16
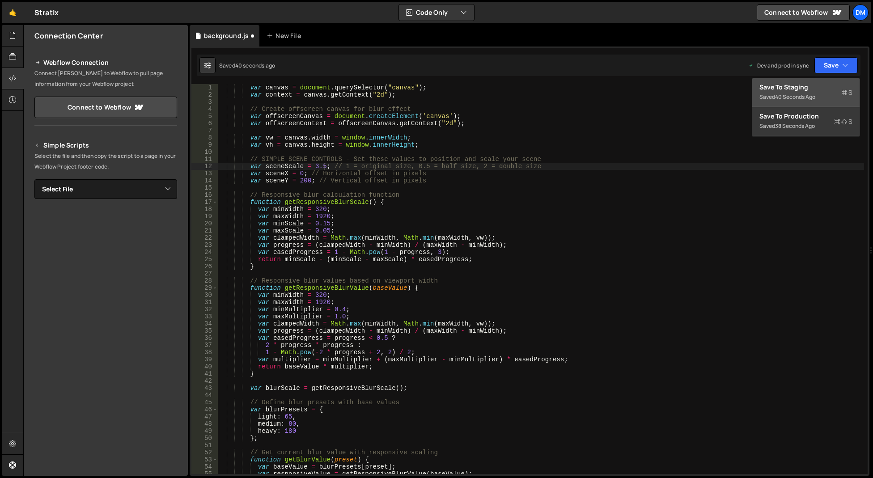
click at [819, 84] on div "Save to Staging S" at bounding box center [805, 87] width 93 height 9
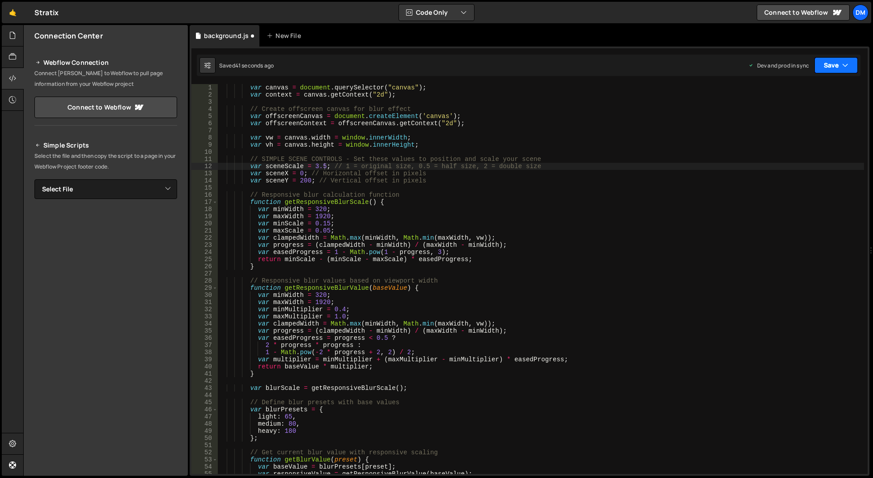
drag, startPoint x: 837, startPoint y: 60, endPoint x: 818, endPoint y: 88, distance: 34.4
click at [837, 60] on button "Save" at bounding box center [835, 65] width 43 height 16
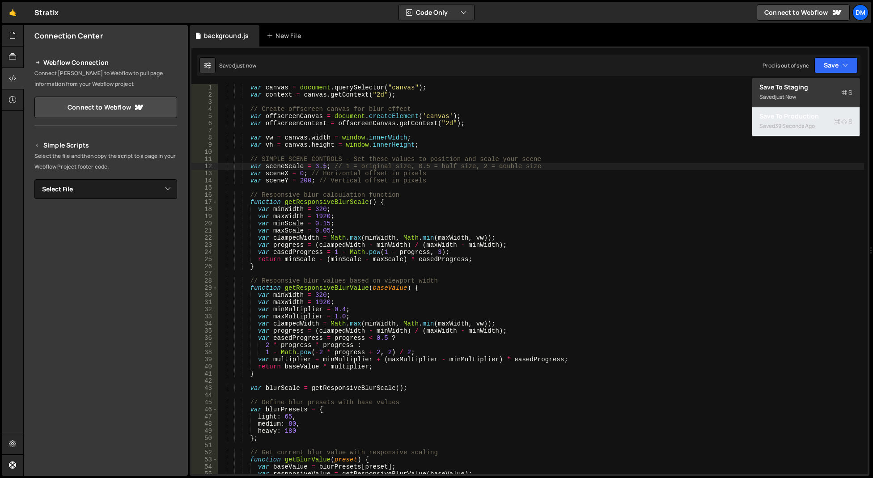
click at [796, 114] on div "Save to Production S" at bounding box center [805, 116] width 93 height 9
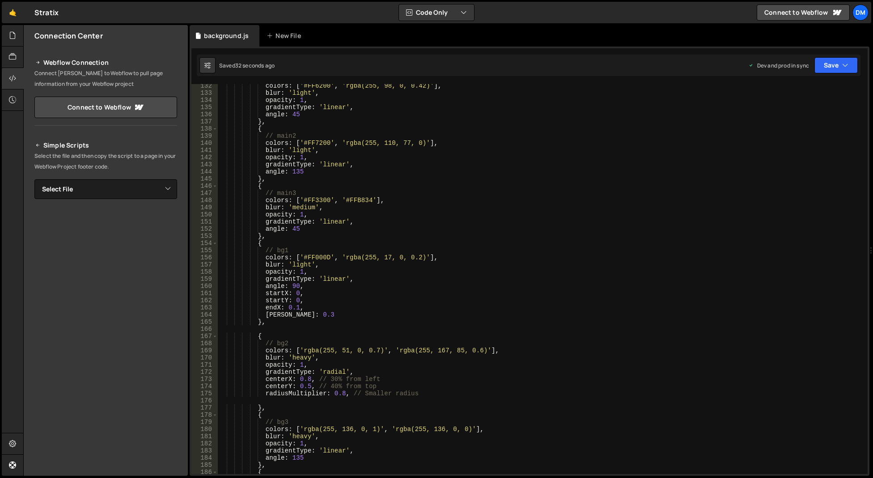
scroll to position [1046, 0]
click at [297, 266] on div "colors : [ '#FF6200' , 'rgba(255, 98, 0, 0.42)' ] , blur : 'light' , opacity : …" at bounding box center [541, 284] width 646 height 404
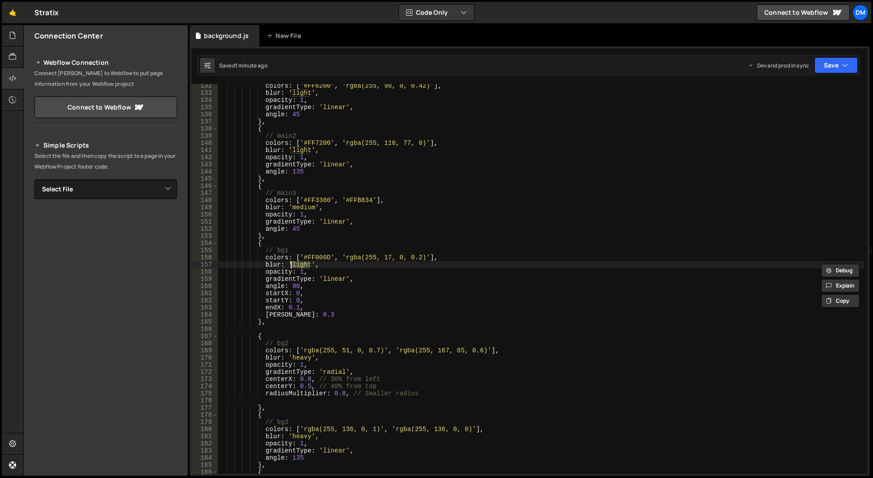
scroll to position [1100, 0]
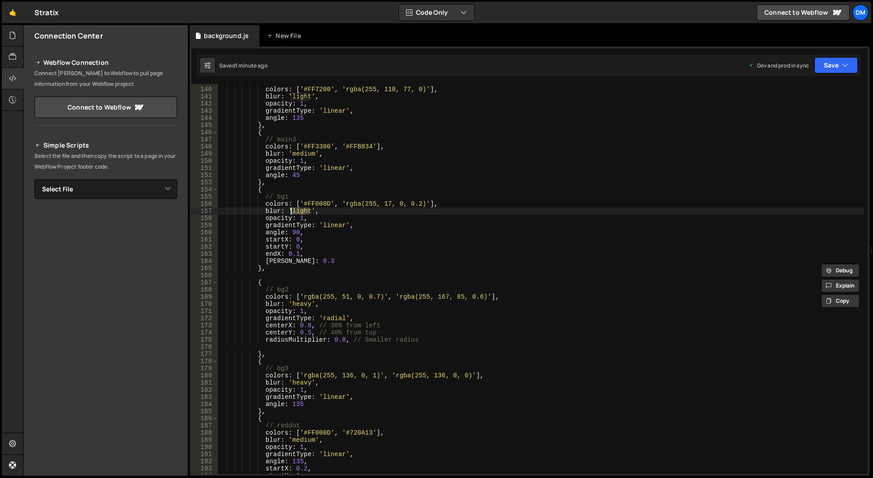
click at [433, 235] on div "// main2 colors : [ '#FF7200' , 'rgba(255, 110, 77, 0)' ] , blur : 'light' , op…" at bounding box center [541, 281] width 646 height 404
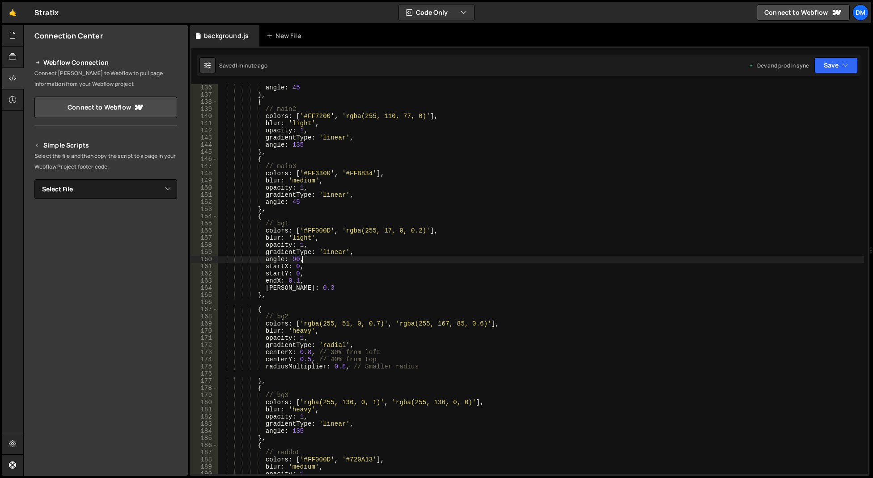
scroll to position [1073, 0]
click at [329, 275] on div "angle : 45 } , { // main2 colors : [ '#FF7200' , 'rgba(255, 110, 77, 0)' ] , bl…" at bounding box center [541, 286] width 646 height 404
click at [302, 235] on div "angle : 45 } , { // main2 colors : [ '#FF7200' , 'rgba(255, 110, 77, 0)' ] , bl…" at bounding box center [541, 286] width 646 height 404
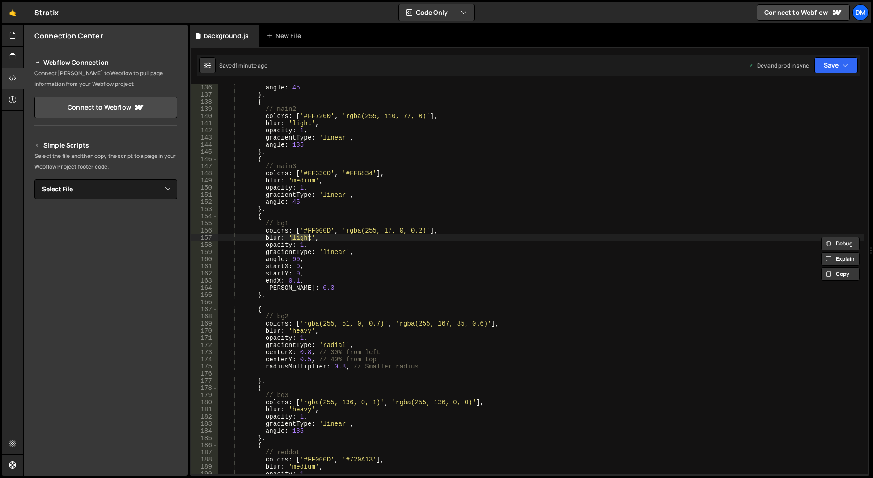
click at [319, 274] on div "angle : 45 } , { // main2 colors : [ '#FF7200' , 'rgba(255, 110, 77, 0)' ] , bl…" at bounding box center [541, 286] width 646 height 404
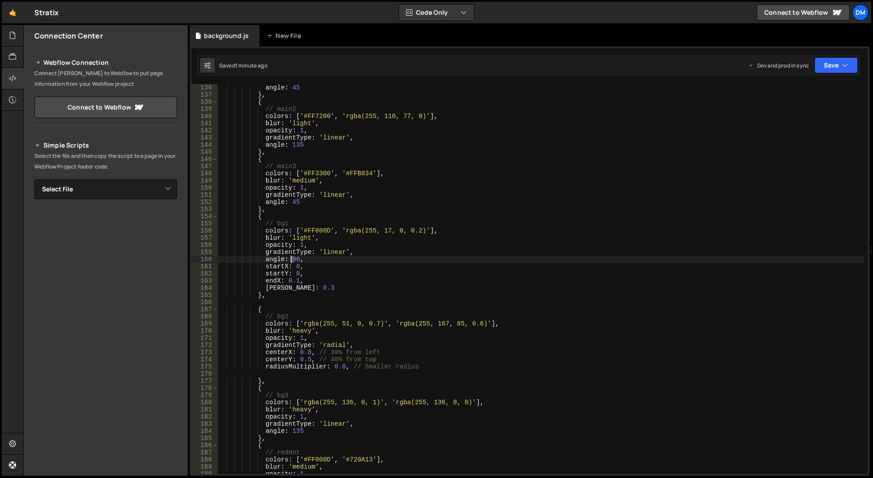
click at [292, 259] on div "angle : 45 } , { // main2 colors : [ '#FF7200' , 'rgba(255, 110, 77, 0)' ] , bl…" at bounding box center [541, 286] width 646 height 404
drag, startPoint x: 823, startPoint y: 59, endPoint x: 820, endPoint y: 86, distance: 27.1
click at [823, 59] on button "Save" at bounding box center [835, 65] width 43 height 16
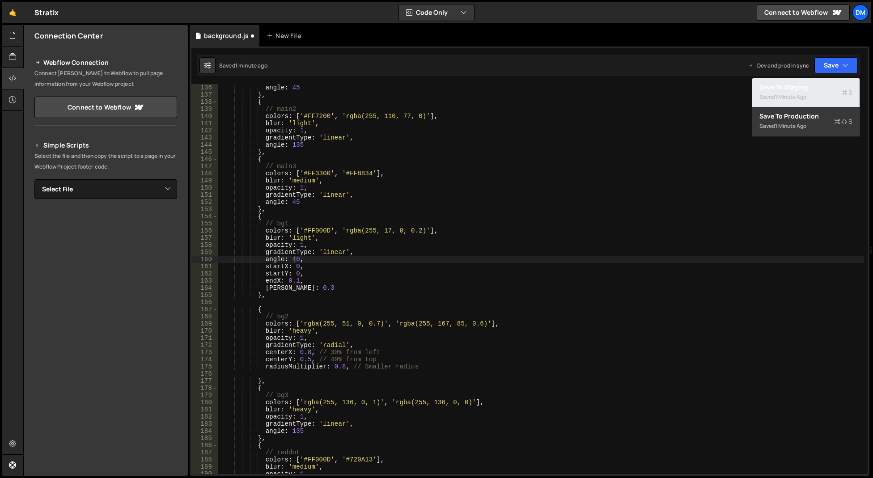
click at [811, 93] on div "Saved 1 minute ago" at bounding box center [805, 97] width 93 height 11
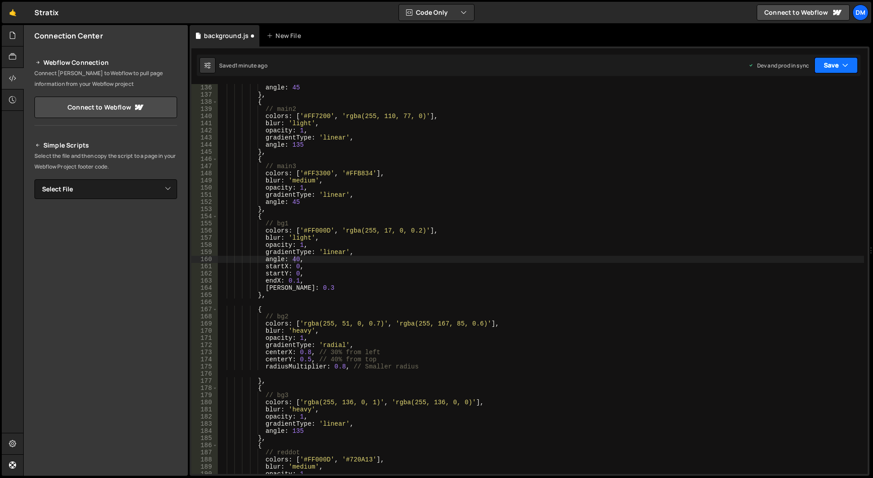
click at [823, 62] on button "Save" at bounding box center [835, 65] width 43 height 16
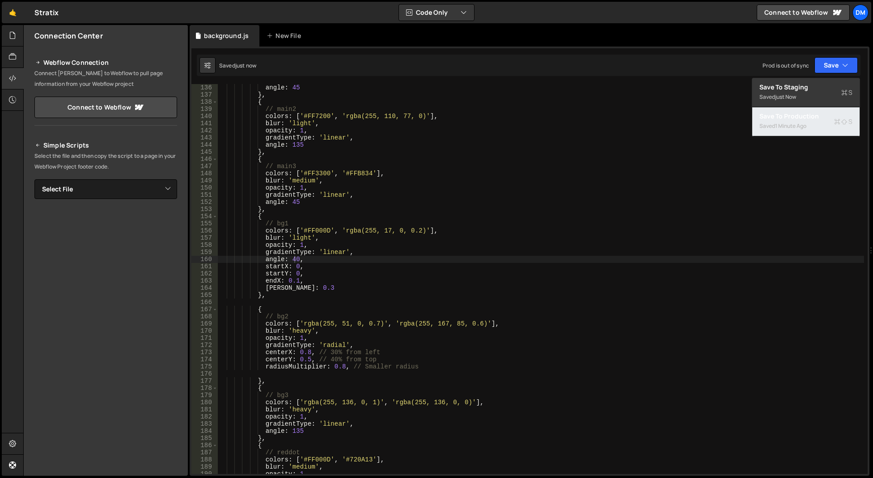
click at [799, 111] on button "Save to Production S Saved 1 minute ago" at bounding box center [805, 121] width 107 height 29
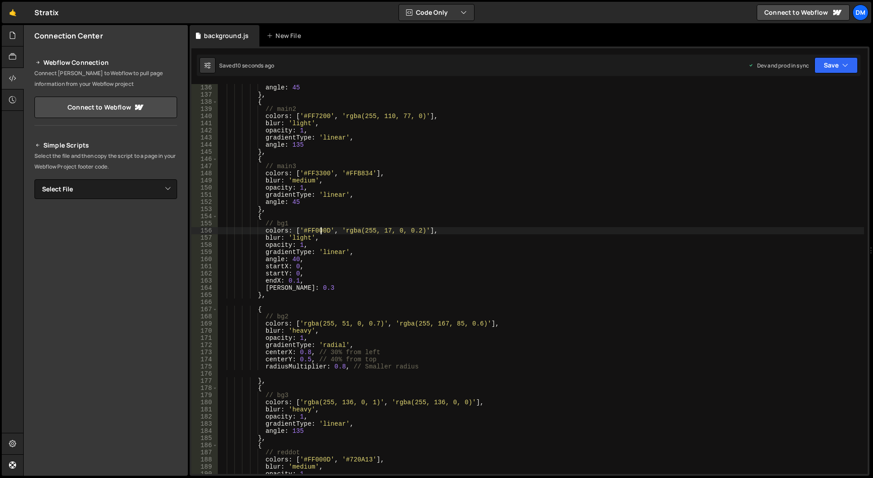
click at [322, 230] on div "angle : 45 } , { // main2 colors : [ '#FF7200' , 'rgba(255, 110, 77, 0)' ] , bl…" at bounding box center [541, 286] width 646 height 404
click at [310, 231] on div "angle : 45 } , { // main2 colors : [ '#FF7200' , 'rgba(255, 110, 77, 0)' ] , bl…" at bounding box center [541, 279] width 646 height 390
drag, startPoint x: 303, startPoint y: 229, endPoint x: 329, endPoint y: 229, distance: 26.4
click at [329, 229] on div "angle : 45 } , { // main2 colors : [ '#FF7200' , 'rgba(255, 110, 77, 0)' ] , bl…" at bounding box center [541, 286] width 646 height 404
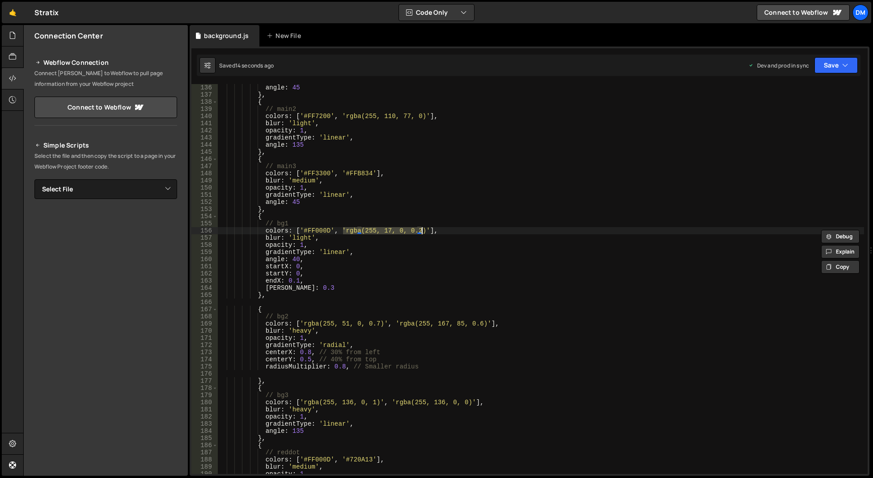
drag, startPoint x: 343, startPoint y: 231, endPoint x: 422, endPoint y: 231, distance: 79.6
click at [422, 231] on div "angle : 45 } , { // main2 colors : [ '#FF7200' , 'rgba(255, 110, 77, 0)' ] , bl…" at bounding box center [541, 286] width 646 height 404
paste textarea "#FF000D"
click at [595, 187] on div "angle : 45 } , { // main2 colors : [ '#FF7200' , 'rgba(255, 110, 77, 0)' ] , bl…" at bounding box center [541, 286] width 646 height 404
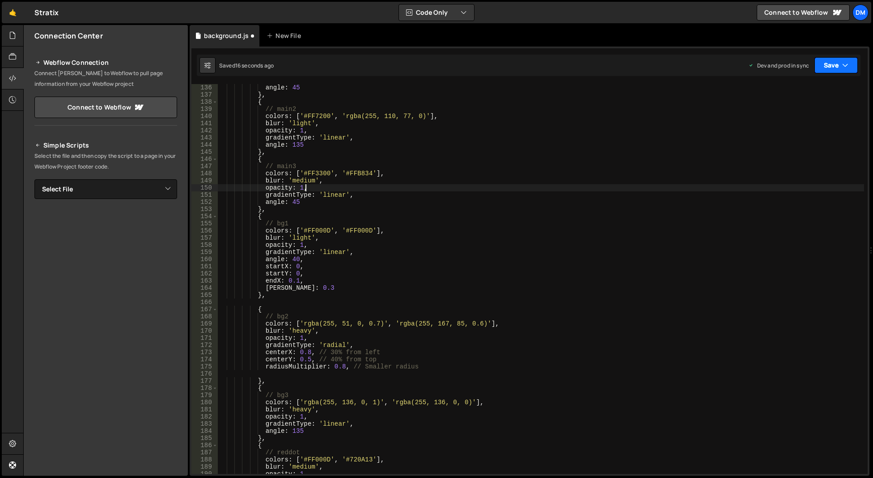
click at [832, 65] on button "Save" at bounding box center [835, 65] width 43 height 16
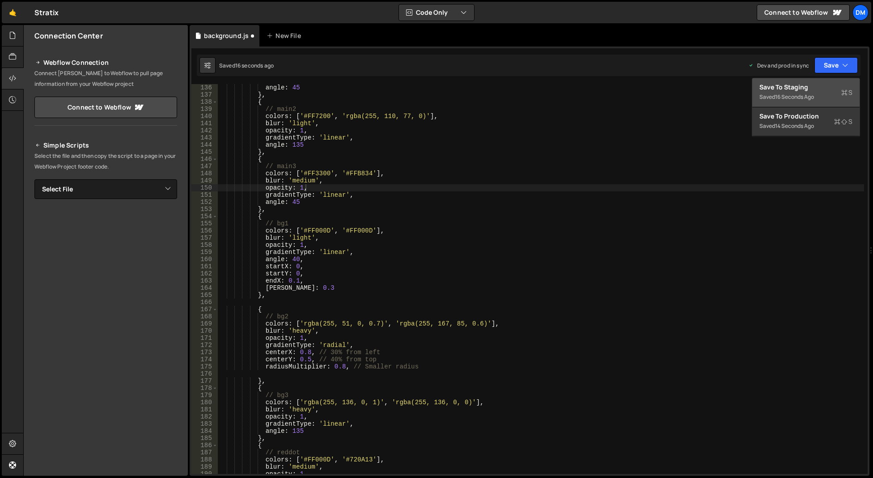
click at [807, 94] on div "16 seconds ago" at bounding box center [794, 97] width 39 height 8
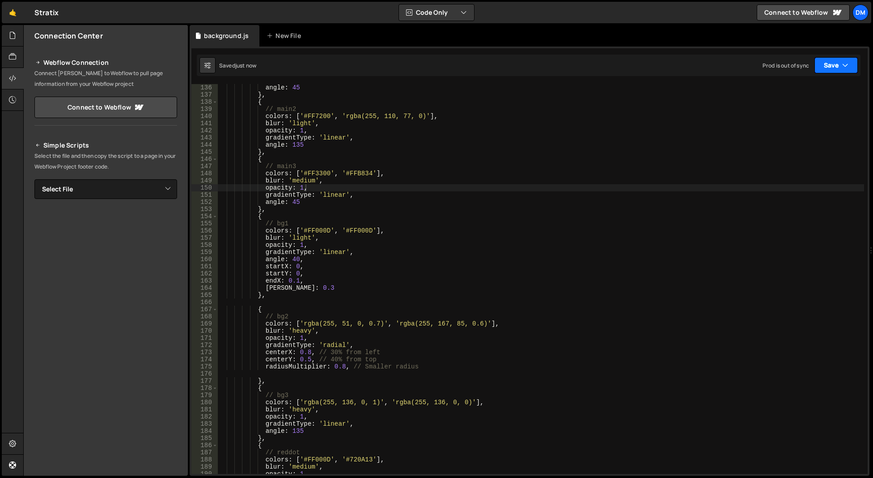
click at [825, 70] on button "Save" at bounding box center [835, 65] width 43 height 16
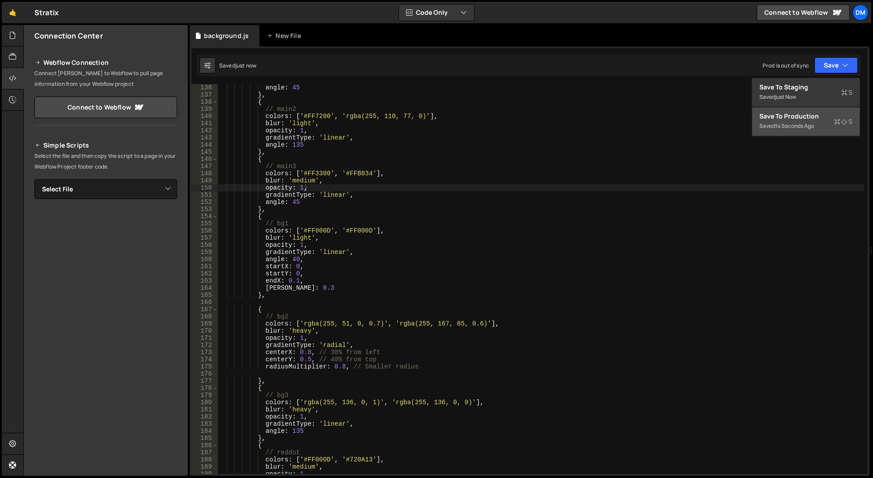
click at [798, 117] on div "Save to Production S" at bounding box center [805, 116] width 93 height 9
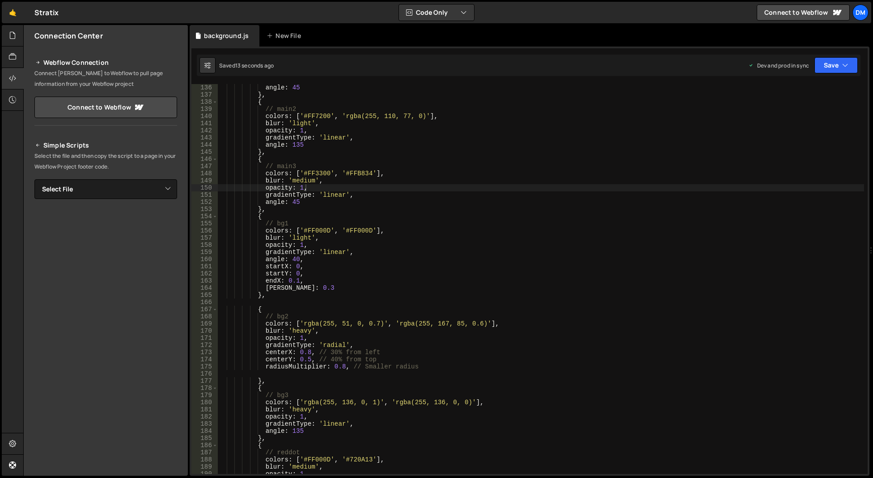
click at [381, 239] on div "angle : 45 } , { // main2 colors : [ '#FF7200' , 'rgba(255, 110, 77, 0)' ] , bl…" at bounding box center [541, 286] width 646 height 404
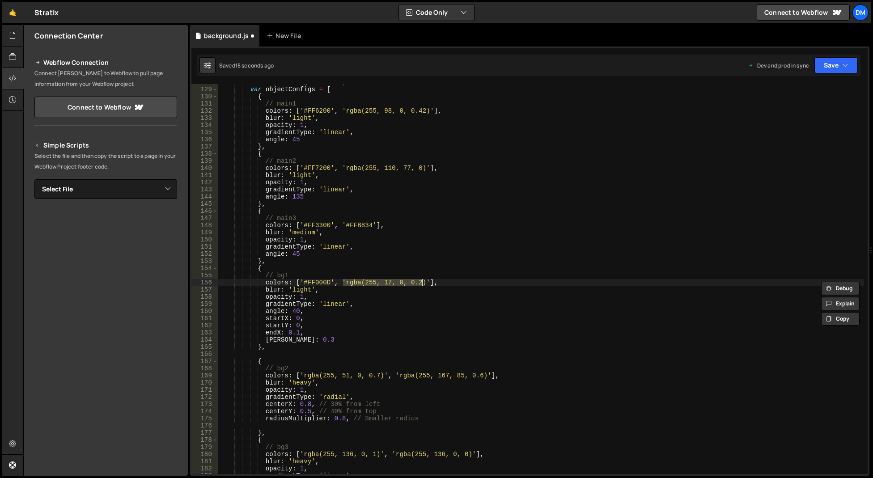
scroll to position [1021, 0]
click at [400, 251] on div "// Simplified gradient system var objectConfigs = [ { // main1 colors : [ '#FF6…" at bounding box center [541, 281] width 646 height 404
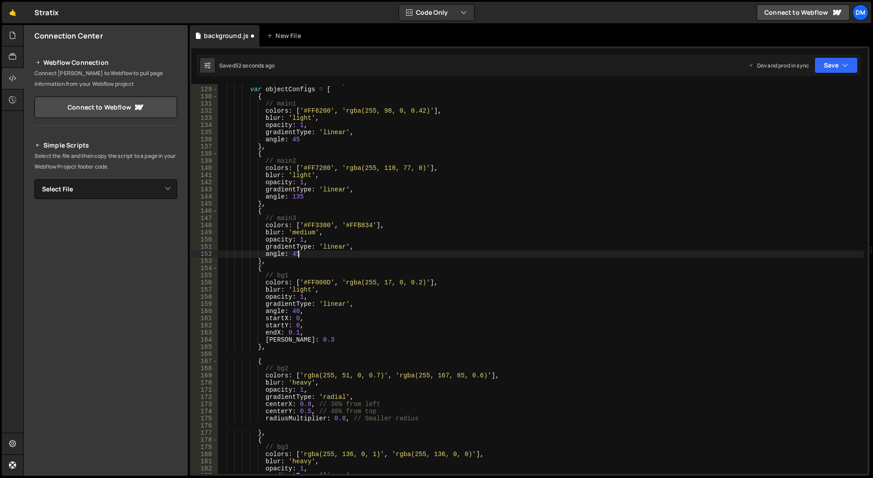
click at [308, 272] on div "// Simplified gradient system var objectConfigs = [ { // main1 colors : [ '#FF6…" at bounding box center [541, 281] width 646 height 404
type textarea "// bg1"
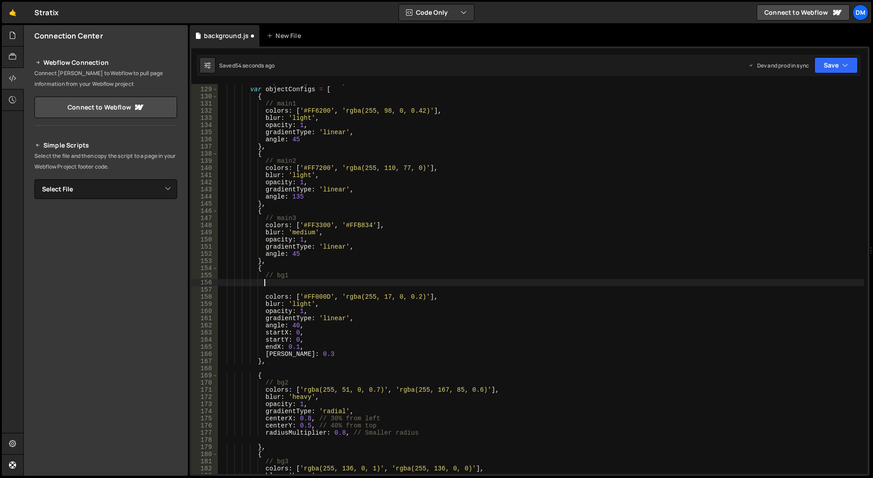
paste textarea "],"
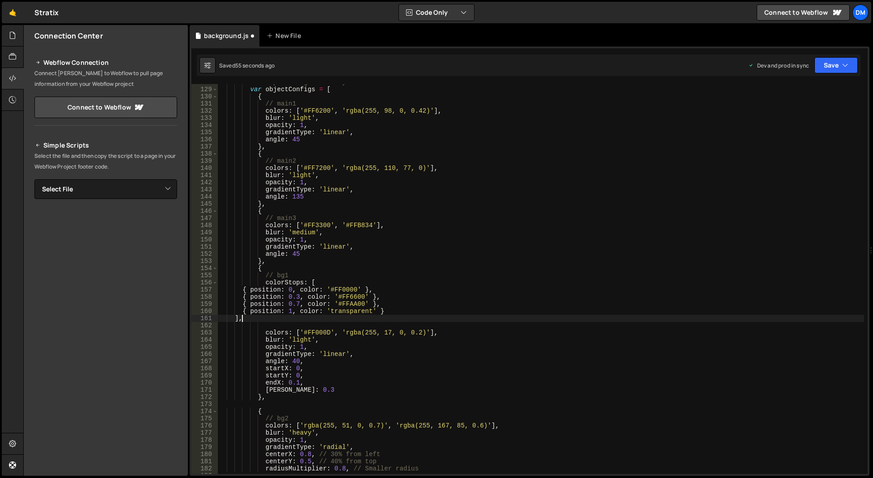
scroll to position [0, 1]
click at [380, 297] on div "// Simplified gradient system var objectConfigs = [ { // main1 colors : [ '#FF6…" at bounding box center [541, 281] width 646 height 404
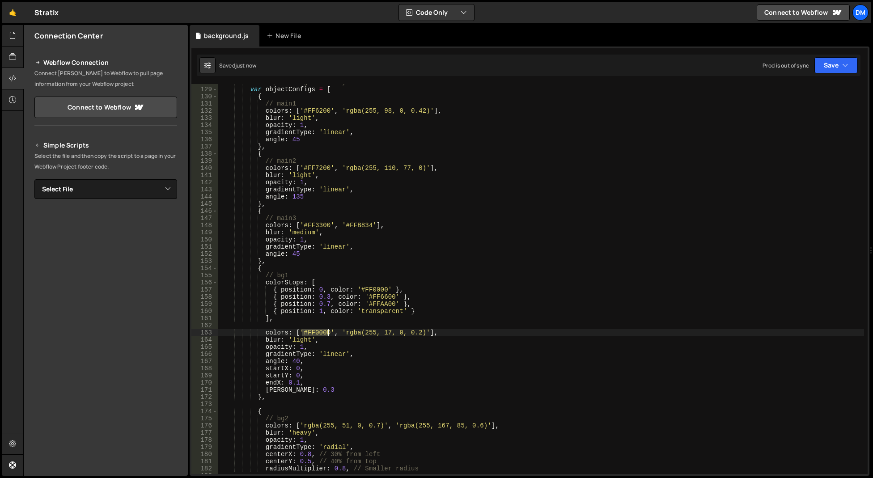
drag, startPoint x: 302, startPoint y: 332, endPoint x: 329, endPoint y: 331, distance: 26.4
click at [329, 331] on div "// Simplified gradient system var objectConfigs = [ { // main1 colors : [ '#FF6…" at bounding box center [541, 281] width 646 height 404
click at [369, 289] on div "// Simplified gradient system var objectConfigs = [ { // main1 colors : [ '#FF6…" at bounding box center [541, 281] width 646 height 404
paste textarea "#FF000D"
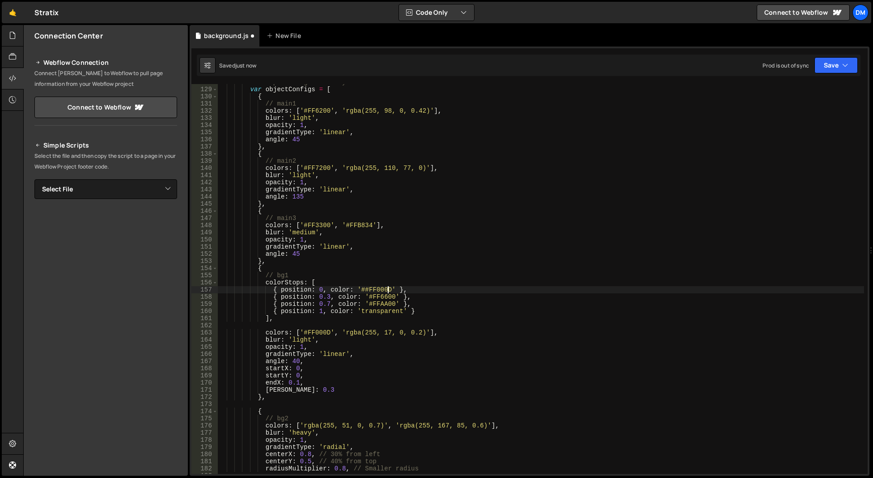
click at [365, 289] on div "// Simplified gradient system var objectConfigs = [ { // main1 colors : [ '#FF6…" at bounding box center [541, 281] width 646 height 404
drag, startPoint x: 340, startPoint y: 332, endPoint x: 424, endPoint y: 333, distance: 83.6
click at [424, 333] on div "// Simplified gradient system var objectConfigs = [ { // main1 colors : [ '#FF6…" at bounding box center [541, 281] width 646 height 404
drag, startPoint x: 363, startPoint y: 296, endPoint x: 395, endPoint y: 297, distance: 32.2
click at [395, 297] on div "// Simplified gradient system var objectConfigs = [ { // main1 colors : [ '#FF6…" at bounding box center [541, 281] width 646 height 404
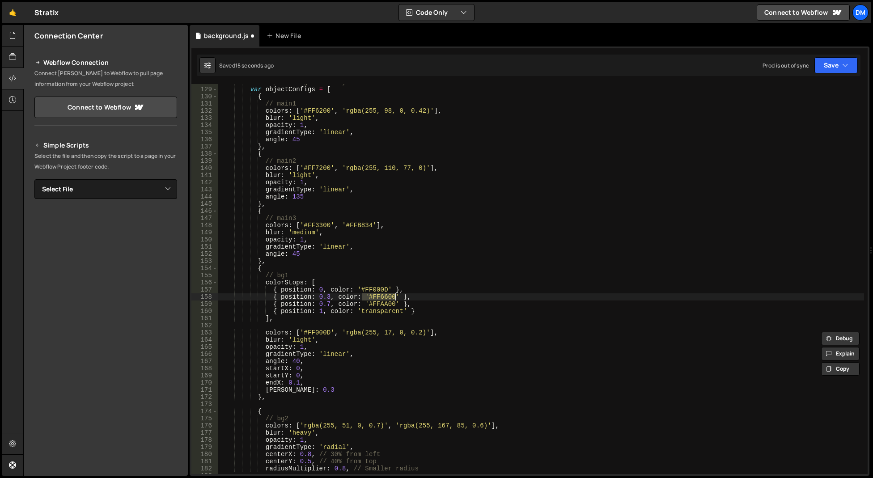
paste textarea "rgba(255, 17, 0, 0.2)"
drag, startPoint x: 435, startPoint y: 303, endPoint x: 429, endPoint y: 307, distance: 7.7
click at [435, 303] on div "// Simplified gradient system var objectConfigs = [ { // main1 colors : [ '#FF6…" at bounding box center [541, 281] width 646 height 404
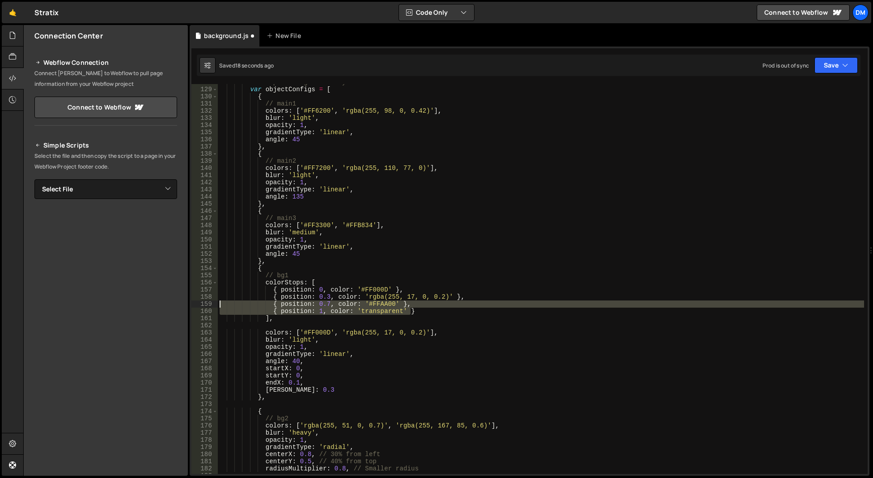
drag, startPoint x: 428, startPoint y: 310, endPoint x: 197, endPoint y: 305, distance: 231.6
click at [197, 305] on div "{ position: 0.7, color: '#FFAA00' }, 128 129 130 131 132 133 134 135 136 137 13…" at bounding box center [529, 279] width 676 height 390
type textarea "{ position: 0.7, color: '#FFAA00' }, { position: 1, color: 'transparent' }"
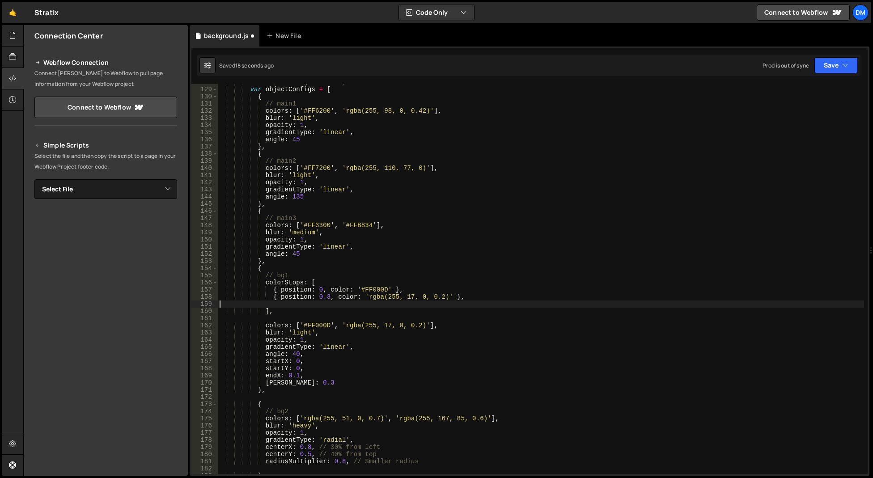
scroll to position [0, 0]
click at [328, 297] on div "// Simplified gradient system var objectConfigs = [ { // main1 colors : [ '#FF6…" at bounding box center [541, 281] width 646 height 404
click at [473, 261] on div "// Simplified gradient system var objectConfigs = [ { // main1 colors : [ '#FF6…" at bounding box center [541, 281] width 646 height 404
type textarea "},"
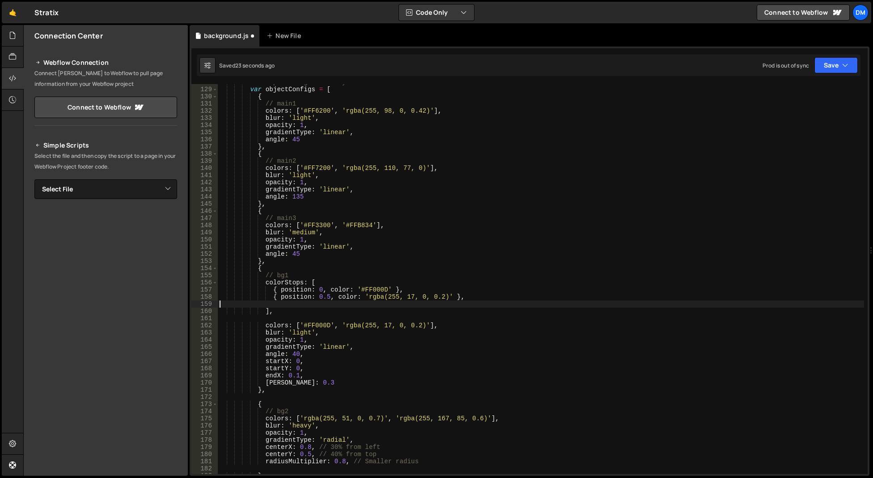
drag, startPoint x: 289, startPoint y: 304, endPoint x: 217, endPoint y: 303, distance: 72.4
click at [217, 303] on div "}, 128 129 130 131 132 133 134 135 136 137 138 139 140 141 142 143 144 145 146 …" at bounding box center [529, 279] width 676 height 390
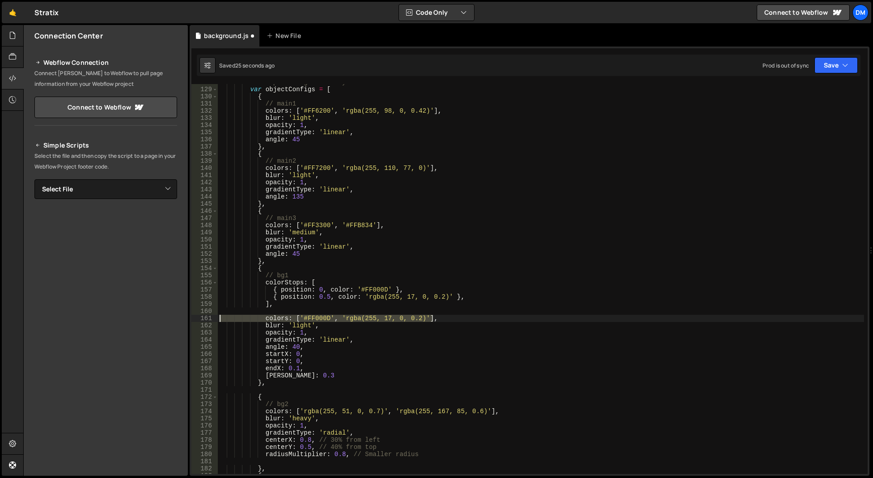
drag, startPoint x: 436, startPoint y: 318, endPoint x: 206, endPoint y: 316, distance: 230.7
click at [206, 316] on div "{ position: 0.5, color: 'rgba(255, 17, 0, 0.2)' }, 128 129 130 131 132 133 134 …" at bounding box center [529, 279] width 676 height 390
type textarea "colors: ['#FF000D', 'rgba(255, 17, 0, 0.2)'],"
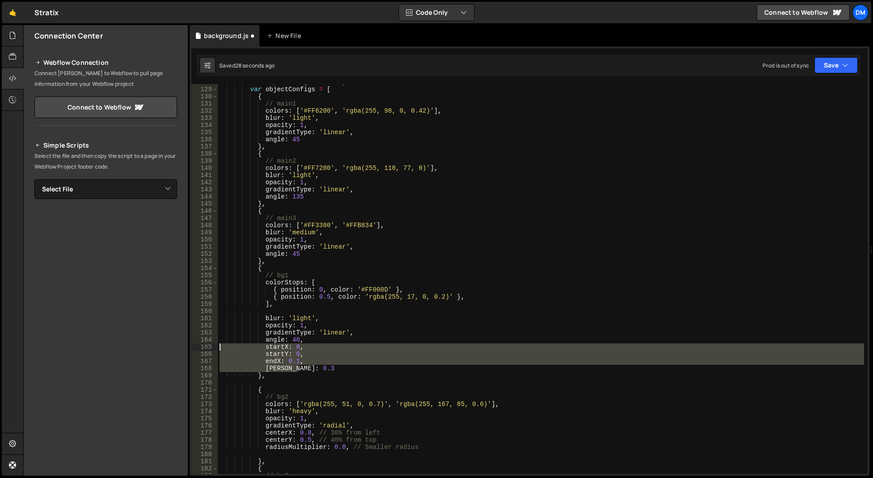
drag, startPoint x: 282, startPoint y: 364, endPoint x: 203, endPoint y: 346, distance: 81.2
click at [203, 346] on div "128 129 130 131 132 133 134 135 136 137 138 139 140 141 142 143 144 145 146 147…" at bounding box center [529, 279] width 676 height 390
type textarea "startX: 0, startY: 0,"
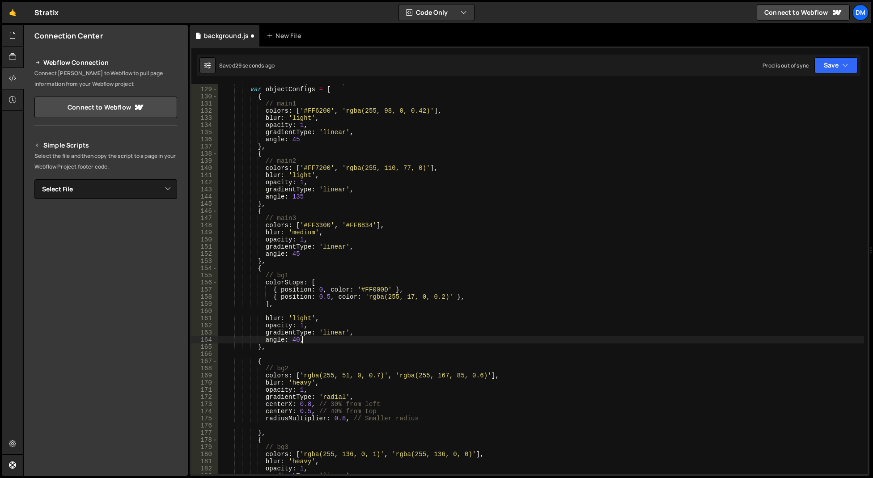
click at [308, 341] on div "// Simplified gradient system var objectConfigs = [ { // main1 colors : [ '#FF6…" at bounding box center [541, 281] width 646 height 404
click at [292, 306] on div "// Simplified gradient system var objectConfigs = [ { // main1 colors : [ '#FF6…" at bounding box center [541, 281] width 646 height 404
type textarea "],"
click at [286, 310] on div "// Simplified gradient system var objectConfigs = [ { // main1 colors : [ '#FF6…" at bounding box center [541, 281] width 646 height 404
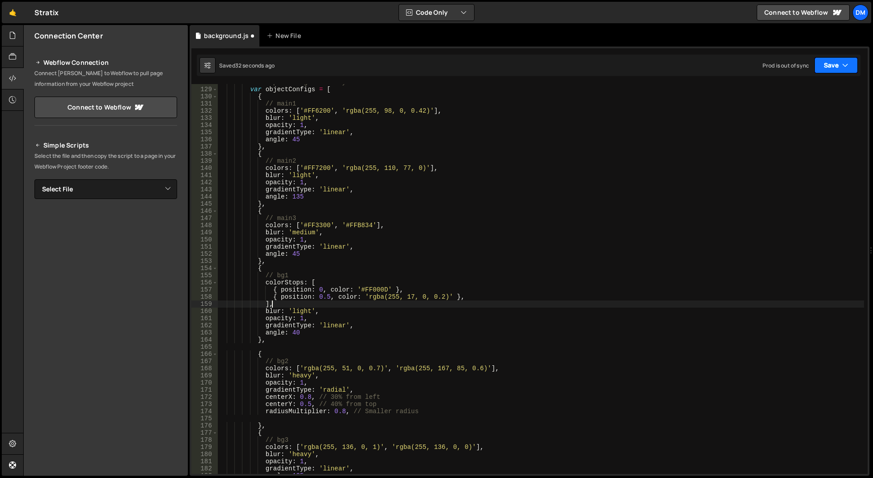
click at [817, 72] on button "Save" at bounding box center [835, 65] width 43 height 16
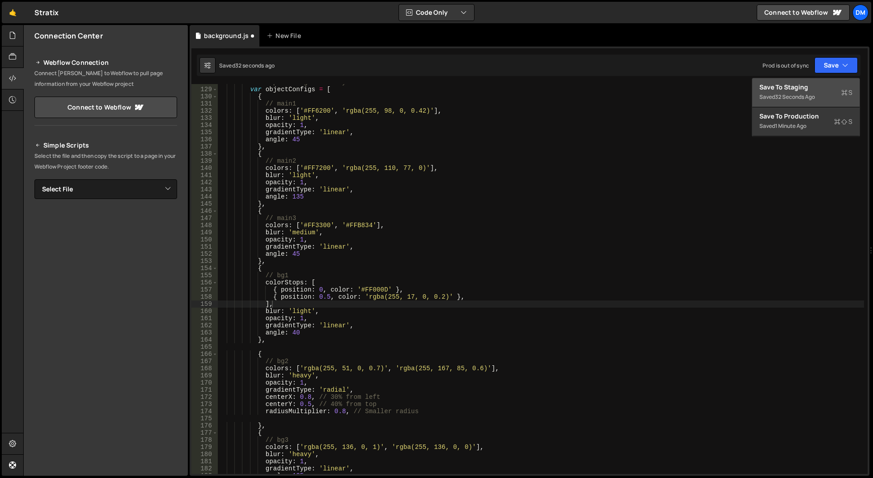
click at [807, 86] on div "Save to Staging S" at bounding box center [805, 87] width 93 height 9
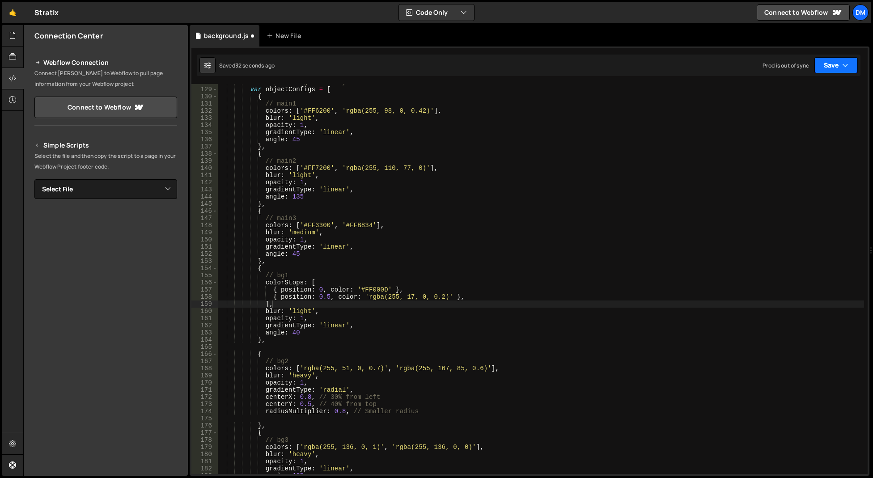
click at [832, 60] on button "Save" at bounding box center [835, 65] width 43 height 16
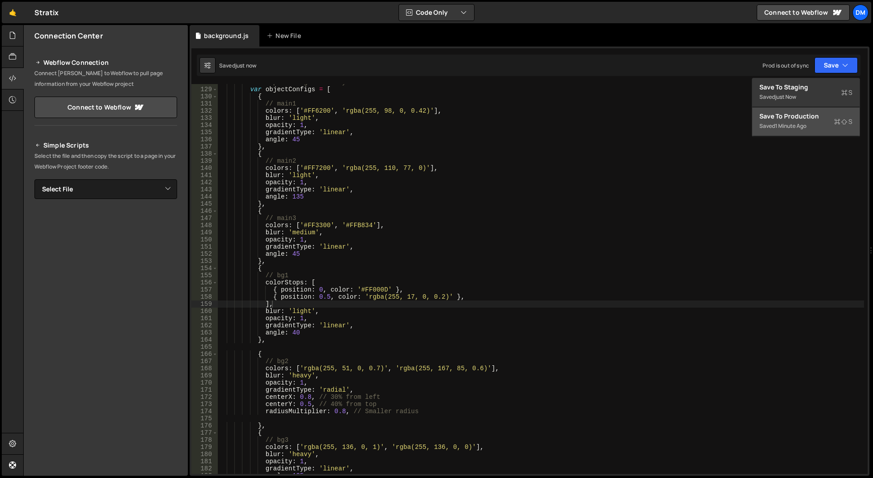
click at [792, 119] on div "Save to Production S" at bounding box center [805, 116] width 93 height 9
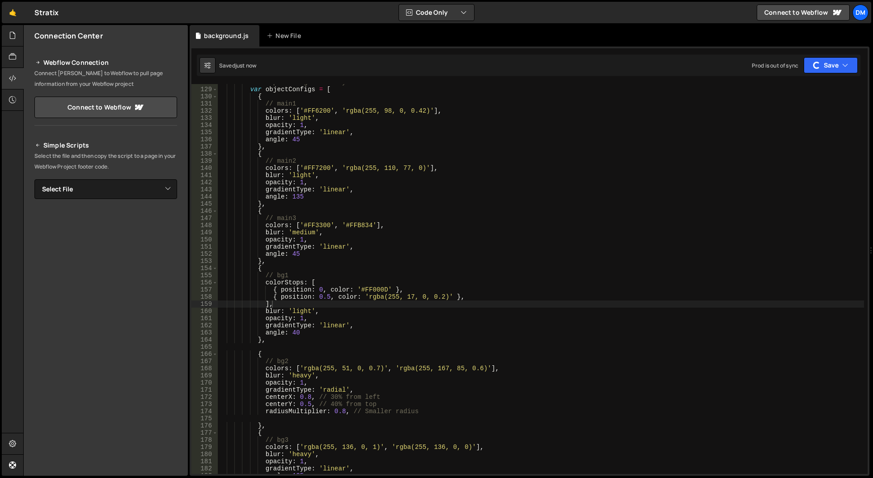
click at [637, 230] on div "// Simplified gradient system var objectConfigs = [ { // main1 colors : [ '#FF6…" at bounding box center [541, 281] width 646 height 404
click at [336, 333] on div "// Simplified gradient system var objectConfigs = [ { // main1 colors : [ '#FF6…" at bounding box center [541, 281] width 646 height 404
drag, startPoint x: 292, startPoint y: 334, endPoint x: 298, endPoint y: 333, distance: 5.4
click at [298, 333] on div "// Simplified gradient system var objectConfigs = [ { // main1 colors : [ '#FF6…" at bounding box center [541, 281] width 646 height 404
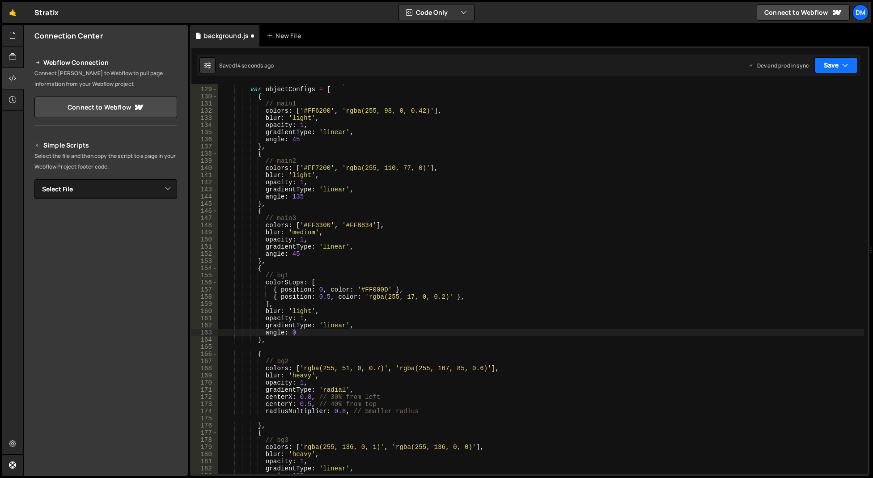
click at [829, 65] on button "Save" at bounding box center [835, 65] width 43 height 16
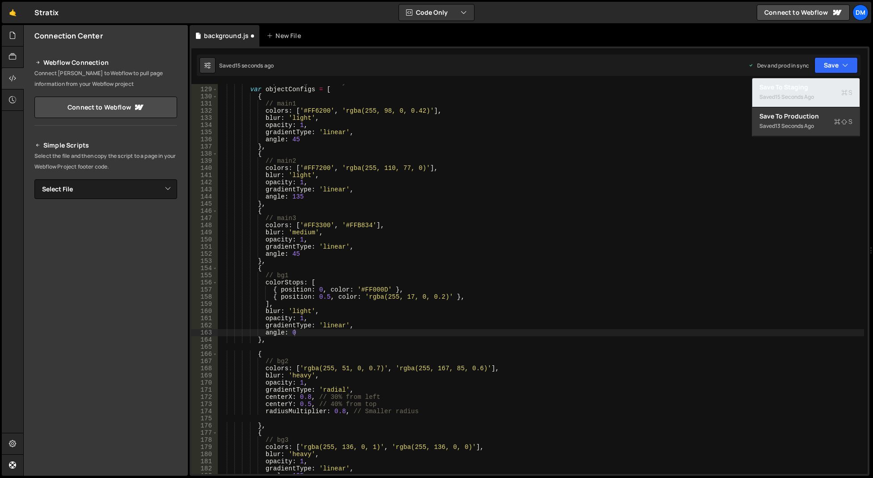
click at [803, 89] on div "Save to Staging S" at bounding box center [805, 87] width 93 height 9
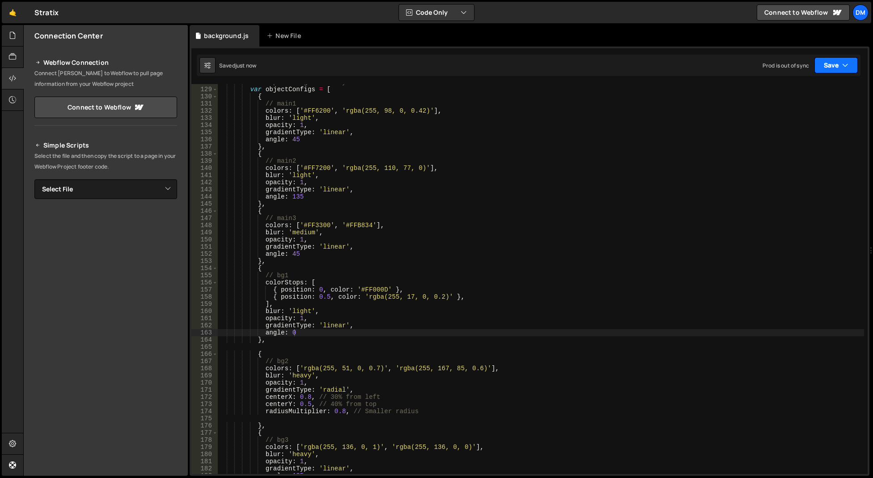
click at [832, 64] on button "Save" at bounding box center [835, 65] width 43 height 16
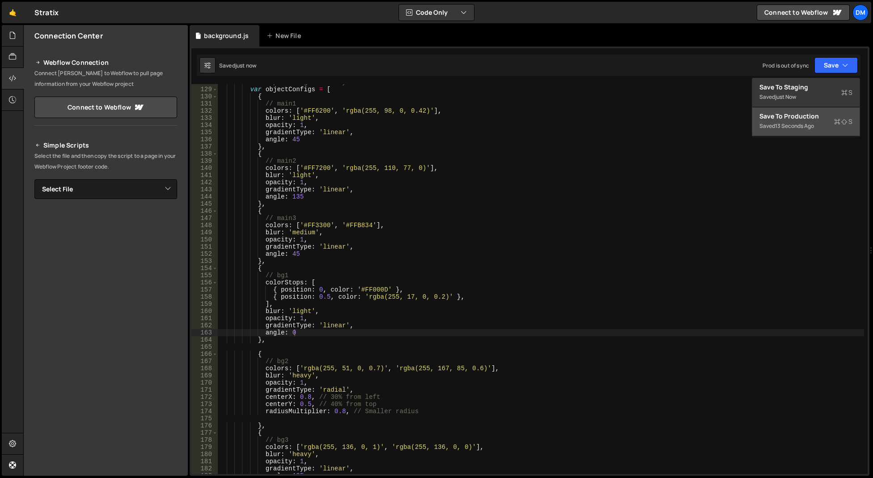
click at [794, 113] on div "Save to Production S" at bounding box center [805, 116] width 93 height 9
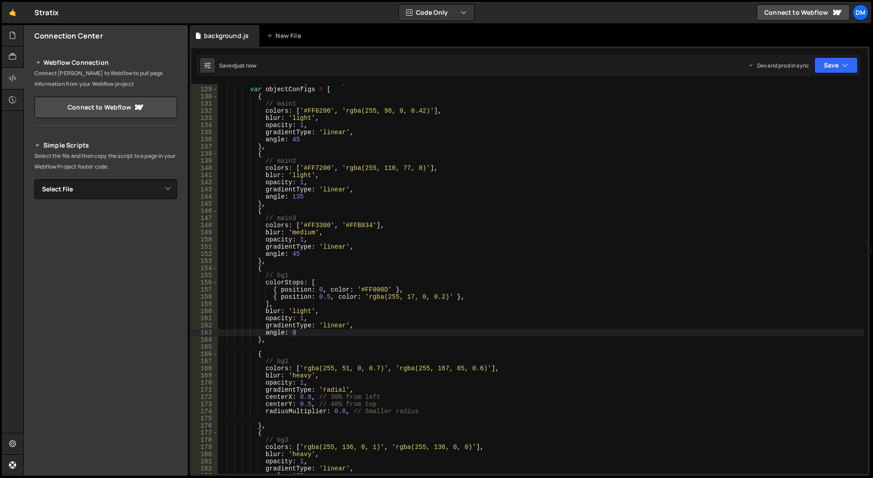
drag, startPoint x: 386, startPoint y: 232, endPoint x: 376, endPoint y: 281, distance: 49.9
click at [386, 232] on div "// Simplified gradient system var objectConfigs = [ { // main1 colors : [ '#FF6…" at bounding box center [541, 281] width 646 height 404
click at [329, 297] on div "// Simplified gradient system var objectConfigs = [ { // main1 colors : [ '#FF6…" at bounding box center [541, 281] width 646 height 404
click at [326, 298] on div "// Simplified gradient system var objectConfigs = [ { // main1 colors : [ '#FF6…" at bounding box center [541, 281] width 646 height 404
click at [321, 290] on div "// Simplified gradient system var objectConfigs = [ { // main1 colors : [ '#FF6…" at bounding box center [541, 281] width 646 height 404
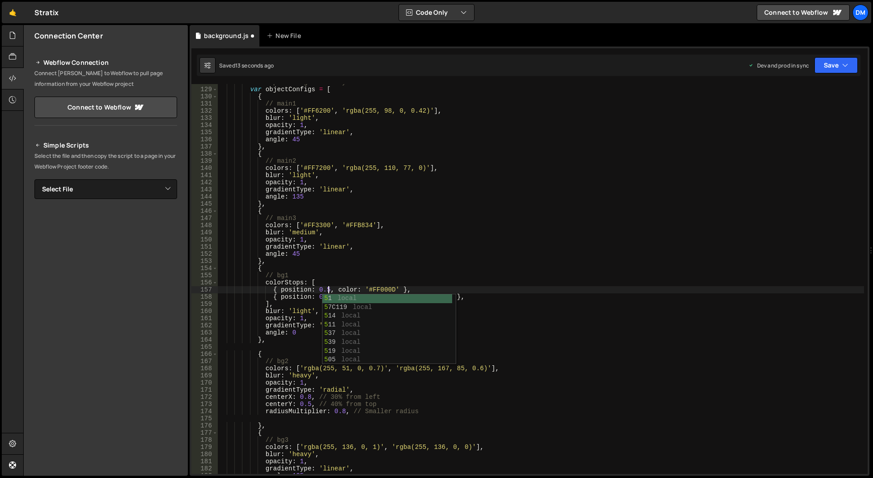
click at [360, 264] on div "// Simplified gradient system var objectConfigs = [ { // main1 colors : [ '#FF6…" at bounding box center [541, 281] width 646 height 404
drag, startPoint x: 317, startPoint y: 298, endPoint x: 329, endPoint y: 298, distance: 11.6
click at [329, 298] on div "// Simplified gradient system var objectConfigs = [ { // main1 colors : [ '#FF6…" at bounding box center [541, 281] width 646 height 404
click at [463, 241] on div "// Simplified gradient system var objectConfigs = [ { // main1 colors : [ '#FF6…" at bounding box center [541, 281] width 646 height 404
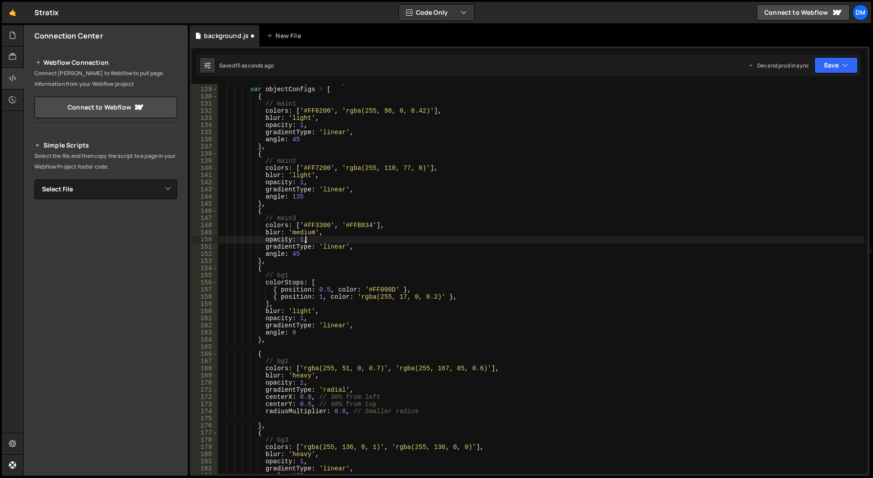
scroll to position [0, 5]
click at [820, 74] on div "Saved 15 seconds ago Dev and prod in sync Upgrade to Edit Save Save to Staging …" at bounding box center [528, 65] width 663 height 21
click at [823, 68] on button "Save" at bounding box center [835, 65] width 43 height 16
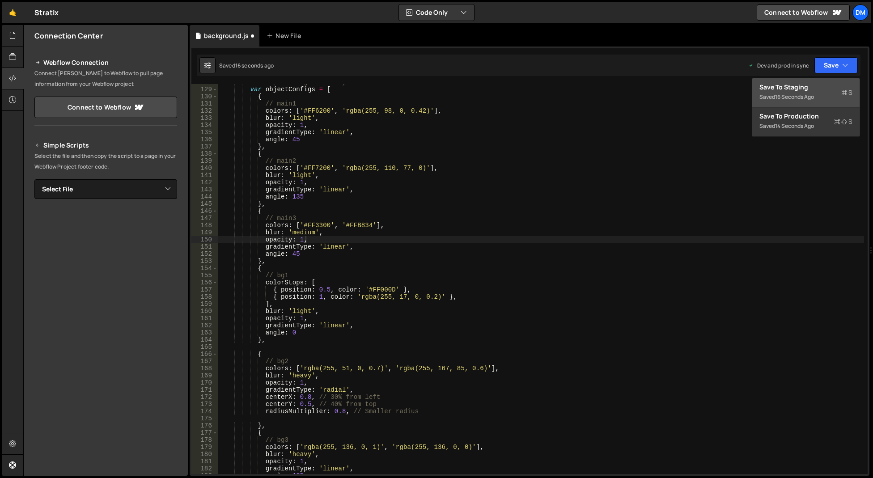
click at [800, 97] on div "16 seconds ago" at bounding box center [794, 97] width 39 height 8
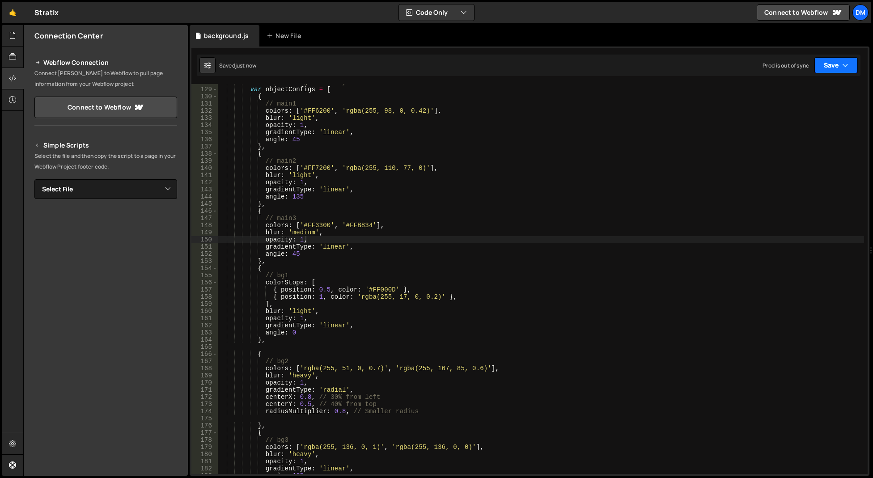
click at [836, 62] on button "Save" at bounding box center [835, 65] width 43 height 16
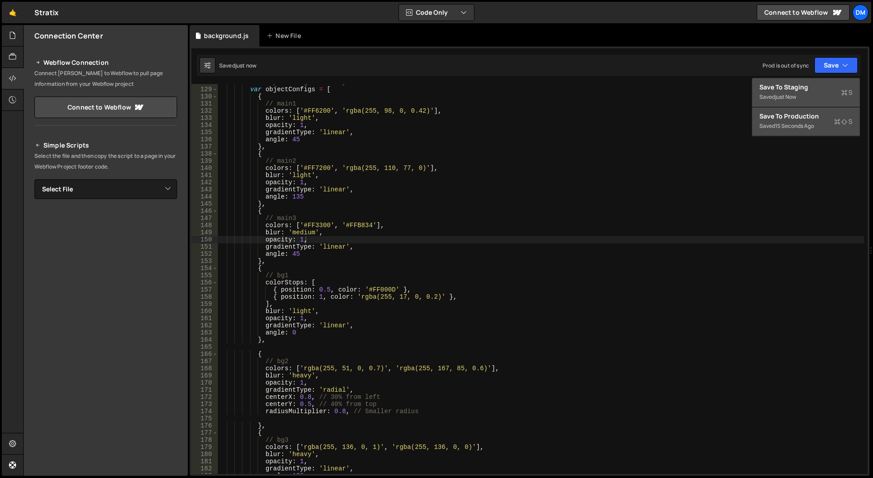
click at [788, 123] on div "15 seconds ago" at bounding box center [794, 126] width 39 height 8
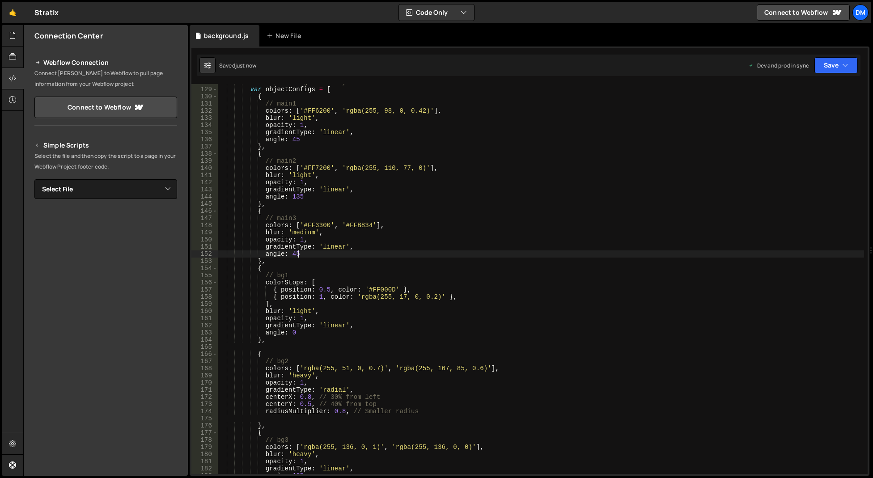
click at [355, 257] on div "// Simplified gradient system var objectConfigs = [ { // main1 colors : [ '#FF6…" at bounding box center [541, 281] width 646 height 404
click at [321, 296] on div "// Simplified gradient system var objectConfigs = [ { // main1 colors : [ '#FF6…" at bounding box center [541, 281] width 646 height 404
click at [324, 289] on div "// Simplified gradient system var objectConfigs = [ { // main1 colors : [ '#FF6…" at bounding box center [541, 281] width 646 height 404
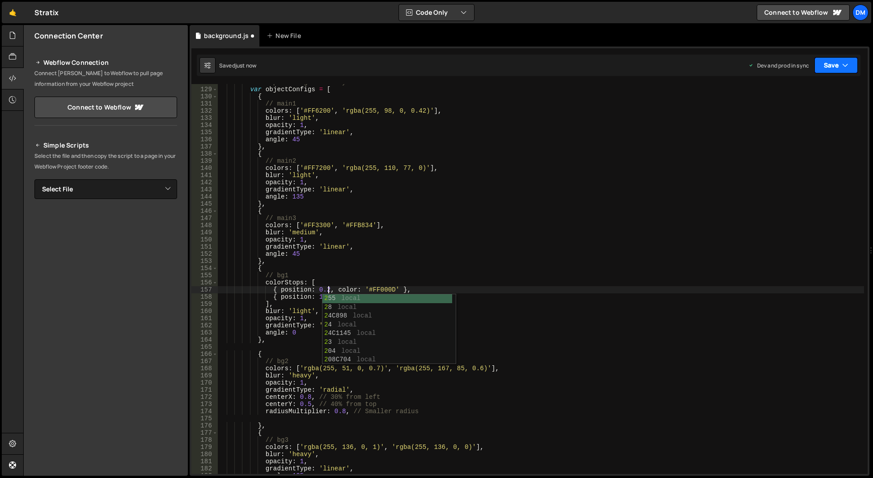
click at [841, 63] on button "Save" at bounding box center [835, 65] width 43 height 16
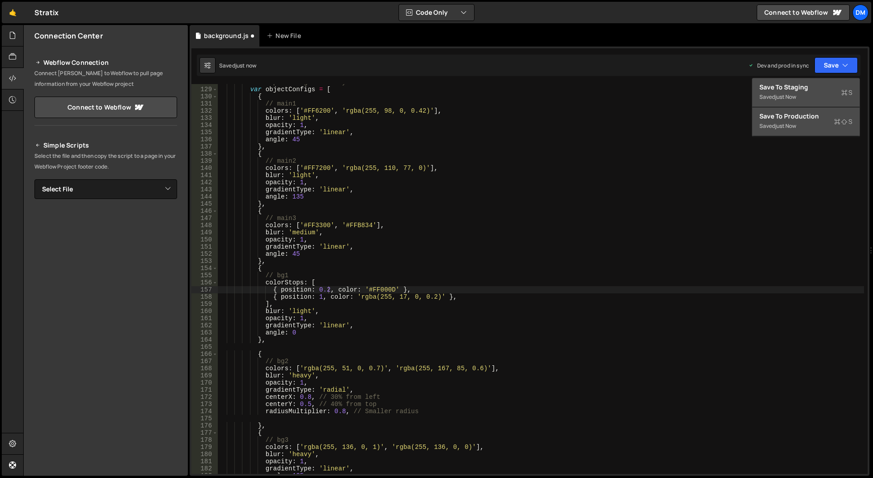
click at [818, 81] on button "Save to Staging S Saved just now" at bounding box center [805, 92] width 107 height 29
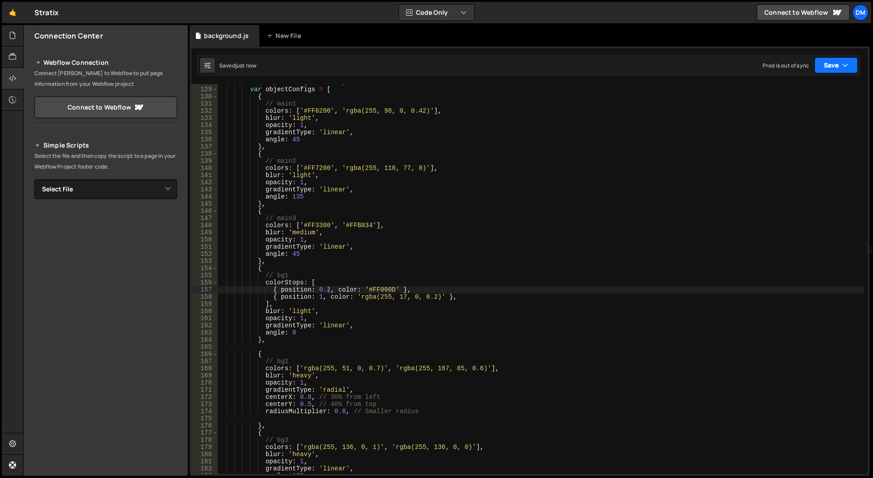
click at [822, 71] on button "Save" at bounding box center [835, 65] width 43 height 16
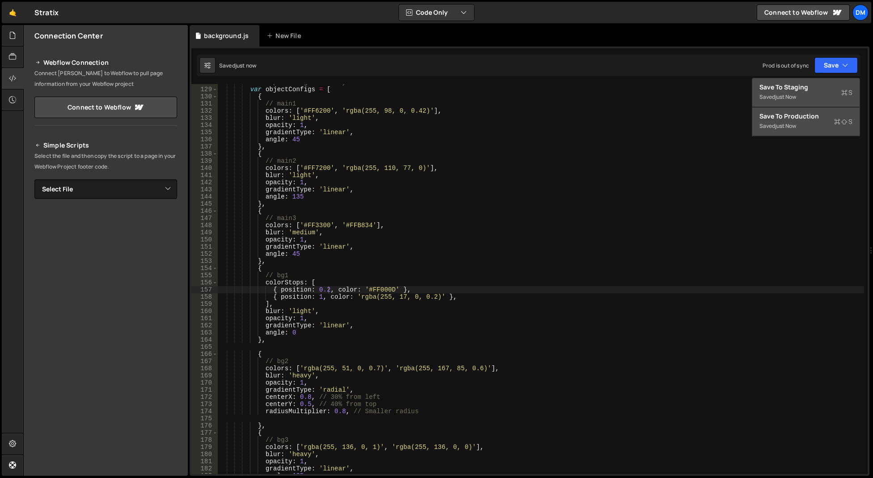
click at [786, 111] on button "Save to Production S Saved just now" at bounding box center [805, 121] width 107 height 29
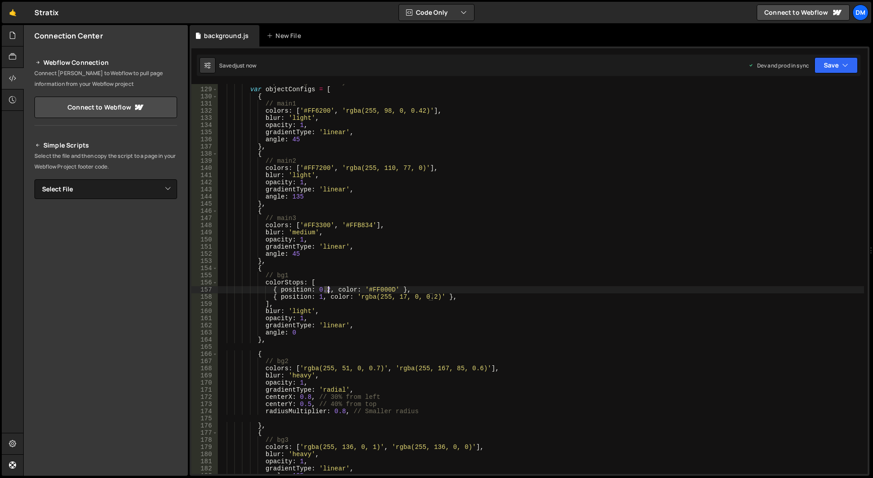
drag, startPoint x: 323, startPoint y: 290, endPoint x: 328, endPoint y: 290, distance: 4.5
click at [328, 290] on div "// Simplified gradient system var objectConfigs = [ { // main1 colors : [ '#FF6…" at bounding box center [541, 281] width 646 height 404
click at [554, 203] on div "// Simplified gradient system var objectConfigs = [ { // main1 colors : [ '#FF6…" at bounding box center [541, 281] width 646 height 404
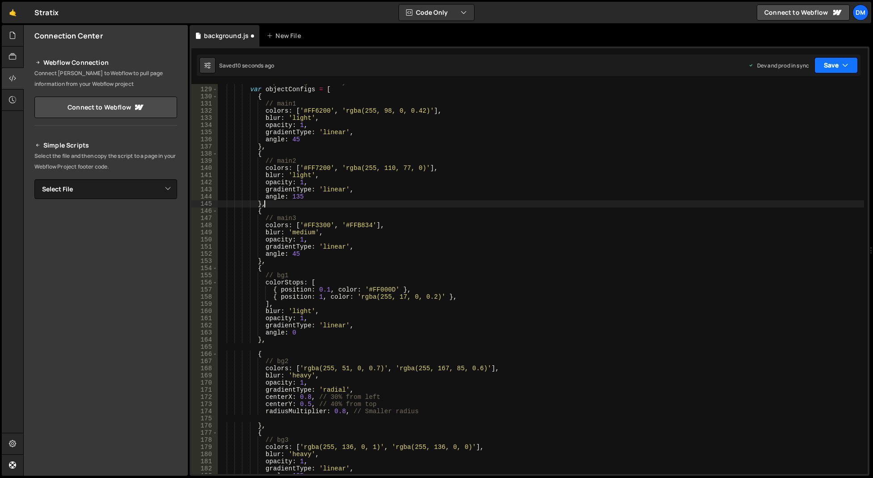
click at [825, 64] on button "Save" at bounding box center [835, 65] width 43 height 16
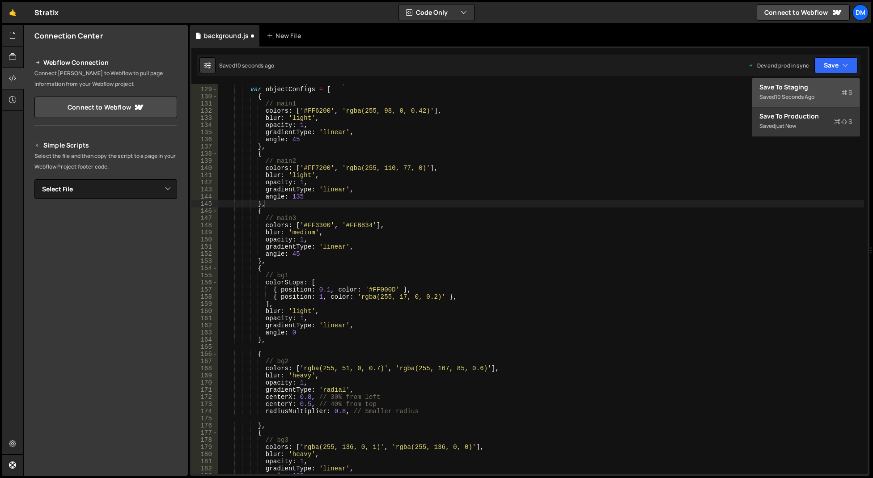
click at [815, 88] on div "Save to Staging S" at bounding box center [805, 87] width 93 height 9
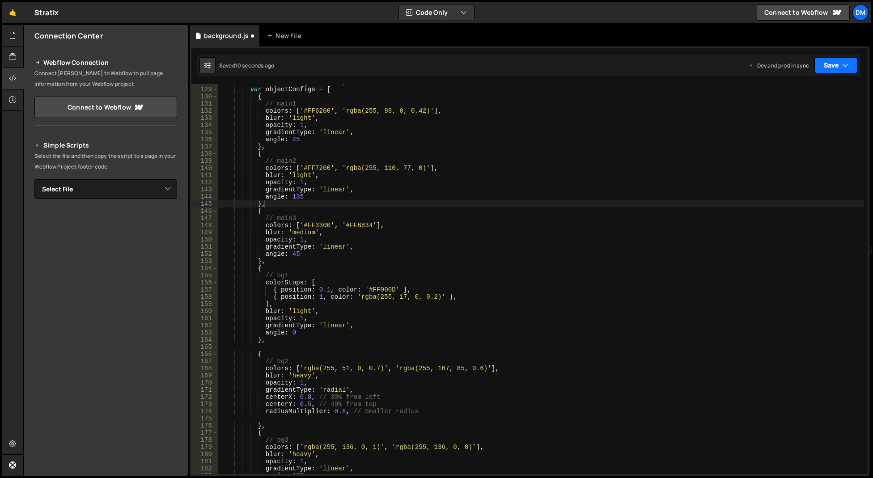
drag, startPoint x: 829, startPoint y: 61, endPoint x: 807, endPoint y: 104, distance: 48.0
click at [829, 61] on button "Save" at bounding box center [835, 65] width 43 height 16
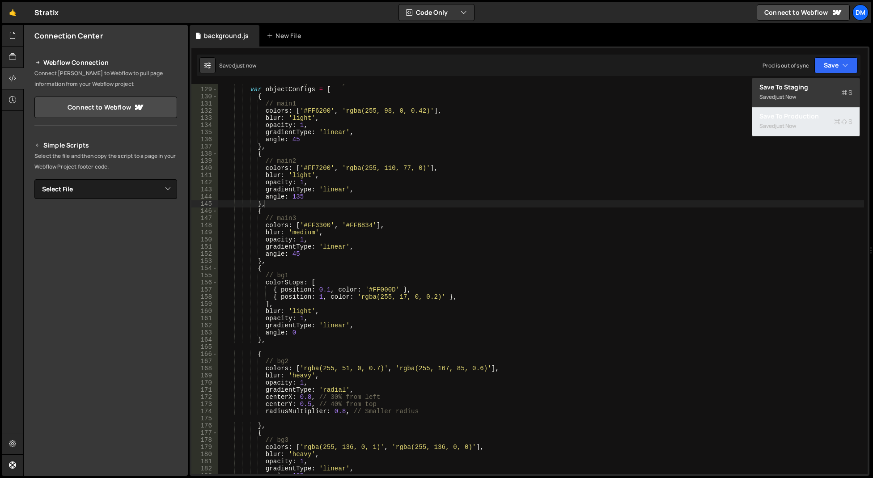
click at [794, 117] on div "Save to Production S" at bounding box center [805, 116] width 93 height 9
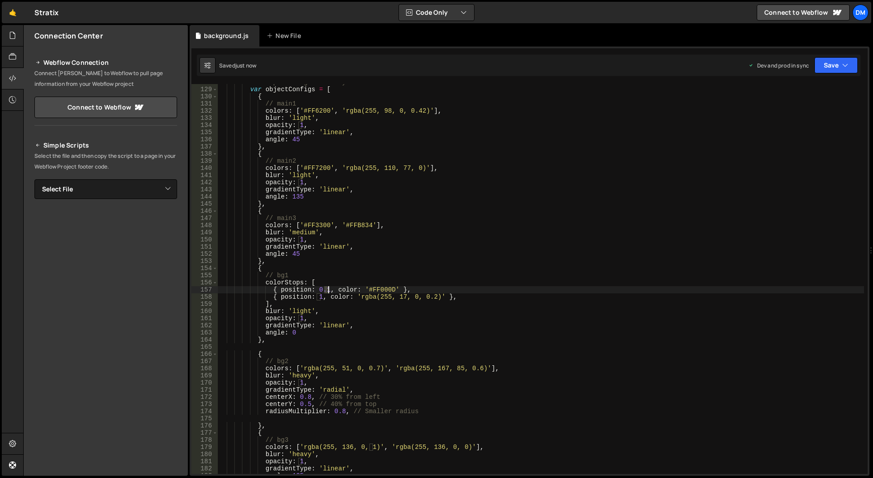
click at [328, 291] on div "// Simplified gradient system var objectConfigs = [ { // main1 colors : [ '#FF6…" at bounding box center [541, 281] width 646 height 404
click at [342, 272] on div "// Simplified gradient system var objectConfigs = [ { // main1 colors : [ '#FF6…" at bounding box center [541, 281] width 646 height 404
click at [317, 300] on div "// Simplified gradient system var objectConfigs = [ { // main1 colors : [ '#FF6…" at bounding box center [541, 281] width 646 height 404
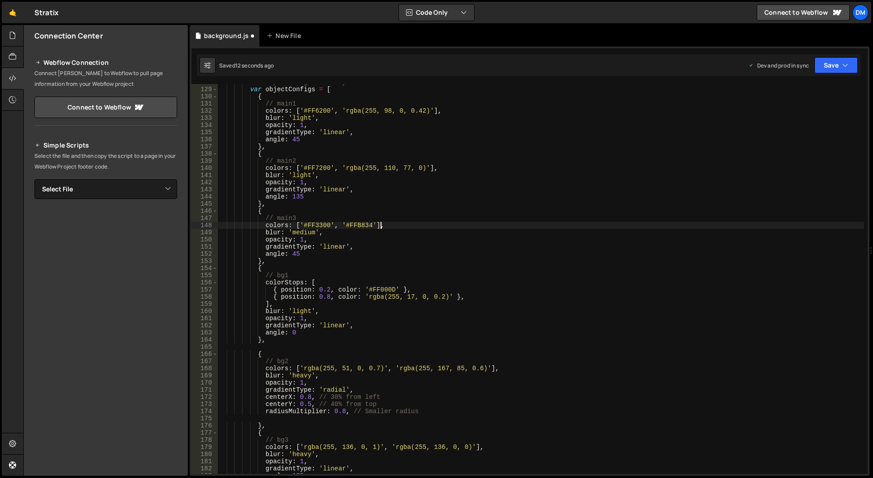
click at [473, 222] on div "// Simplified gradient system var objectConfigs = [ { // main1 colors : [ '#FF6…" at bounding box center [541, 281] width 646 height 404
click at [836, 68] on button "Save" at bounding box center [835, 65] width 43 height 16
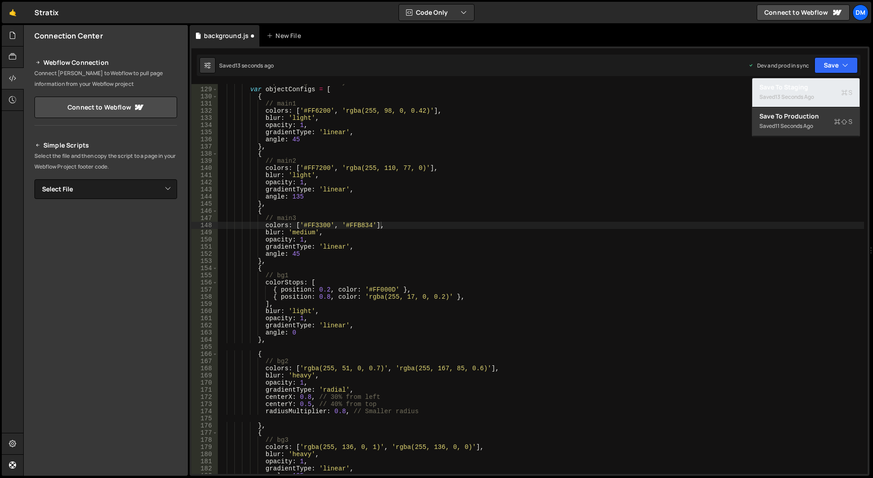
click at [813, 95] on div "13 seconds ago" at bounding box center [794, 97] width 39 height 8
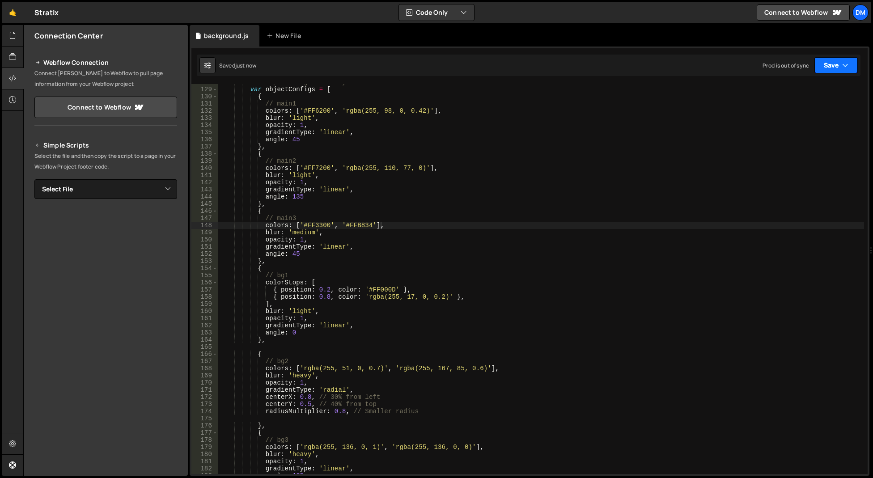
click at [832, 59] on button "Save" at bounding box center [835, 65] width 43 height 16
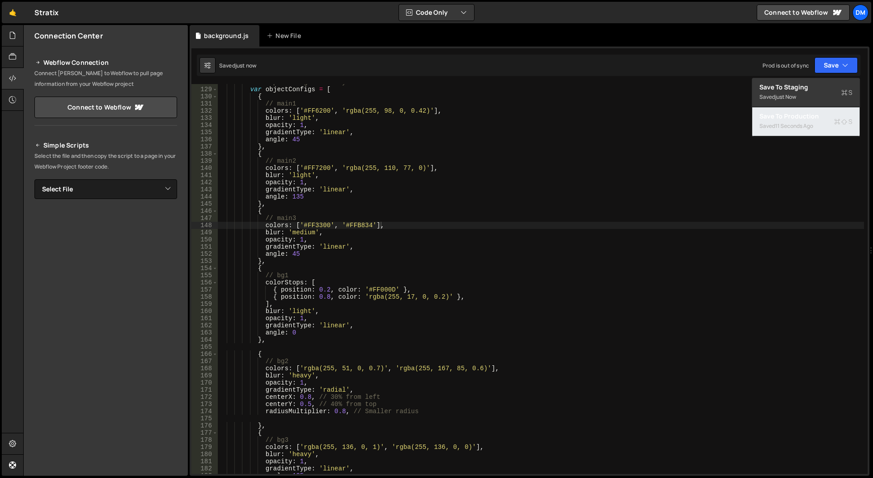
drag, startPoint x: 804, startPoint y: 119, endPoint x: 520, endPoint y: 175, distance: 289.3
click at [804, 119] on div "Save to Production S" at bounding box center [805, 116] width 93 height 9
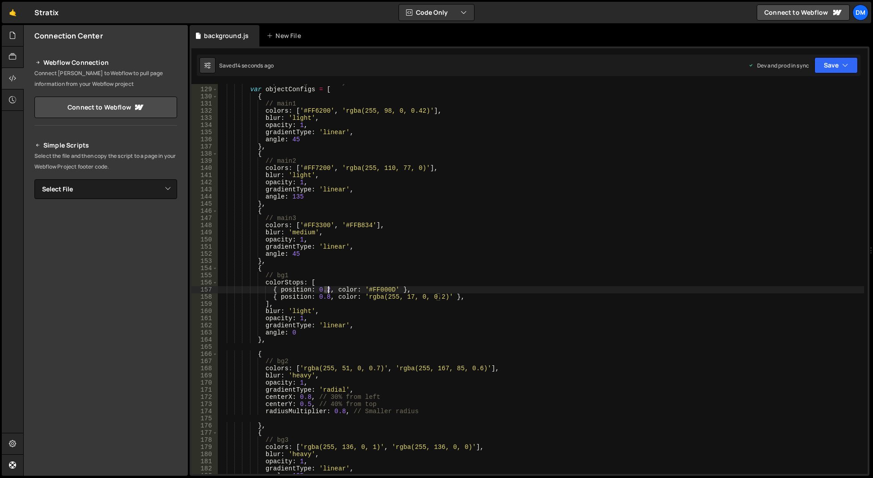
click at [327, 290] on div "// Simplified gradient system var objectConfigs = [ { // main1 colors : [ '#FF6…" at bounding box center [541, 281] width 646 height 404
click at [406, 237] on div "// Simplified gradient system var objectConfigs = [ { // main1 colors : [ '#FF6…" at bounding box center [541, 281] width 646 height 404
drag, startPoint x: 329, startPoint y: 299, endPoint x: 324, endPoint y: 299, distance: 4.5
click at [324, 299] on div "// Simplified gradient system var objectConfigs = [ { // main1 colors : [ '#FF6…" at bounding box center [541, 281] width 646 height 404
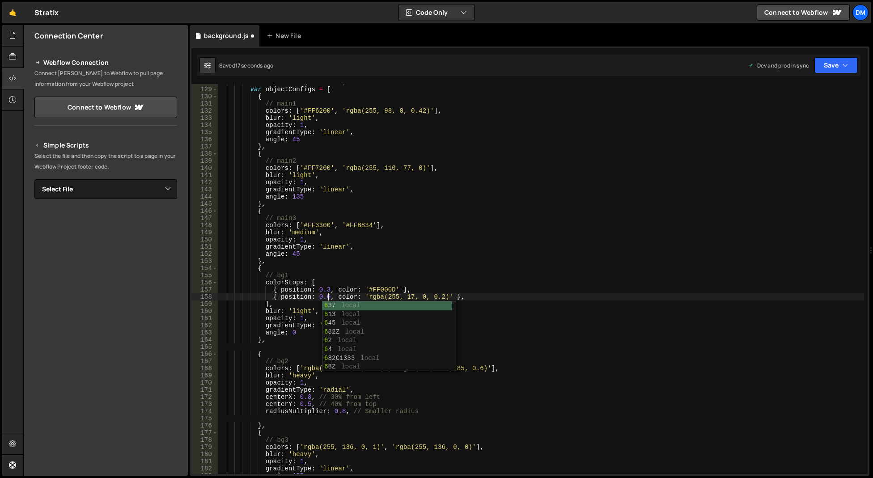
click at [589, 215] on div "// Simplified gradient system var objectConfigs = [ { // main1 colors : [ '#FF6…" at bounding box center [541, 281] width 646 height 404
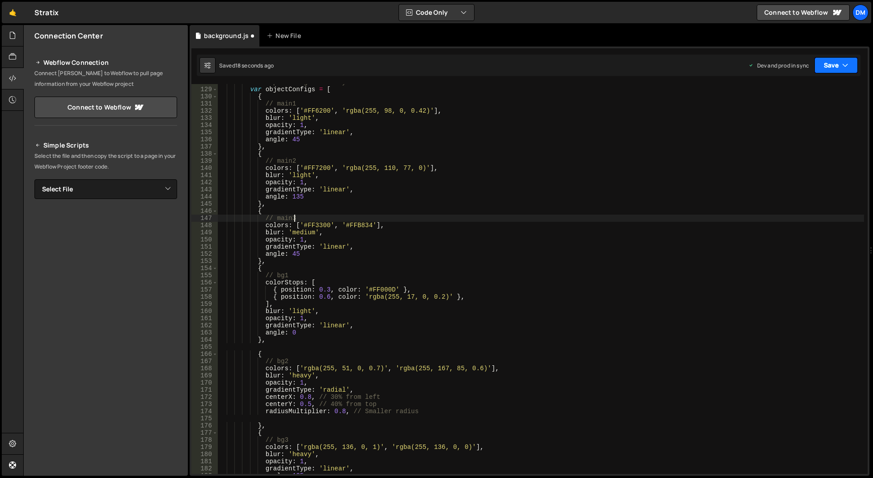
click at [835, 72] on button "Save" at bounding box center [835, 65] width 43 height 16
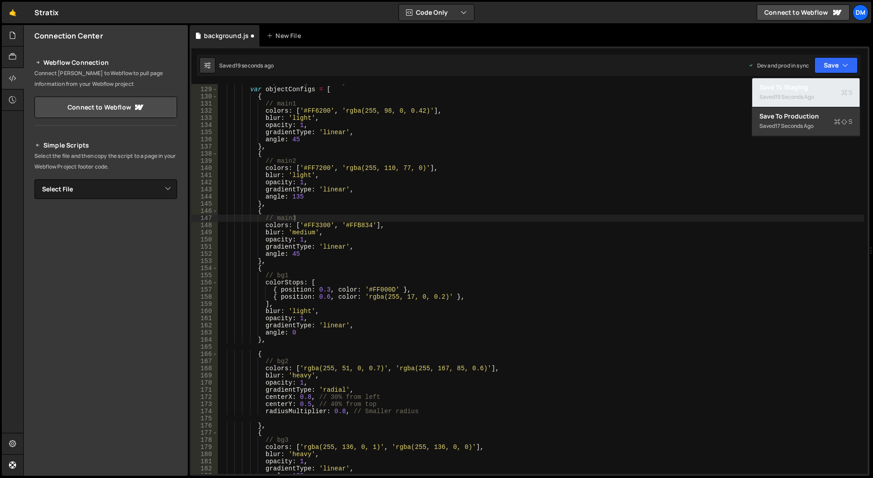
drag, startPoint x: 808, startPoint y: 93, endPoint x: 815, endPoint y: 80, distance: 14.8
click at [808, 93] on div "19 seconds ago" at bounding box center [794, 97] width 39 height 8
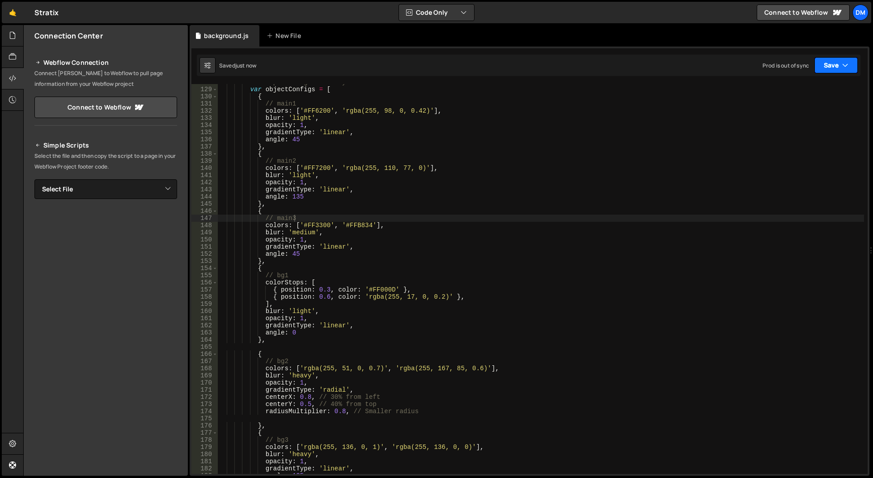
drag, startPoint x: 820, startPoint y: 72, endPoint x: 814, endPoint y: 80, distance: 9.6
click at [820, 72] on button "Save" at bounding box center [835, 65] width 43 height 16
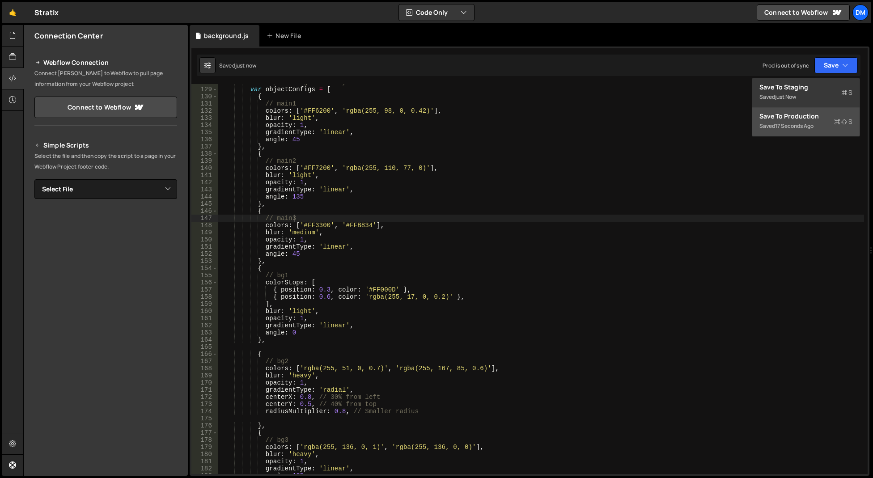
click at [782, 118] on div "Save to Production S" at bounding box center [805, 116] width 93 height 9
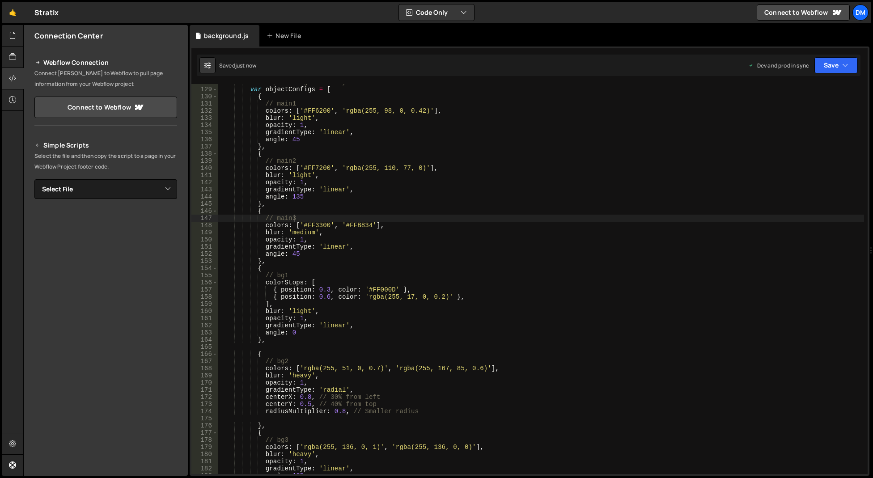
click at [431, 251] on div "// Simplified gradient system var objectConfigs = [ { // main1 colors : [ '#FF6…" at bounding box center [541, 281] width 646 height 404
click at [294, 331] on div "// Simplified gradient system var objectConfigs = [ { // main1 colors : [ '#FF6…" at bounding box center [541, 281] width 646 height 404
click at [423, 241] on div "// Simplified gradient system var objectConfigs = [ { // main1 colors : [ '#FF6…" at bounding box center [541, 281] width 646 height 404
click at [820, 69] on button "Save" at bounding box center [835, 65] width 43 height 16
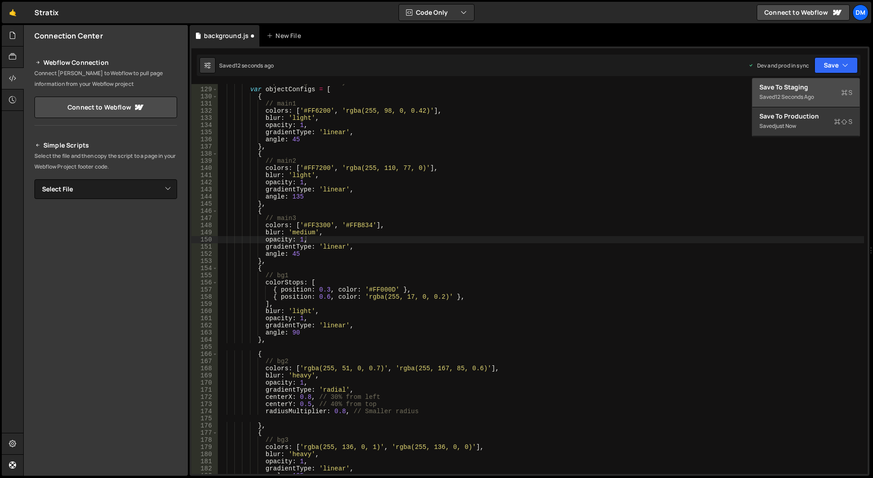
click at [808, 100] on div "12 seconds ago" at bounding box center [794, 97] width 39 height 8
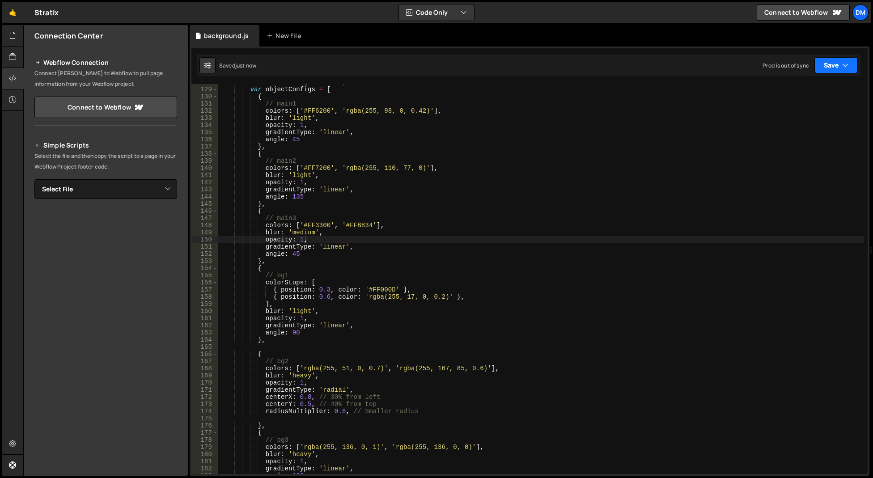
drag, startPoint x: 845, startPoint y: 52, endPoint x: 832, endPoint y: 65, distance: 18.3
click at [844, 53] on div "opacity: 1, 128 129 130 131 132 133 134 135 136 137 138 139 140 141 142 143 144…" at bounding box center [530, 260] width 680 height 429
click at [828, 68] on button "Save" at bounding box center [835, 65] width 43 height 16
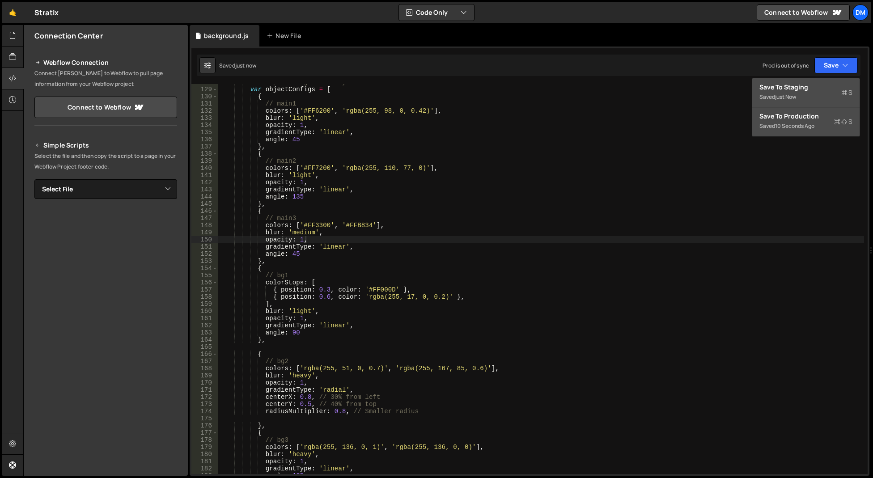
click at [800, 113] on div "Save to Production S" at bounding box center [805, 116] width 93 height 9
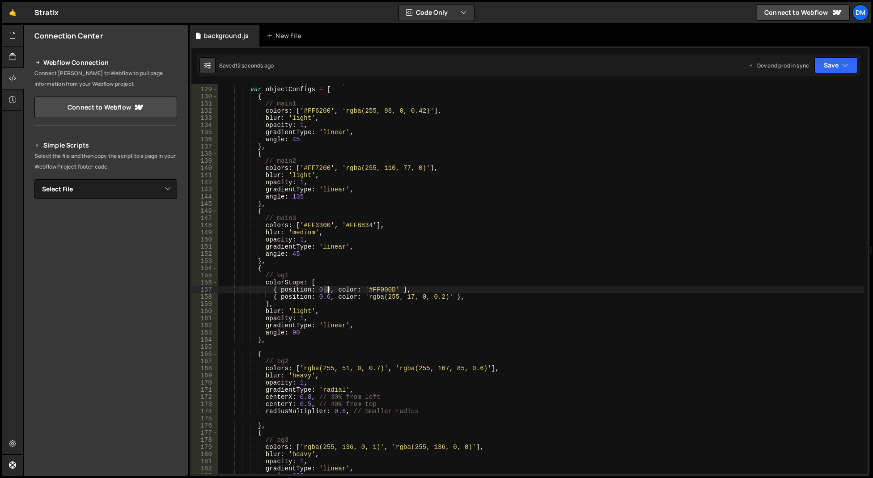
click at [328, 290] on div "// Simplified gradient system var objectConfigs = [ { // main1 colors : [ '#FF6…" at bounding box center [541, 281] width 646 height 404
click at [562, 195] on div "// Simplified gradient system var objectConfigs = [ { // main1 colors : [ '#FF6…" at bounding box center [541, 281] width 646 height 404
click at [817, 61] on button "Save" at bounding box center [835, 65] width 43 height 16
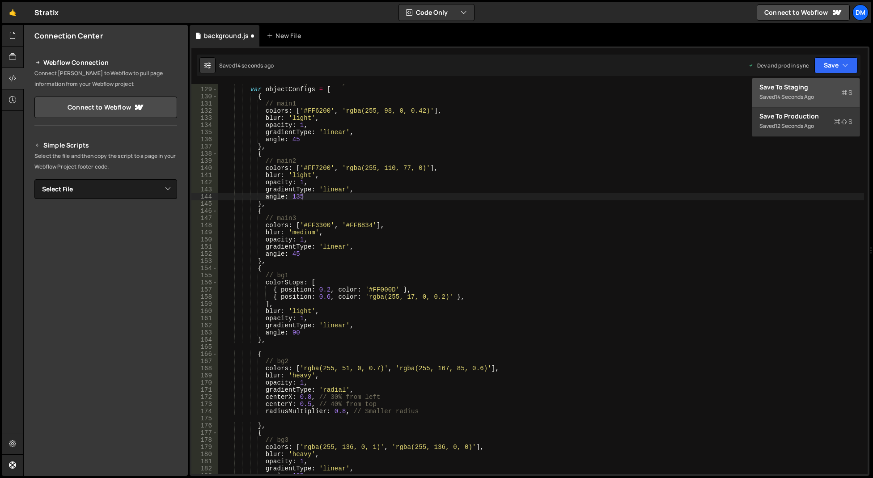
click at [815, 84] on div "Save to Staging S" at bounding box center [805, 87] width 93 height 9
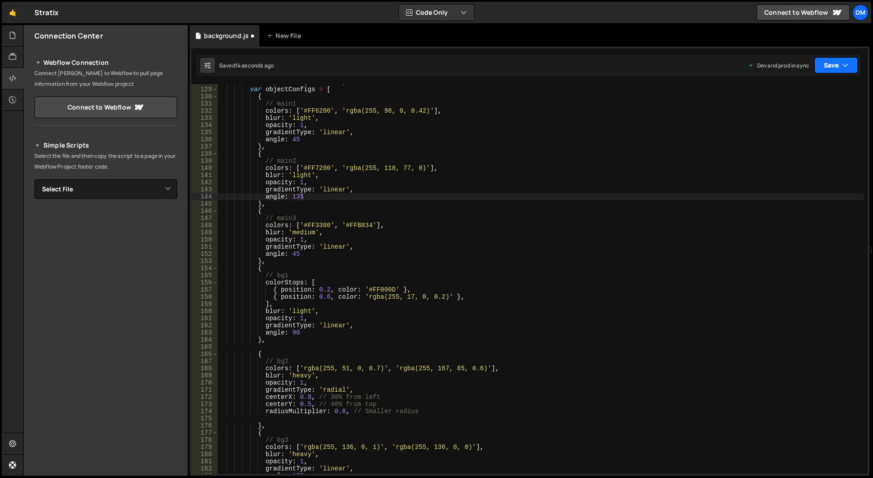
click at [827, 61] on button "Save" at bounding box center [835, 65] width 43 height 16
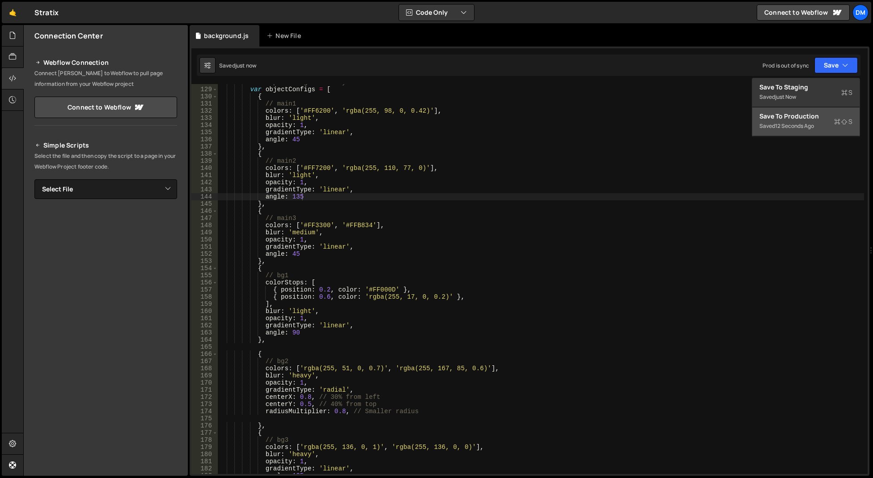
click at [790, 115] on div "Save to Production S" at bounding box center [805, 116] width 93 height 9
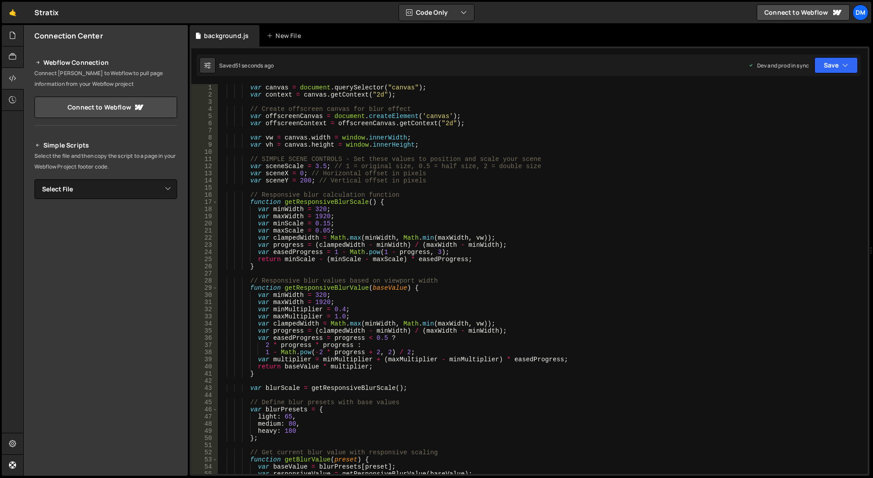
scroll to position [0, 0]
drag, startPoint x: 313, startPoint y: 165, endPoint x: 325, endPoint y: 166, distance: 11.6
click at [325, 166] on div "var canvas = document . querySelector ( "canvas" ) ; var context = canvas . get…" at bounding box center [541, 286] width 646 height 404
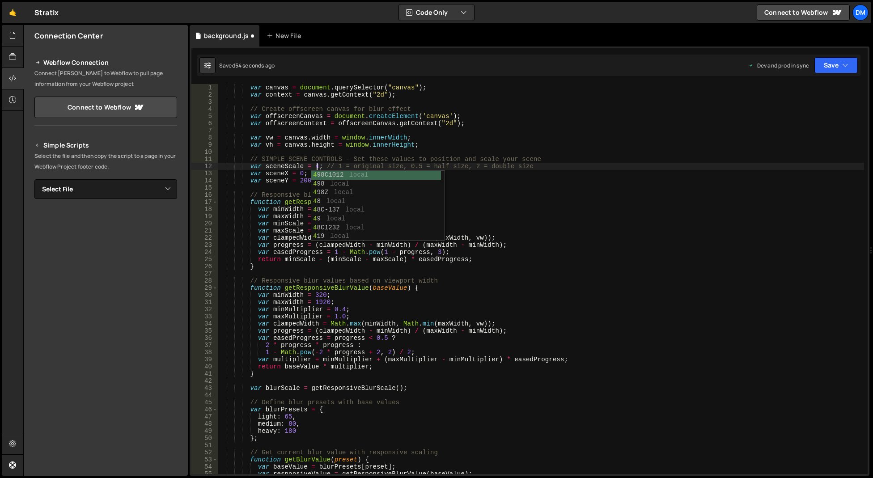
click at [478, 139] on div "var canvas = document . querySelector ( "canvas" ) ; var context = canvas . get…" at bounding box center [541, 286] width 646 height 404
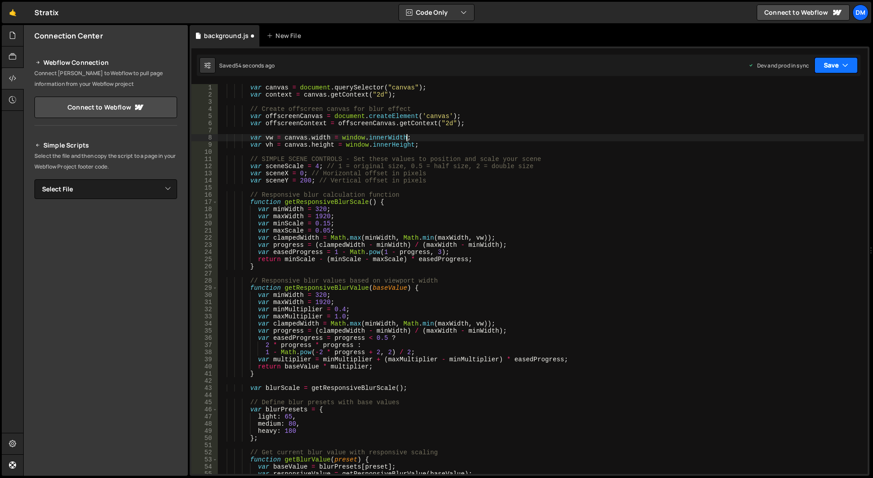
drag, startPoint x: 840, startPoint y: 64, endPoint x: 809, endPoint y: 96, distance: 44.3
click at [840, 64] on button "Save" at bounding box center [835, 65] width 43 height 16
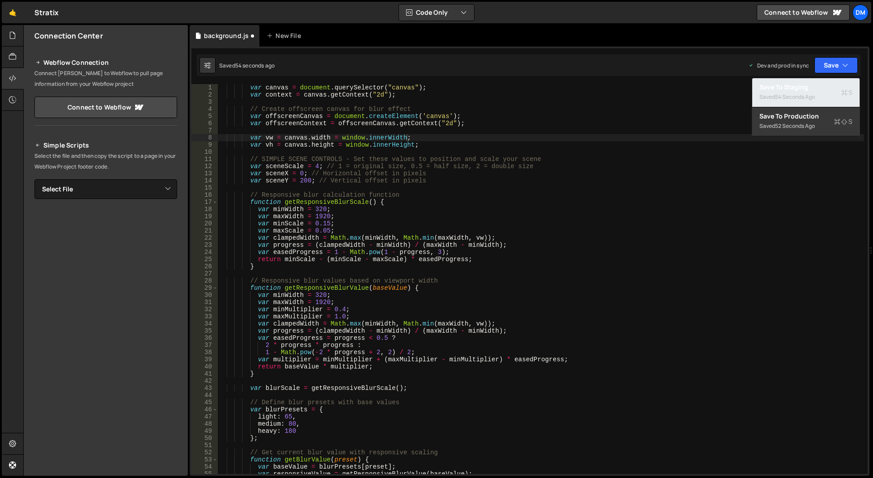
click at [807, 96] on div "54 seconds ago" at bounding box center [795, 97] width 40 height 8
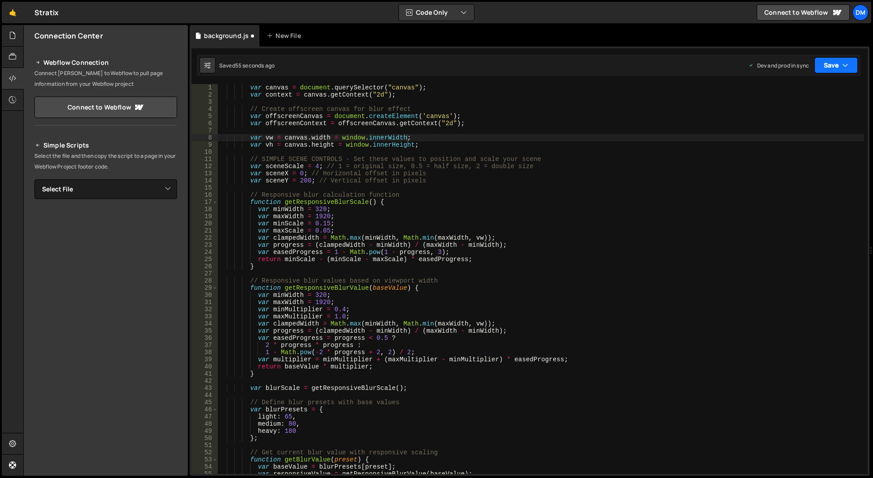
click at [822, 66] on button "Save" at bounding box center [835, 65] width 43 height 16
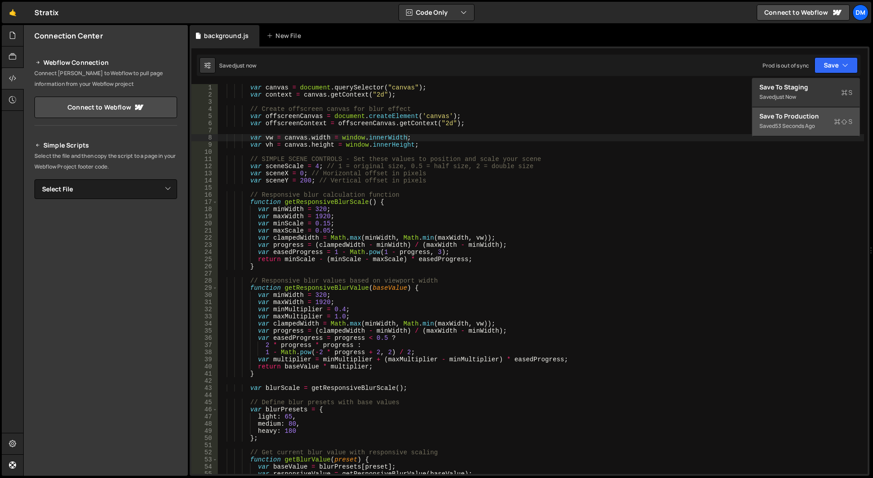
click at [791, 116] on div "Save to Production S" at bounding box center [805, 116] width 93 height 9
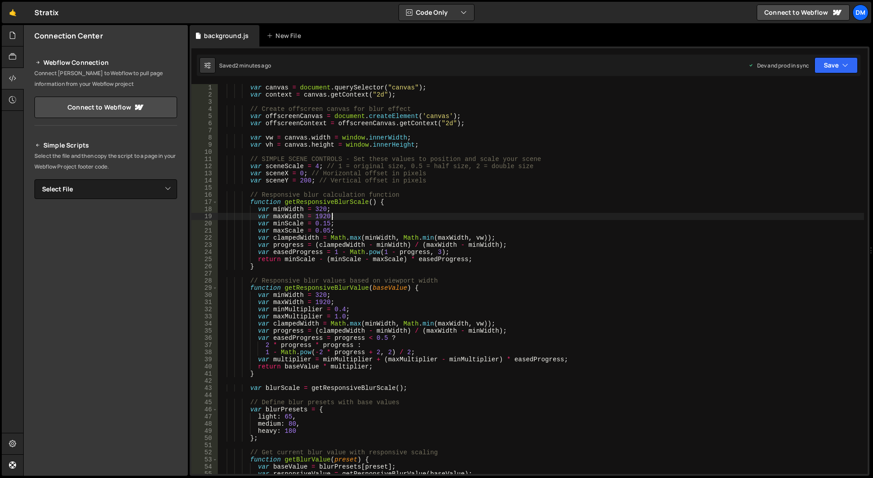
click at [422, 217] on div "var canvas = document . querySelector ( "canvas" ) ; var context = canvas . get…" at bounding box center [541, 286] width 646 height 404
click at [321, 208] on div "var canvas = document . querySelector ( "canvas" ) ; var context = canvas . get…" at bounding box center [541, 286] width 646 height 404
click at [621, 208] on div "var canvas = document . querySelector ( "canvas" ) ; var context = canvas . get…" at bounding box center [541, 286] width 646 height 404
click at [426, 198] on div "var canvas = document . querySelector ( "canvas" ) ; var context = canvas . get…" at bounding box center [541, 286] width 646 height 404
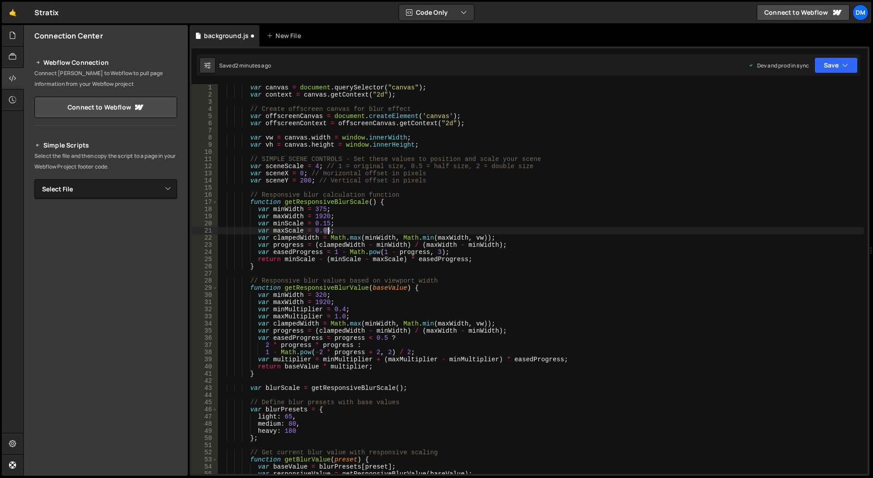
click at [329, 231] on div "var canvas = document . querySelector ( "canvas" ) ; var context = canvas . get…" at bounding box center [541, 286] width 646 height 404
click at [555, 182] on div "var canvas = document . querySelector ( "canvas" ) ; var context = canvas . get…" at bounding box center [541, 286] width 646 height 404
click at [838, 61] on button "Save" at bounding box center [835, 65] width 43 height 16
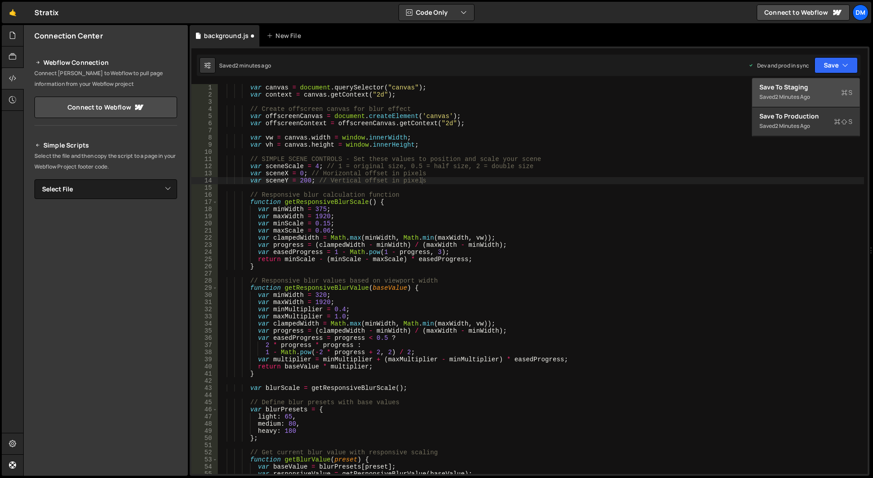
click at [807, 87] on div "Save to Staging S" at bounding box center [805, 87] width 93 height 9
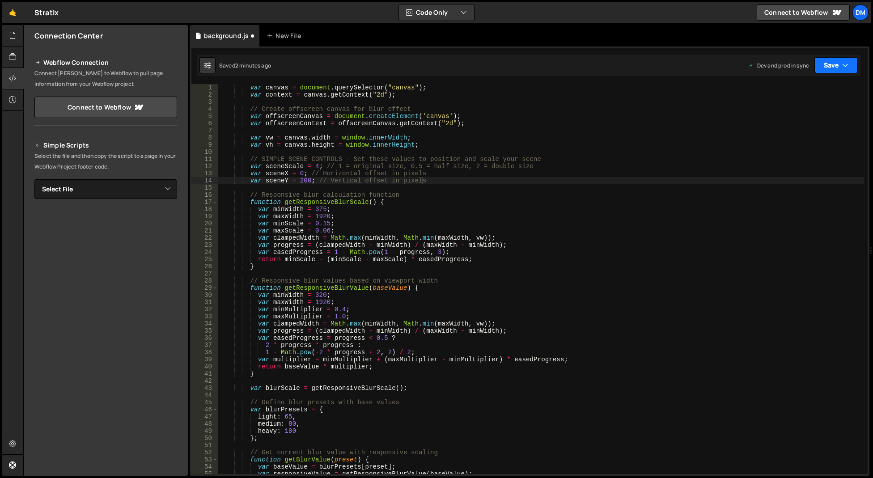
click at [828, 65] on button "Save" at bounding box center [835, 65] width 43 height 16
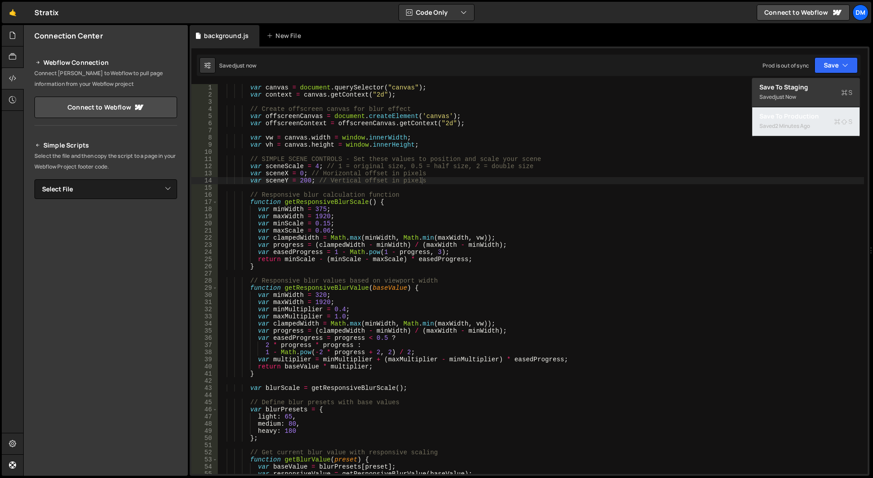
click at [773, 126] on div "Saved 2 minutes ago" at bounding box center [805, 126] width 93 height 11
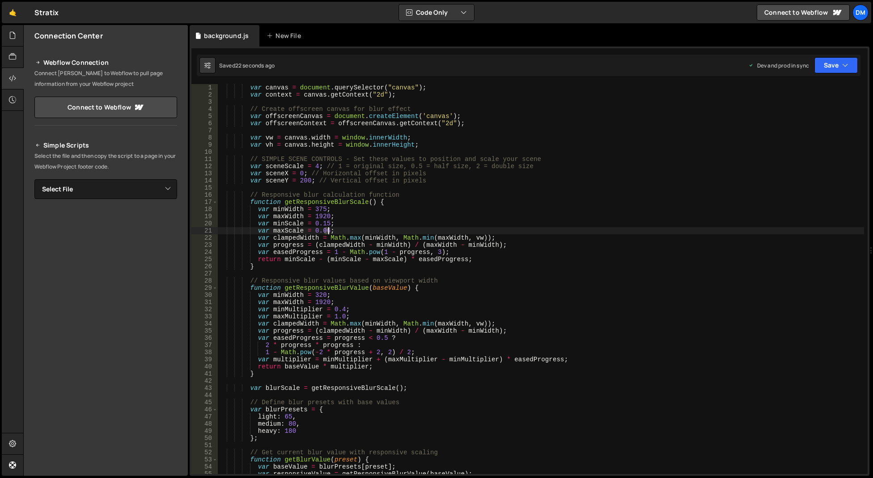
click at [328, 231] on div "var canvas = document . querySelector ( "canvas" ) ; var context = canvas . get…" at bounding box center [541, 286] width 646 height 404
click at [589, 203] on div "var canvas = document . querySelector ( "canvas" ) ; var context = canvas . get…" at bounding box center [541, 286] width 646 height 404
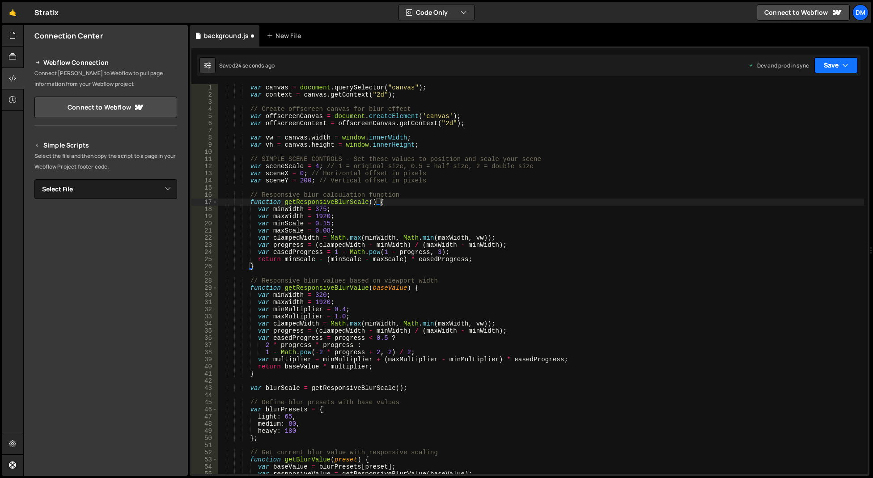
drag, startPoint x: 833, startPoint y: 61, endPoint x: 828, endPoint y: 66, distance: 7.6
click at [833, 62] on button "Save" at bounding box center [835, 65] width 43 height 16
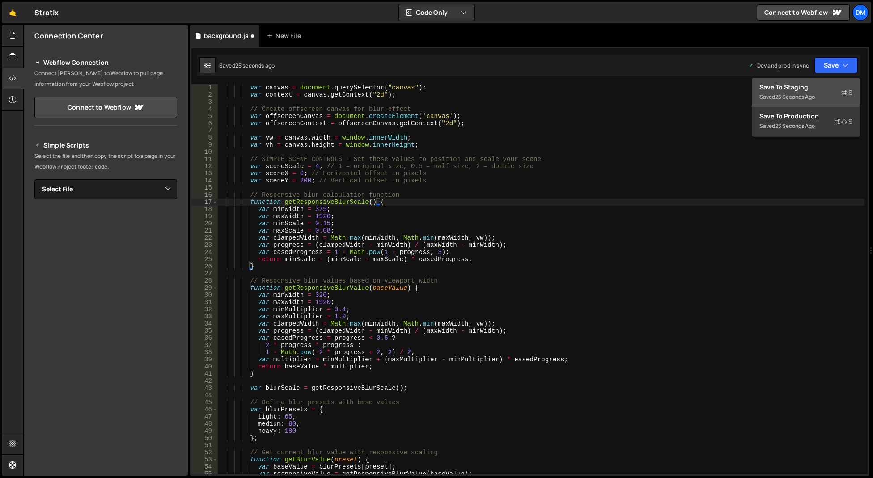
click at [793, 91] on div "Save to Staging S" at bounding box center [805, 87] width 93 height 9
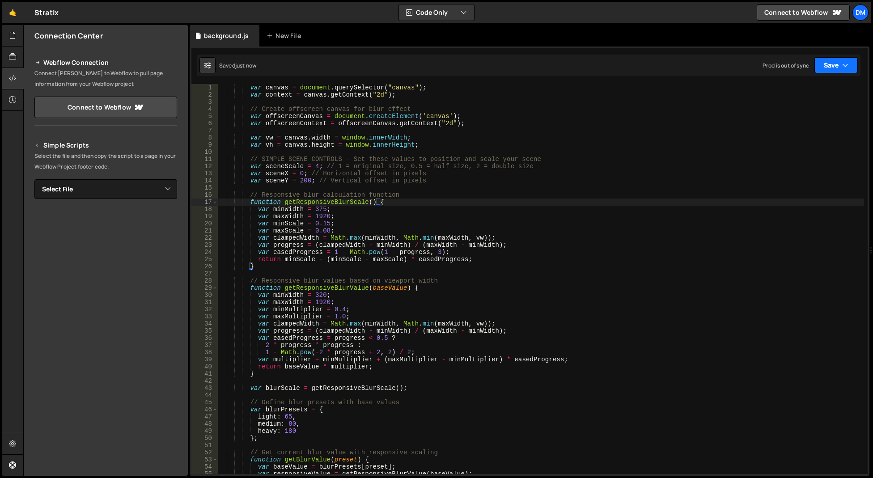
drag, startPoint x: 829, startPoint y: 69, endPoint x: 791, endPoint y: 116, distance: 60.1
click at [829, 70] on button "Save" at bounding box center [835, 65] width 43 height 16
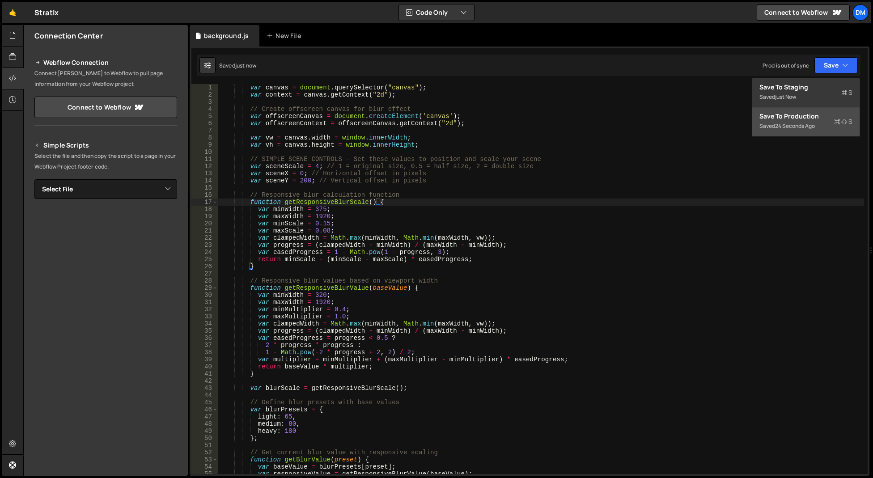
click at [787, 125] on div "24 seconds ago" at bounding box center [795, 126] width 40 height 8
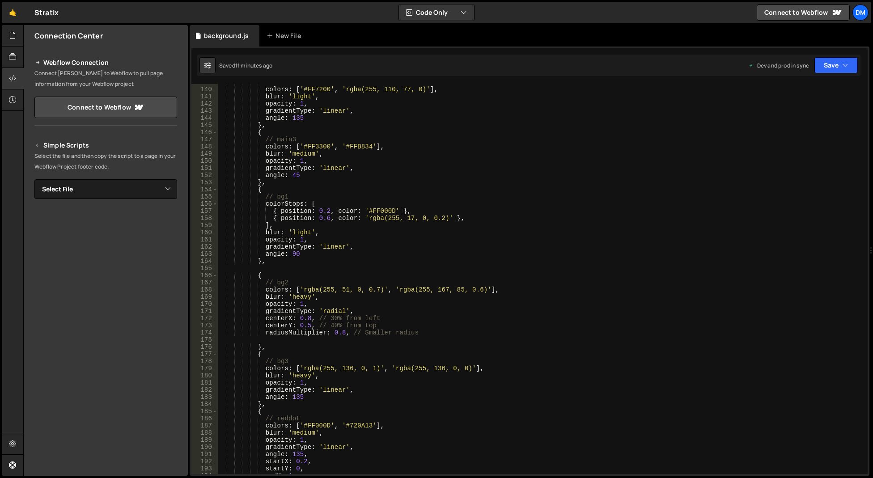
scroll to position [1100, 0]
click at [298, 297] on div "// main2 colors : [ '#FF7200' , 'rgba(255, 110, 77, 0)' ] , blur : 'light' , op…" at bounding box center [541, 281] width 646 height 404
click at [293, 232] on div "// main2 colors : [ '#FF7200' , 'rgba(255, 110, 77, 0)' ] , blur : 'light' , op…" at bounding box center [541, 281] width 646 height 404
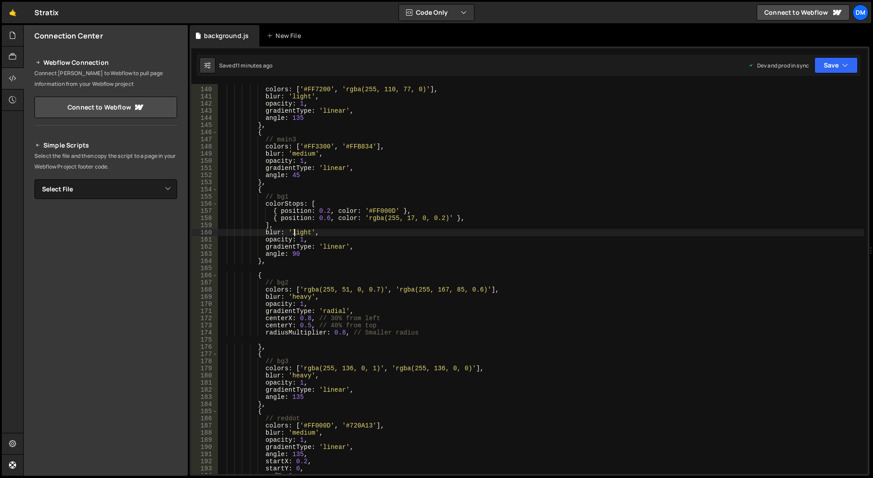
click at [293, 232] on div "// main2 colors : [ '#FF7200' , 'rgba(255, 110, 77, 0)' ] , blur : 'light' , op…" at bounding box center [541, 281] width 646 height 404
paste textarea "heavy"
click at [553, 187] on div "// main2 colors : [ '#FF7200' , 'rgba(255, 110, 77, 0)' ] , blur : 'light' , op…" at bounding box center [541, 281] width 646 height 404
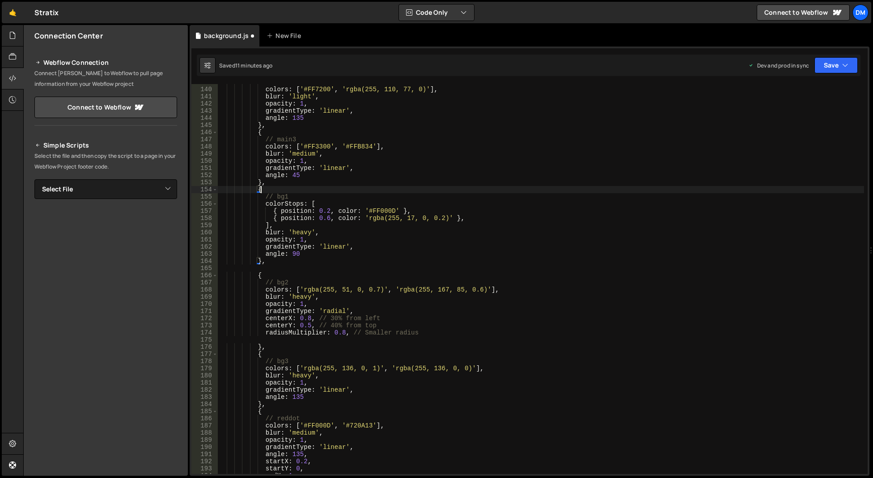
scroll to position [0, 2]
click at [839, 66] on button "Save" at bounding box center [835, 65] width 43 height 16
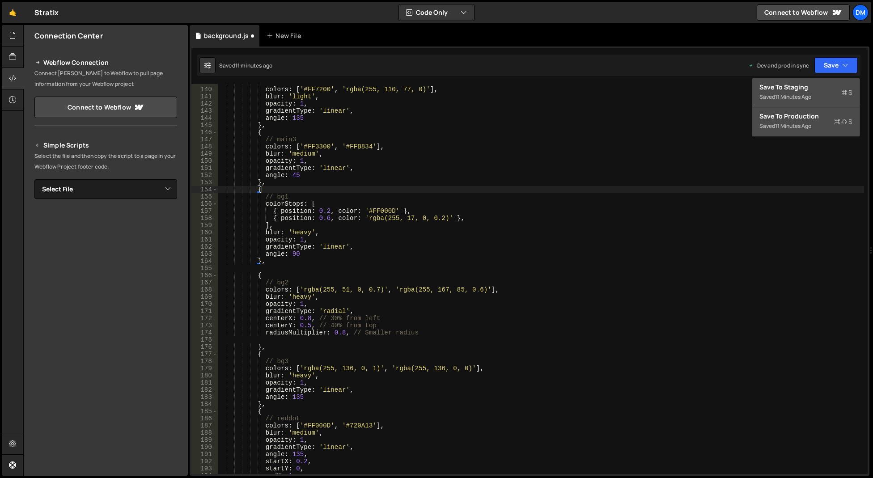
click at [781, 94] on div "11 minutes ago" at bounding box center [793, 97] width 36 height 8
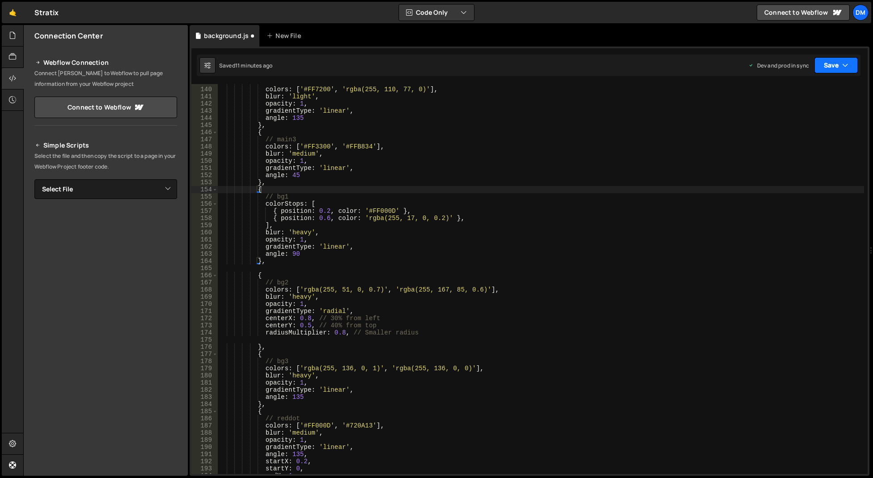
click at [815, 72] on button "Save" at bounding box center [835, 65] width 43 height 16
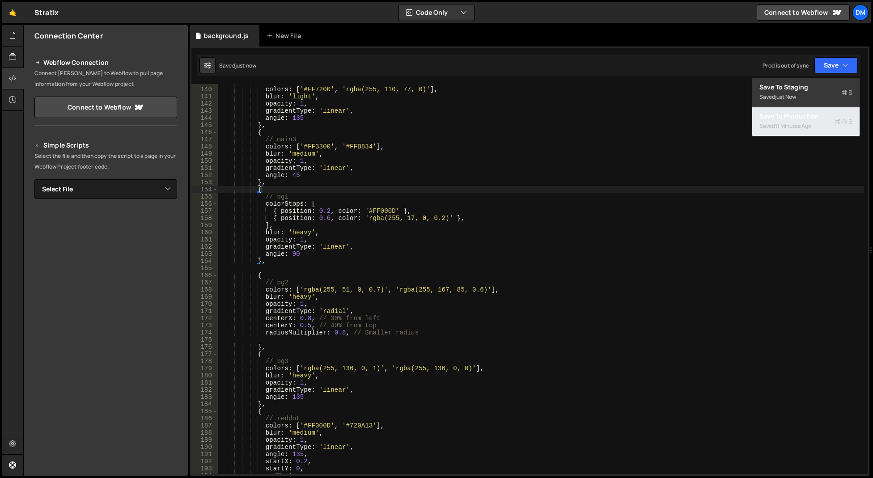
click at [791, 117] on div "Save to Production S" at bounding box center [805, 116] width 93 height 9
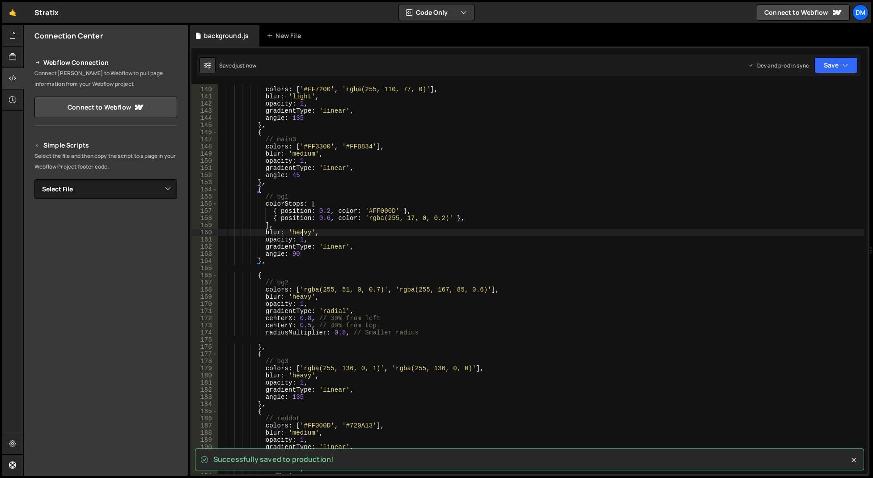
click at [300, 234] on div "// main2 colors : [ '#FF7200' , 'rgba(255, 110, 77, 0)' ] , blur : 'light' , op…" at bounding box center [541, 281] width 646 height 404
type textarea "blur: 'me',"
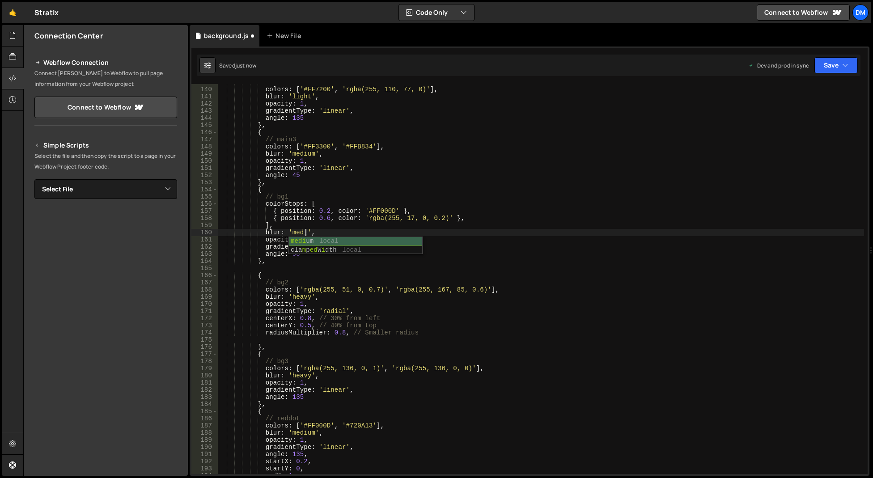
click at [304, 241] on div "medi um local cla m p ed W i dth local" at bounding box center [355, 254] width 133 height 35
click at [835, 60] on button "Save" at bounding box center [835, 65] width 43 height 16
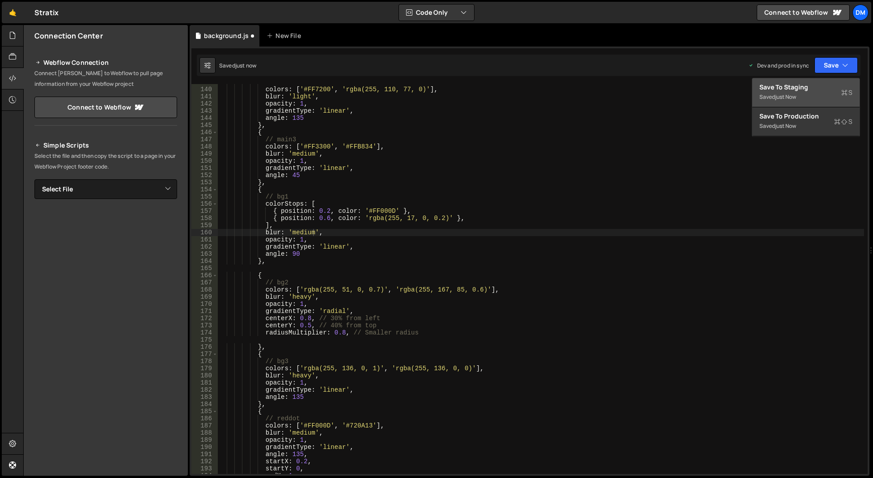
click at [816, 85] on div "Save to Staging S" at bounding box center [805, 87] width 93 height 9
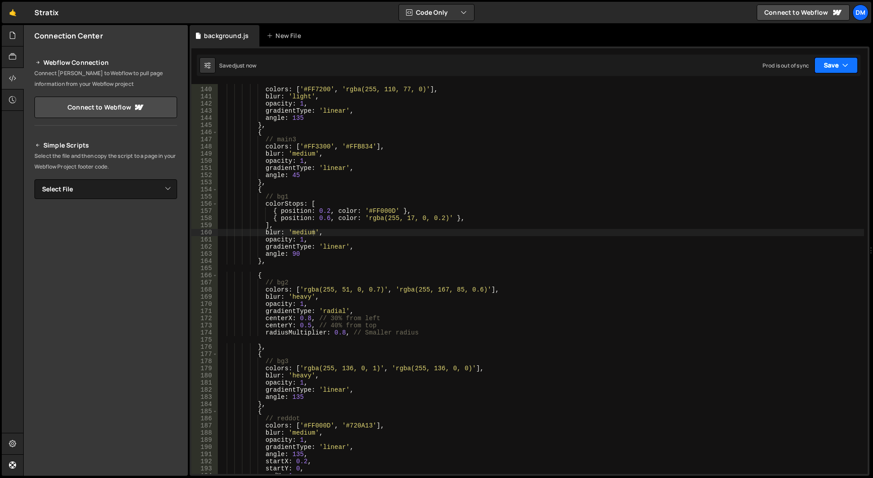
click at [839, 65] on button "Save" at bounding box center [835, 65] width 43 height 16
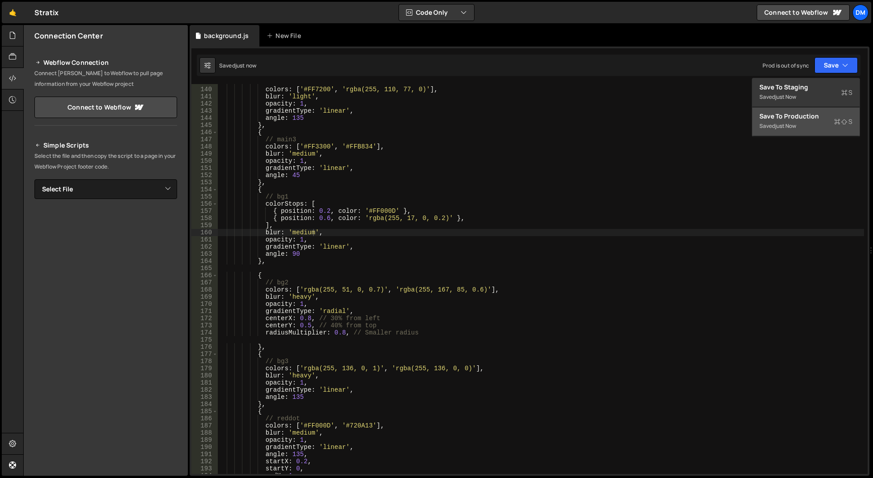
click at [793, 121] on div "Saved just now" at bounding box center [805, 126] width 93 height 11
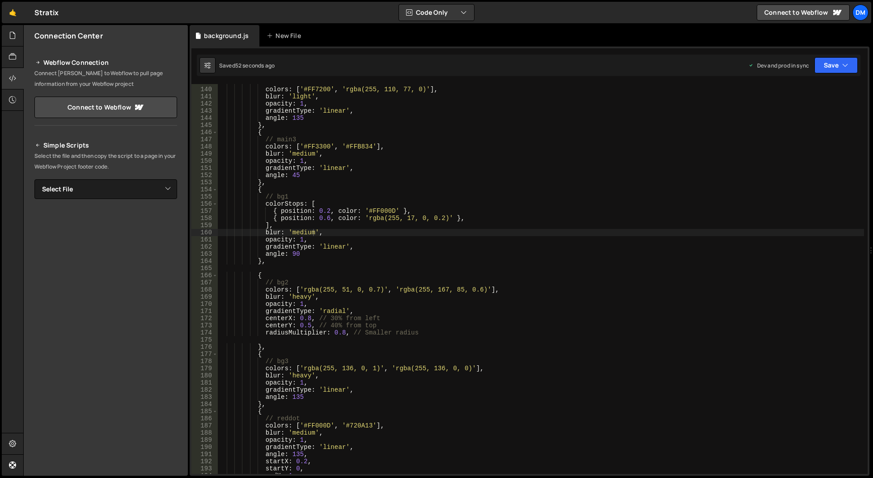
click at [301, 231] on div "// main2 colors : [ '#FF7200' , 'rgba(255, 110, 77, 0)' ] , blur : 'light' , op…" at bounding box center [541, 281] width 646 height 404
drag, startPoint x: 306, startPoint y: 242, endPoint x: 409, endPoint y: 198, distance: 112.4
click at [306, 242] on div "hea vy local" at bounding box center [355, 250] width 133 height 26
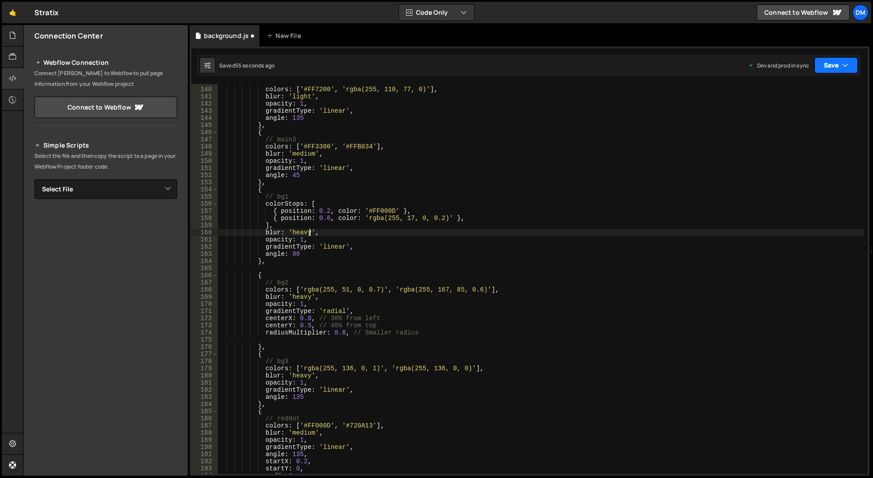
type textarea "blur: 'heavy',"
drag, startPoint x: 849, startPoint y: 64, endPoint x: 842, endPoint y: 67, distance: 7.0
click at [848, 64] on button "Save" at bounding box center [835, 65] width 43 height 16
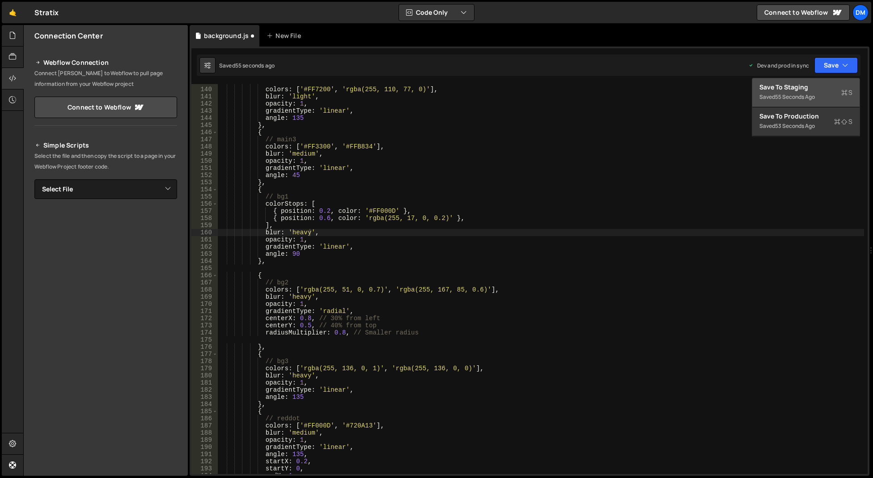
click at [823, 82] on button "Save to Staging S Saved 55 seconds ago" at bounding box center [805, 92] width 107 height 29
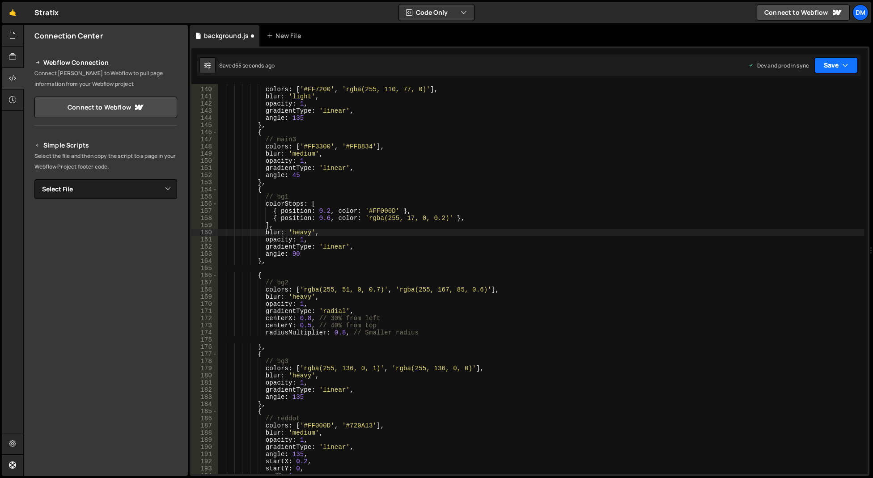
click at [832, 68] on button "Save" at bounding box center [835, 65] width 43 height 16
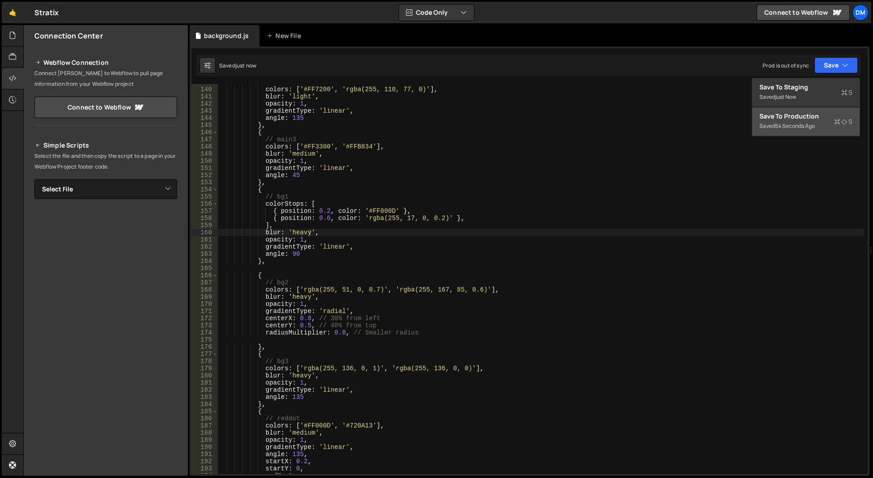
click at [804, 107] on button "Save to Production S Saved 54 seconds ago" at bounding box center [805, 121] width 107 height 29
